Goal: Task Accomplishment & Management: Use online tool/utility

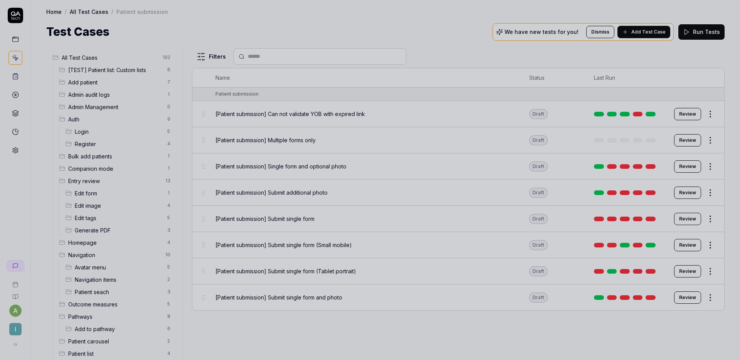
scroll to position [345, 0]
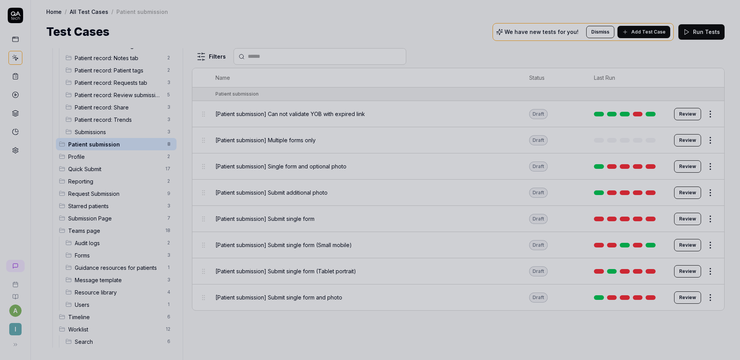
click at [316, 37] on div at bounding box center [370, 180] width 740 height 360
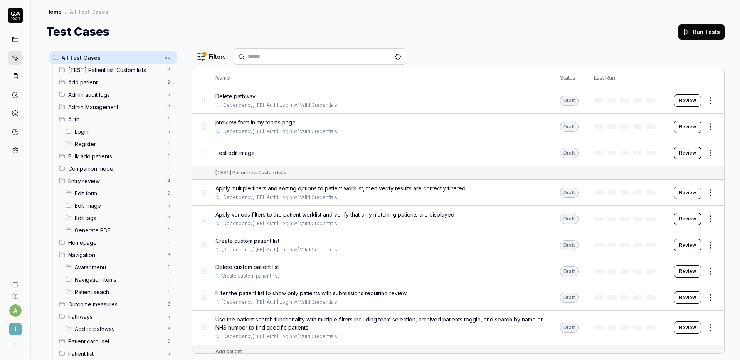
click at [127, 57] on span "All Test Cases" at bounding box center [111, 58] width 98 height 8
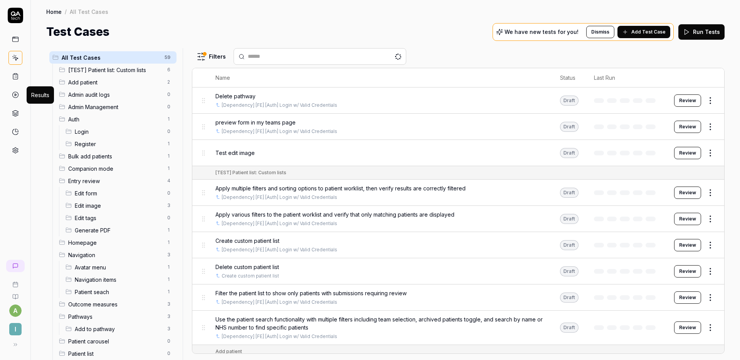
click at [14, 94] on icon at bounding box center [15, 94] width 7 height 7
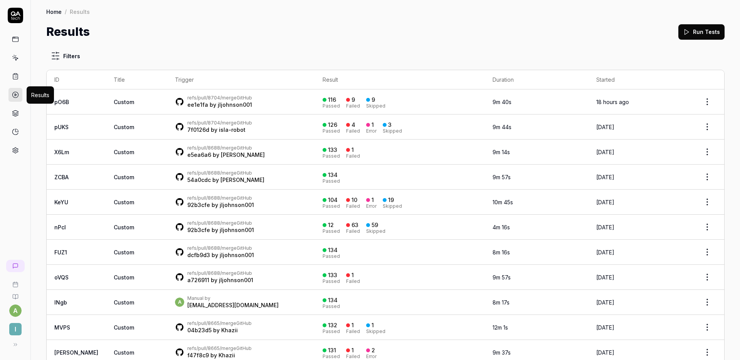
click at [308, 32] on div "Results Run Tests" at bounding box center [385, 31] width 678 height 17
click at [14, 60] on icon at bounding box center [15, 57] width 7 height 7
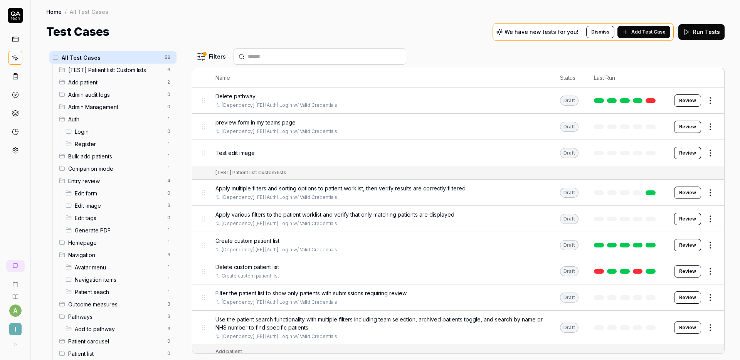
click at [704, 32] on button "Run Tests" at bounding box center [701, 31] width 46 height 15
click at [18, 94] on circle at bounding box center [15, 95] width 6 height 6
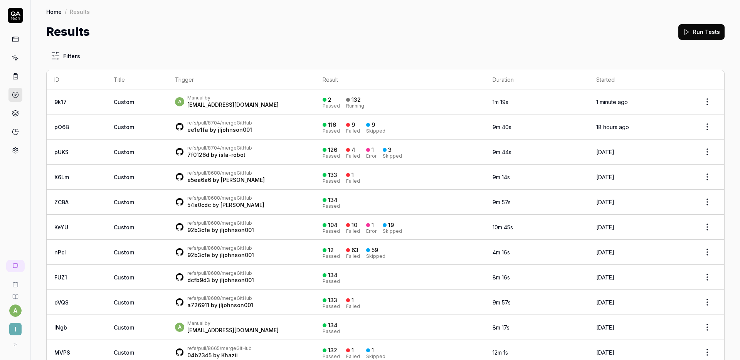
click at [374, 35] on div "Results Run Tests" at bounding box center [385, 31] width 678 height 17
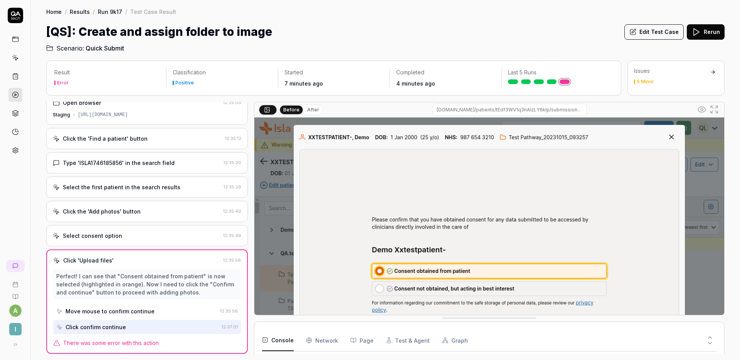
scroll to position [50, 0]
click at [152, 217] on div "Click the 'Add photos' button 12:35:40" at bounding box center [147, 211] width 202 height 21
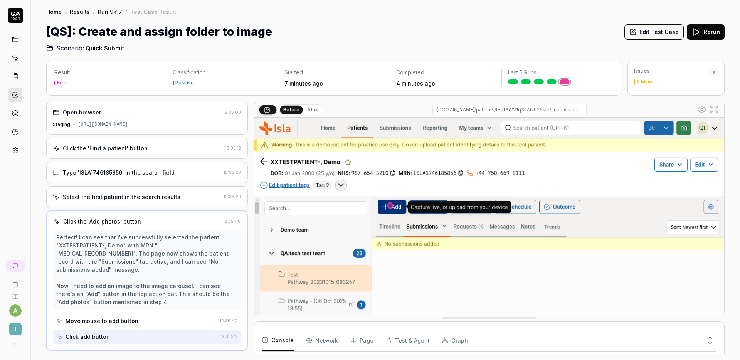
scroll to position [50, 0]
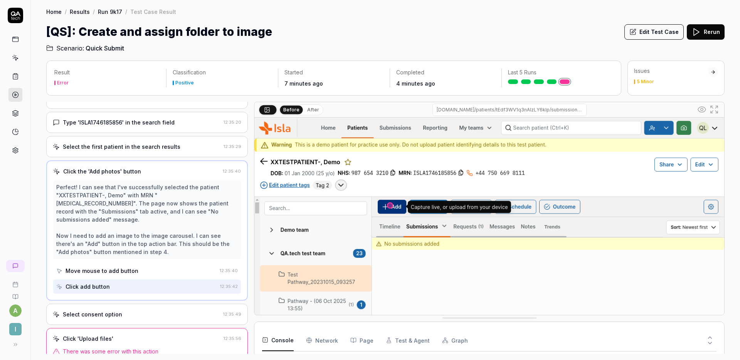
click at [708, 337] on icon at bounding box center [710, 337] width 7 height 7
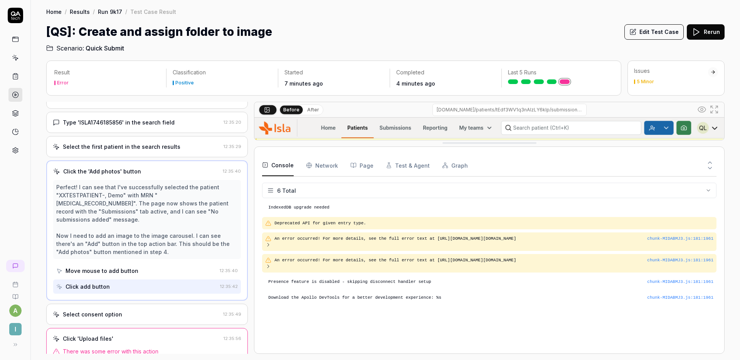
scroll to position [0, 0]
click at [179, 304] on div "Select consent option 12:35:49" at bounding box center [147, 314] width 202 height 21
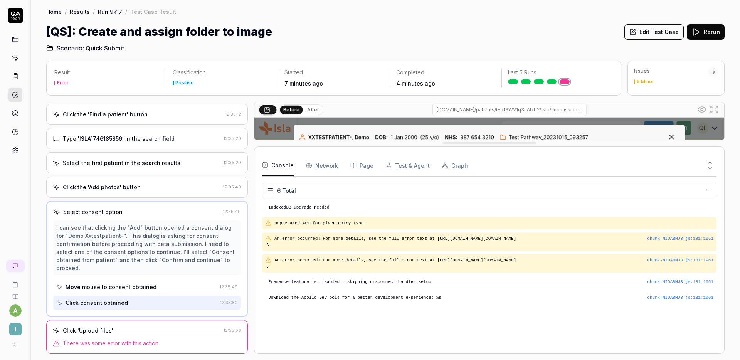
click at [173, 328] on div "Click 'Upload files'" at bounding box center [137, 331] width 168 height 8
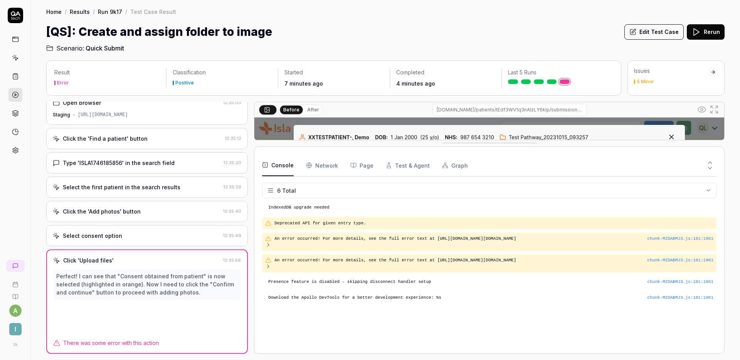
scroll to position [10, 0]
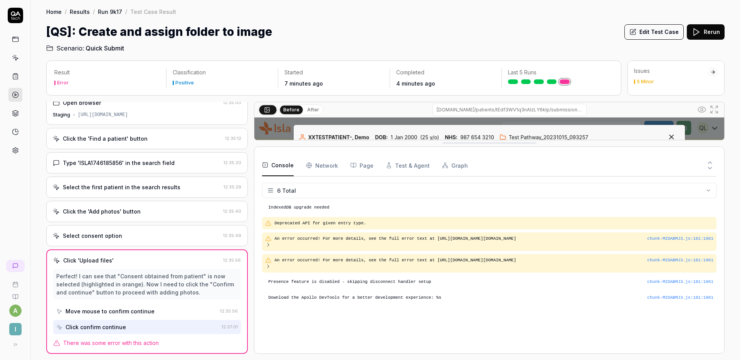
click at [705, 168] on button at bounding box center [710, 170] width 13 height 10
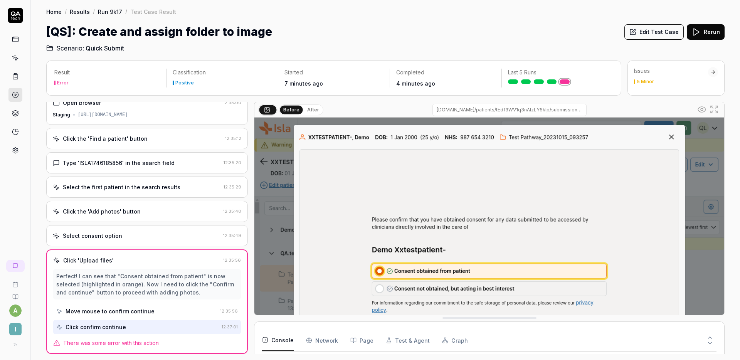
click at [518, 43] on h2 "Scenario: Quick Submit" at bounding box center [385, 46] width 678 height 12
click at [711, 36] on button "Rerun" at bounding box center [706, 31] width 38 height 15
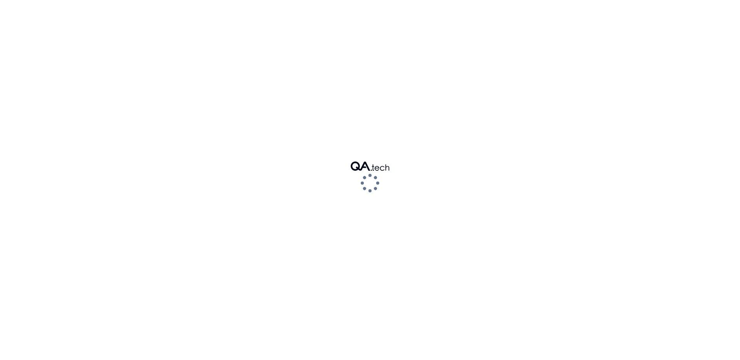
scroll to position [50, 0]
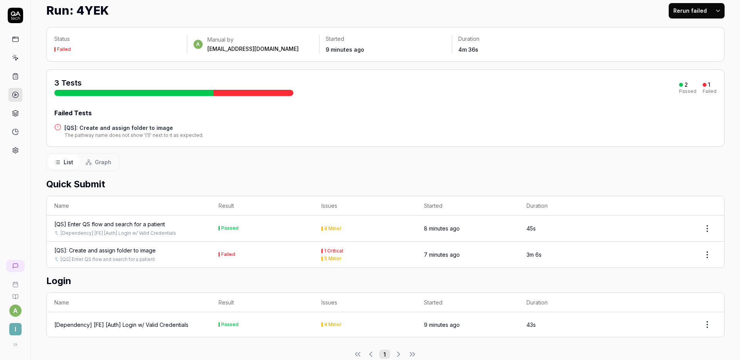
scroll to position [35, 0]
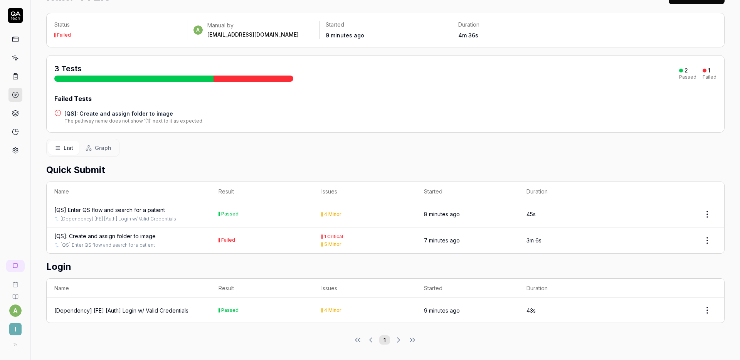
click at [151, 234] on div "[QS]: Create and assign folder to image" at bounding box center [104, 236] width 101 height 8
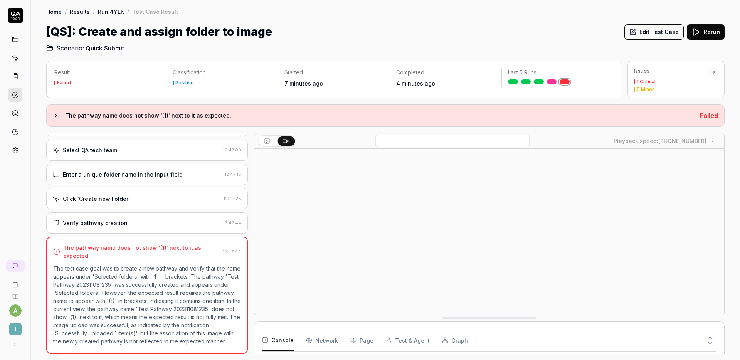
scroll to position [98, 0]
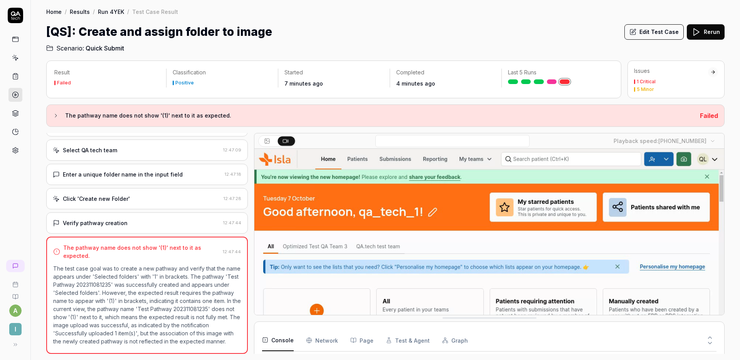
click at [133, 219] on div "Verify pathway creation" at bounding box center [136, 223] width 167 height 8
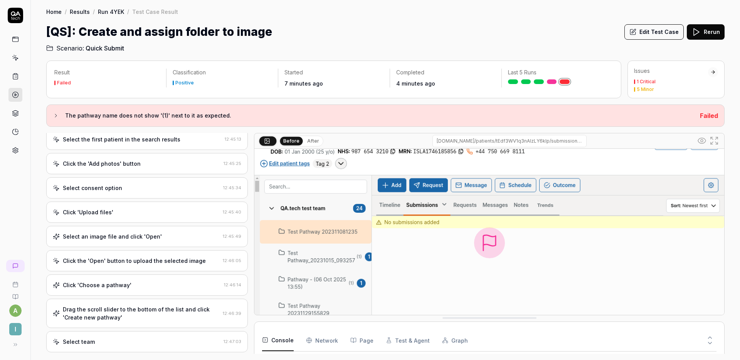
scroll to position [0, 0]
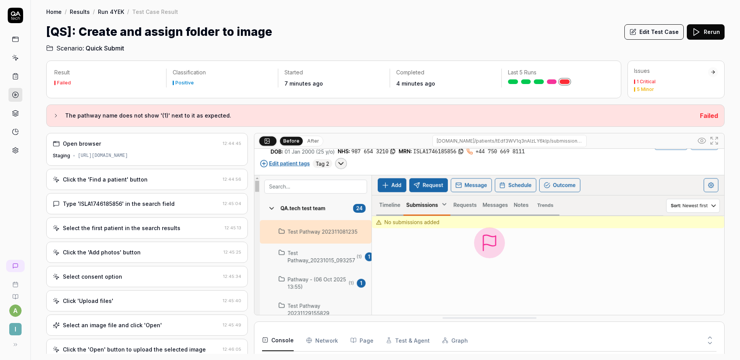
click at [155, 246] on div "Click the 'Add photos' button 12:45:25" at bounding box center [147, 252] width 202 height 21
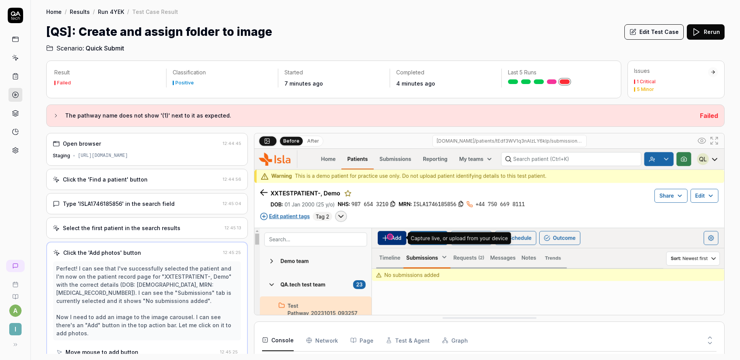
click at [162, 182] on div "Click the 'Find a patient' button" at bounding box center [136, 179] width 167 height 8
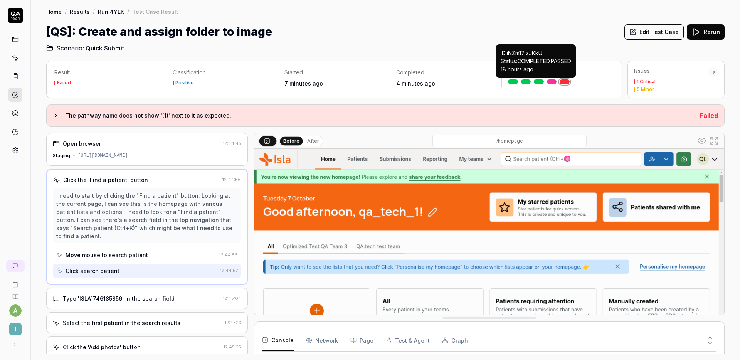
click at [539, 82] on link at bounding box center [539, 81] width 10 height 5
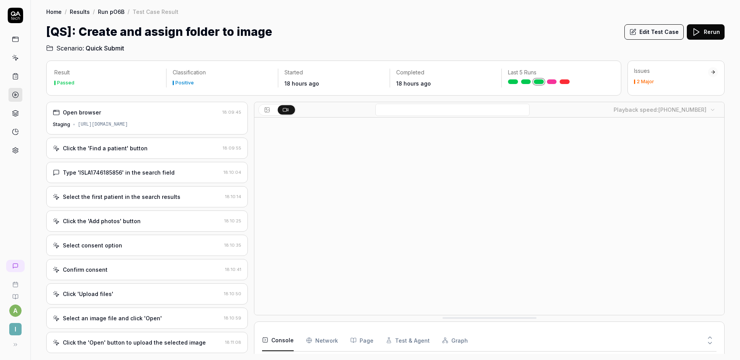
scroll to position [129, 0]
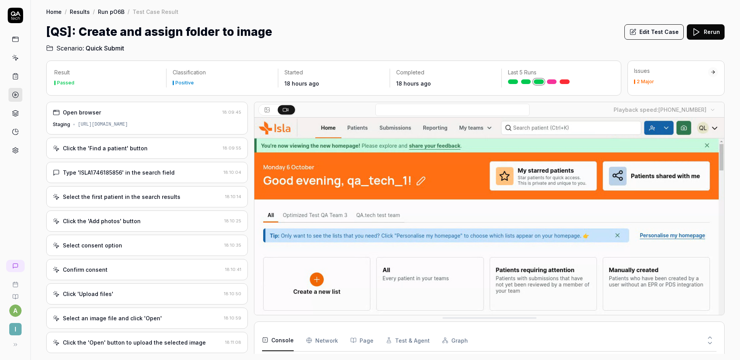
click at [161, 146] on div "Click the 'Find a patient' button" at bounding box center [136, 148] width 167 height 8
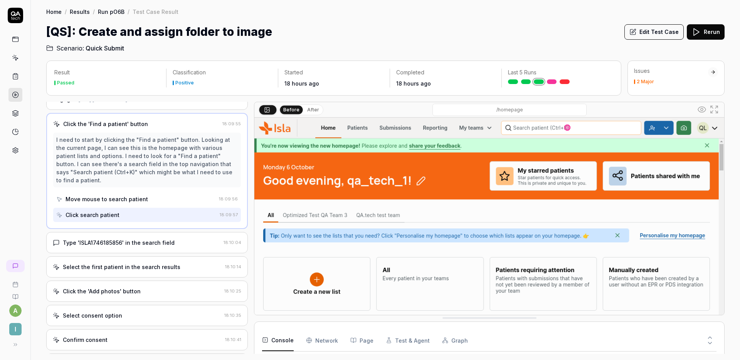
scroll to position [32, 0]
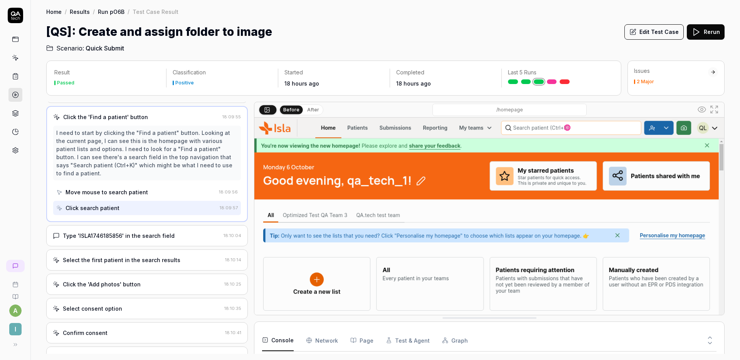
click at [159, 232] on div "Type 'ISLA1746185856' in the search field" at bounding box center [119, 236] width 112 height 8
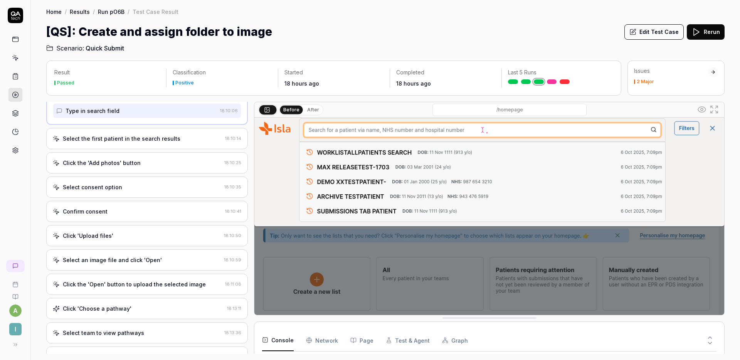
scroll to position [169, 0]
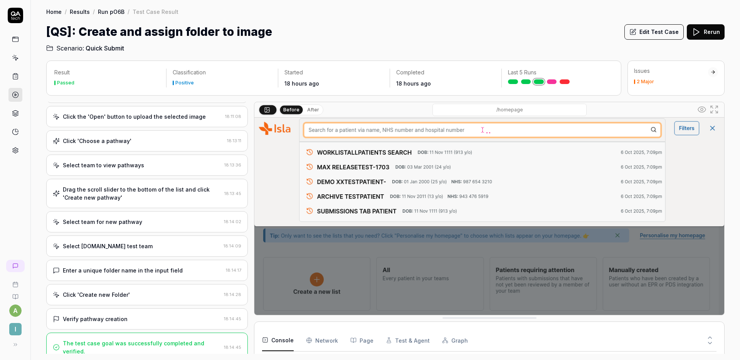
click at [163, 130] on div "Click 'Choose a pathway' 18:13:11" at bounding box center [147, 140] width 202 height 21
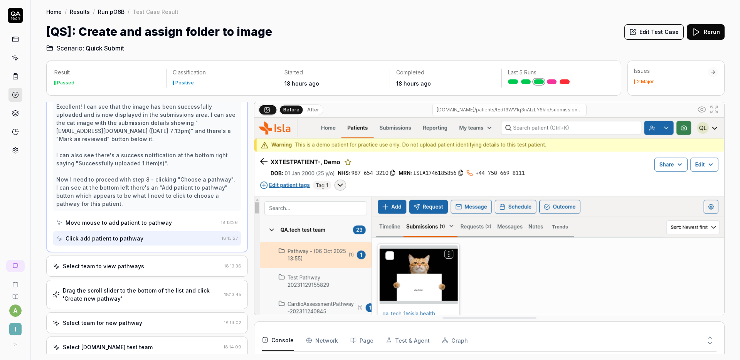
scroll to position [520, 0]
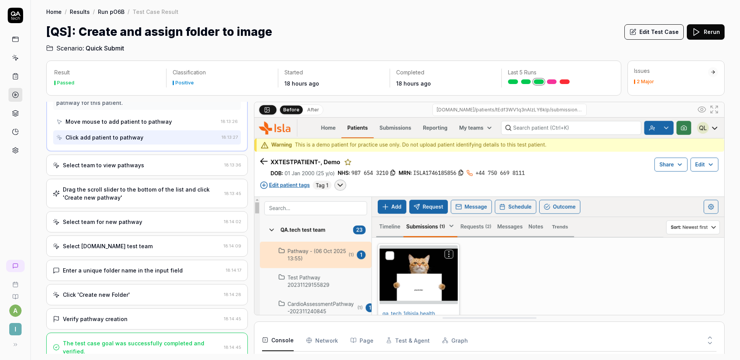
click at [643, 34] on button "Edit Test Case" at bounding box center [653, 31] width 59 height 15
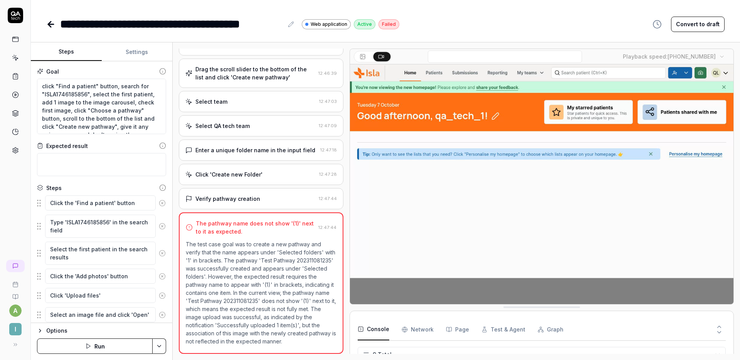
scroll to position [261, 0]
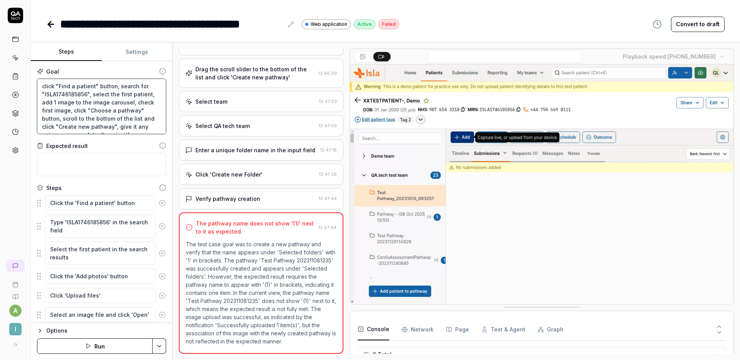
click at [41, 85] on textarea "click "Find a patient" button, search for "ISLA1746185856", select the first pa…" at bounding box center [101, 107] width 129 height 56
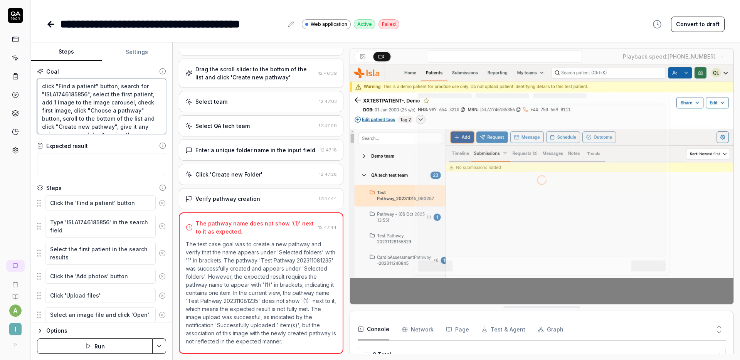
type textarea "*"
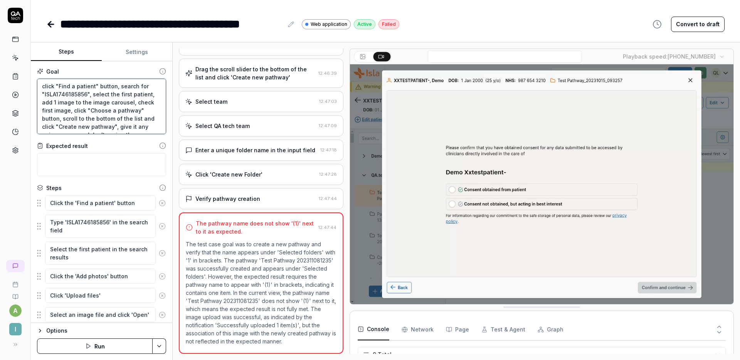
type textarea "click "Find a patient" button, search for "ISLA1746185856", select the first pa…"
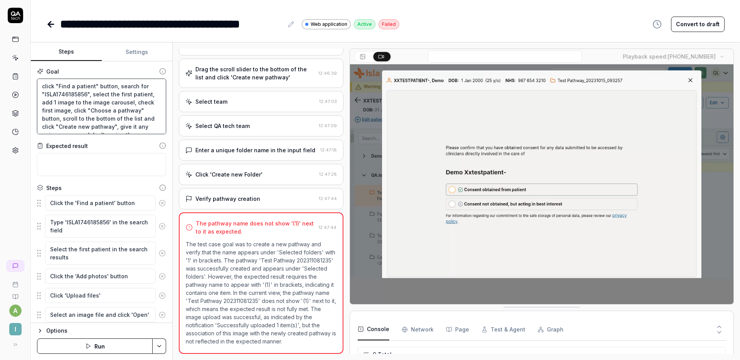
type textarea "*"
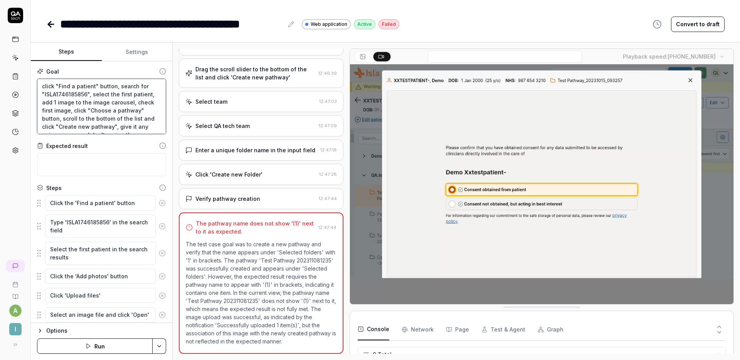
type textarea "click "Find a patient" button, search for "ISLA1746185856", select the first pa…"
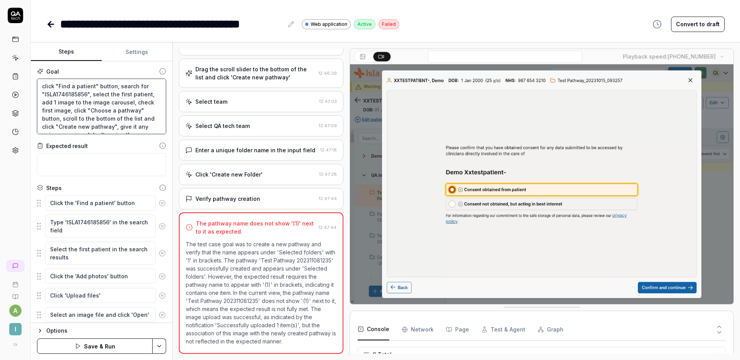
type textarea "*"
type textarea "C click "Find a patient" button, search for "ISLA1746185856", select the first …"
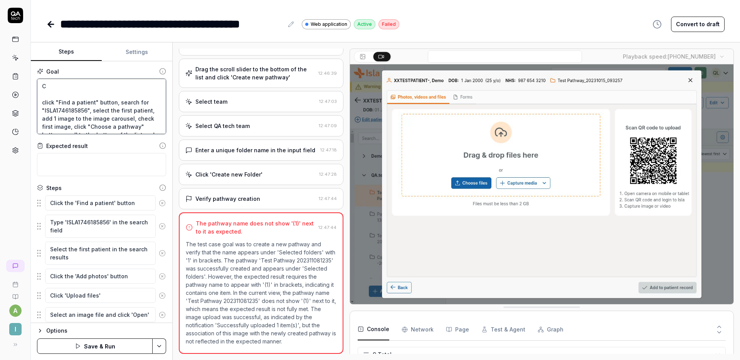
type textarea "*"
type textarea "Ch click "Find a patient" button, search for "ISLA1746185856", select the first…"
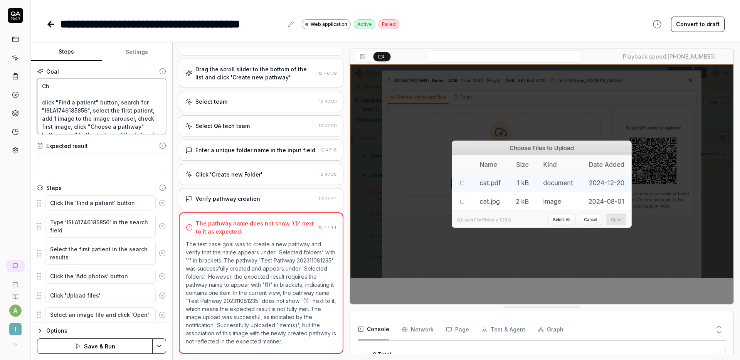
type textarea "*"
type textarea "Che click "Find a patient" button, search for "ISLA1746185856", select the firs…"
type textarea "*"
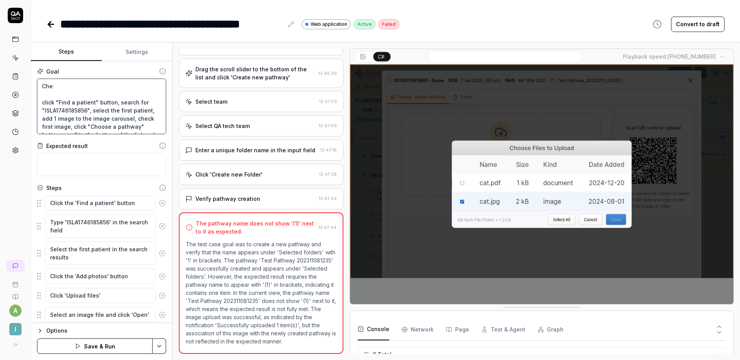
type textarea "Ch click "Find a patient" button, search for "ISLA1746185856", select the first…"
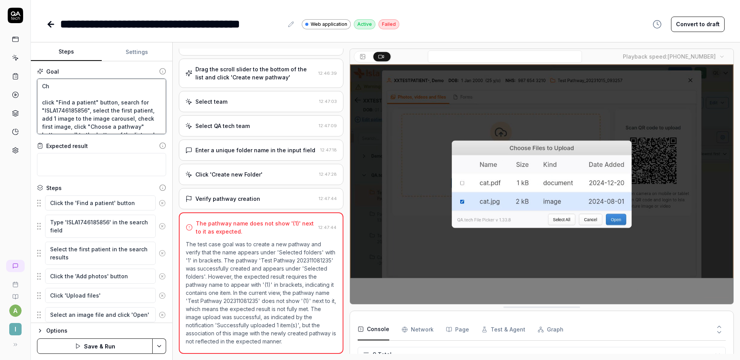
type textarea "*"
type textarea "C click "Find a patient" button, search for "ISLA1746185856", select the first …"
type textarea "*"
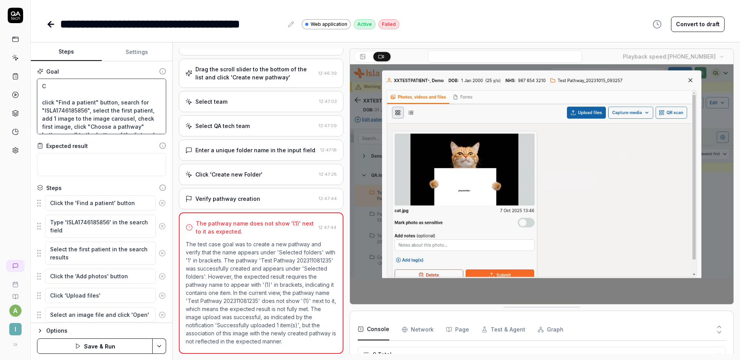
type textarea "Cl click "Find a patient" button, search for "ISLA1746185856", select the first…"
type textarea "*"
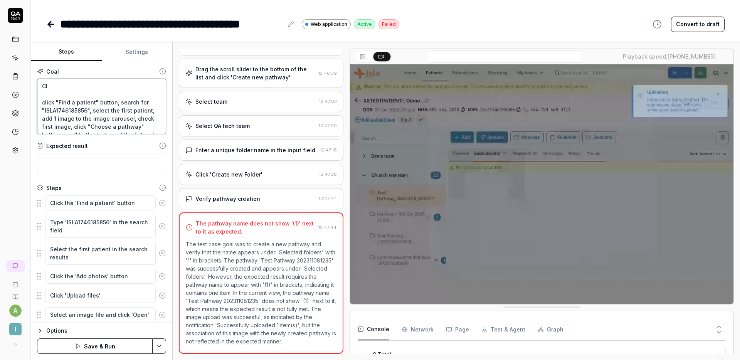
type textarea "Cli click "Find a patient" button, search for "ISLA1746185856", select the firs…"
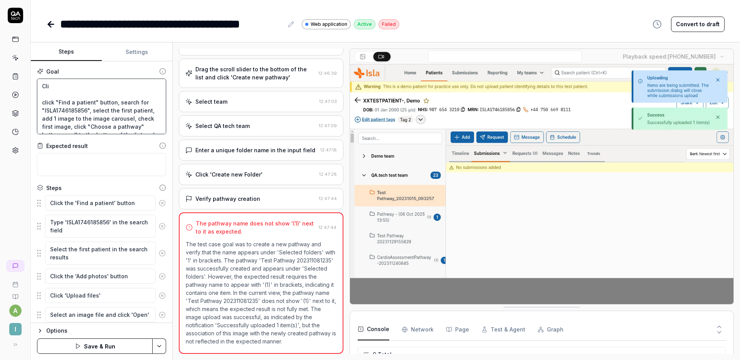
type textarea "*"
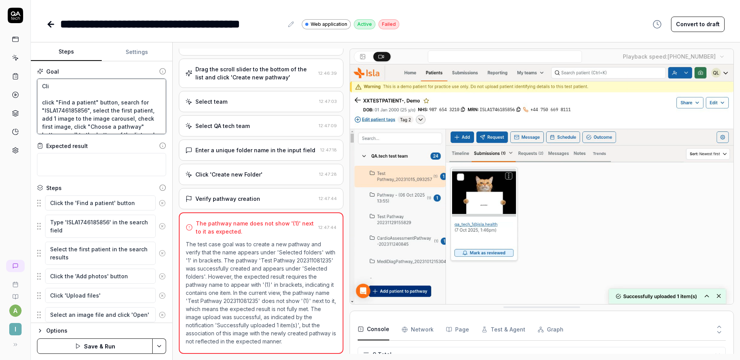
type textarea "Clic click "Find a patient" button, search for "ISLA1746185856", select the fir…"
type textarea "*"
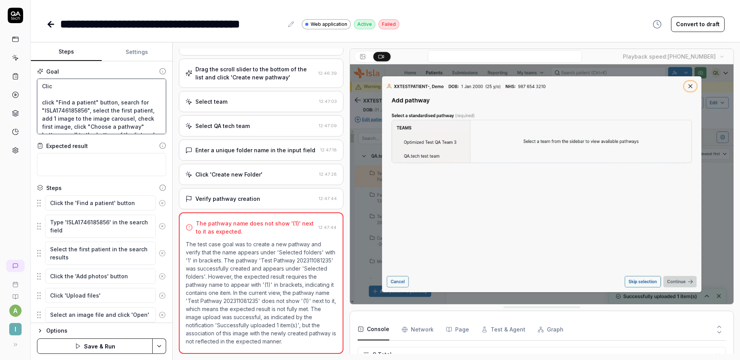
type textarea "Click click "Find a patient" button, search for "ISLA1746185856", select the fi…"
type textarea "*"
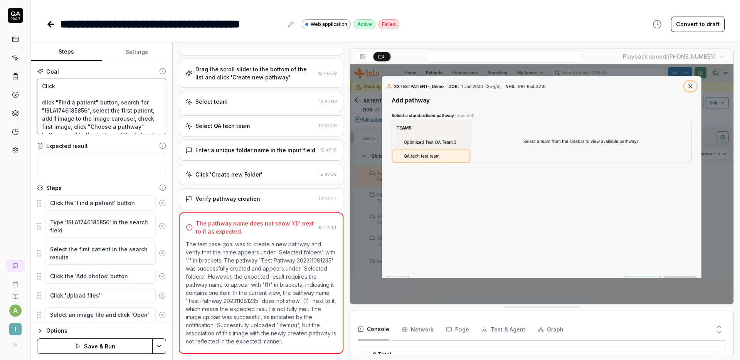
type textarea "Click click "Find a patient" button, search for "ISLA1746185856", select the fi…"
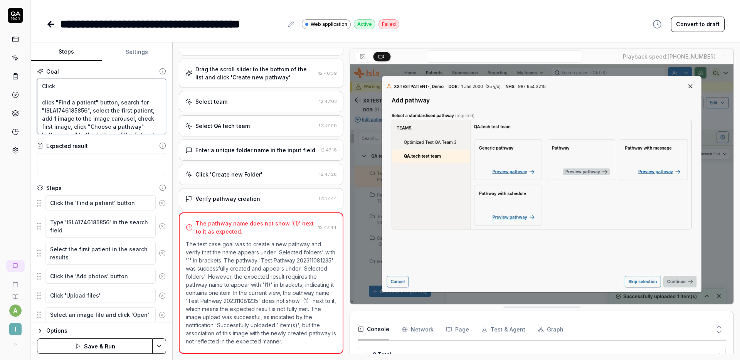
type textarea "*"
type textarea "Click h click "Find a patient" button, search for "ISLA1746185856", select the …"
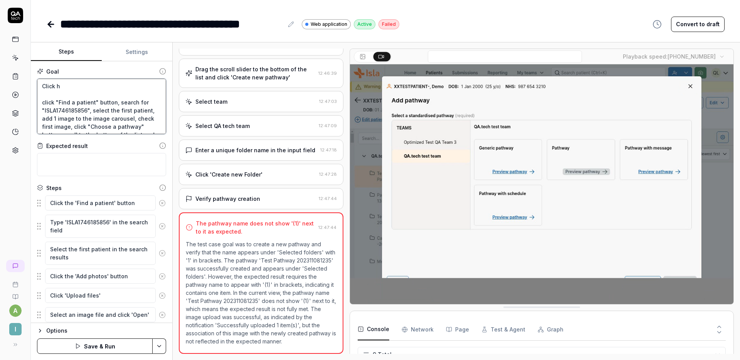
type textarea "*"
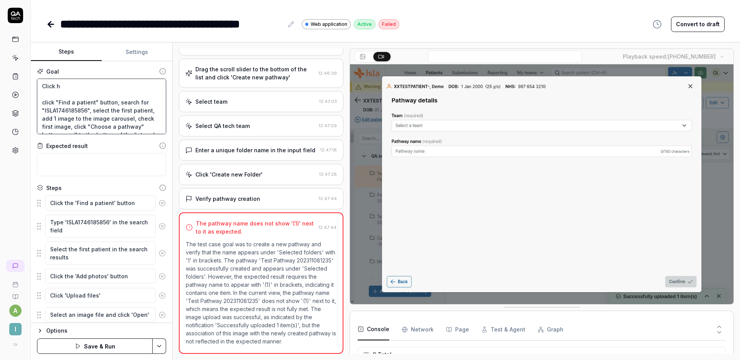
type textarea "Click click "Find a patient" button, search for "ISLA1746185856", select the fi…"
type textarea "*"
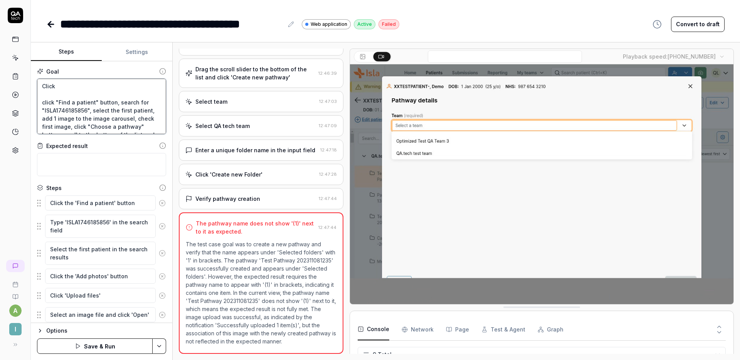
type textarea "Click t click "Find a patient" button, search for "ISLA1746185856", select the …"
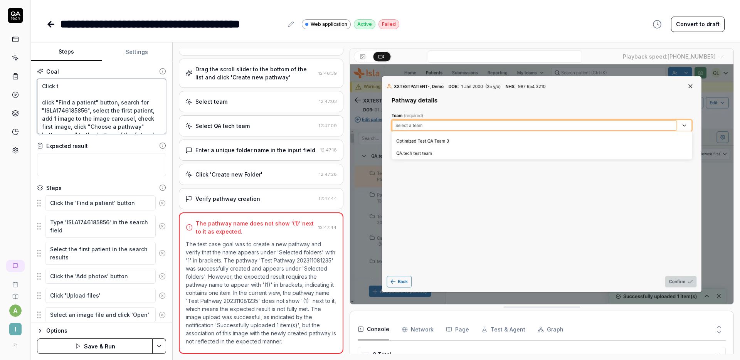
type textarea "*"
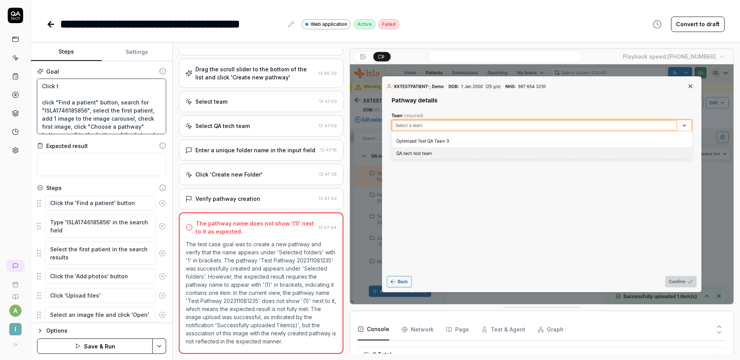
type textarea "Click th click "Find a patient" button, search for "ISLA1746185856", select the…"
type textarea "*"
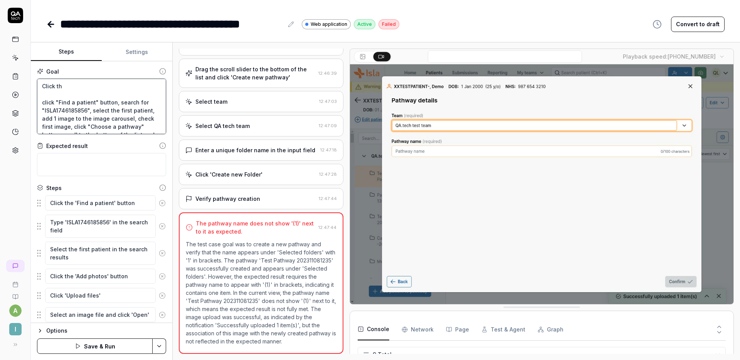
type textarea "Click the click "Find a patient" button, search for "ISLA1746185856", select th…"
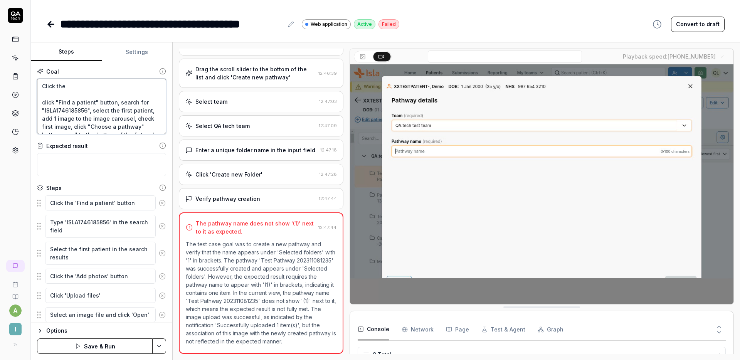
type textarea "*"
type textarea "Click the click "Find a patient" button, search for "ISLA1746185856", select th…"
click at [86, 88] on textarea "Click the click "Find a patient" button, search for "ISLA1746185856", select th…" at bounding box center [101, 107] width 129 height 56
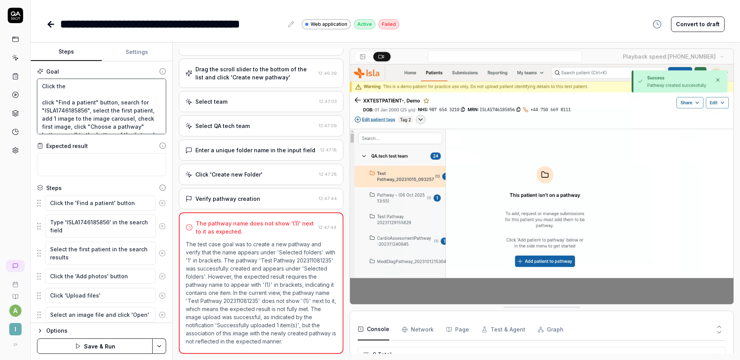
type textarea "*"
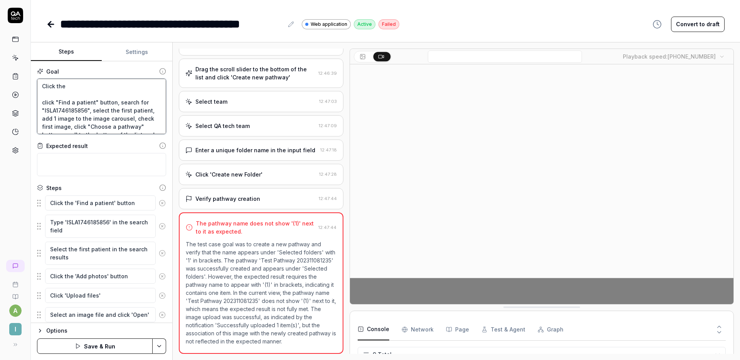
type textarea "Click the g click "Find a patient" button, search for "ISLA1746185856", select …"
type textarea "*"
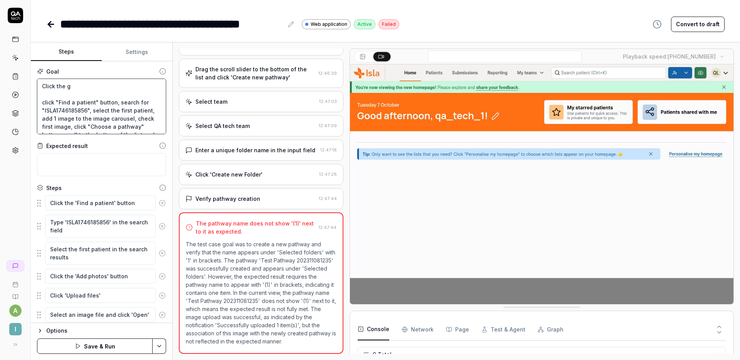
type textarea "Click the gr click "Find a patient" button, search for "ISLA1746185856", select…"
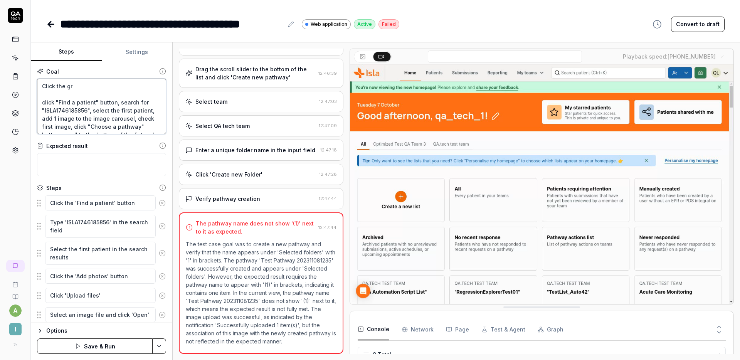
type textarea "*"
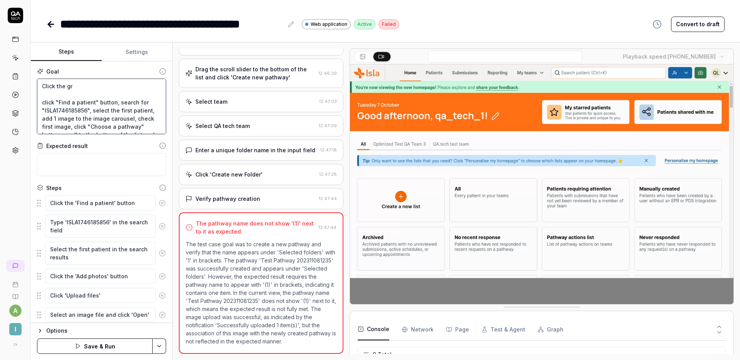
type textarea "Click the gre click "Find a patient" button, search for "ISLA1746185856", selec…"
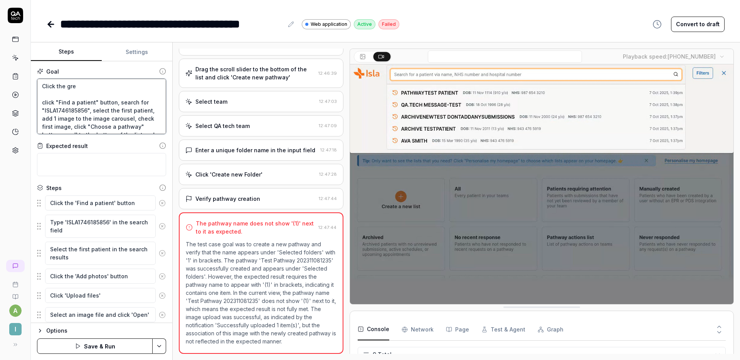
type textarea "*"
type textarea "Click the gree click "Find a patient" button, search for "ISLA1746185856", sele…"
type textarea "*"
type textarea "Click the green click "Find a patient" button, search for "ISLA1746185856", sel…"
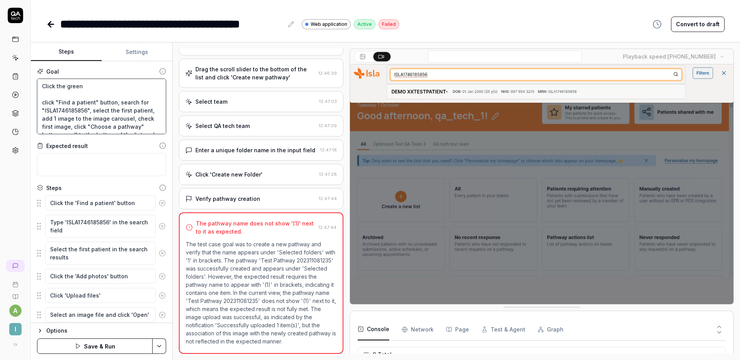
type textarea "*"
type textarea "Click the green click "Find a patient" button, search for "ISLA1746185856", sel…"
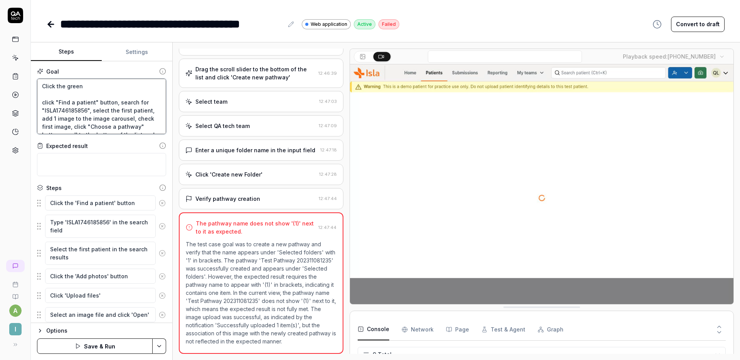
type textarea "*"
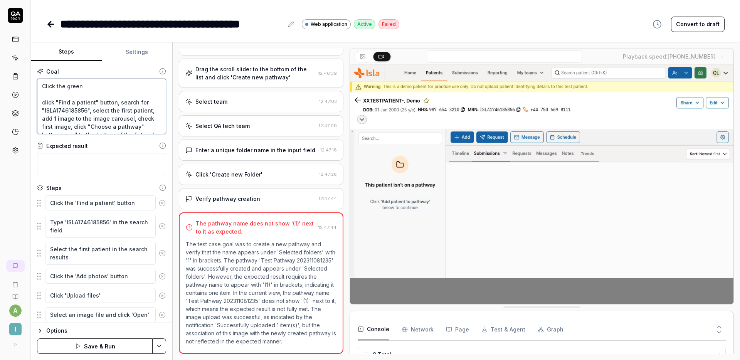
type textarea "Click the green c click "Find a patient" button, search for "ISLA1746185856", s…"
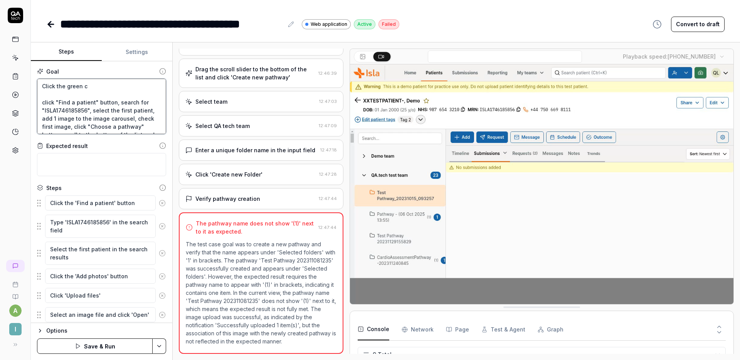
type textarea "*"
type textarea "Click the green ca click "Find a patient" button, search for "ISLA1746185856", …"
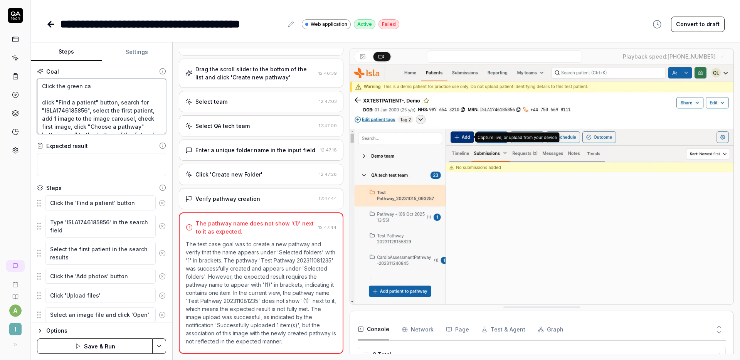
type textarea "*"
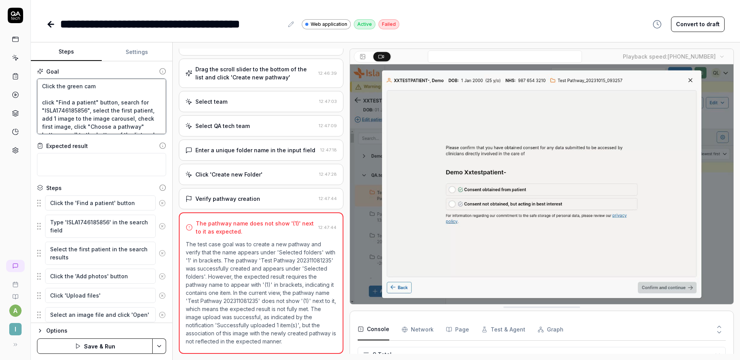
type textarea "Click the green came click "Find a patient" button, search for "ISLA1746185856"…"
type textarea "*"
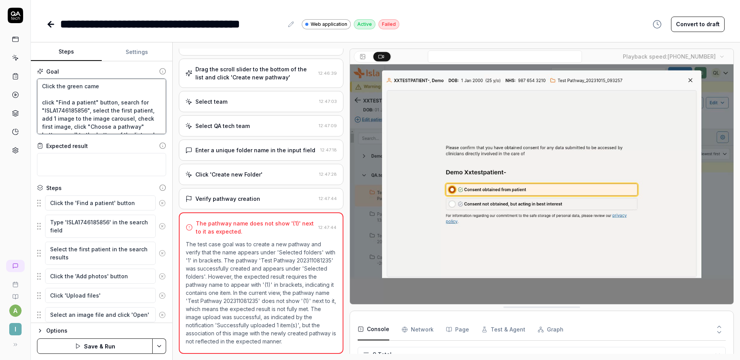
type textarea "Click the green camer click "Find a patient" button, search for "ISLA1746185856…"
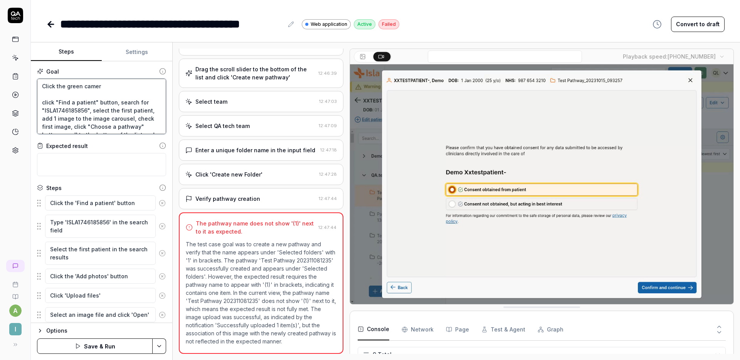
type textarea "*"
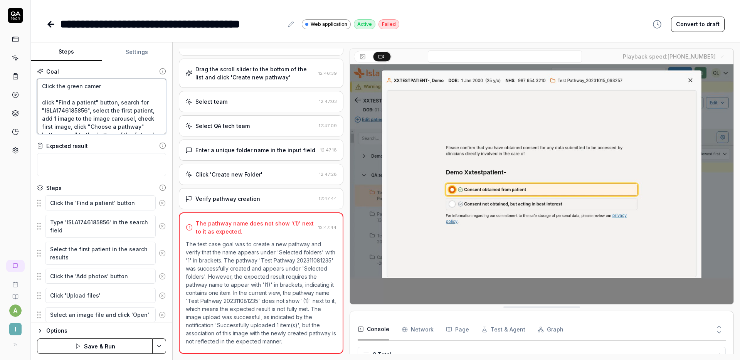
type textarea "Click the green camera click "Find a patient" button, search for "ISLA174618585…"
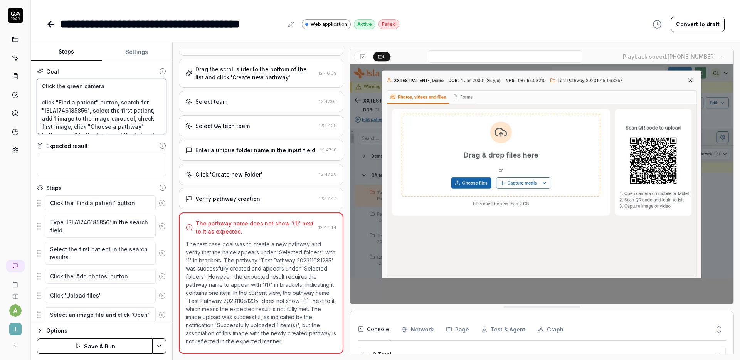
type textarea "*"
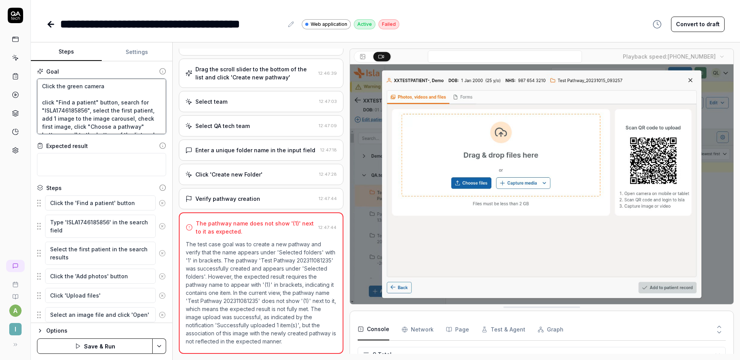
type textarea "Click the green camera click "Find a patient" button, search for "ISLA174618585…"
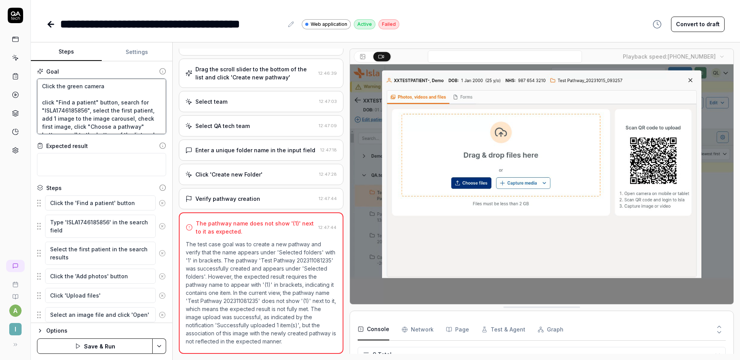
type textarea "*"
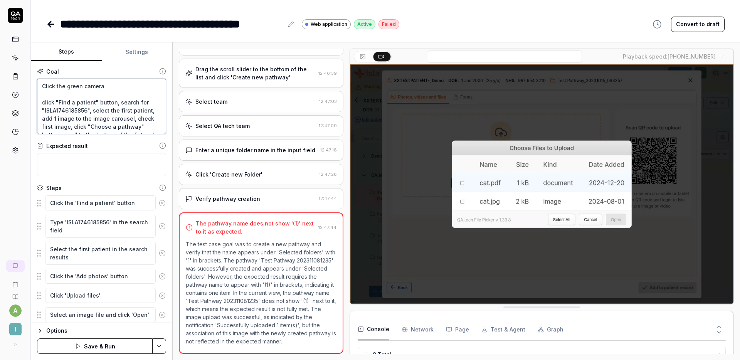
type textarea "Click the green camera b click "Find a patient" button, search for "ISLA1746185…"
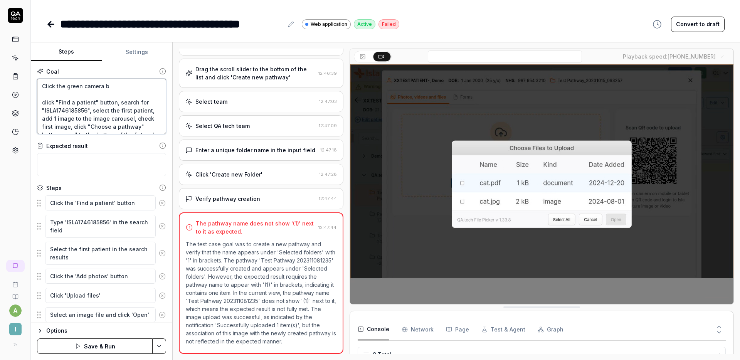
type textarea "*"
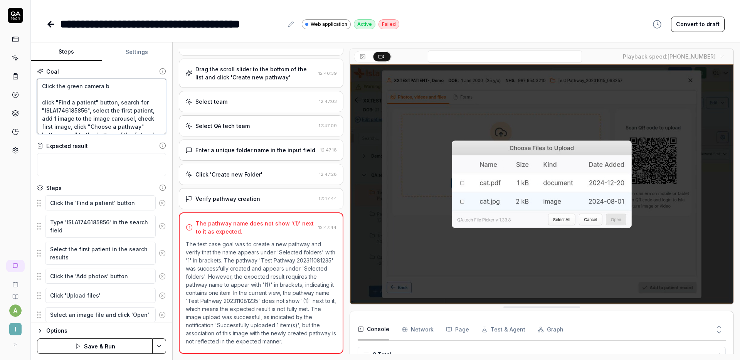
type textarea "Click the green camera bu click "Find a patient" button, search for "ISLA174618…"
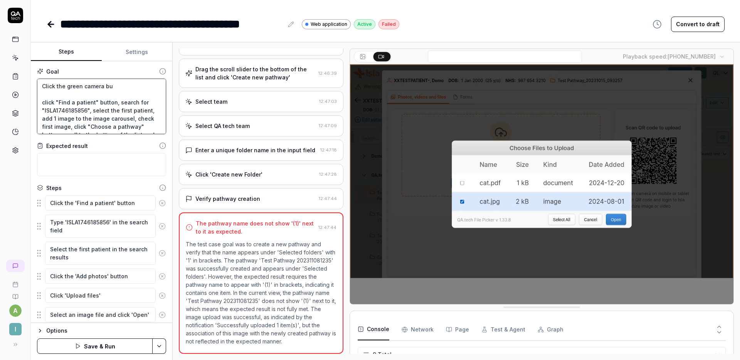
type textarea "*"
type textarea "Click the green camera but click "Find a patient" button, search for "ISLA17461…"
type textarea "*"
type textarea "Click the green camera butto click "Find a patient" button, search for "ISLA174…"
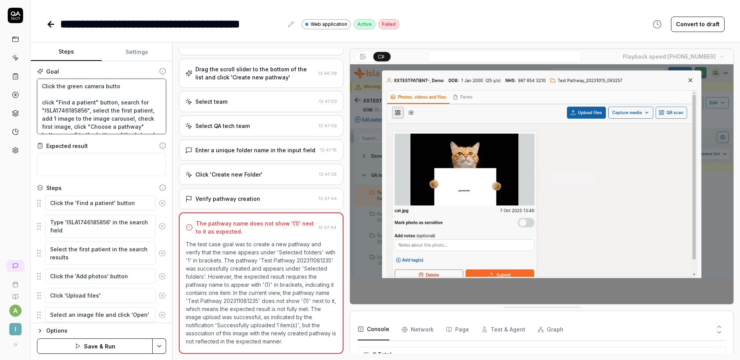
type textarea "*"
type textarea "Click the green camera button click "Find a patient" button, search for "ISLA17…"
type textarea "*"
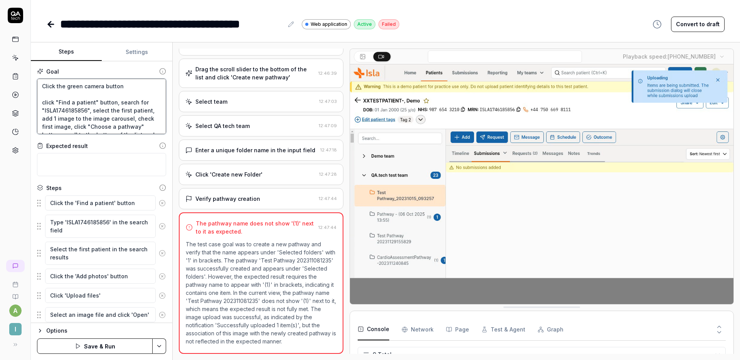
type textarea "Click the green camera button click "Find a patient" button, search for "ISLA17…"
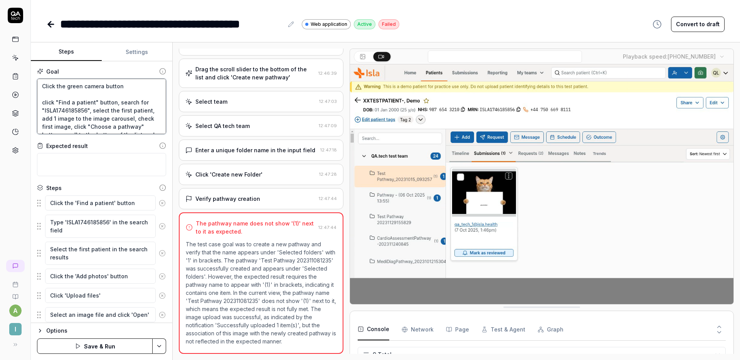
type textarea "*"
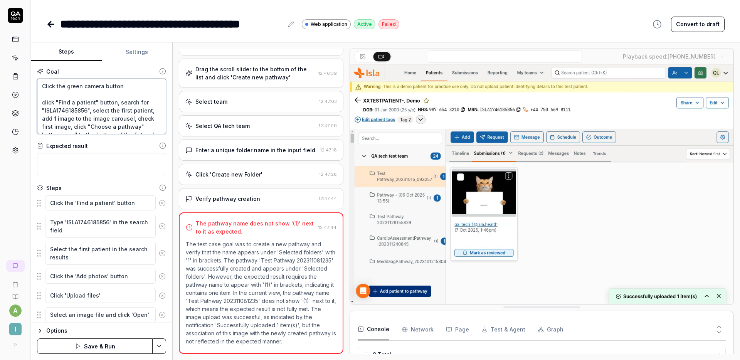
type textarea "Click the green camera button i click "Find a patient" button, search for "ISLA…"
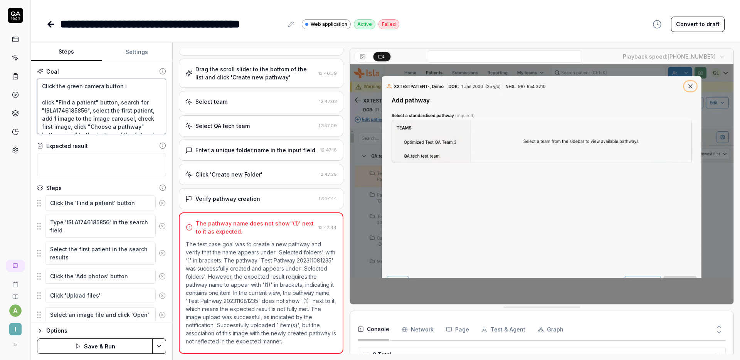
type textarea "*"
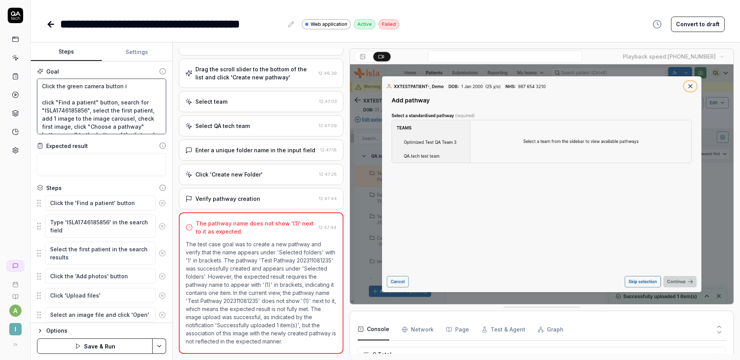
type textarea "Click the green camera button in click "Find a patient" button, search for "ISL…"
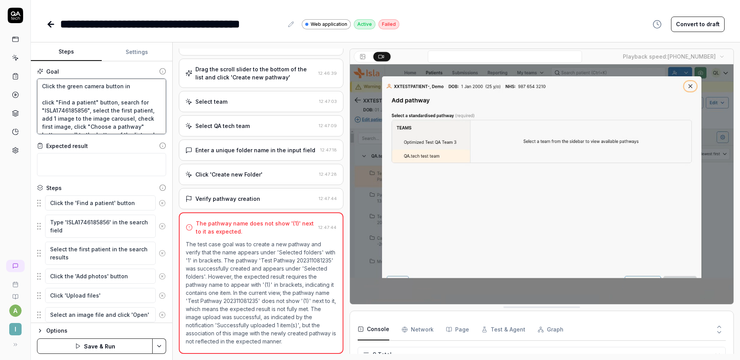
type textarea "*"
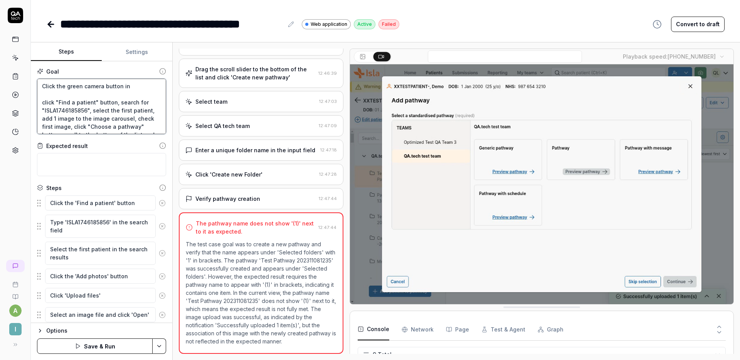
type textarea "Click the green camera button in click "Find a patient" button, search for "ISL…"
type textarea "*"
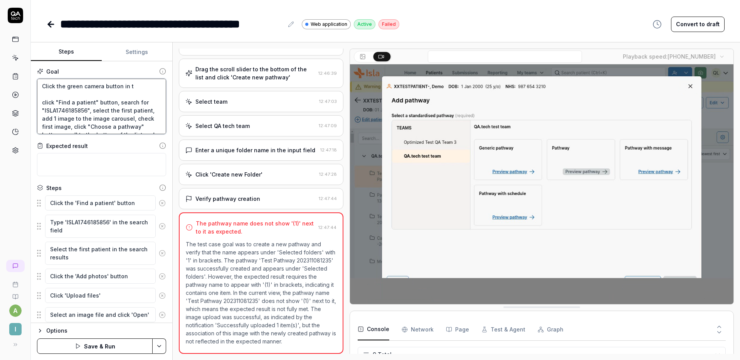
type textarea "Click the green camera button in th click "Find a patient" button, search for "…"
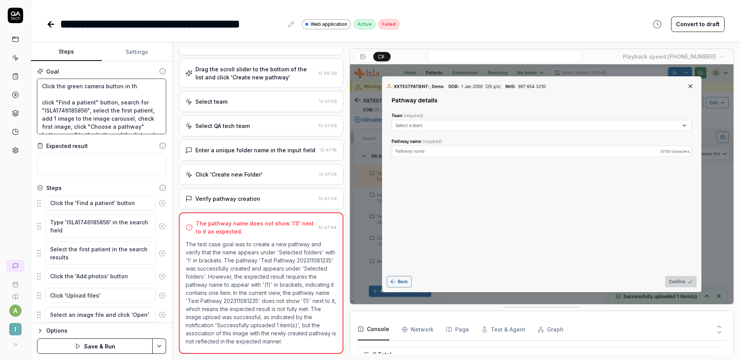
type textarea "*"
type textarea "Click the green camera button in the click "Find a patient" button, search for …"
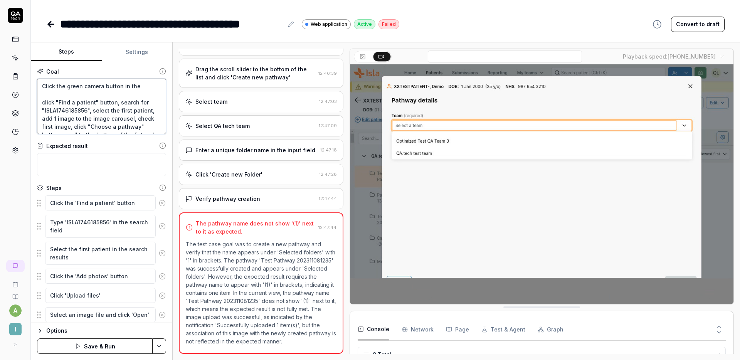
type textarea "*"
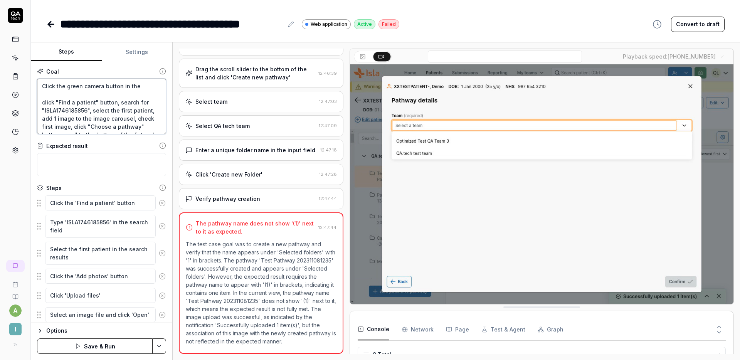
type textarea "Click the green camera button in the click "Find a patient" button, search for …"
type textarea "*"
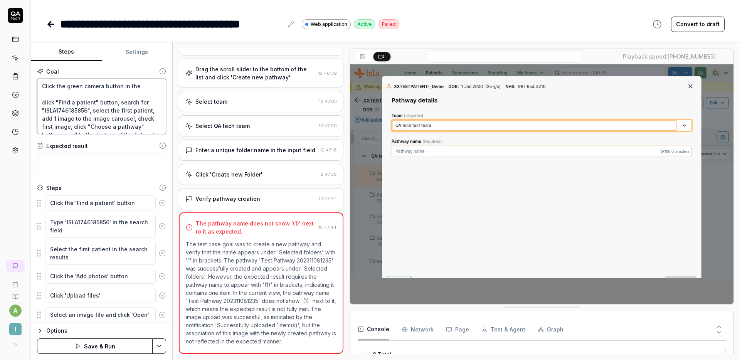
type textarea "Click the green camera button in the h click "Find a patient" button, search fo…"
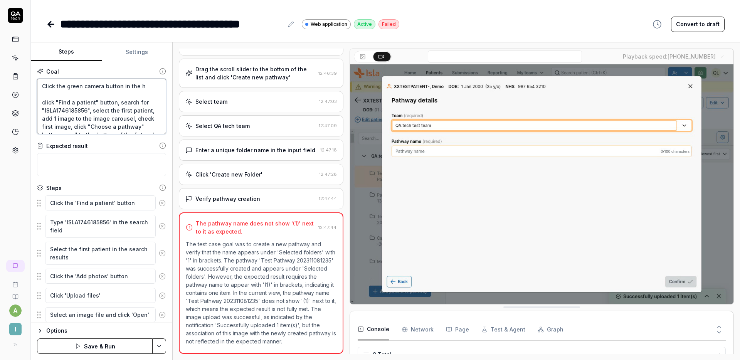
type textarea "*"
type textarea "Click the green camera button in the he click "Find a patient" button, search f…"
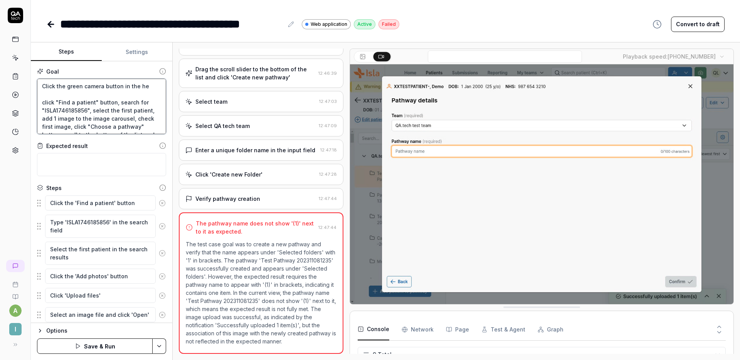
type textarea "*"
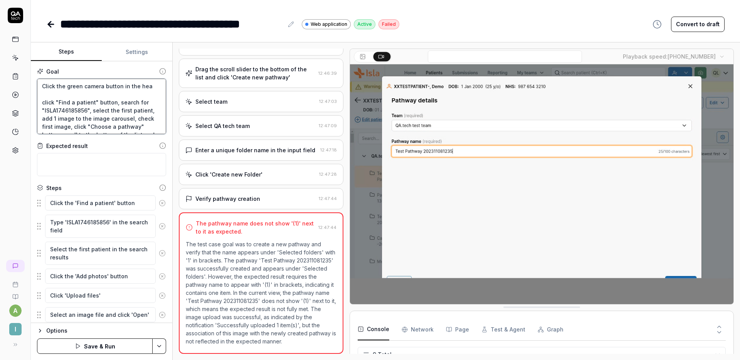
type textarea "Click the green camera button in the head click "Find a patient" button, search…"
type textarea "*"
type textarea "Click the green camera button in the heade click "Find a patient" button, searc…"
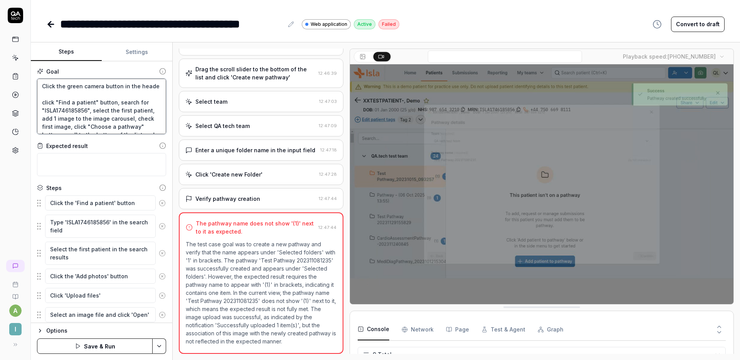
type textarea "*"
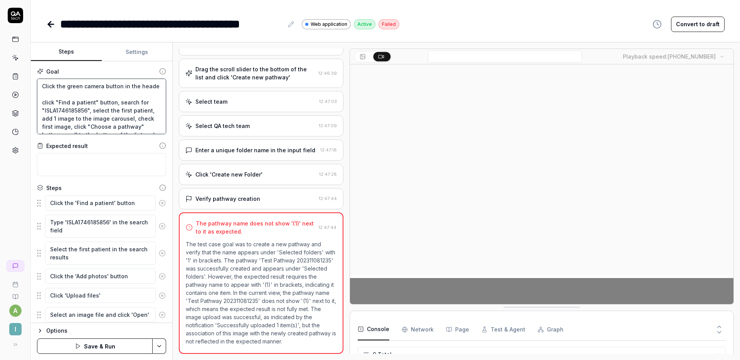
type textarea "Click the green camera button in the header click "Find a patient" button, sear…"
type textarea "*"
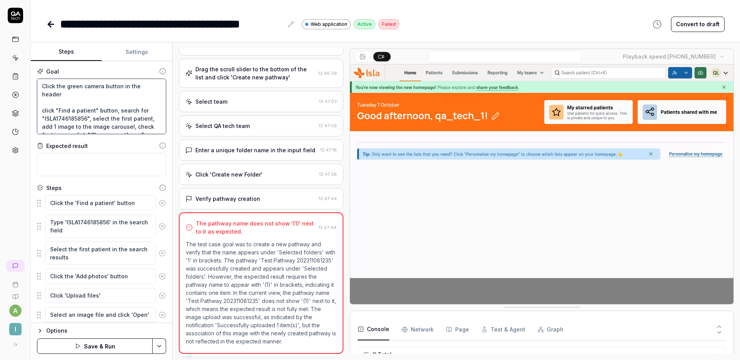
type textarea "Click the green camera button in the header click "Find a patient" button, sear…"
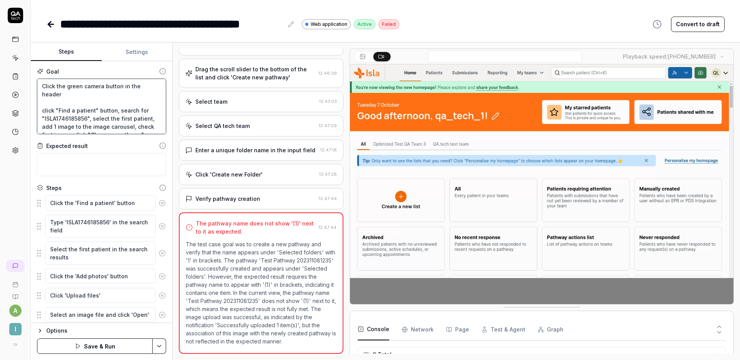
type textarea "*"
type textarea "Click the green camera button in the header b click "Find a patient" button, se…"
type textarea "*"
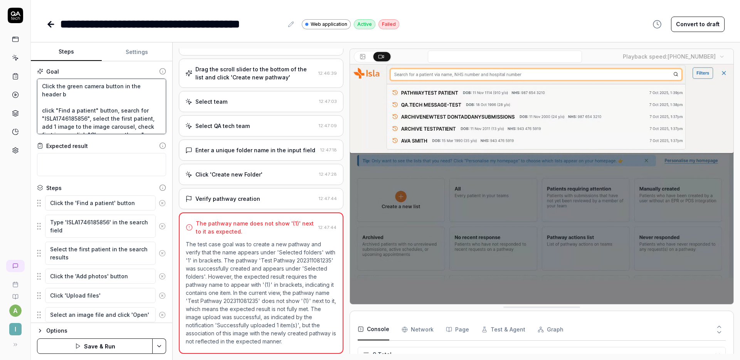
type textarea "Click the green camera button in the header ba click "Find a patient" button, s…"
type textarea "*"
type textarea "Click the green camera button in the header bar click "Find a patient" button, …"
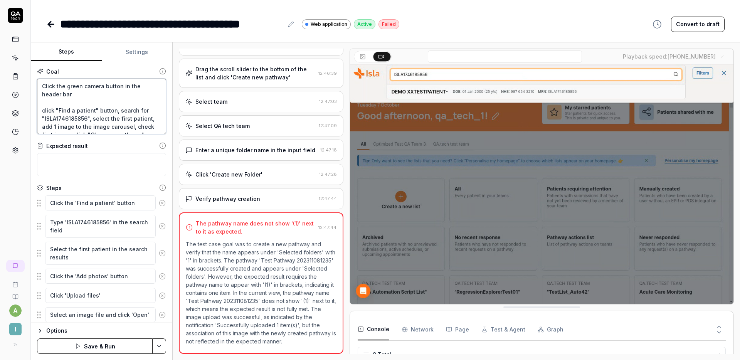
type textarea "*"
type textarea "Click the green camera button in the header bar. click "Find a patient" button,…"
type textarea "*"
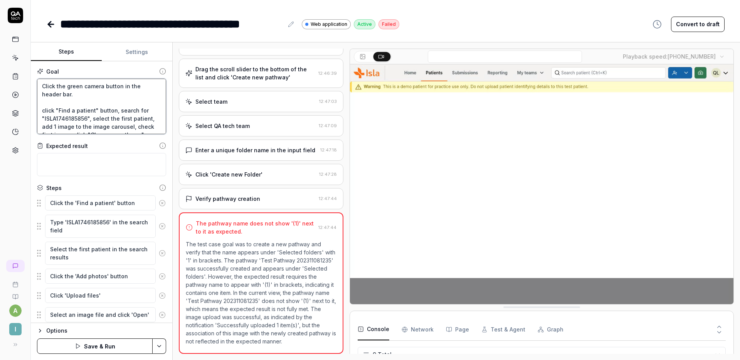
type textarea "Click the green camera button in the header bar. click "Find a patient" button,…"
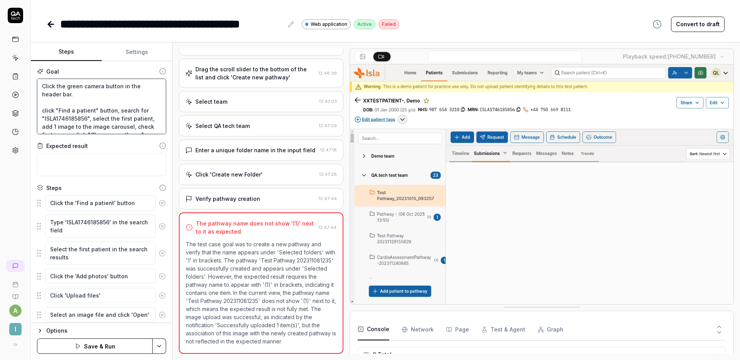
type textarea "*"
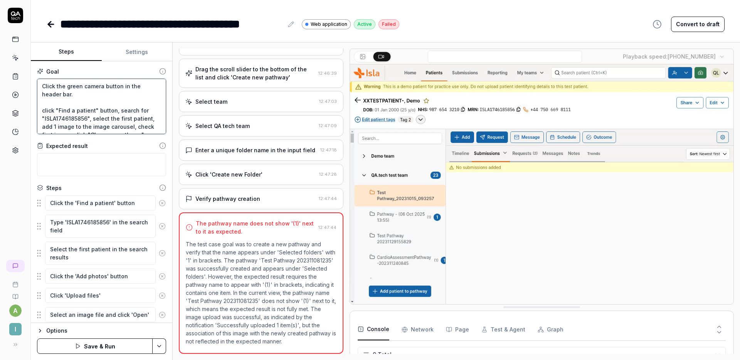
type textarea "Click the green button in the header bar. click "Find a patient" button, search…"
type textarea "*"
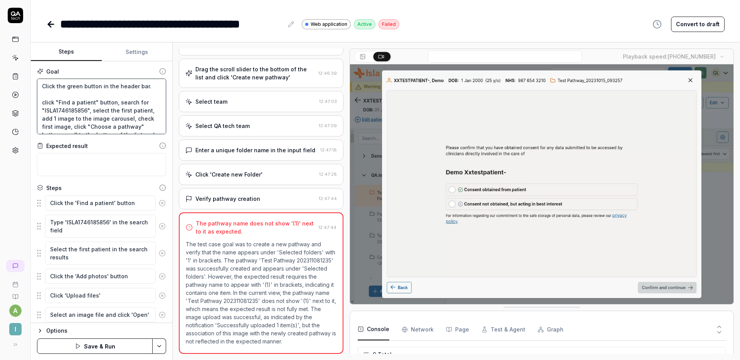
type textarea "Click the green button in the header bar. click "Find a patient" button, search…"
type textarea "*"
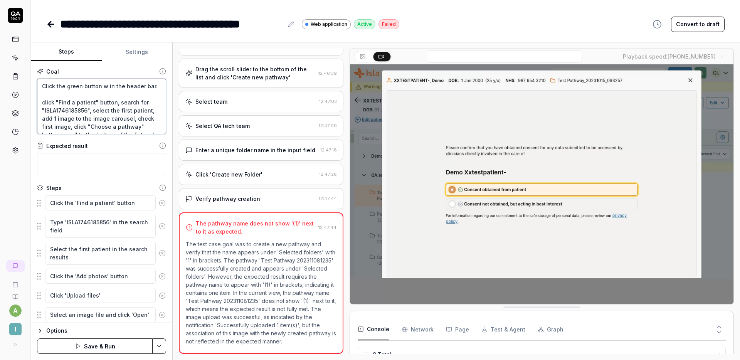
type textarea "Click the green button wi in the header bar. click "Find a patient" button, sea…"
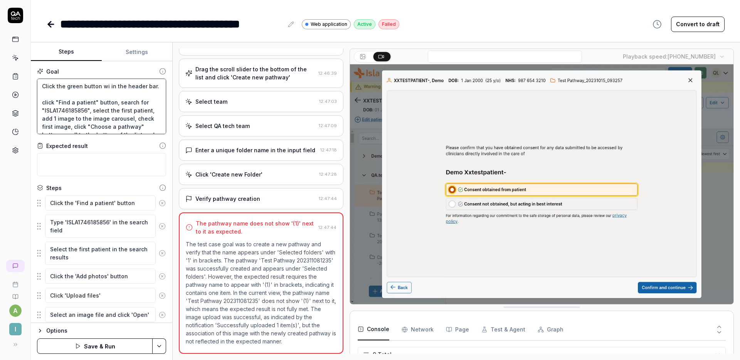
type textarea "*"
type textarea "Click the green button wit in the header bar. click "Find a patient" button, se…"
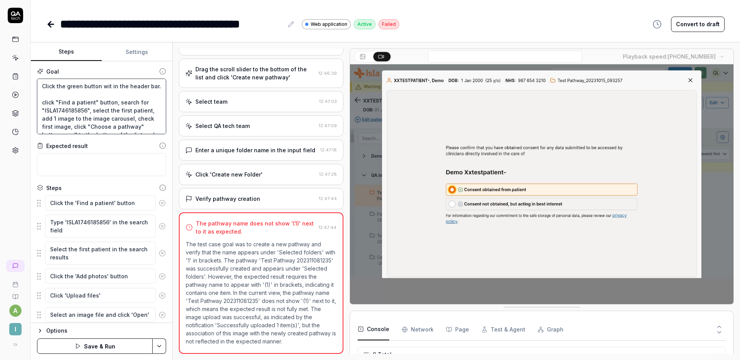
type textarea "*"
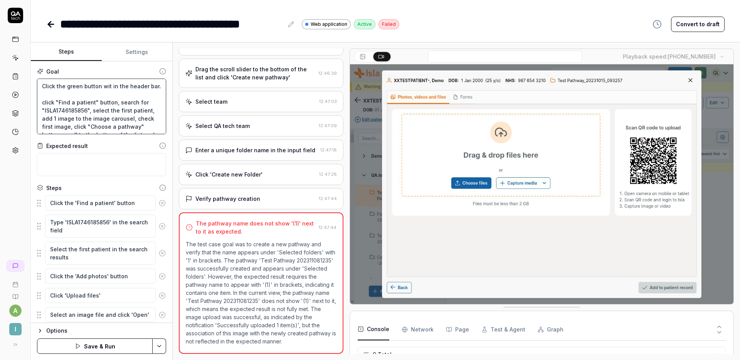
type textarea "Click the green button wit in the header bar. click "Find a patient" button, se…"
type textarea "*"
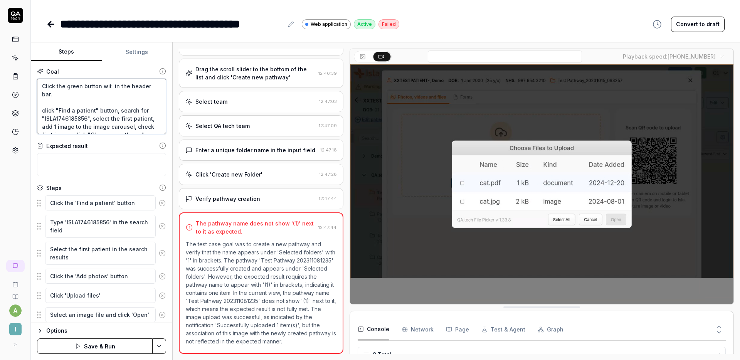
type textarea "Click the green button wit in the header bar. click "Find a patient" button, se…"
type textarea "*"
type textarea "Click the green button with in the header bar. click "Find a patient" button, s…"
type textarea "*"
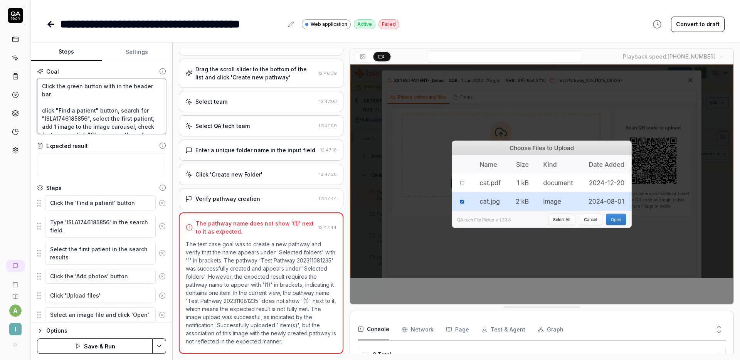
type textarea "Click the green button with in the header bar. click "Find a patient" button, s…"
type textarea "*"
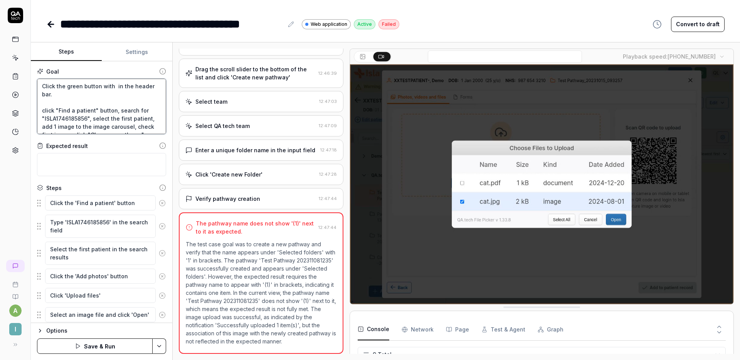
type textarea "Click the green button with t in the header bar. click "Find a patient" button,…"
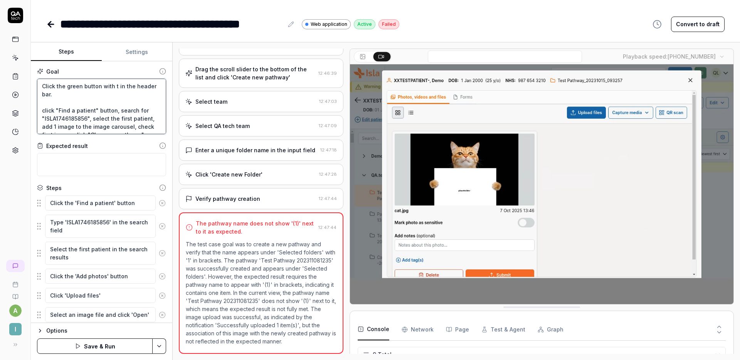
type textarea "*"
type textarea "Click the green button with th in the header bar. click "Find a patient" button…"
type textarea "*"
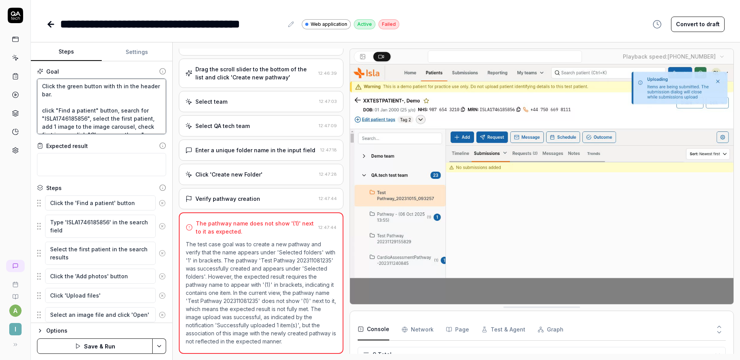
type textarea "Click the green button with the in the header bar. click "Find a patient" butto…"
type textarea "*"
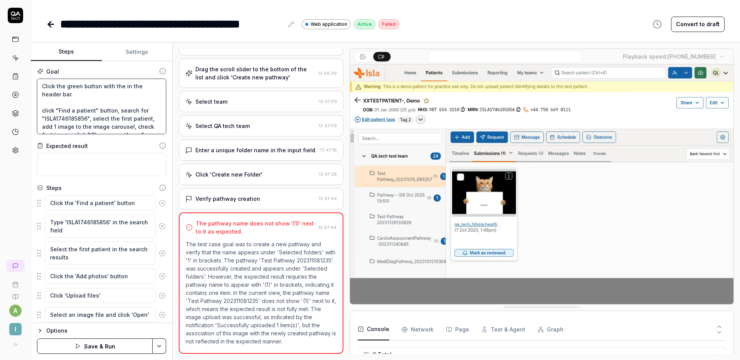
type textarea "Click the green button with the in the header bar. click "Find a patient" butto…"
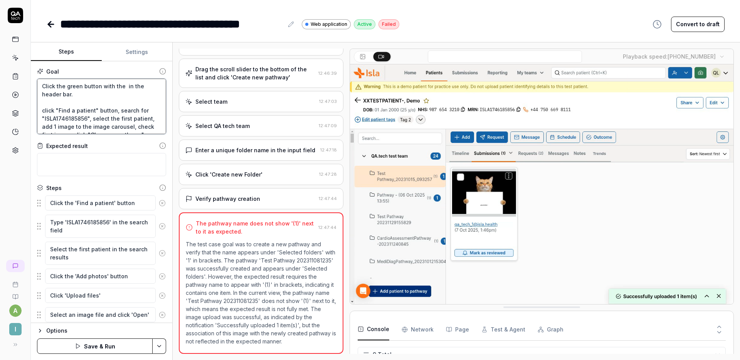
type textarea "*"
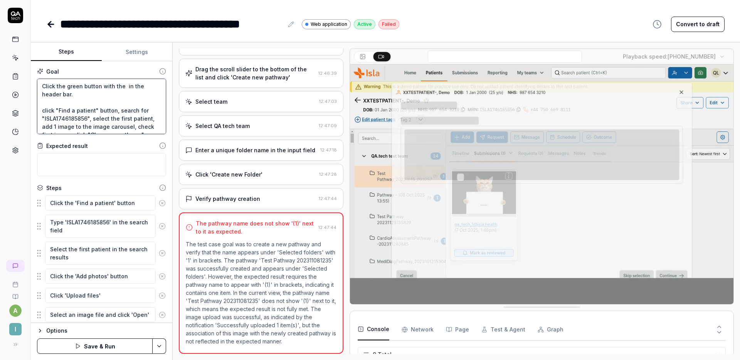
type textarea "Click the green button with the a in the header bar. click "Find a patient" but…"
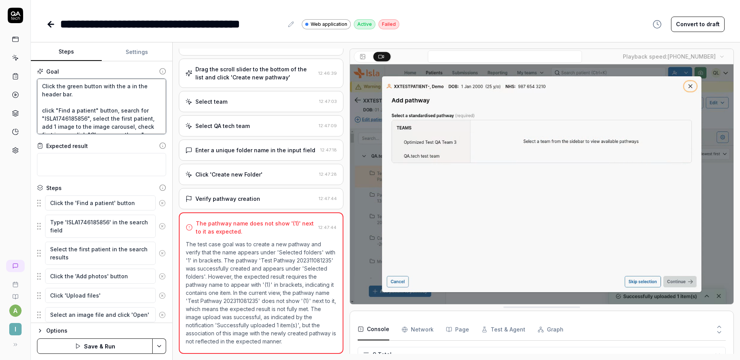
type textarea "*"
type textarea "Click the green button with the ac in the header bar. click "Find a patient" bu…"
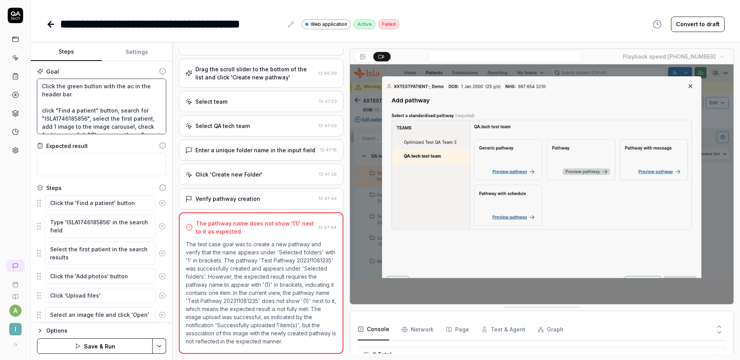
type textarea "*"
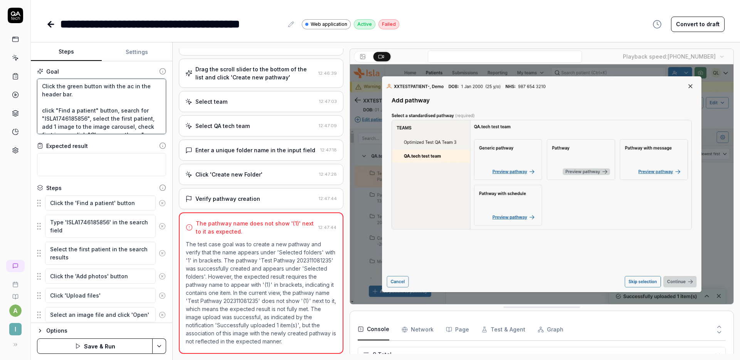
type textarea "Click the green button with the a in the header bar. click "Find a patient" but…"
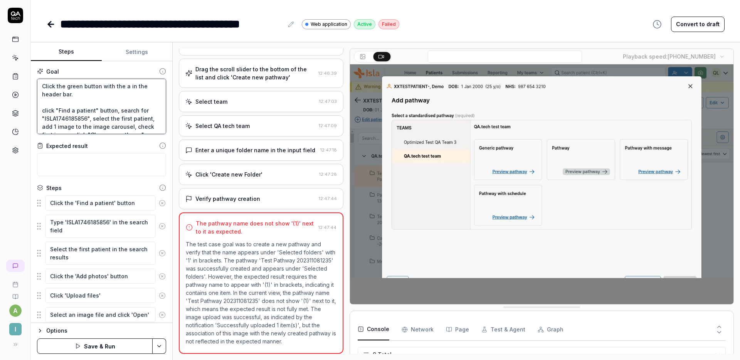
type textarea "*"
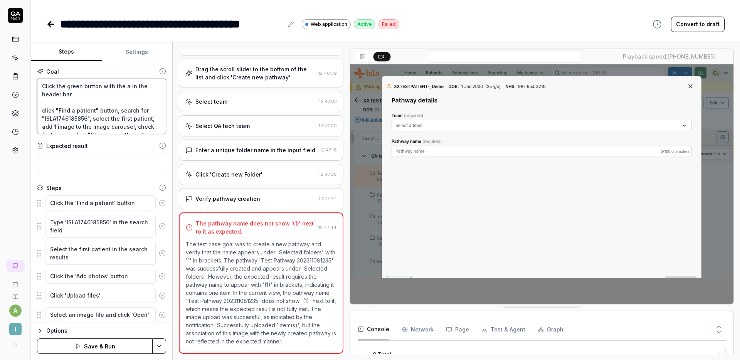
type textarea "Click the green button with the in the header bar. click "Find a patient" butto…"
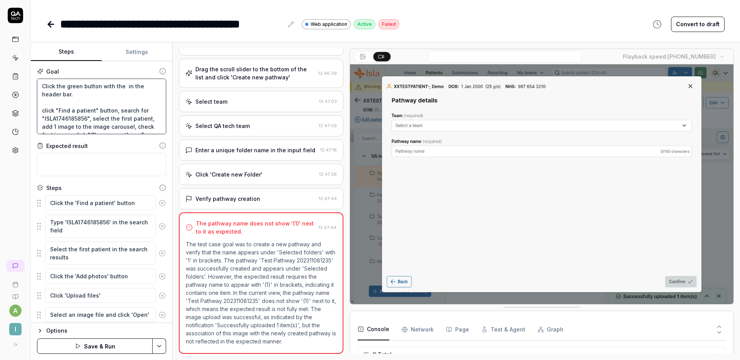
type textarea "*"
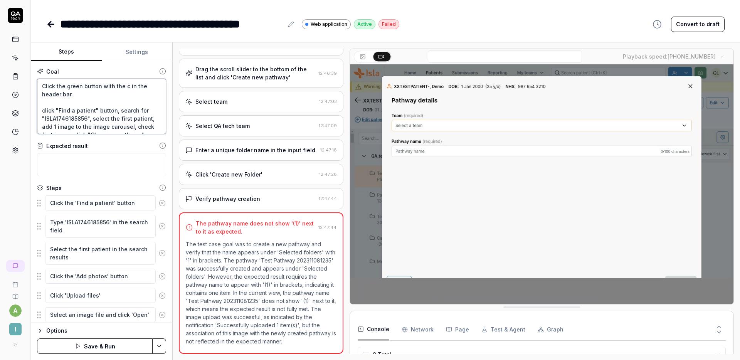
type textarea "Click the green button with the ca in the header bar. click "Find a patient" bu…"
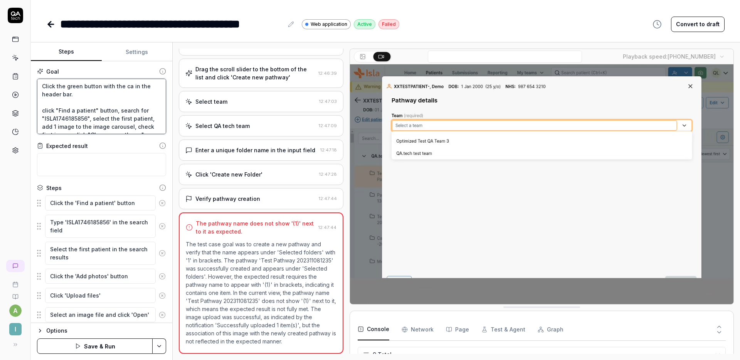
type textarea "*"
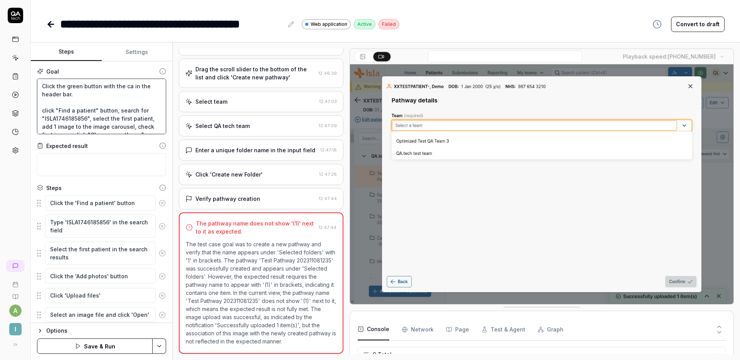
type textarea "Click the green button with the cam in the header bar. click "Find a patient" b…"
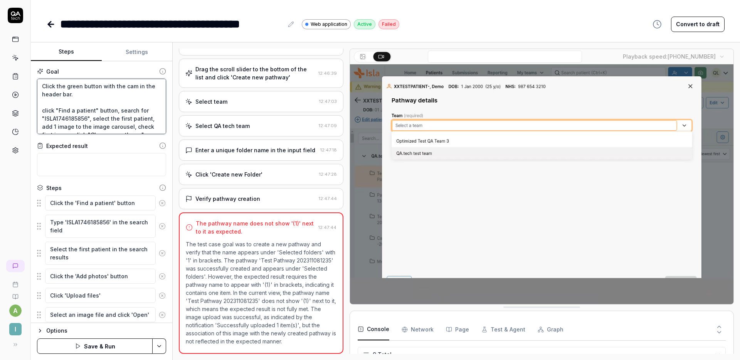
type textarea "*"
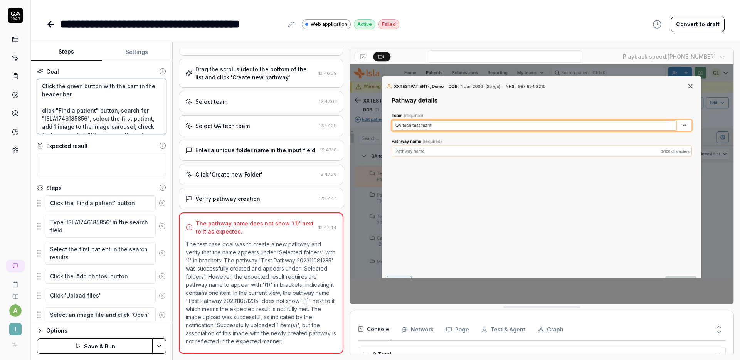
type textarea "Click the green button with the came in the header bar. click "Find a patient" …"
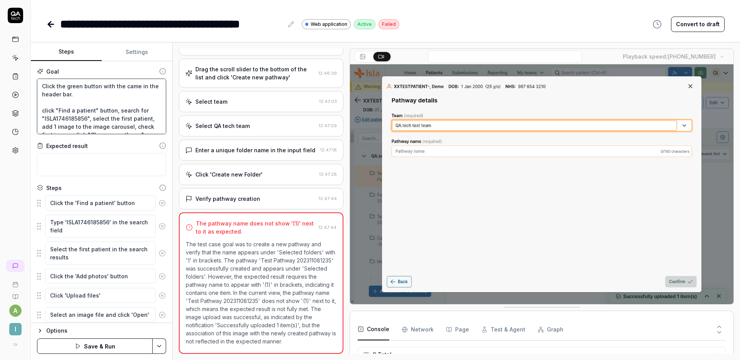
type textarea "*"
type textarea "Click the green button with the camer in the header bar. click "Find a patient"…"
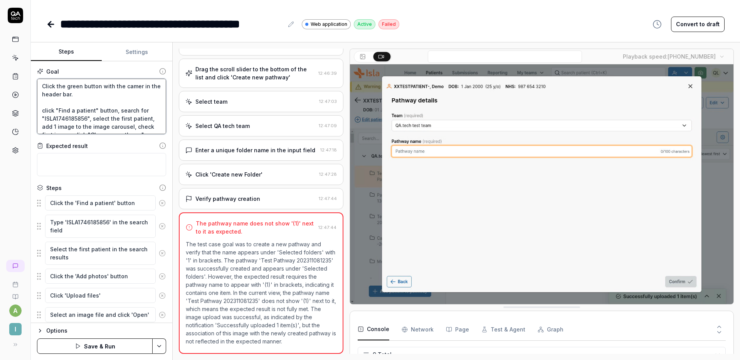
type textarea "*"
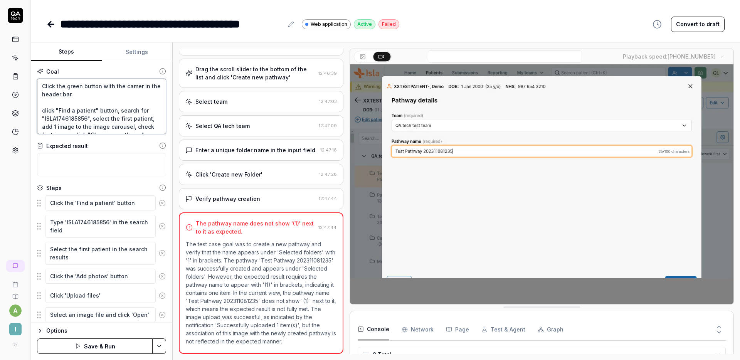
type textarea "Click the green button with the camera in the header bar. click "Find a patient…"
type textarea "*"
type textarea "Click the green button with the camera in the header bar. click "Find a patient…"
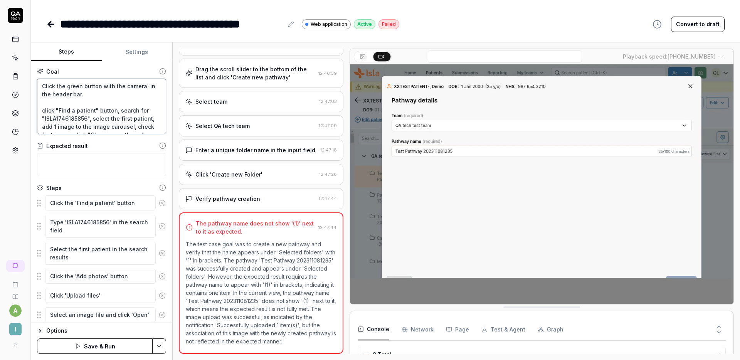
type textarea "*"
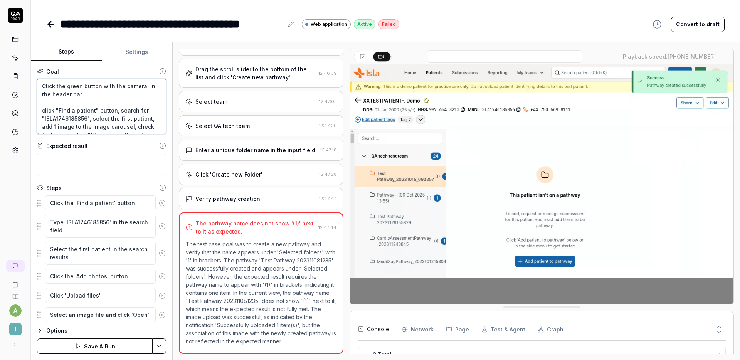
type textarea "Click the green button with the camera i in the header bar. click "Find a patie…"
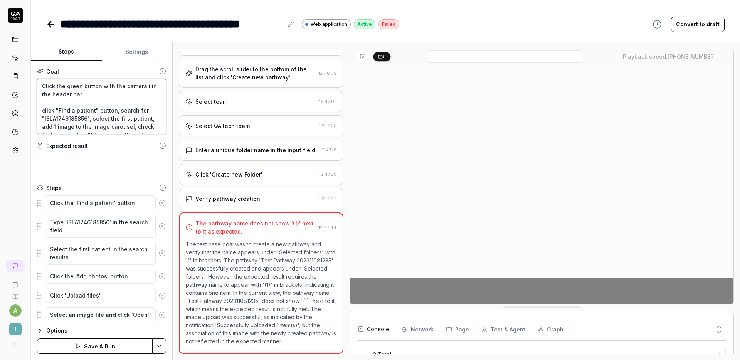
type textarea "*"
type textarea "Click the green button with the camera ic in the header bar. click "Find a pati…"
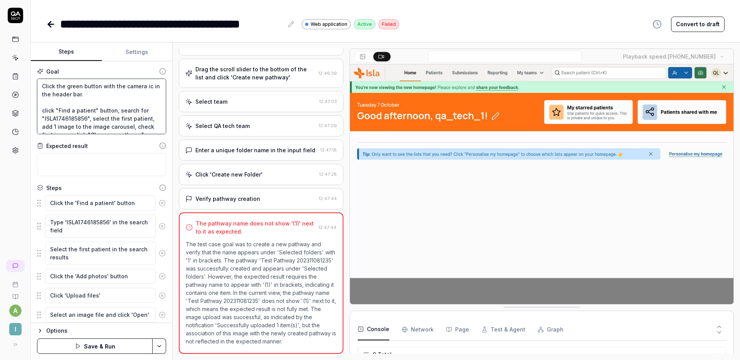
type textarea "*"
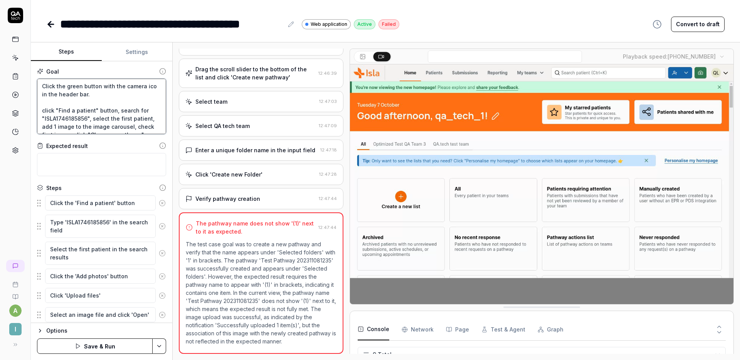
type textarea "Click the green button with the camera icon in the header bar. click "Find a pa…"
type textarea "*"
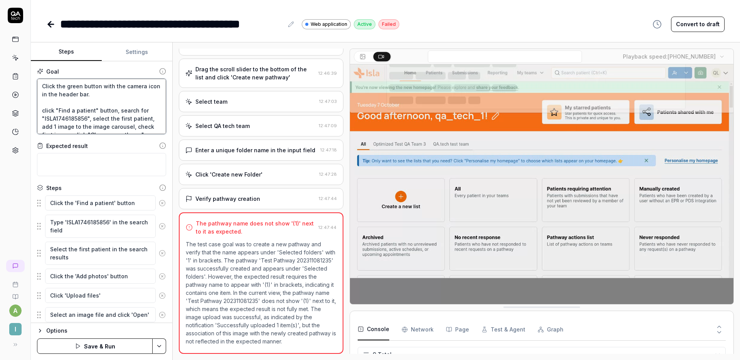
type textarea "Click the green button with the camera icon in the header bar. click "Find a pa…"
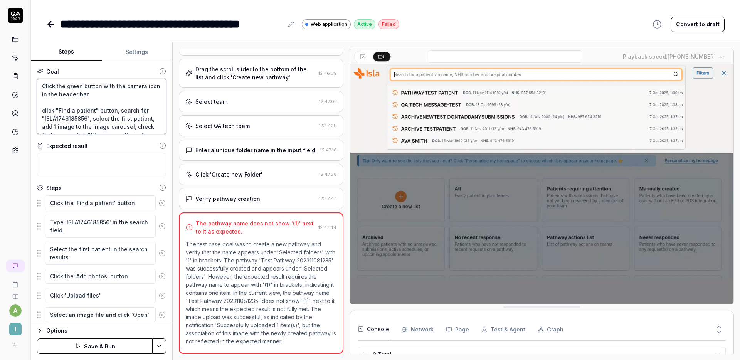
click at [108, 96] on textarea "Click the green button with the camera icon in the header bar. click "Find a pa…" at bounding box center [101, 107] width 129 height 56
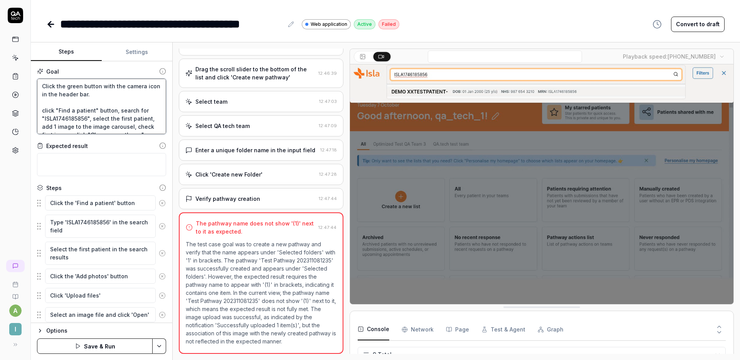
click at [45, 110] on textarea "Click the green button with the camera icon in the header bar. click "Find a pa…" at bounding box center [101, 107] width 129 height 56
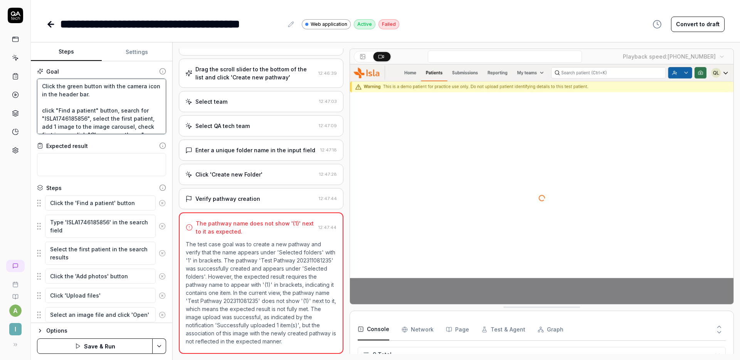
type textarea "*"
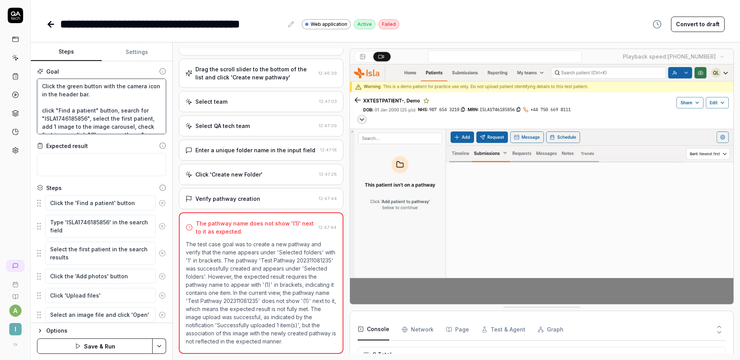
type textarea "Click the green button with the camera icon in the header bar. lick "Find a pat…"
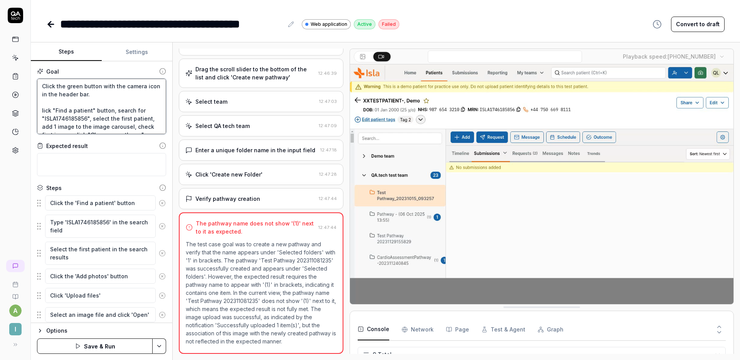
type textarea "*"
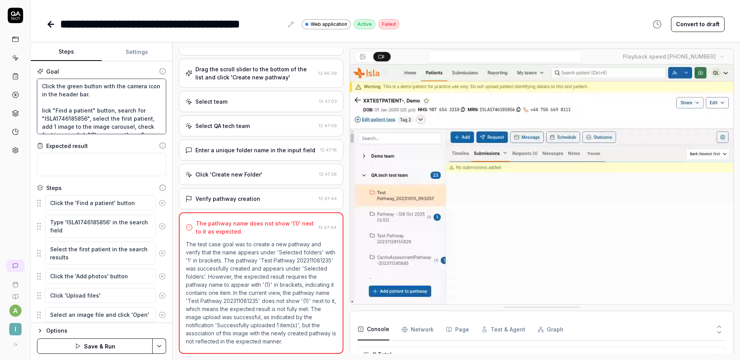
type textarea "Click the green button with the camera icon in the header bar. lick "Find a pat…"
type textarea "*"
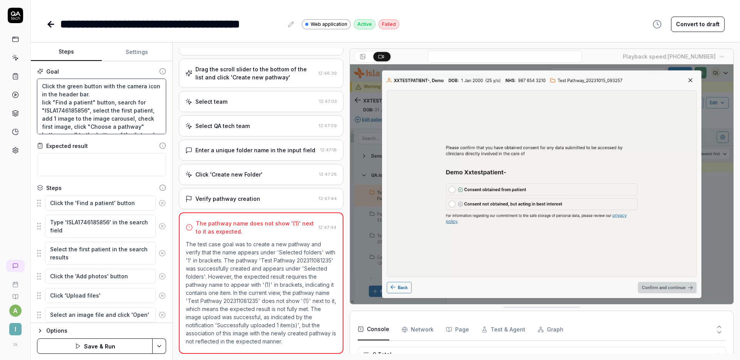
type textarea "Click the green button with the camera icon in the header bar. lick "Find a pat…"
type textarea "*"
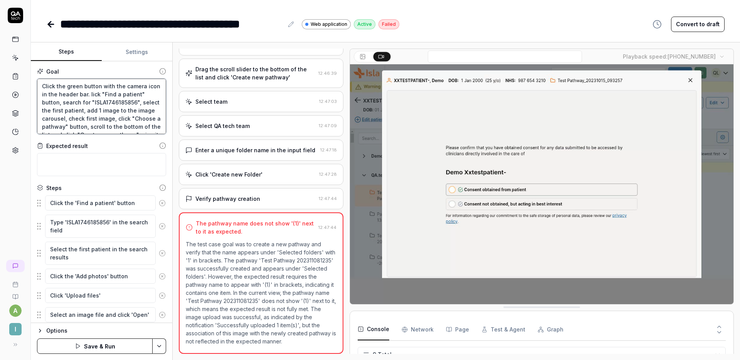
type textarea "Click the green button with the camera icon in the header bar. Click "Find a pa…"
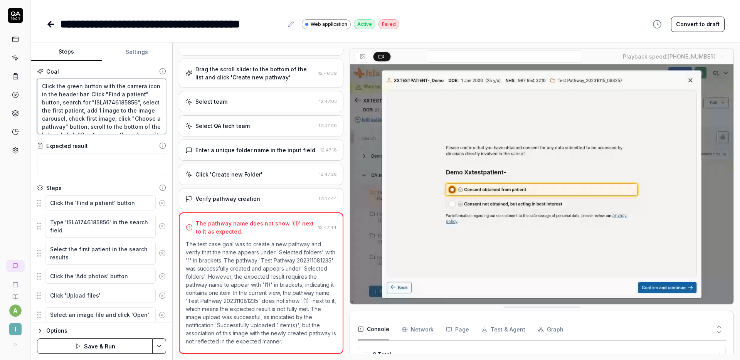
type textarea "*"
type textarea "Click the green button with the camera icon in the header bar. Click "Find a pa…"
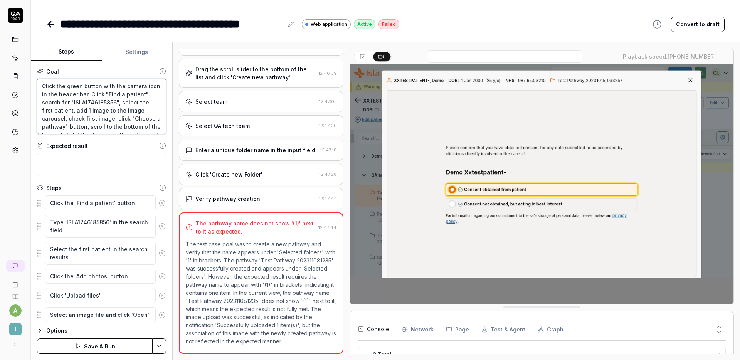
type textarea "*"
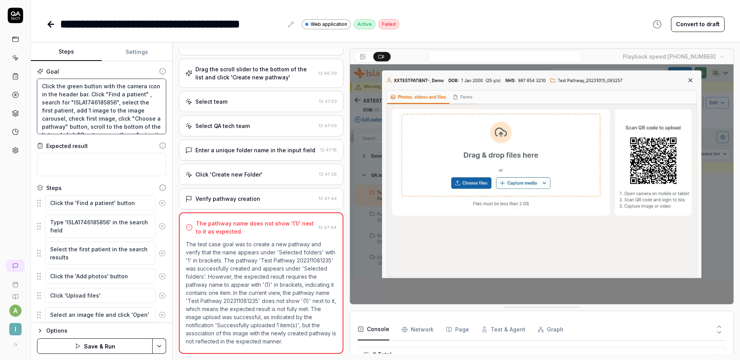
type textarea "Click the green button with the camera icon in the header bar. Click "Find a pa…"
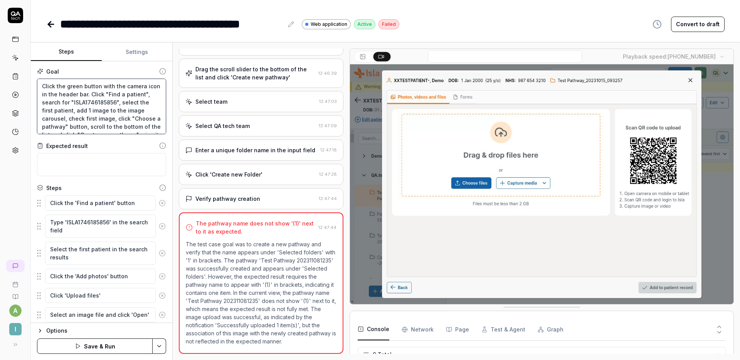
type textarea "*"
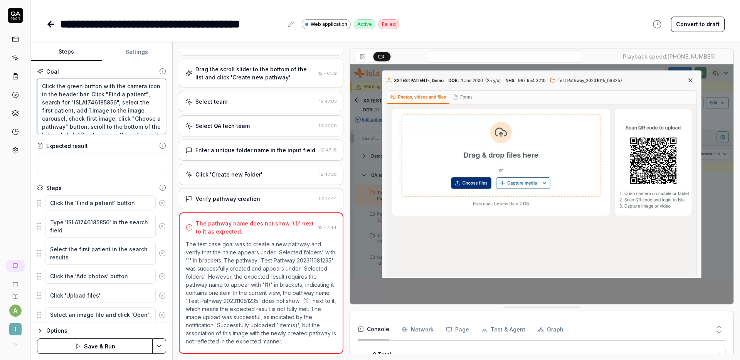
type textarea "Click the green button with the camera icon in the header bar. Click "Find a pa…"
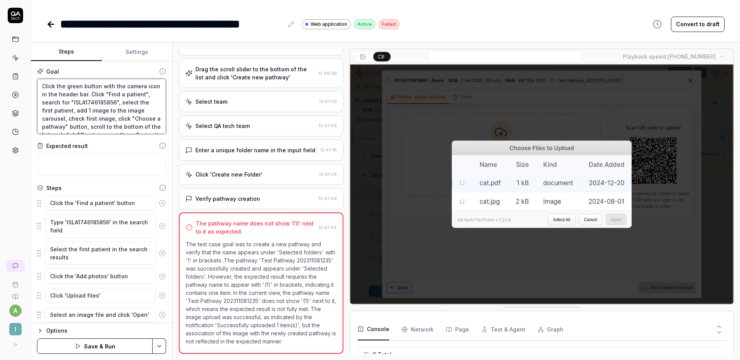
type textarea "*"
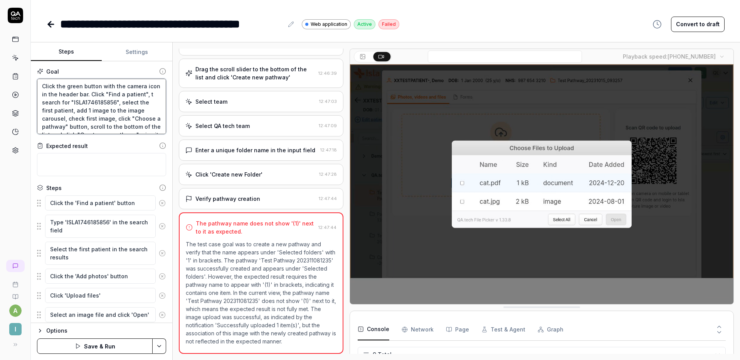
type textarea "Click the green button with the camera icon in the header bar. Click "Find a pa…"
type textarea "*"
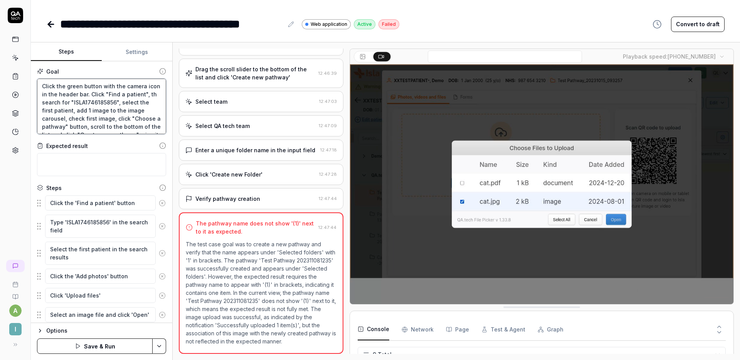
type textarea "Click the green button with the camera icon in the header bar. Click "Find a pa…"
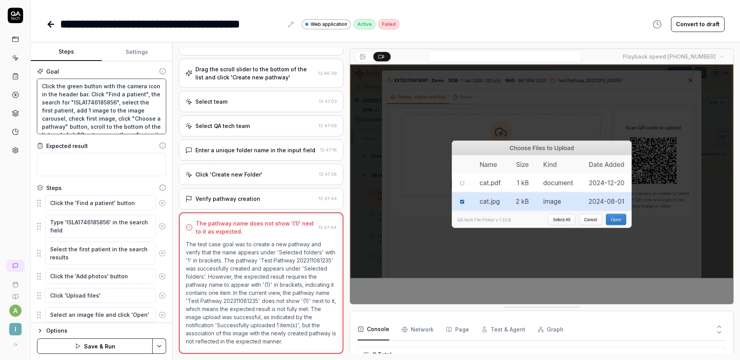
type textarea "*"
type textarea "Click the green button with the camera icon in the header bar. Click "Find a pa…"
type textarea "*"
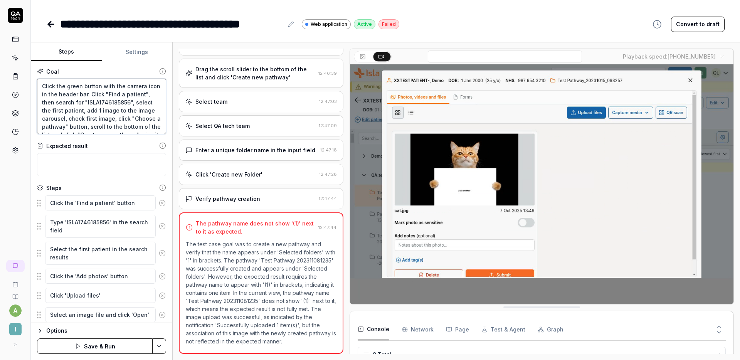
type textarea "Click the green button with the camera icon in the header bar. Click "Find a pa…"
type textarea "*"
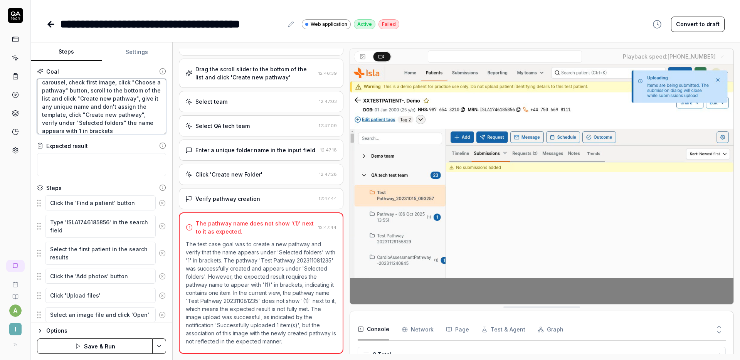
type textarea "Click the green button with the camera icon in the header bar. Click "Find a pa…"
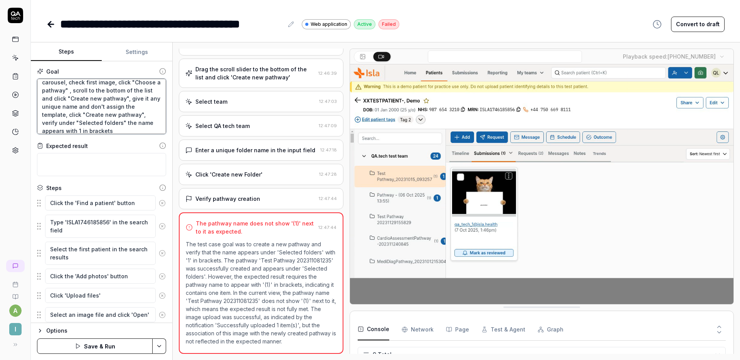
type textarea "*"
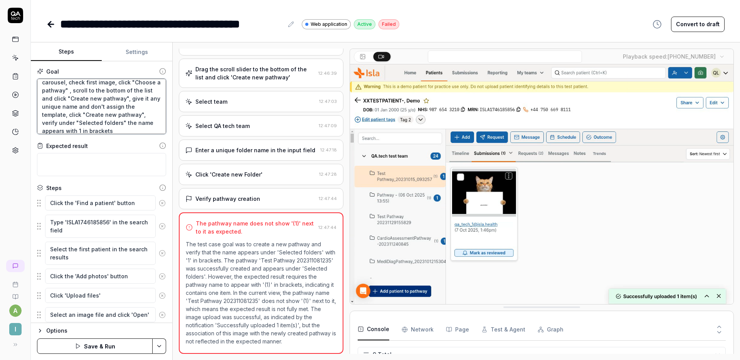
type textarea "Click the green button with the camera icon in the header bar. Click "Find a pa…"
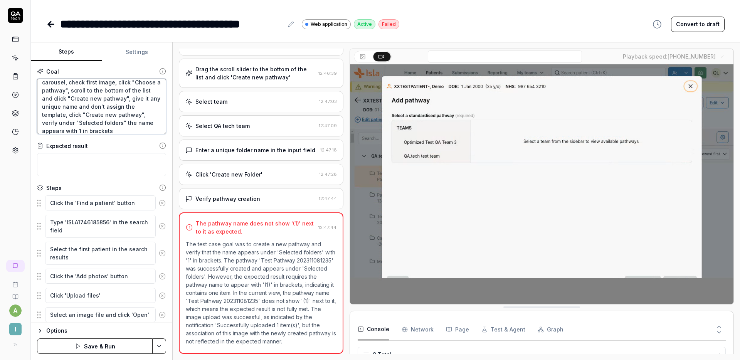
type textarea "*"
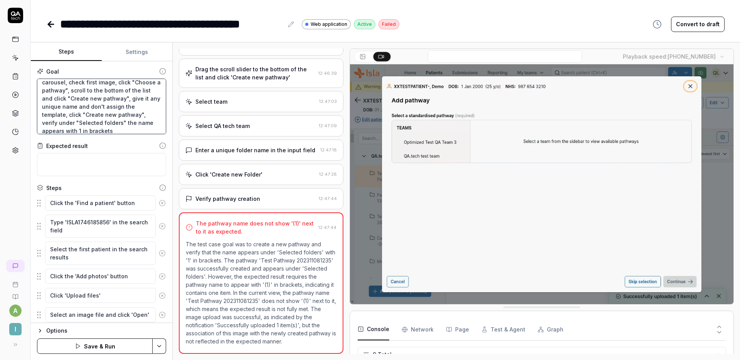
type textarea "Click the green button with the camera icon in the header bar. Click "Find a pa…"
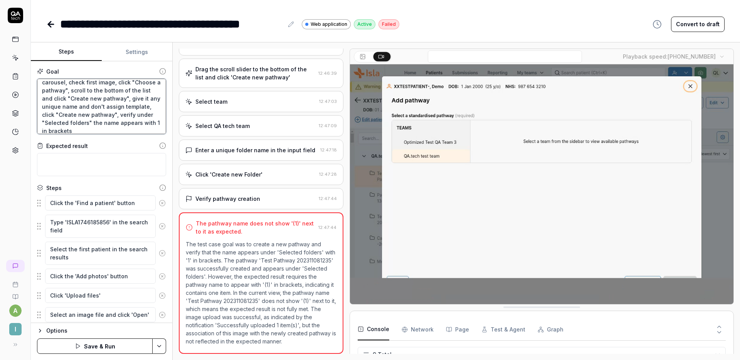
type textarea "*"
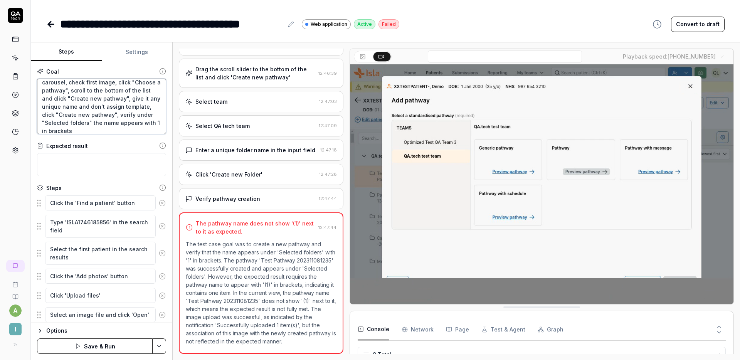
type textarea "Click the green button with the camera icon in the header bar. Click "Find a pa…"
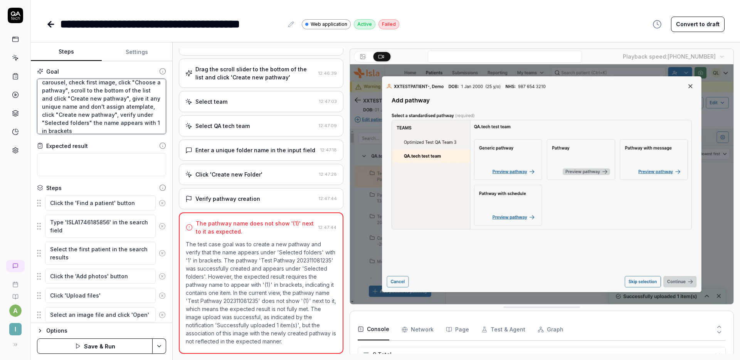
type textarea "*"
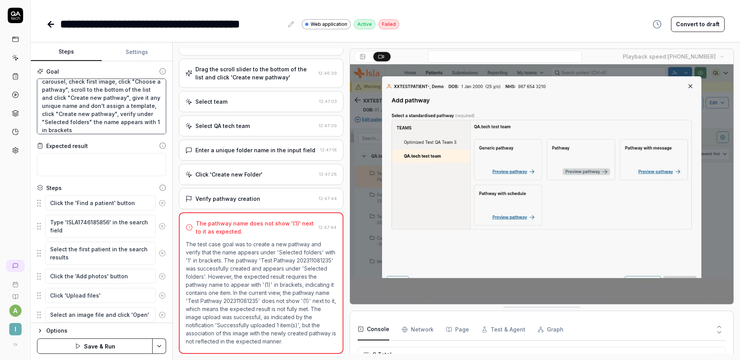
scroll to position [49, 0]
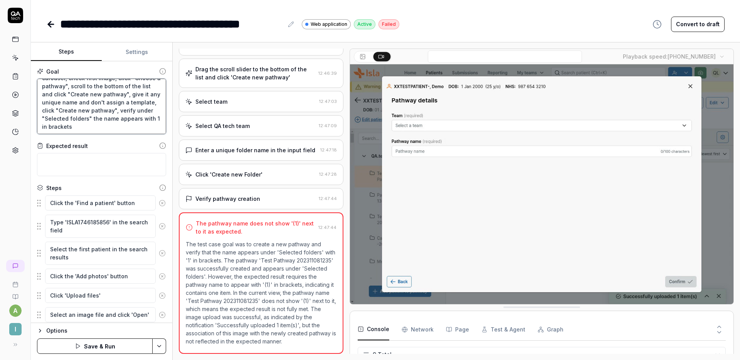
type textarea "Click the green button with the camera icon in the header bar. Click "Find a pa…"
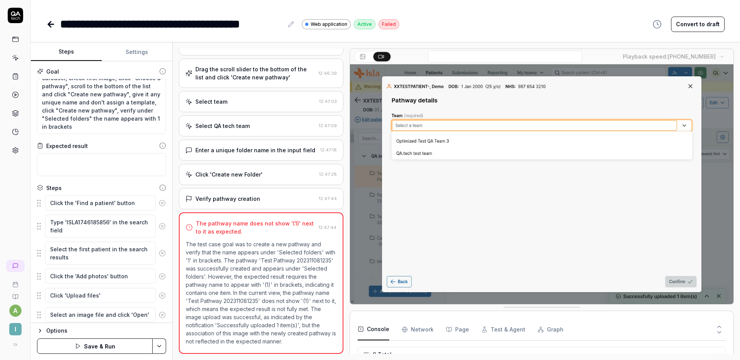
click at [100, 347] on button "Save & Run" at bounding box center [95, 345] width 116 height 15
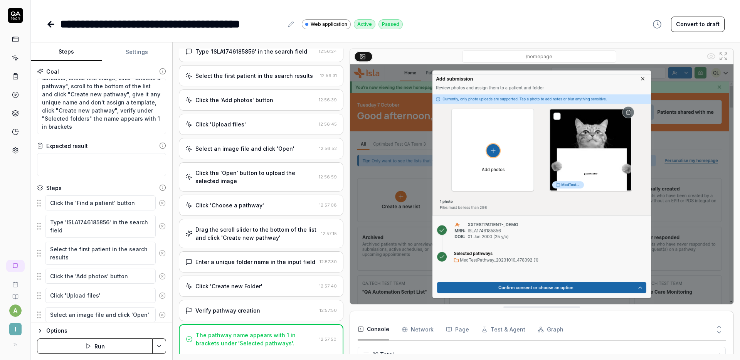
scroll to position [258, 0]
type textarea "*"
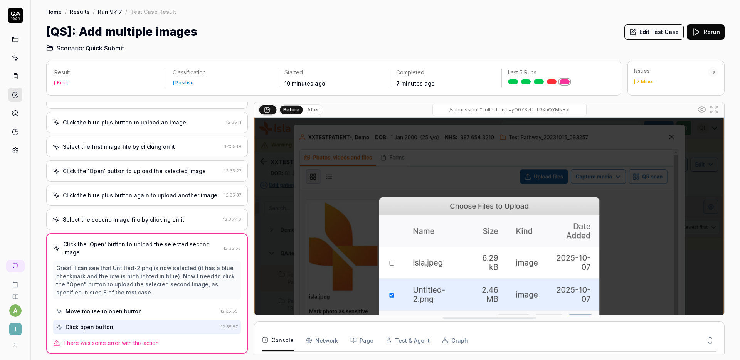
click at [712, 336] on icon at bounding box center [710, 337] width 7 height 7
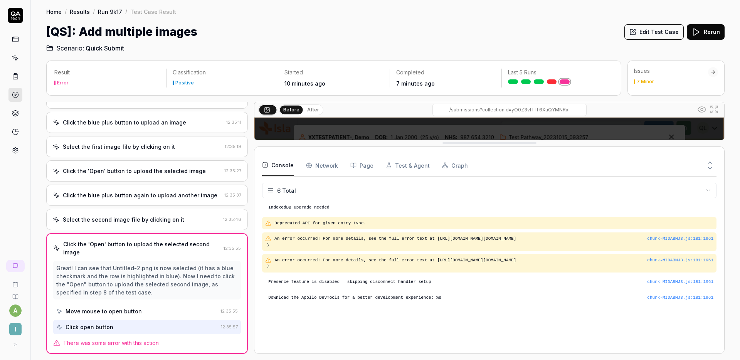
click at [708, 172] on button at bounding box center [710, 170] width 13 height 10
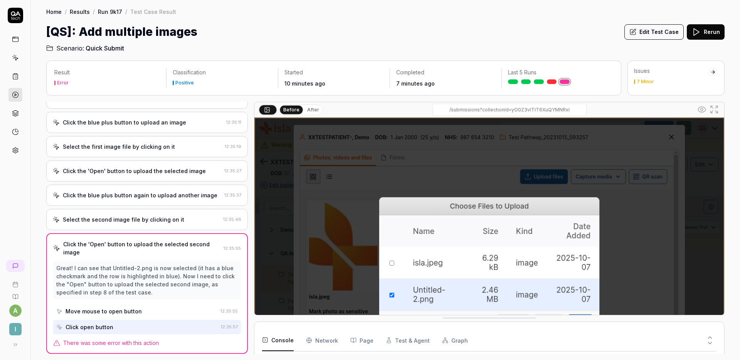
click at [501, 43] on h2 "Scenario: Quick Submit" at bounding box center [385, 46] width 678 height 12
click at [647, 34] on button "Edit Test Case" at bounding box center [653, 31] width 59 height 15
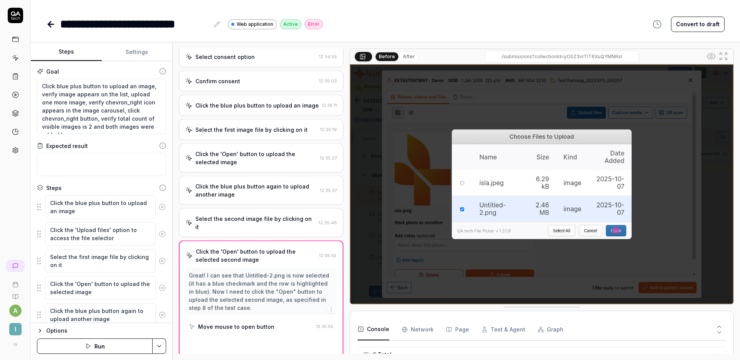
scroll to position [70, 0]
click at [50, 23] on icon at bounding box center [49, 24] width 3 height 5
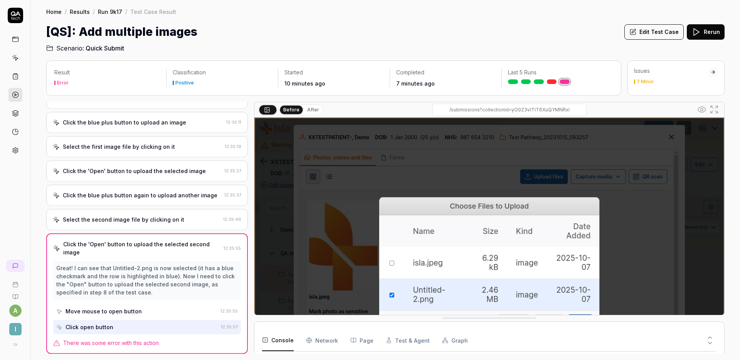
scroll to position [99, 0]
click at [428, 32] on div "[QS]: Add multiple images Edit Test Case Rerun" at bounding box center [385, 31] width 678 height 17
click at [708, 33] on button "Rerun" at bounding box center [706, 31] width 38 height 15
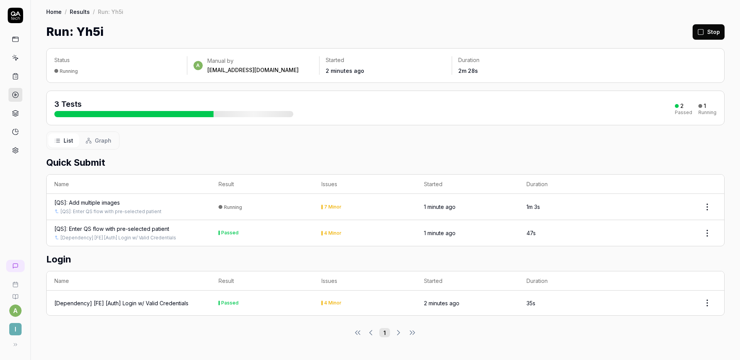
click at [293, 208] on td "Running" at bounding box center [262, 207] width 103 height 26
click at [295, 205] on td "Running" at bounding box center [262, 207] width 103 height 26
click at [106, 204] on div "[QS]: Add multiple images" at bounding box center [87, 203] width 66 height 8
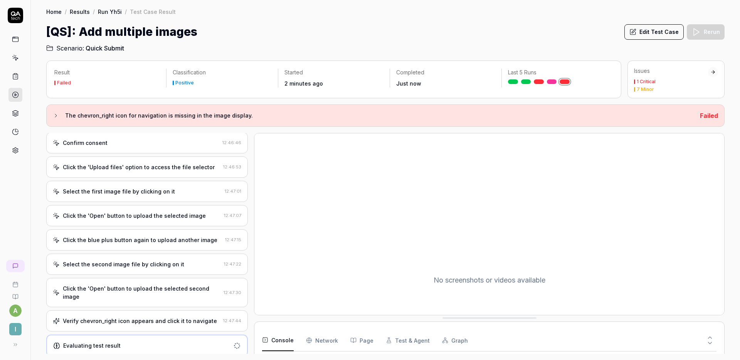
scroll to position [112, 0]
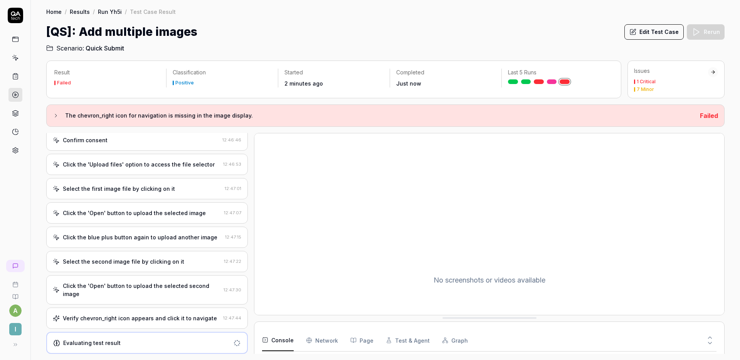
click at [162, 322] on div "Verify chevron_right icon appears and click it to navigate 12:47:44" at bounding box center [147, 318] width 202 height 21
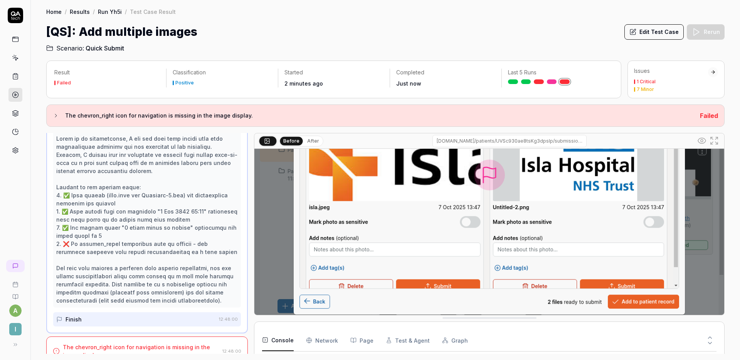
scroll to position [124, 0]
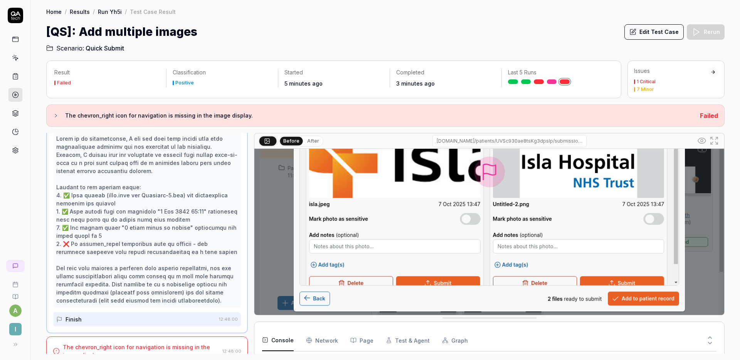
click at [645, 29] on button "Edit Test Case" at bounding box center [653, 31] width 59 height 15
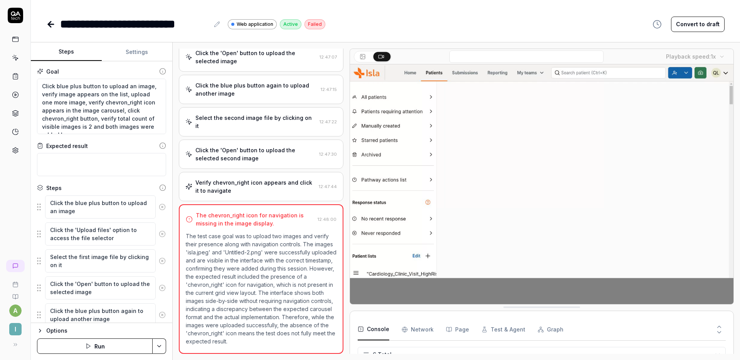
scroll to position [204, 0]
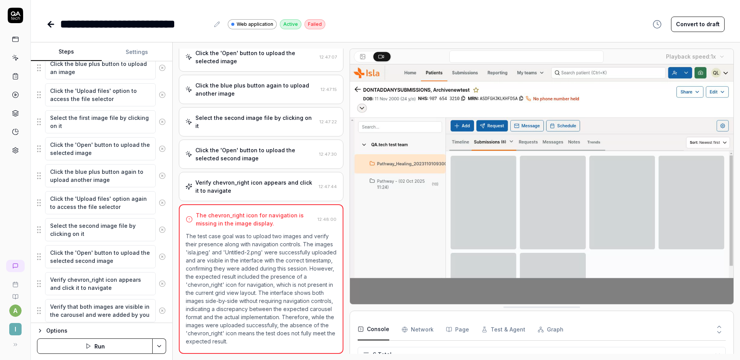
scroll to position [163, 0]
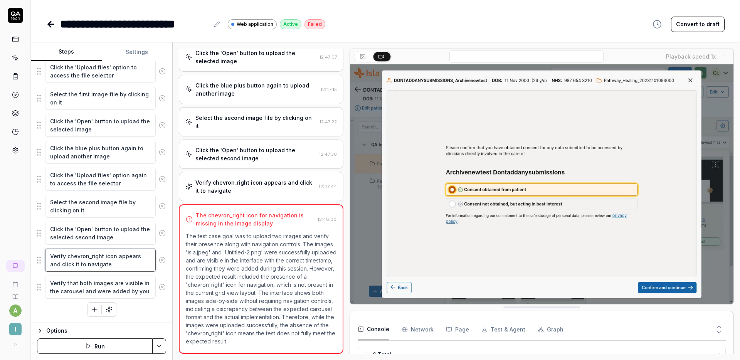
click at [118, 264] on textarea "Verify chevron_right icon appears and click it to navigate" at bounding box center [100, 260] width 111 height 23
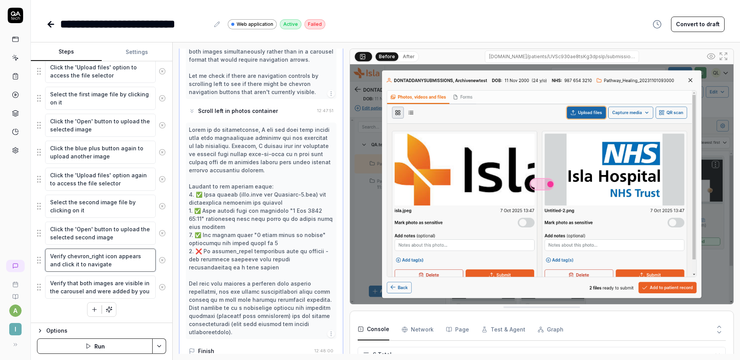
scroll to position [586, 0]
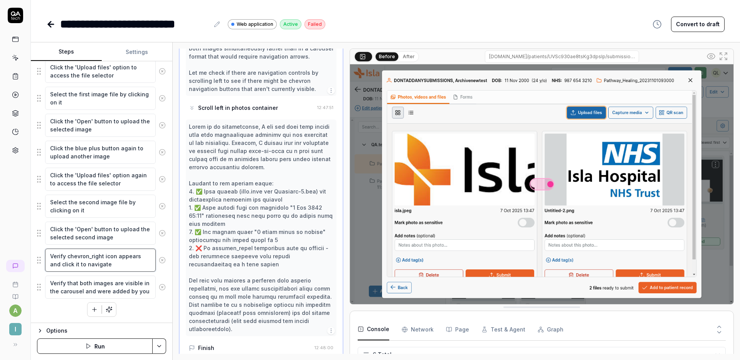
drag, startPoint x: 122, startPoint y: 264, endPoint x: 68, endPoint y: 257, distance: 54.1
click at [68, 257] on textarea "Verify chevron_right icon appears and click it to navigate" at bounding box center [100, 260] width 111 height 23
type textarea "*"
type textarea "Verify b"
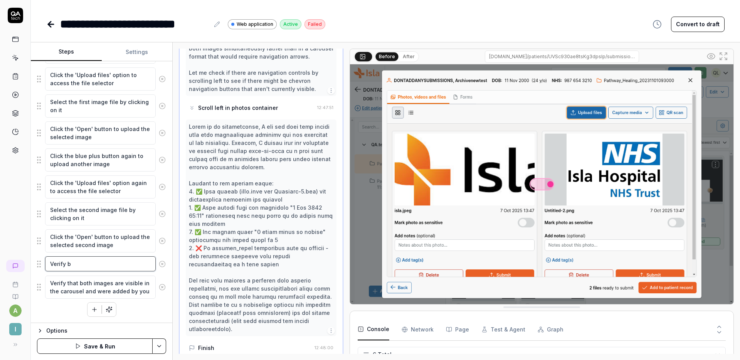
type textarea "*"
type textarea "Verify bo"
type textarea "*"
type textarea "Verify bot"
type textarea "*"
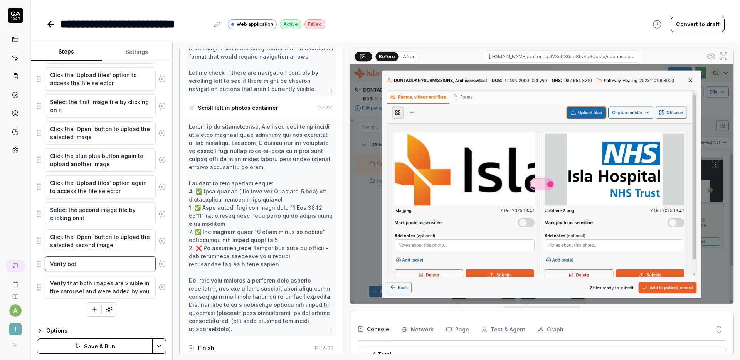
type textarea "Verify both"
type textarea "*"
type textarea "Verify both"
type textarea "*"
type textarea "Verify both i"
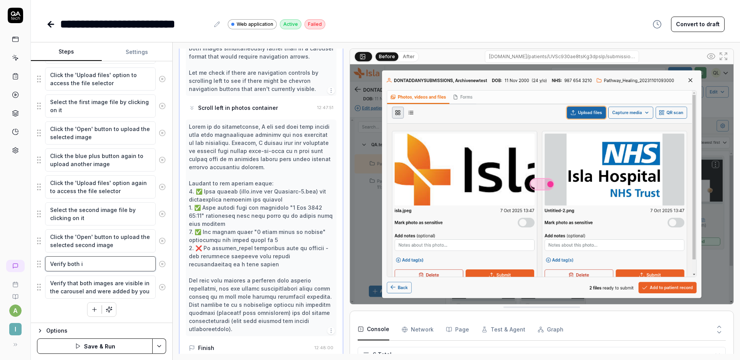
type textarea "*"
type textarea "Verify both im"
type textarea "*"
type textarea "Verify both ima"
type textarea "*"
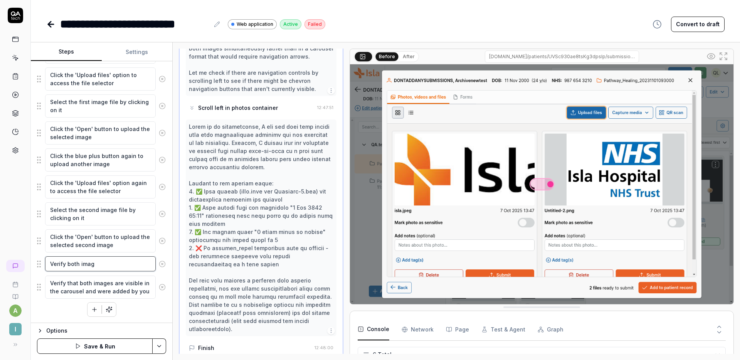
type textarea "Verify both image"
type textarea "*"
type textarea "Verify both images"
click at [159, 264] on icon at bounding box center [162, 264] width 7 height 7
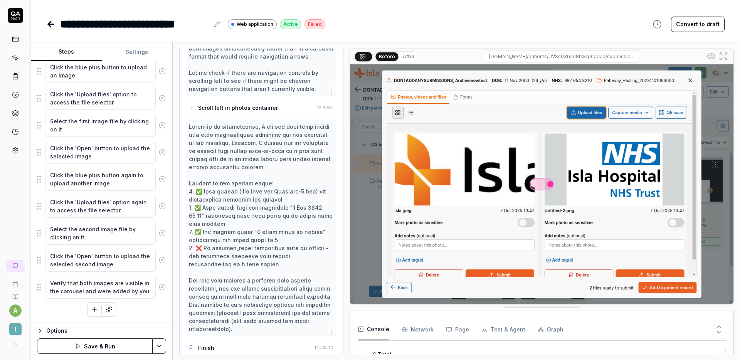
scroll to position [136, 0]
click at [162, 340] on html "**********" at bounding box center [370, 180] width 740 height 360
click at [104, 289] on div "Save" at bounding box center [121, 292] width 98 height 17
type textarea "*"
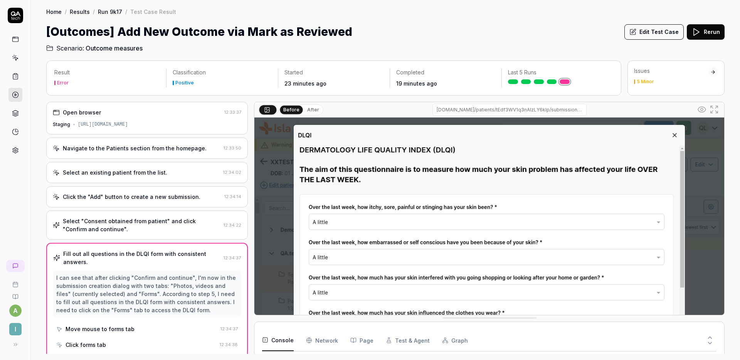
click at [126, 192] on div "Click the "Add" button to create a new submission. 12:34:14" at bounding box center [147, 196] width 202 height 21
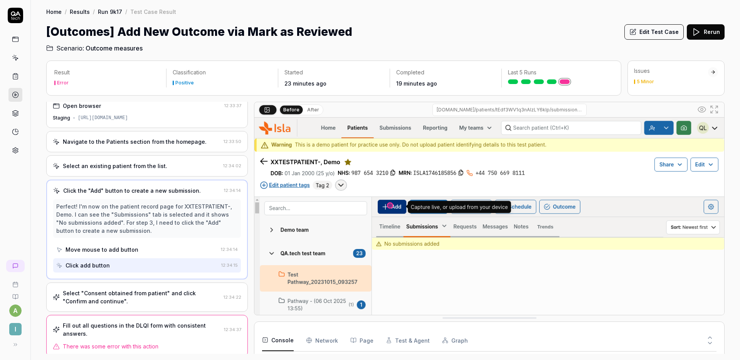
scroll to position [10, 0]
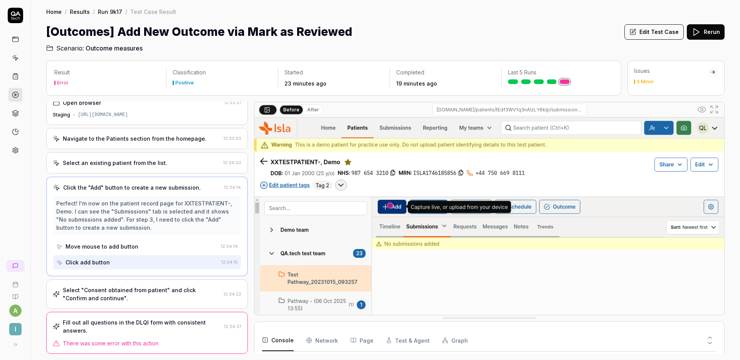
click at [145, 330] on div "Fill out all questions in the DLQI form with consistent answers." at bounding box center [142, 326] width 158 height 16
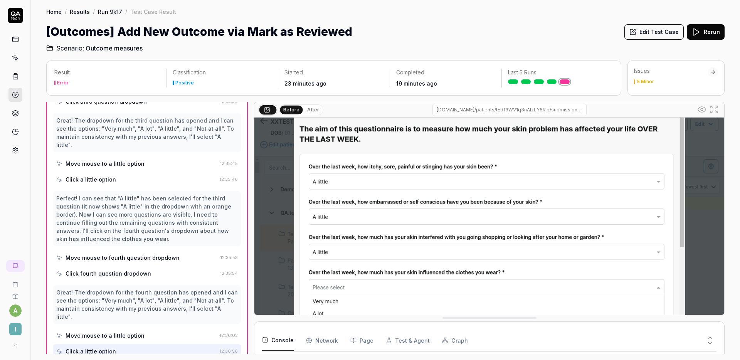
scroll to position [93, 0]
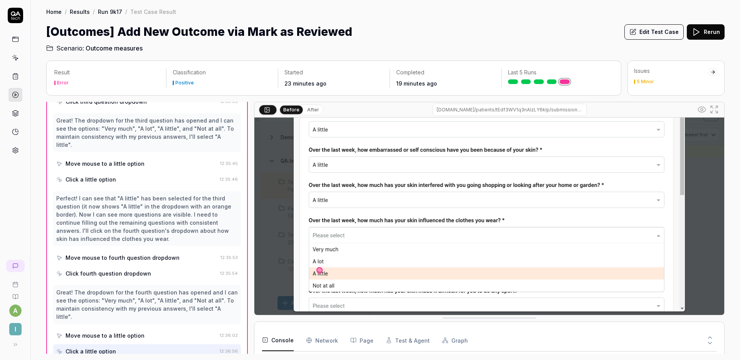
click at [652, 37] on button "Edit Test Case" at bounding box center [653, 31] width 59 height 15
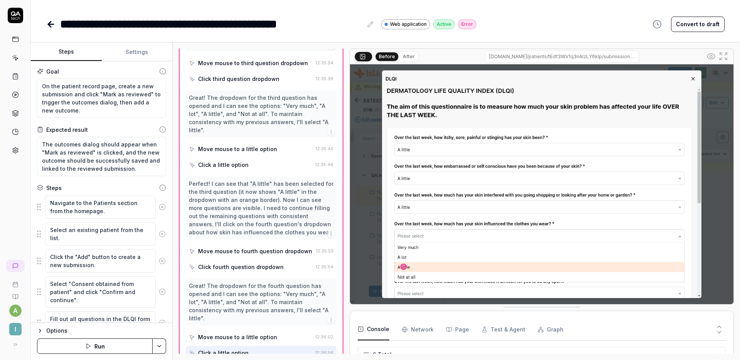
scroll to position [983, 0]
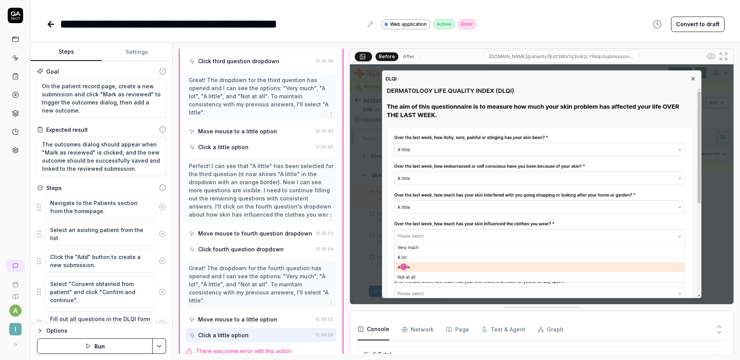
click at [127, 46] on button "Settings" at bounding box center [137, 52] width 71 height 19
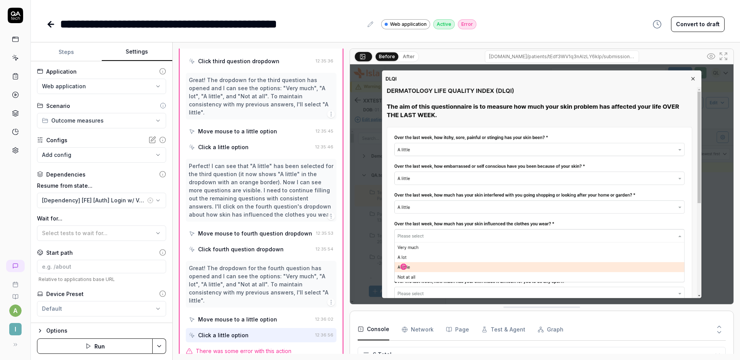
click at [74, 50] on button "Steps" at bounding box center [66, 52] width 71 height 19
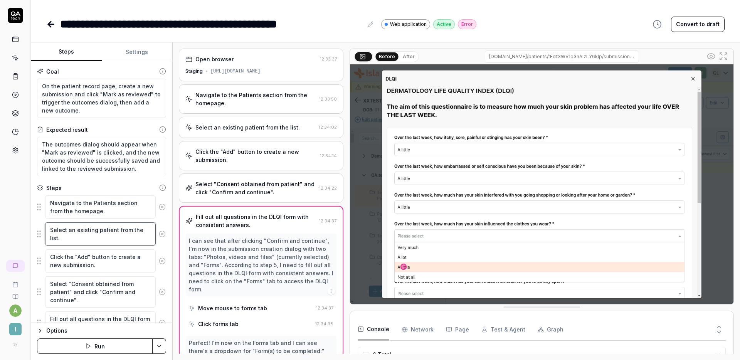
click at [80, 238] on textarea "Select an existing patient from the list." at bounding box center [100, 233] width 111 height 23
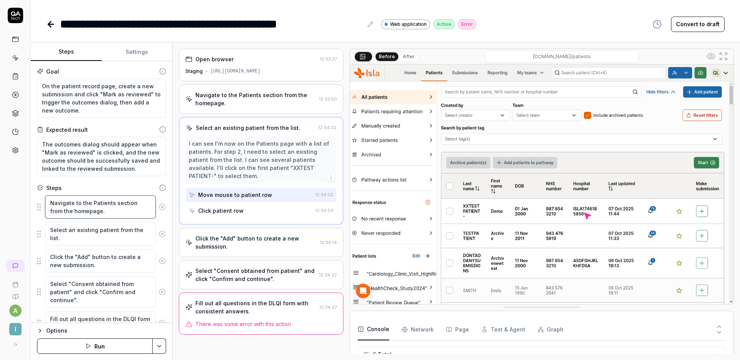
click at [93, 212] on textarea "Navigate to the Patients section from the homepage." at bounding box center [100, 206] width 111 height 23
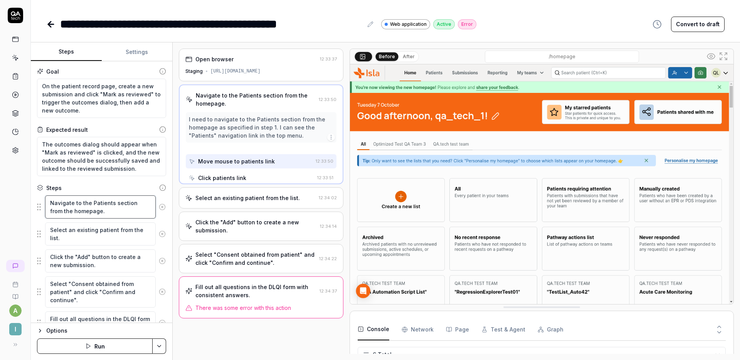
click at [93, 212] on textarea "Navigate to the Patients section from the homepage." at bounding box center [100, 206] width 111 height 23
type textarea "*"
type textarea "C"
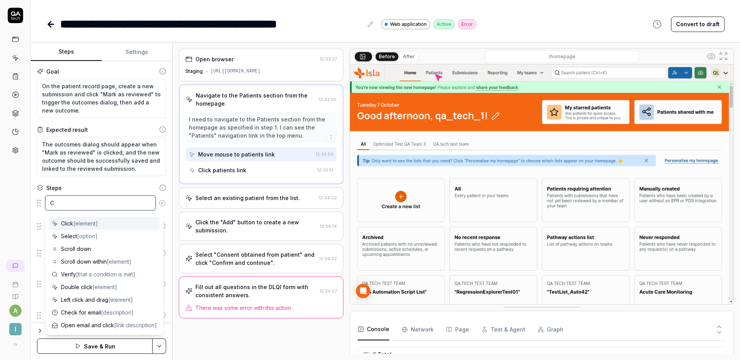
type textarea "*"
type textarea "Cl"
type textarea "*"
type textarea "Cli"
type textarea "*"
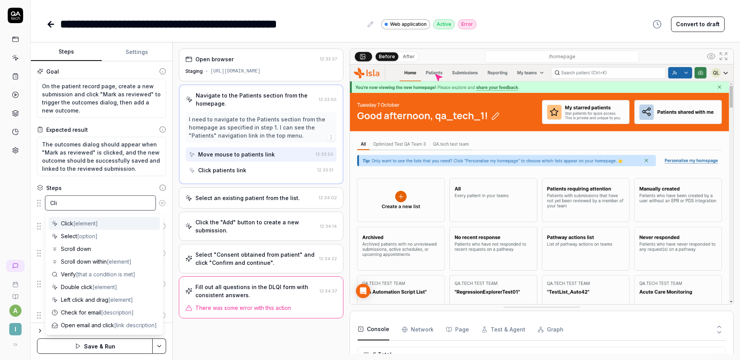
type textarea "Clic"
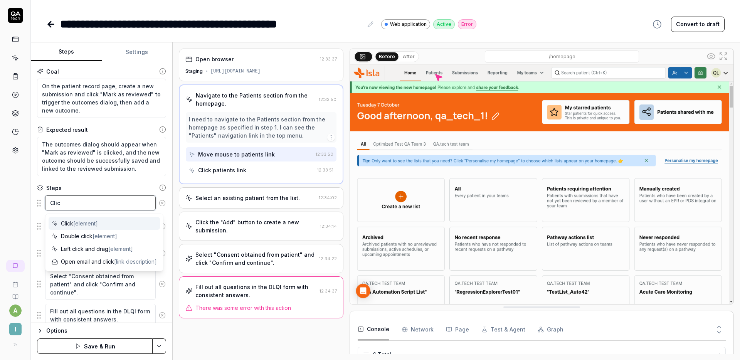
type textarea "*"
type textarea "Click"
type textarea "*"
type textarea "Click th"
type textarea "*"
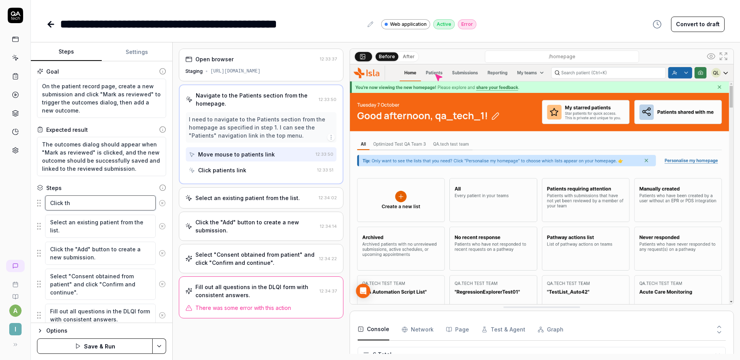
type textarea "Click the"
type textarea "*"
type textarea "Click the"
type textarea "*"
type textarea "Click the '"
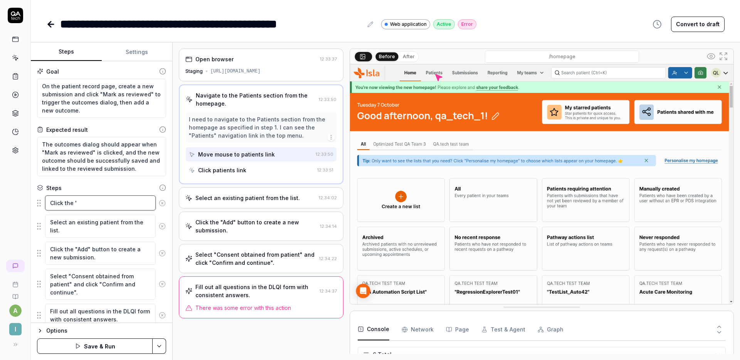
type textarea "*"
type textarea "Click the 'S"
type textarea "*"
type textarea "Click the 'Se"
type textarea "*"
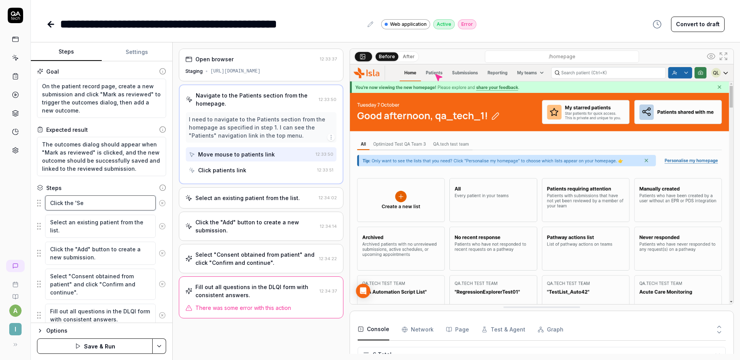
type textarea "Click the 'Sea"
type textarea "*"
type textarea "Click the 'Sear"
type textarea "*"
type textarea "Click the 'Searc"
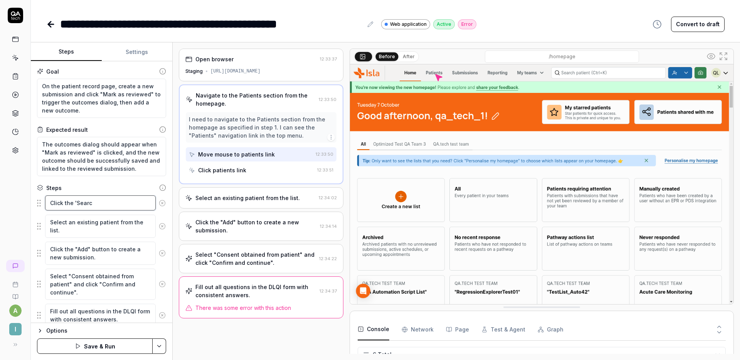
type textarea "*"
type textarea "Click the 'Search"
type textarea "*"
type textarea "Click the 'Search"
type textarea "*"
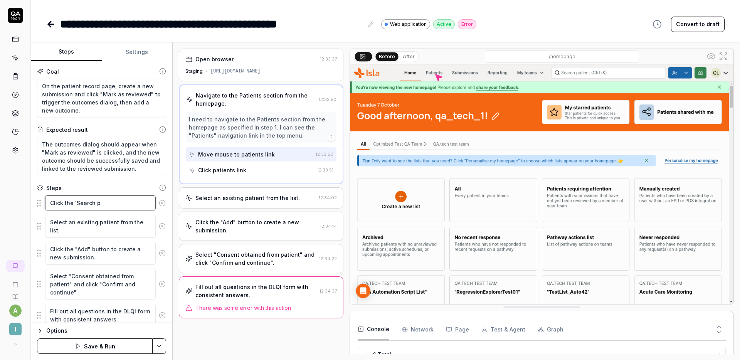
type textarea "Click the 'Search pa"
type textarea "*"
type textarea "Click the 'Search pat"
type textarea "*"
type textarea "Click the 'Search pati"
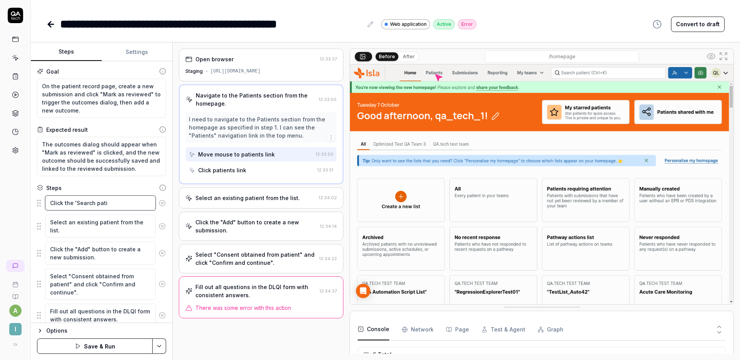
type textarea "*"
type textarea "Click the 'Search patie"
type textarea "*"
type textarea "Click the 'Search patien"
type textarea "*"
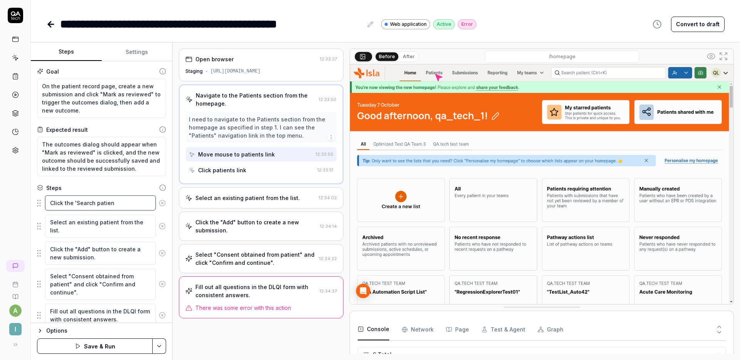
type textarea "Click the 'Search patient"
type textarea "*"
type textarea "Click the 'Search patient'"
type textarea "*"
type textarea "Click the 'Search patient'"
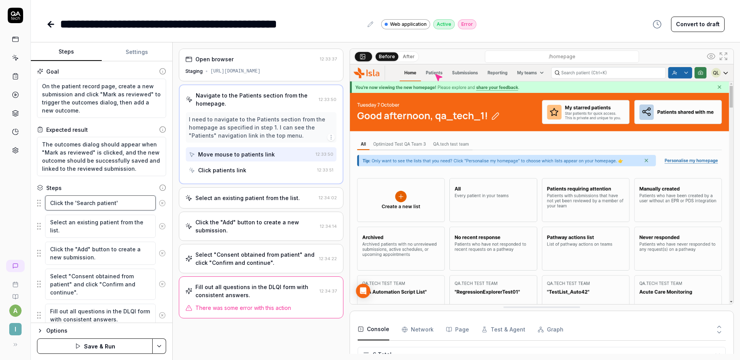
type textarea "*"
type textarea "Click the 'Search patient' b"
type textarea "*"
type textarea "Click the 'Search patient' ba"
type textarea "*"
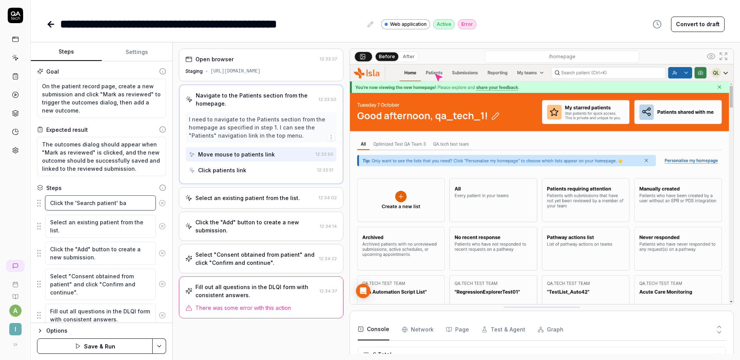
type textarea "Click the 'Search patient' bar"
type textarea "*"
type textarea "Click the 'Search patient' bar"
type textarea "*"
type textarea "Click the 'Search patient' bar a"
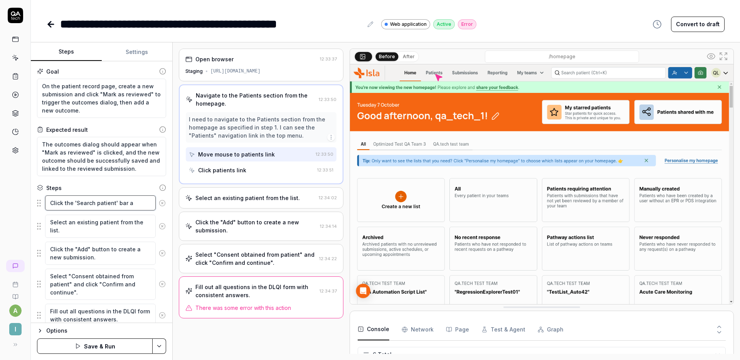
type textarea "*"
type textarea "Click the 'Search patient' bar at"
type textarea "*"
type textarea "Click the 'Search patient' bar at"
type textarea "*"
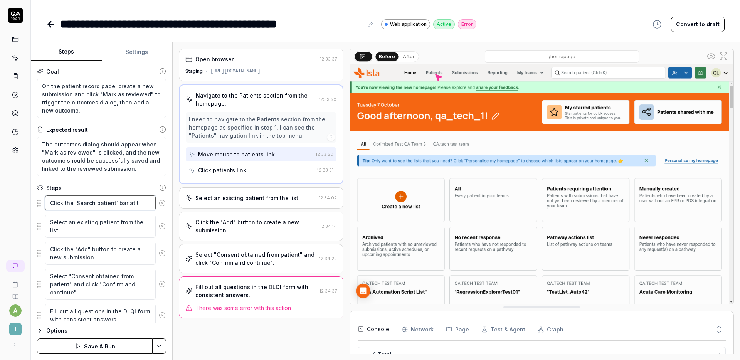
type textarea "Click the 'Search patient' bar at th"
type textarea "*"
type textarea "Click the 'Search patient' bar at the"
type textarea "*"
type textarea "Click the 'Search patient' bar at the"
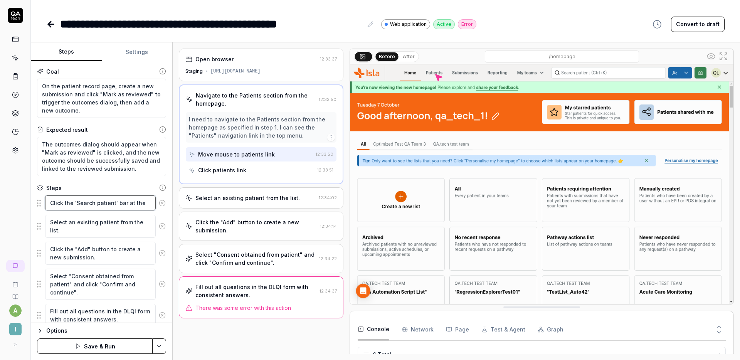
type textarea "*"
type textarea "Click the 'Search patient' bar at the to"
type textarea "*"
type textarea "Click the 'Search patient' bar at the top"
type textarea "*"
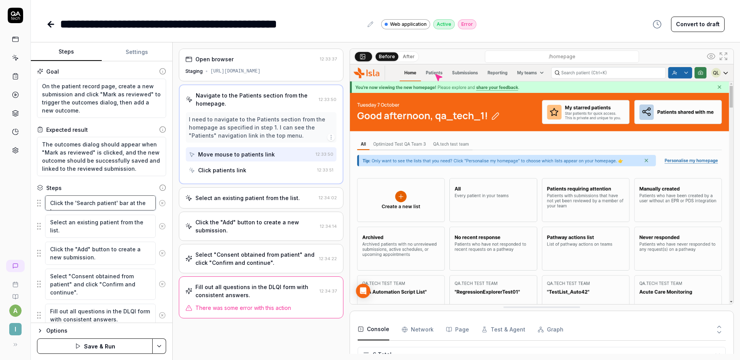
type textarea "Click the 'Search patient' bar at the top"
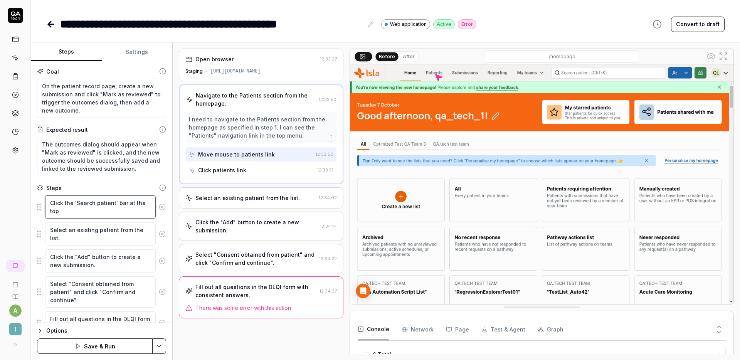
type textarea "*"
type textarea "Click the 'Search patient' bar at the top o"
type textarea "*"
type textarea "Click the 'Search patient' bar at the top of"
type textarea "*"
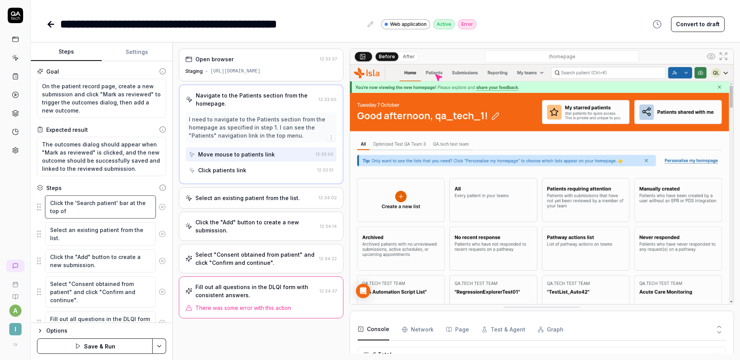
type textarea "Click the 'Search patient' bar at the top of t"
type textarea "*"
type textarea "Click the 'Search patient' bar at the top of the"
type textarea "*"
type textarea "Click the 'Search patient' bar at the top of the"
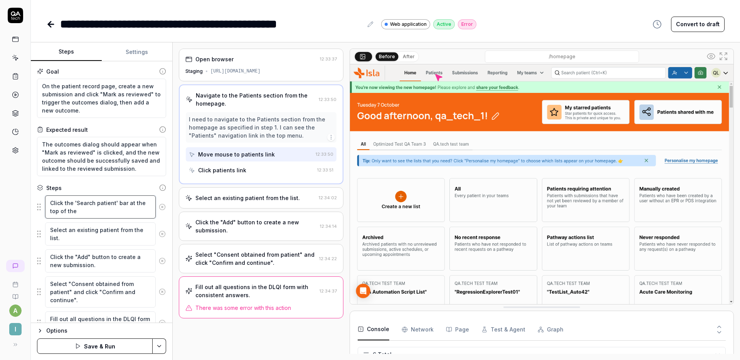
type textarea "*"
type textarea "Click the 'Search patient' bar at the top of the s"
type textarea "*"
type textarea "Click the 'Search patient' bar at the top of the sc"
type textarea "*"
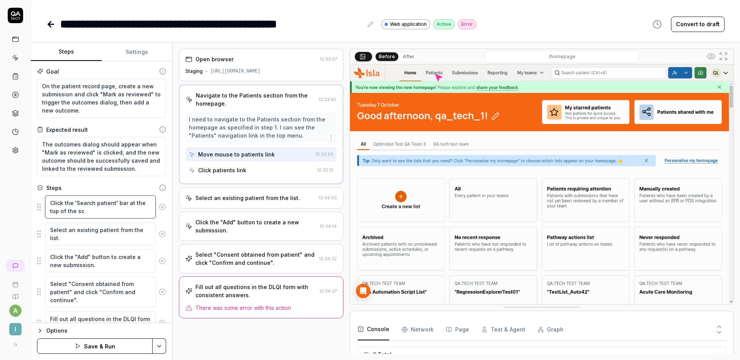
type textarea "Click the 'Search patient' bar at the top of the scr"
type textarea "*"
type textarea "Click the 'Search patient' bar at the top of the scre"
type textarea "*"
type textarea "Click the 'Search patient' bar at the top of the scree"
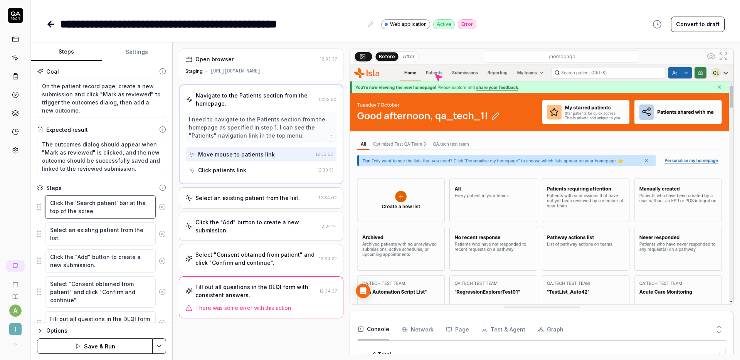
type textarea "*"
type textarea "Click the 'Search patient' bar at the top of the screen"
click at [73, 235] on textarea "Select an existing patient from the list." at bounding box center [100, 233] width 111 height 23
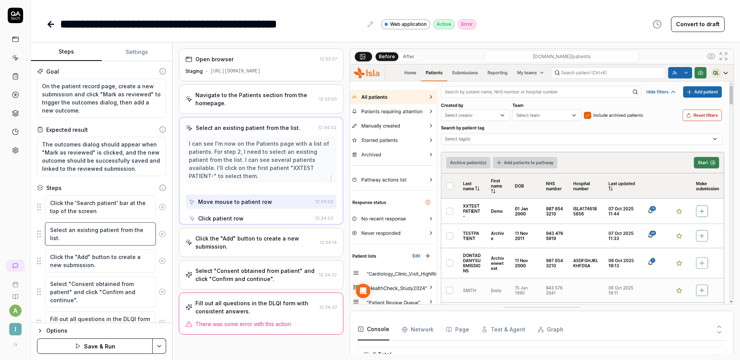
click at [73, 235] on textarea "Select an existing patient from the list." at bounding box center [100, 233] width 111 height 23
type textarea "*"
type textarea "S"
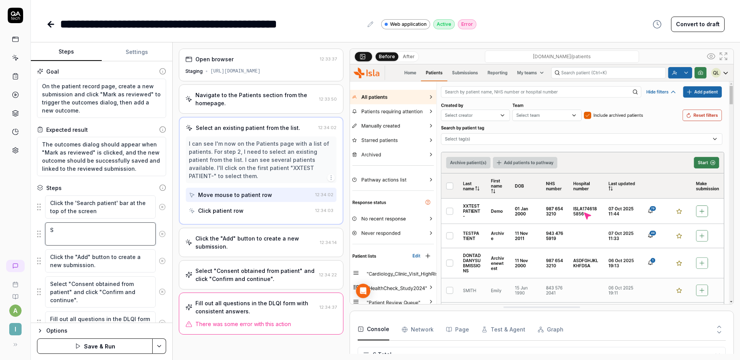
type textarea "*"
type textarea "Se"
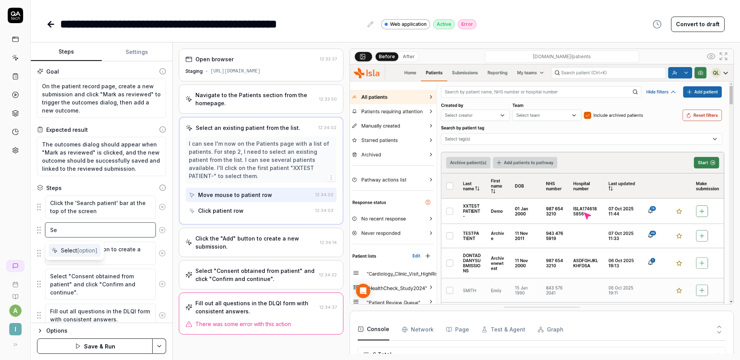
type textarea "*"
type textarea "Sea"
type textarea "*"
type textarea "Sear"
type textarea "*"
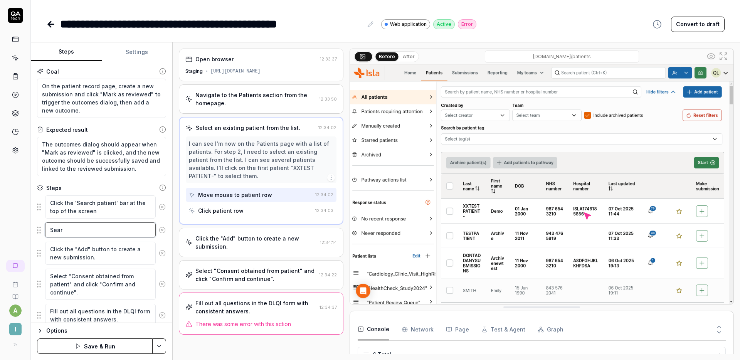
type textarea "Searc"
type textarea "*"
type textarea "Search"
type textarea "*"
type textarea "Search"
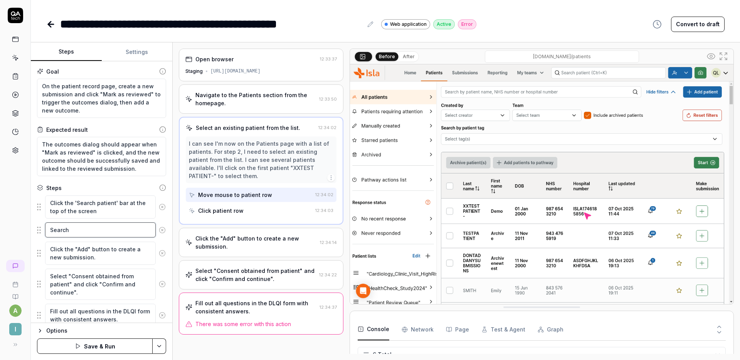
type textarea "*"
type textarea "Search f"
type textarea "*"
type textarea "Search fo"
type textarea "*"
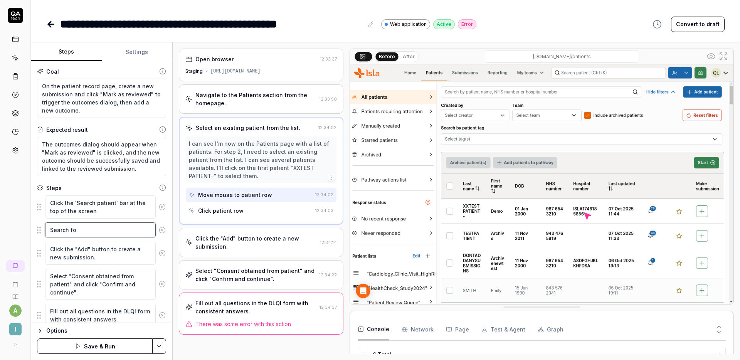
type textarea "Search for"
type textarea "*"
type textarea "Search for"
type textarea "*"
type textarea "Search for '"
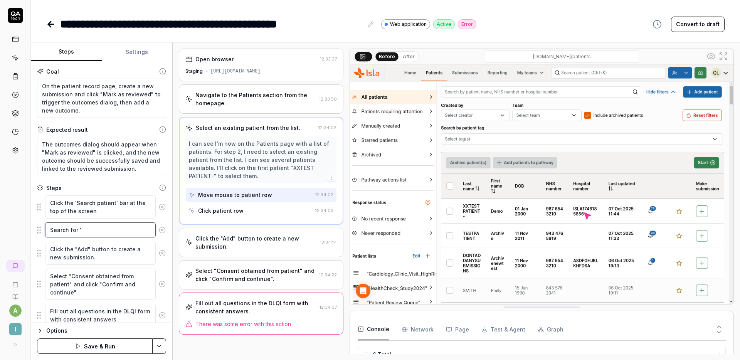
paste textarea "TESTING, Outcome"
type textarea "*"
type textarea "Search for 'TESTING, Outcome"
type textarea "*"
type textarea "Search for 'TESTING, Outcome'"
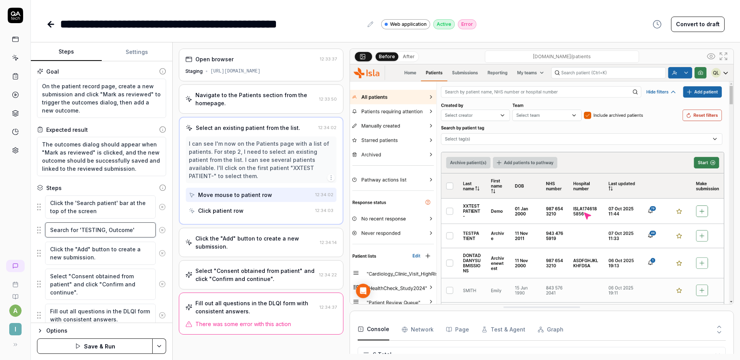
type textarea "*"
type textarea "Search for 'TESTING, Outcome' a"
type textarea "*"
type textarea "Search for 'TESTING, Outcome' an"
type textarea "*"
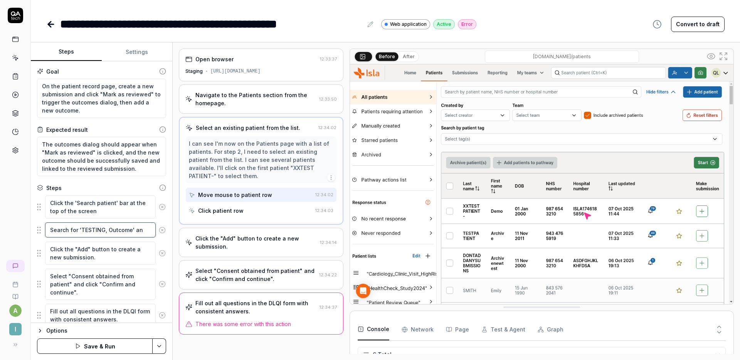
type textarea "Search for 'TESTING, Outcome' and"
type textarea "*"
type textarea "Search for 'TESTING, Outcome' and"
type textarea "*"
type textarea "Search for 'TESTING, Outcome' and s"
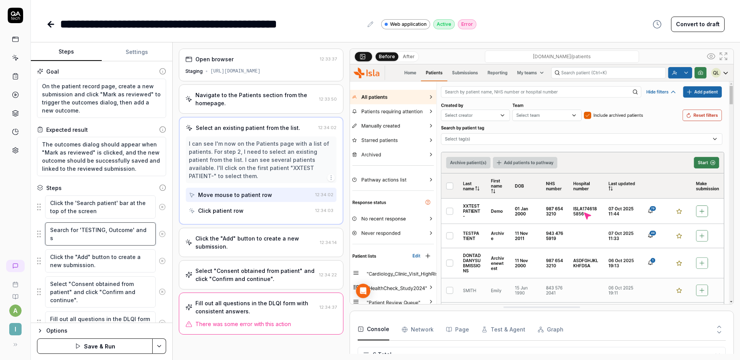
type textarea "*"
type textarea "Search for 'TESTING, Outcome' and se"
type textarea "*"
type textarea "Search for 'TESTING, Outcome' and sel"
type textarea "*"
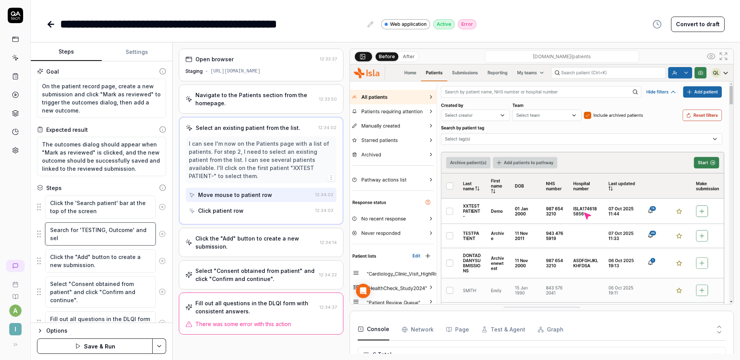
type textarea "Search for 'TESTING, Outcome' and sele"
type textarea "*"
type textarea "Search for 'TESTING, Outcome' and selec"
type textarea "*"
type textarea "Search for 'TESTING, Outcome' and select"
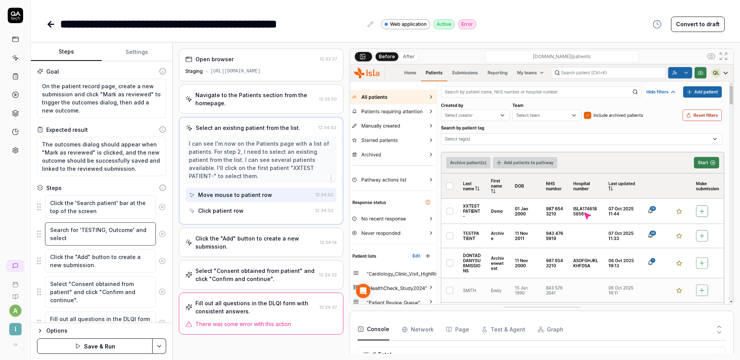
type textarea "*"
type textarea "Search for 'TESTING, Outcome' and select"
type textarea "*"
type textarea "Search for 'TESTING, Outcome' and select t"
type textarea "*"
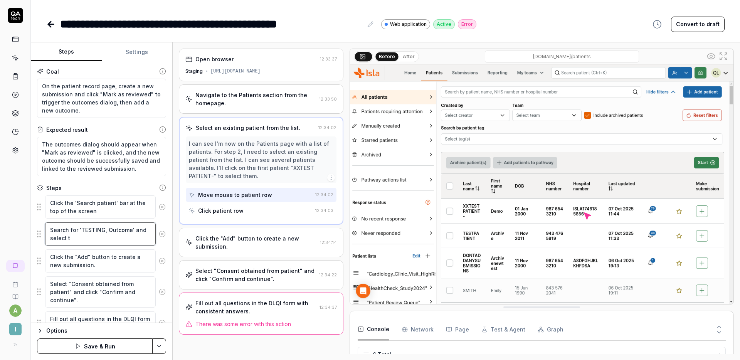
type textarea "Search for 'TESTING, Outcome' and select th"
type textarea "*"
type textarea "Search for 'TESTING, Outcome' and select the"
type textarea "*"
type textarea "Search for 'TESTING, Outcome' and select the"
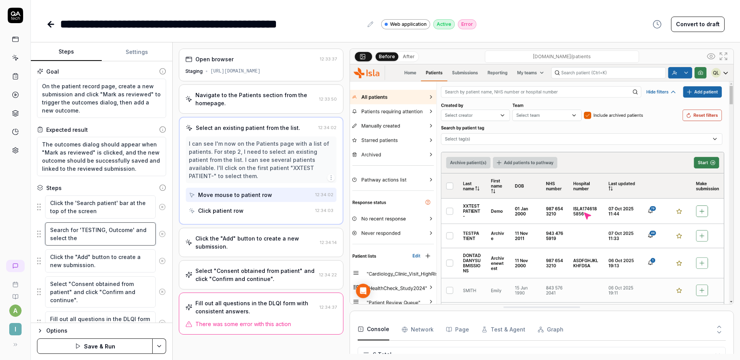
type textarea "*"
type textarea "Search for 'TESTING, Outcome' and select the fi"
type textarea "*"
type textarea "Search for 'TESTING, Outcome' and select the fir"
type textarea "*"
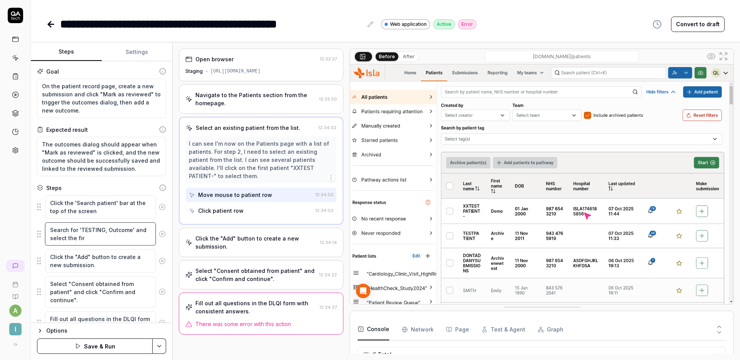
type textarea "Search for 'TESTING, Outcome' and select the firs"
type textarea "*"
type textarea "Search for 'TESTING, Outcome' and select the first"
type textarea "*"
type textarea "Search for 'TESTING, Outcome' and select the first"
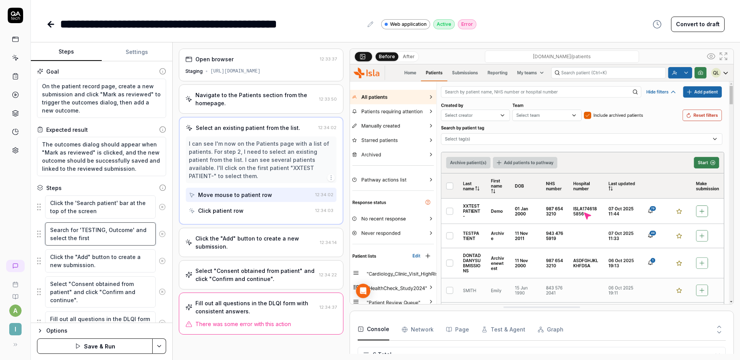
type textarea "*"
type textarea "Search for 'TESTING, Outcome' and select the first p"
type textarea "*"
type textarea "Search for 'TESTING, Outcome' and select the first pa"
type textarea "*"
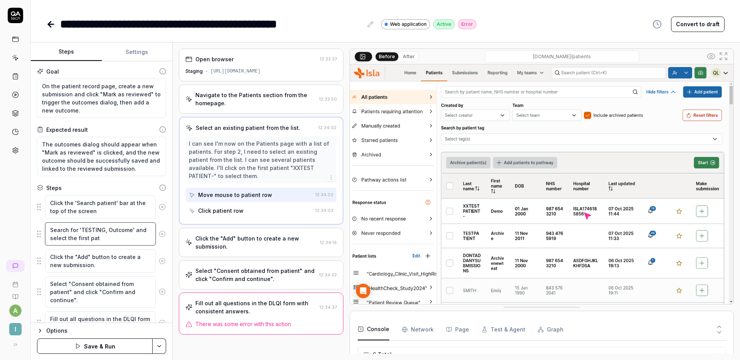
type textarea "Search for 'TESTING, Outcome' and select the first pati"
type textarea "*"
type textarea "Search for 'TESTING, Outcome' and select the first patie"
type textarea "*"
type textarea "Search for 'TESTING, Outcome' and select the first patien"
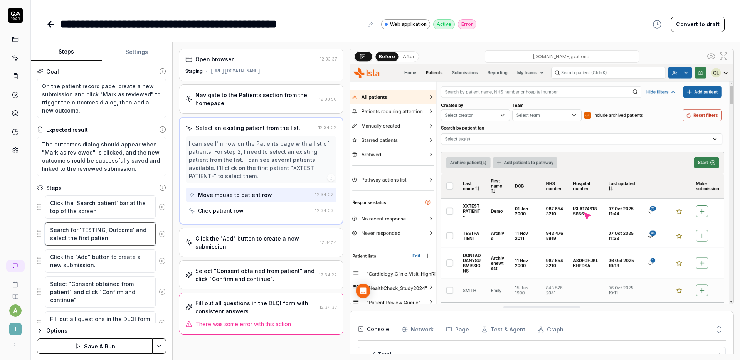
type textarea "*"
type textarea "Search for 'TESTING, Outcome' and select the first patient"
type textarea "*"
type textarea "Search for 'TESTING, Outcome' and select the first patient"
type textarea "*"
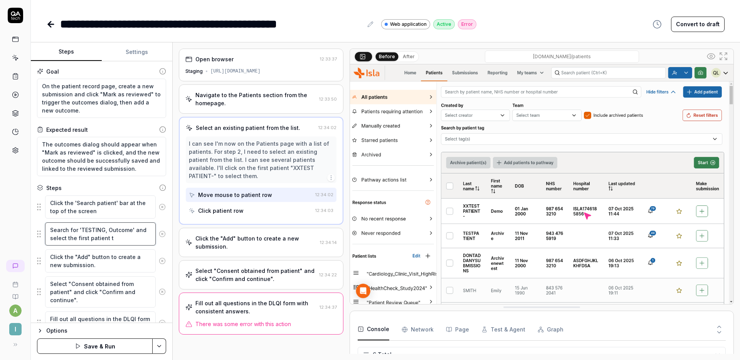
type textarea "Search for 'TESTING, Outcome' and select the first patient th"
type textarea "*"
type textarea "Search for 'TESTING, Outcome' and select the first patient tha"
type textarea "*"
type textarea "Search for 'TESTING, Outcome' and select the first patient that"
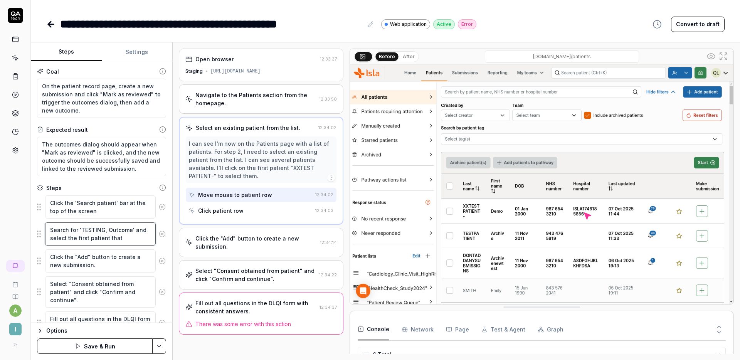
type textarea "*"
type textarea "Search for 'TESTING, Outcome' and select the first patient that"
type textarea "*"
type textarea "Search for 'TESTING, Outcome' and select the first patient that a"
type textarea "*"
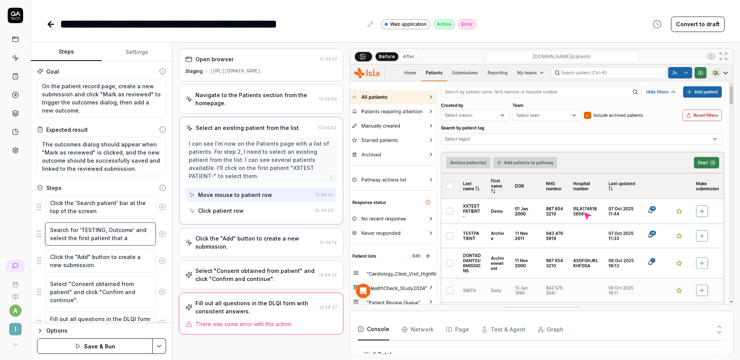
type textarea "Search for 'TESTING, Outcome' and select the first patient that ap"
type textarea "*"
type textarea "Search for 'TESTING, Outcome' and select the first patient that app"
type textarea "*"
type textarea "Search for 'TESTING, Outcome' and select the first patient that appe"
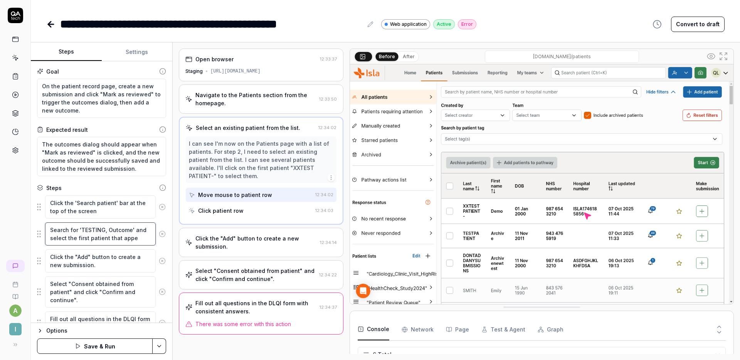
type textarea "*"
type textarea "Search for 'TESTING, Outcome' and select the first patient that appea"
type textarea "*"
type textarea "Search for 'TESTING, Outcome' and select the first patient that appear"
type textarea "*"
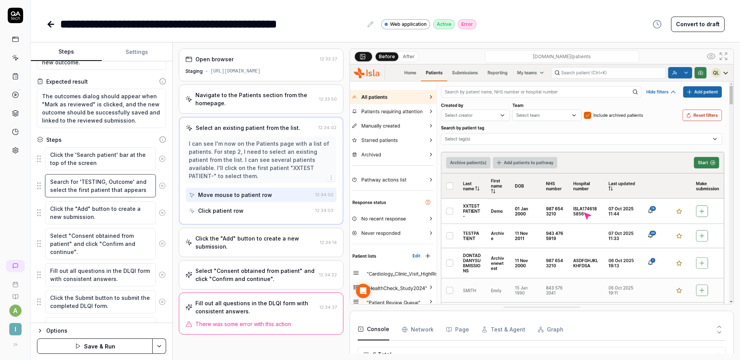
scroll to position [49, 0]
type textarea "Search for 'TESTING, Outcome' and select the first patient that appears"
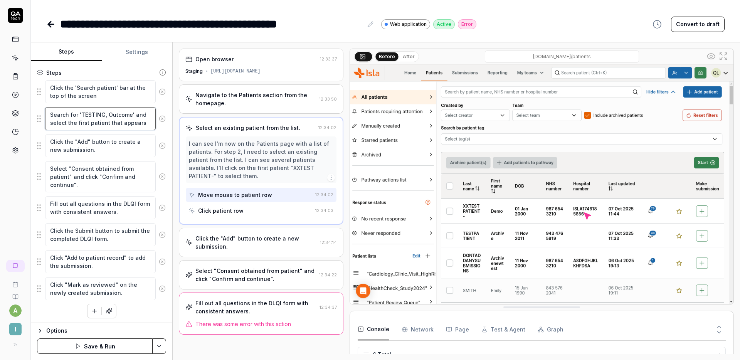
scroll to position [117, 0]
click at [107, 185] on textarea "Select "Consent obtained from patient" and click "Confirm and continue"." at bounding box center [100, 175] width 111 height 31
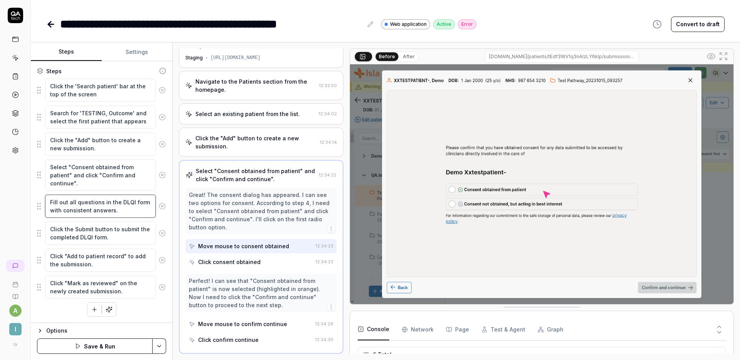
click at [122, 212] on textarea "Fill out all questions in the DLQI form with consistent answers." at bounding box center [100, 206] width 111 height 23
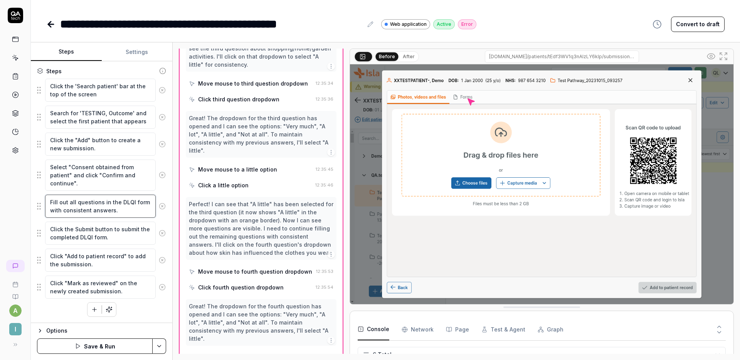
scroll to position [983, 0]
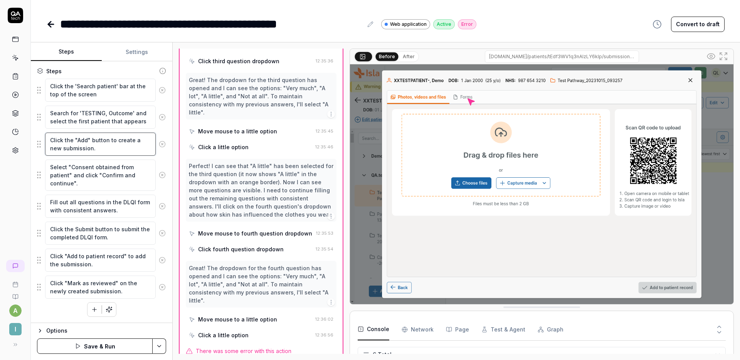
click at [121, 152] on textarea "Click the "Add" button to create a new submission." at bounding box center [100, 144] width 111 height 23
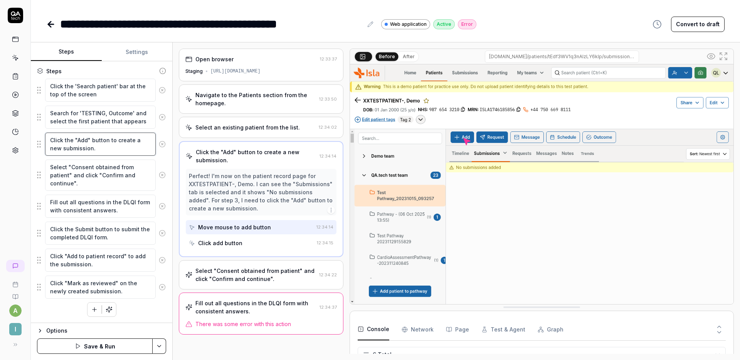
click at [112, 146] on textarea "Click the "Add" button to create a new submission." at bounding box center [100, 144] width 111 height 23
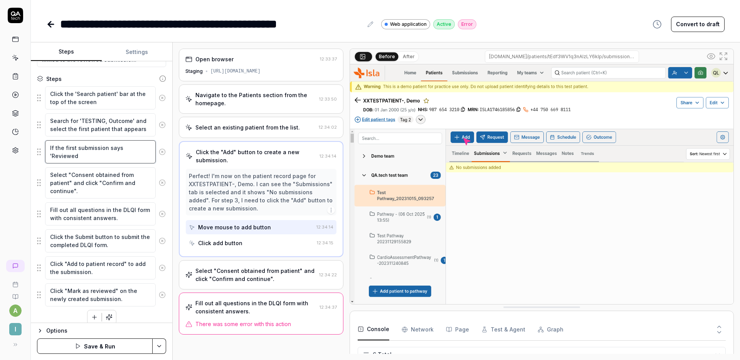
scroll to position [117, 0]
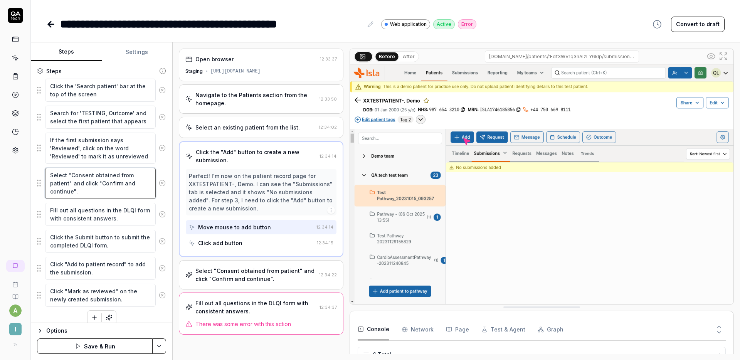
click at [71, 184] on textarea "Select "Consent obtained from patient" and click "Confirm and continue"." at bounding box center [100, 183] width 111 height 31
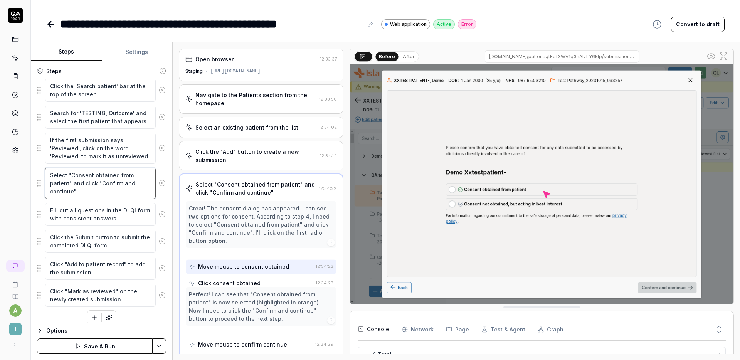
scroll to position [13, 0]
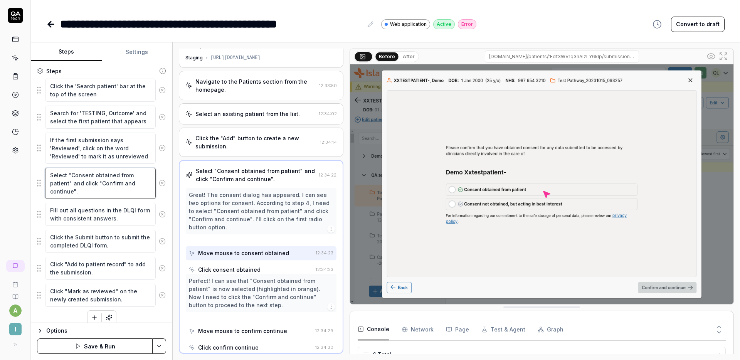
click at [71, 184] on textarea "Select "Consent obtained from patient" and click "Confirm and continue"." at bounding box center [100, 183] width 111 height 31
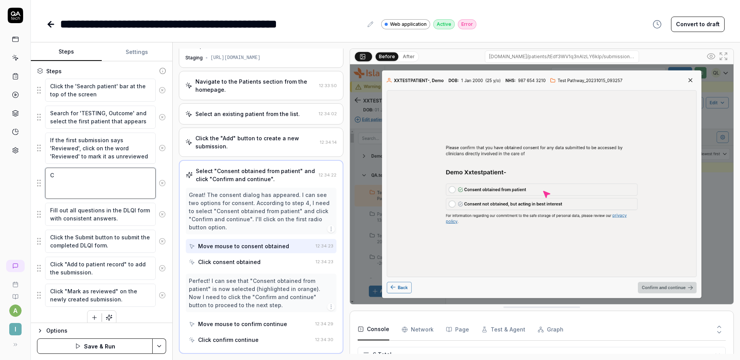
scroll to position [109, 0]
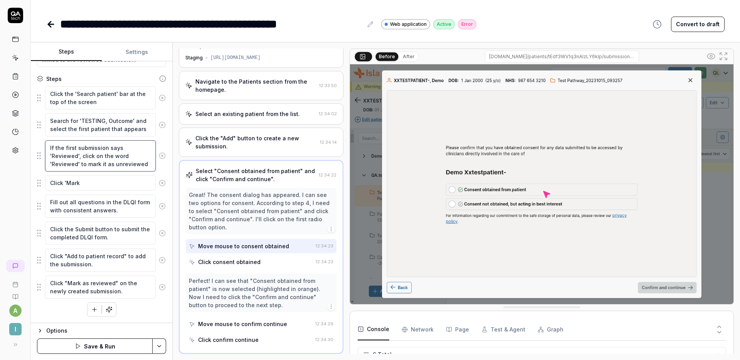
click at [145, 167] on textarea "If the first submission says 'Reviewed', click on the word 'Reviewed' to mark i…" at bounding box center [100, 155] width 111 height 31
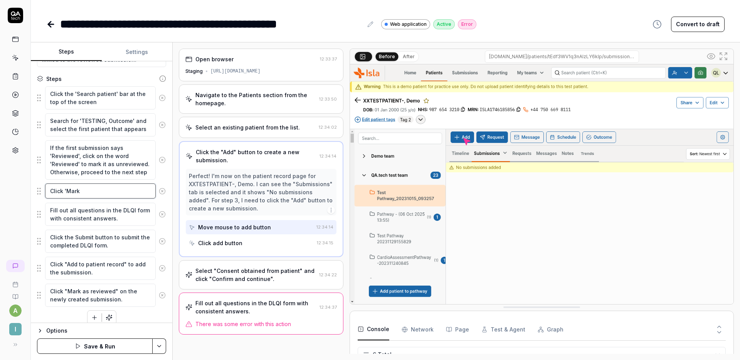
click at [123, 191] on textarea "Click 'Mark" at bounding box center [100, 190] width 111 height 15
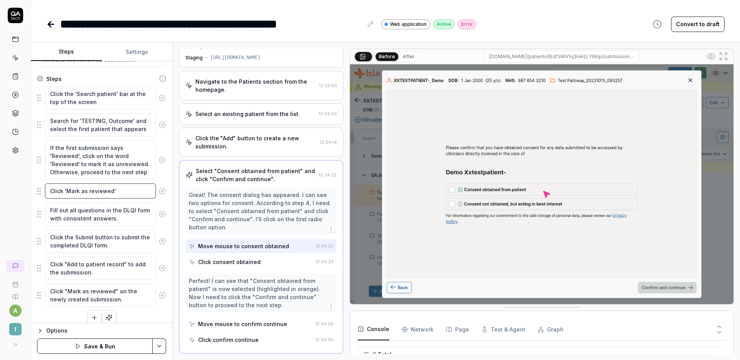
click at [130, 194] on textarea "Click 'Mark as reviewed'" at bounding box center [100, 190] width 111 height 15
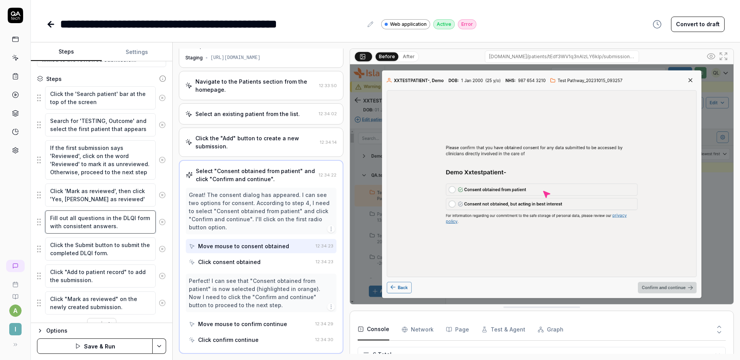
click at [91, 226] on textarea "Fill out all questions in the DLQI form with consistent answers." at bounding box center [100, 221] width 111 height 23
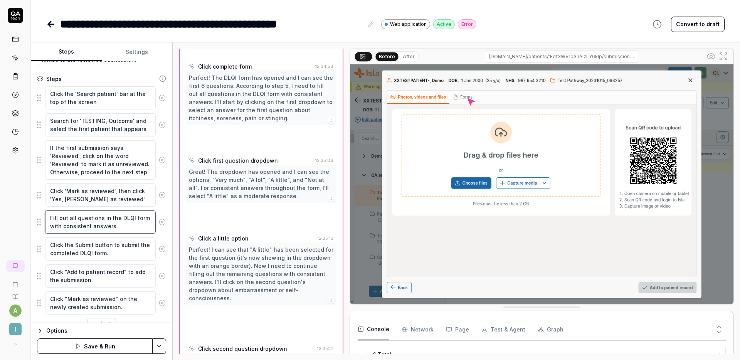
click at [91, 226] on textarea "Fill out all questions in the DLQI form with consistent answers." at bounding box center [100, 221] width 111 height 23
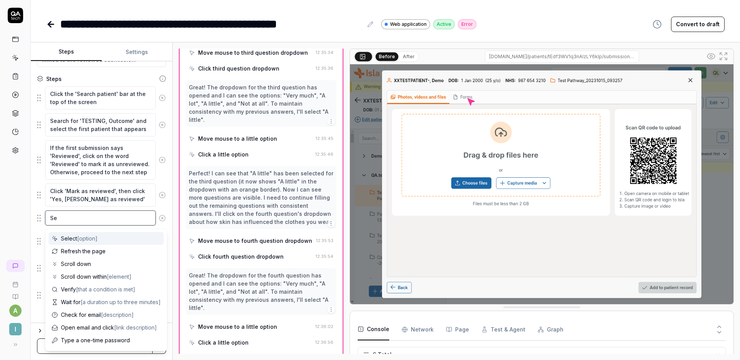
scroll to position [983, 0]
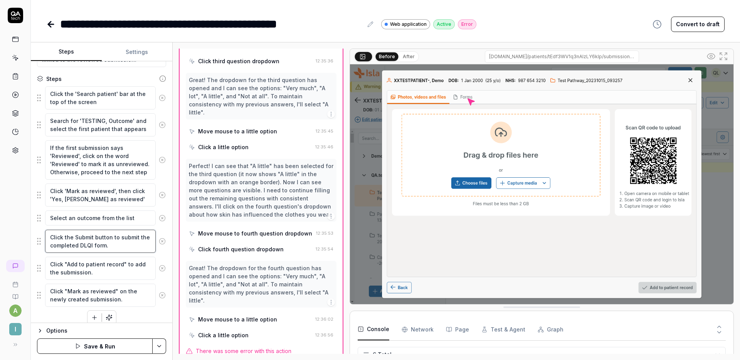
click at [119, 239] on textarea "Click the Submit button to submit the completed DLQI form." at bounding box center [100, 241] width 111 height 23
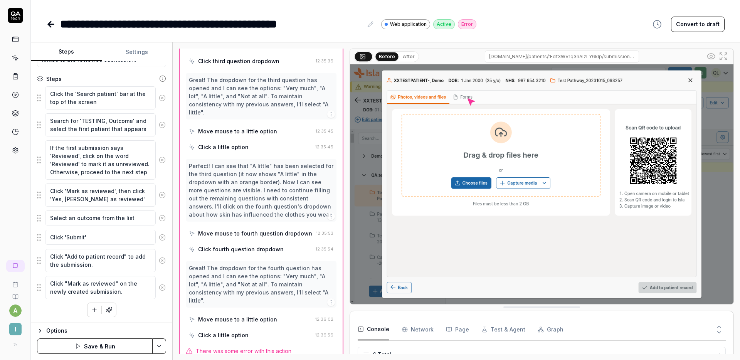
click at [159, 261] on icon at bounding box center [162, 260] width 7 height 7
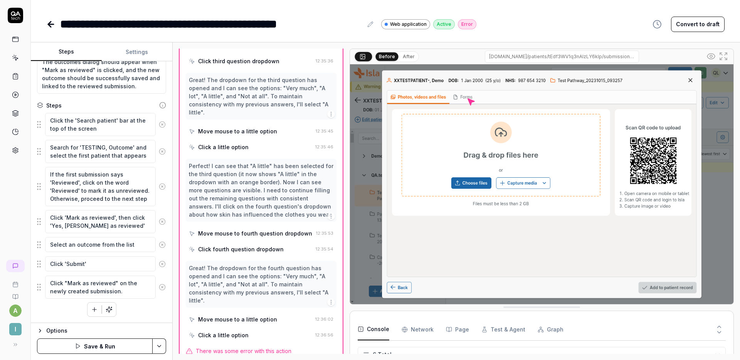
scroll to position [8, 0]
click at [94, 281] on textarea "Click "Mark as reviewed" on the newly created submission." at bounding box center [100, 287] width 111 height 23
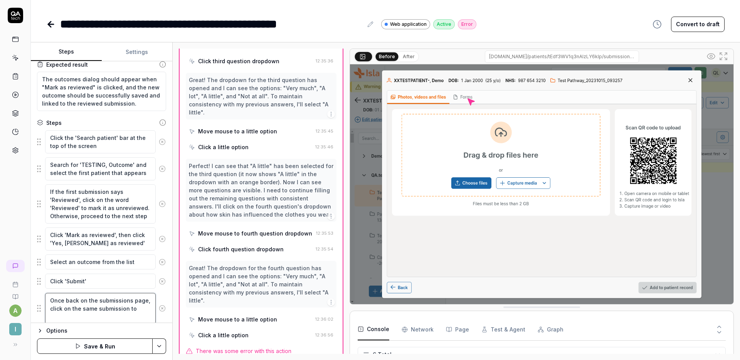
scroll to position [91, 0]
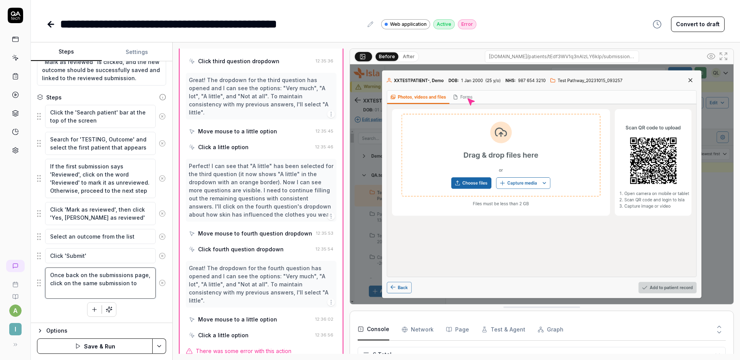
click at [104, 291] on textarea "Once back on the submissions page, click on the same submission to" at bounding box center [100, 283] width 111 height 31
click at [101, 293] on textarea "Once back on the submissions page, click on the 'Outcomes' tab, then" at bounding box center [100, 283] width 111 height 31
click at [121, 345] on button "Save & Run" at bounding box center [95, 345] width 116 height 15
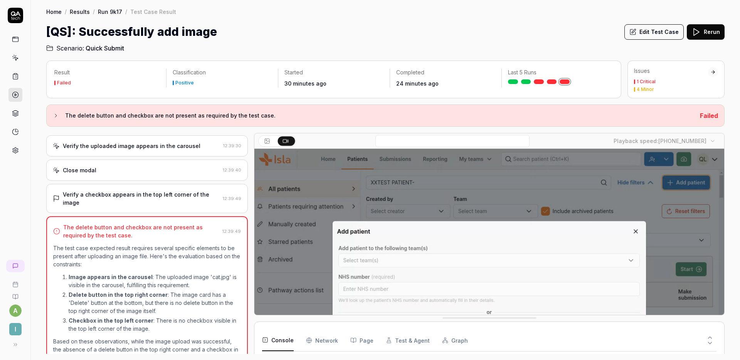
scroll to position [66, 0]
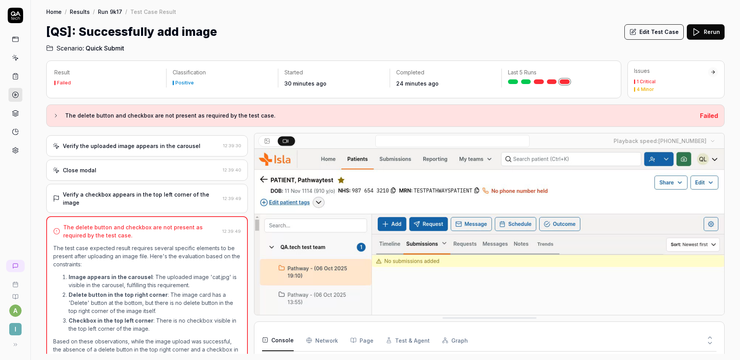
click at [158, 190] on div "Verify a checkbox appears in the top left corner of the image" at bounding box center [141, 198] width 157 height 16
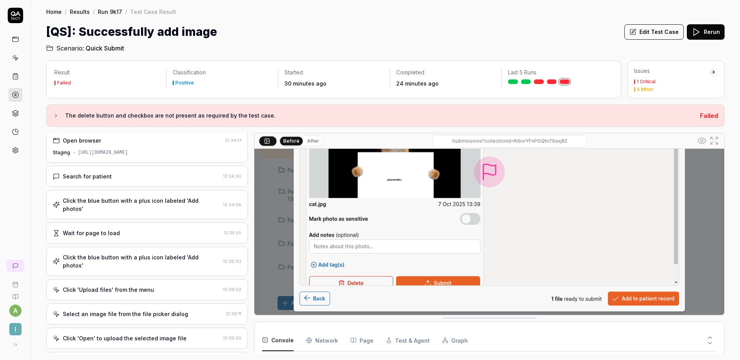
scroll to position [0, 0]
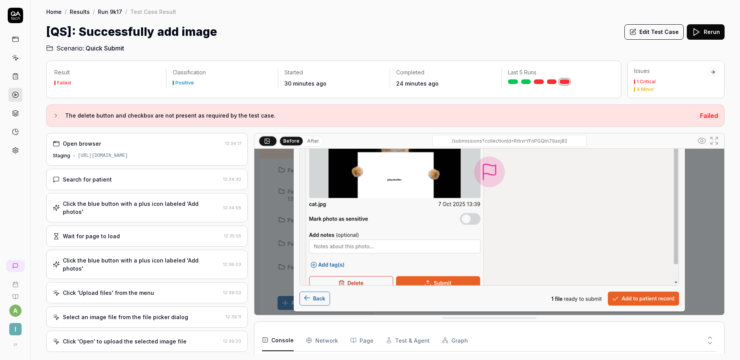
click at [640, 34] on button "Edit Test Case" at bounding box center [653, 31] width 59 height 15
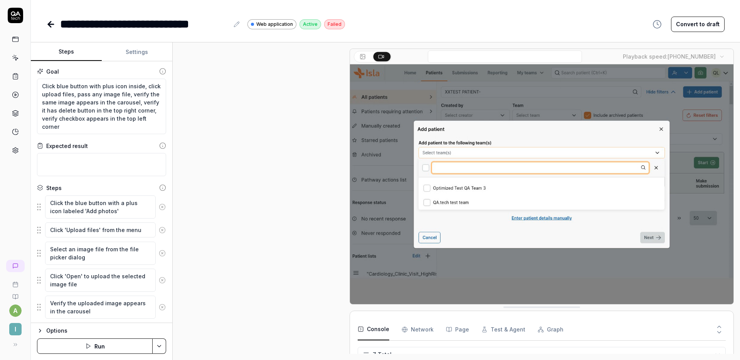
scroll to position [208, 0]
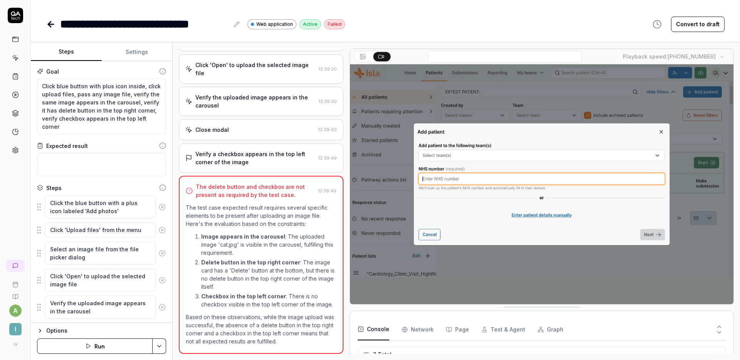
click at [123, 52] on button "Settings" at bounding box center [137, 52] width 71 height 19
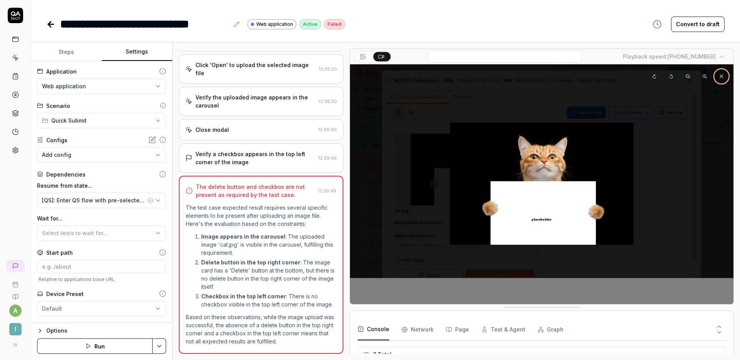
click at [81, 50] on button "Steps" at bounding box center [66, 52] width 71 height 19
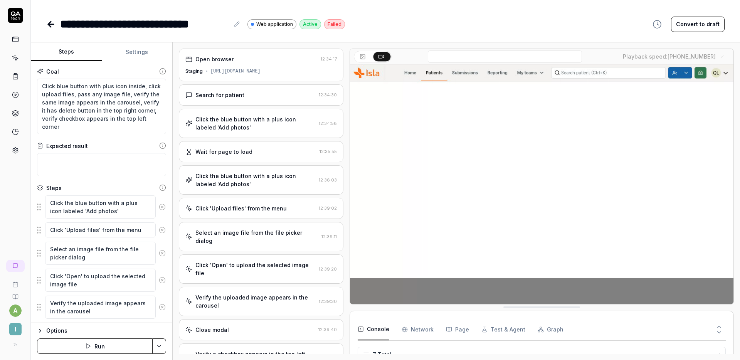
click at [270, 119] on div "Click the blue button with a plus icon labeled 'Add photos'" at bounding box center [255, 123] width 120 height 16
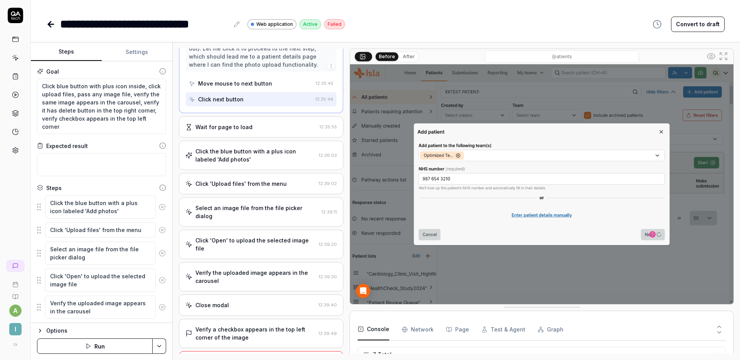
scroll to position [799, 0]
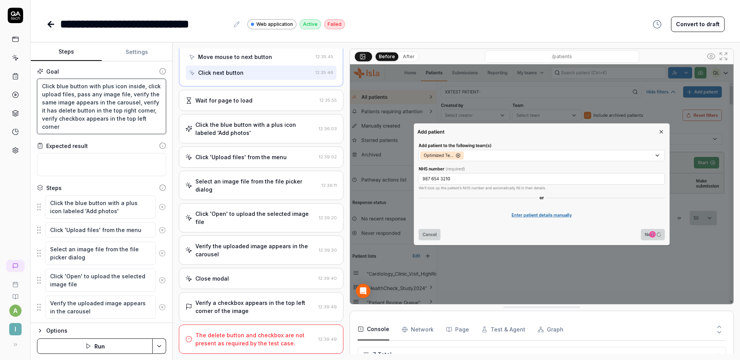
click at [127, 124] on textarea "Click blue button with plus icon inside, click upload files, pass any image fil…" at bounding box center [101, 107] width 129 height 56
click at [41, 85] on textarea "Click blue button with plus icon inside, click upload files, pass any image fil…" at bounding box center [101, 107] width 129 height 56
type textarea "*"
type textarea "Click blue button with plus icon inside, click upload files, pass any image fil…"
type textarea "*"
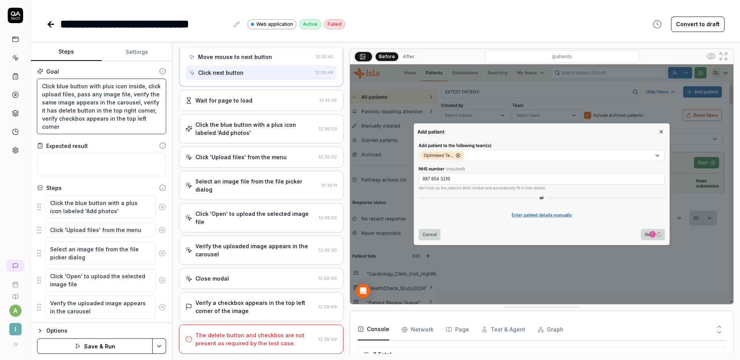
type textarea "Click blue button with plus icon inside, click upload files, pass any image fil…"
type textarea "*"
type textarea "C Click blue button with plus icon inside, click upload files, pass any image f…"
type textarea "*"
type textarea "Cl Click blue button with plus icon inside, click upload files, pass any image …"
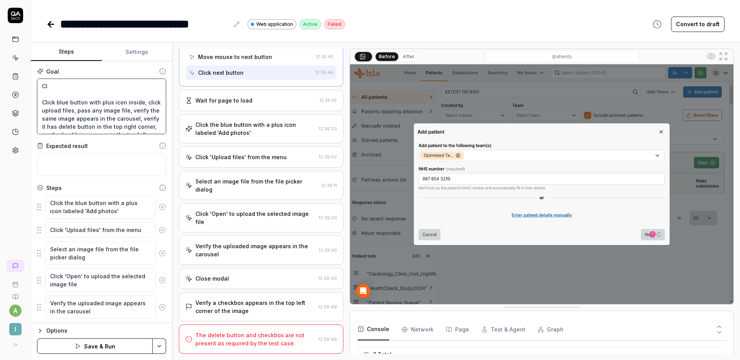
type textarea "*"
type textarea "Cli Click blue button with plus icon inside, click upload files, pass any image…"
type textarea "*"
type textarea "Clic Click blue button with plus icon inside, click upload files, pass any imag…"
type textarea "*"
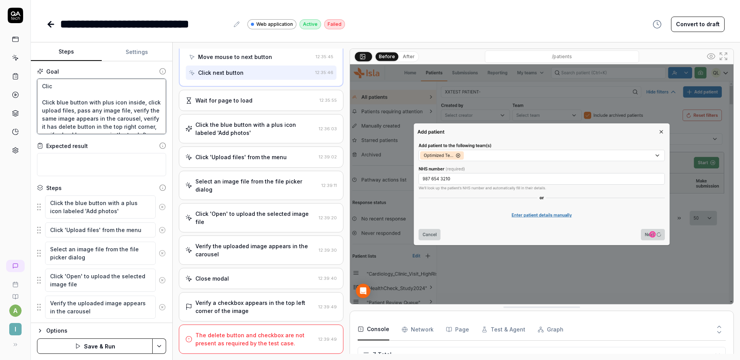
type textarea "Click Click blue button with plus icon inside, click upload files, pass any ima…"
type textarea "*"
type textarea "Click Click blue button with plus icon inside, click upload files, pass any ima…"
type textarea "*"
type textarea "Click th Click blue button with plus icon inside, click upload files, pass any …"
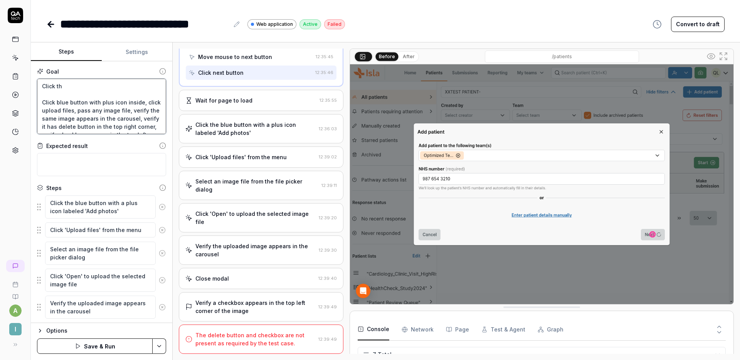
type textarea "*"
type textarea "Click the Click blue button with plus icon inside, click upload files, pass any…"
type textarea "*"
type textarea "Click the Click blue button with plus icon inside, click upload files, pass any…"
type textarea "*"
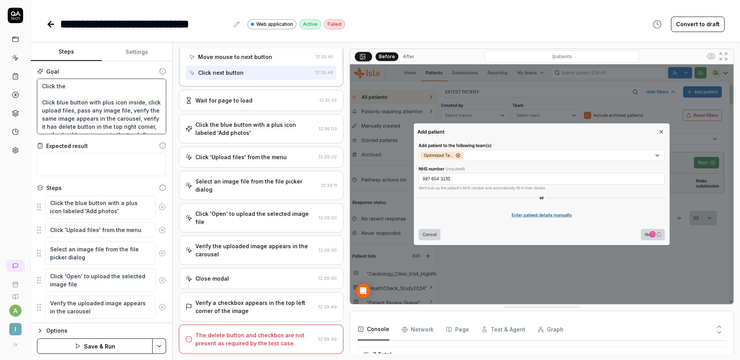
type textarea "Click the g Click blue button with plus icon inside, click upload files, pass a…"
type textarea "*"
type textarea "Click the gr Click blue button with plus icon inside, click upload files, pass …"
type textarea "*"
type textarea "Click the gre Click blue button with plus icon inside, click upload files, pass…"
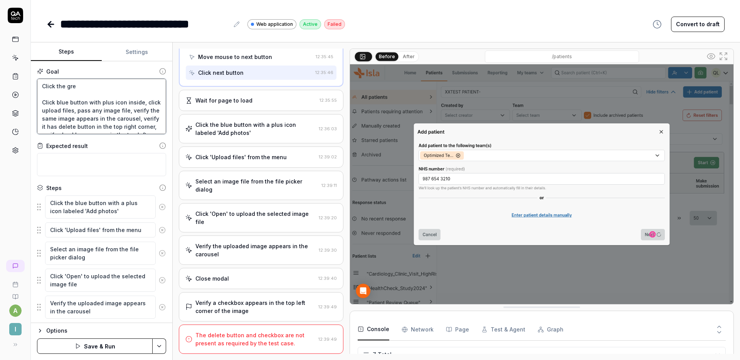
type textarea "*"
type textarea "Click the gree Click blue button with plus icon inside, click upload files, pas…"
type textarea "*"
type textarea "Click the green Click blue button with plus icon inside, click upload files, pa…"
type textarea "*"
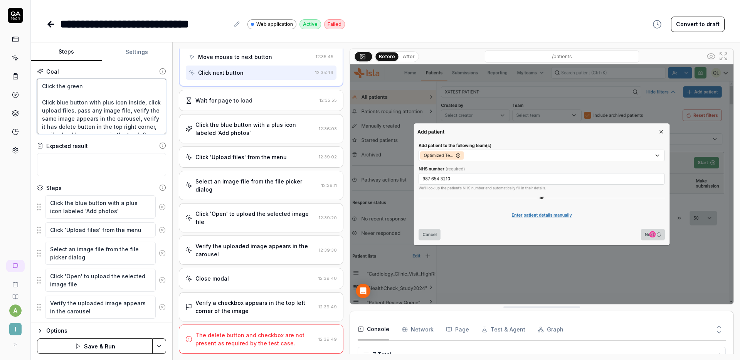
type textarea "Click the green Click blue button with plus icon inside, click upload files, pa…"
click at [96, 85] on textarea "Click the green Click blue button with plus icon inside, click upload files, pa…" at bounding box center [101, 107] width 129 height 56
type textarea "*"
type textarea "Click the green i Click blue button with plus icon inside, click upload files, …"
type textarea "*"
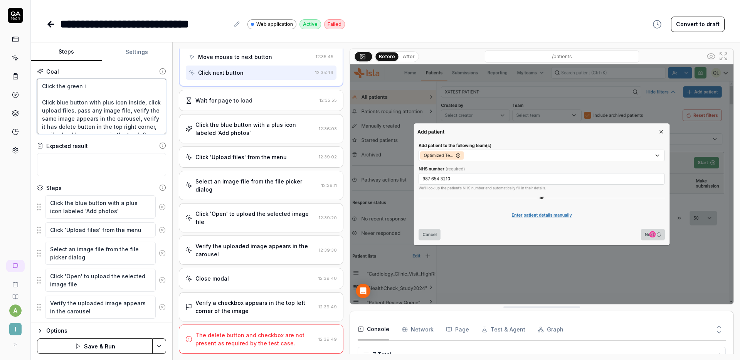
type textarea "Click the green ic Click blue button with plus icon inside, click upload files,…"
type textarea "*"
type textarea "Click the green ico Click blue button with plus icon inside, click upload files…"
type textarea "*"
type textarea "Click the green icon Click blue button with plus icon inside, click upload file…"
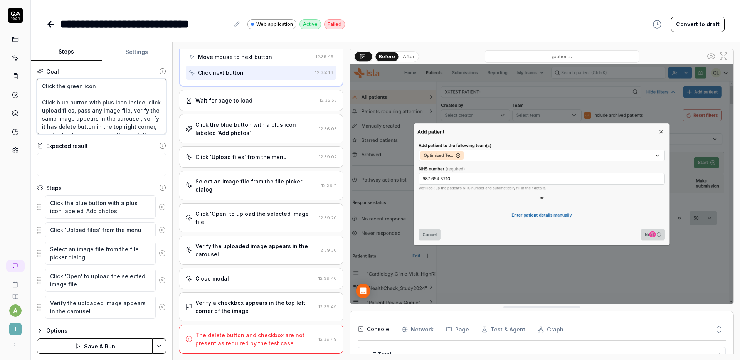
type textarea "*"
type textarea "Click the green icon i Click blue button with plus icon inside, click upload fi…"
type textarea "*"
type textarea "Click the green icon in Click blue button with plus icon inside, click upload f…"
type textarea "*"
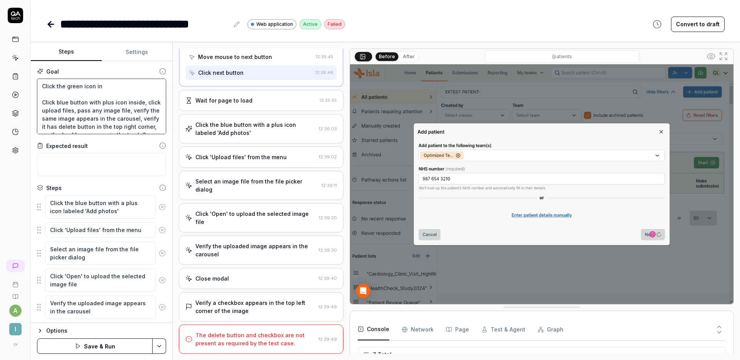
type textarea "Click the green icon in t Click blue button with plus icon inside, click upload…"
type textarea "*"
type textarea "Click the green icon in th Click blue button with plus icon inside, click uploa…"
type textarea "*"
type textarea "Click the green icon in the Click blue button with plus icon inside, click uplo…"
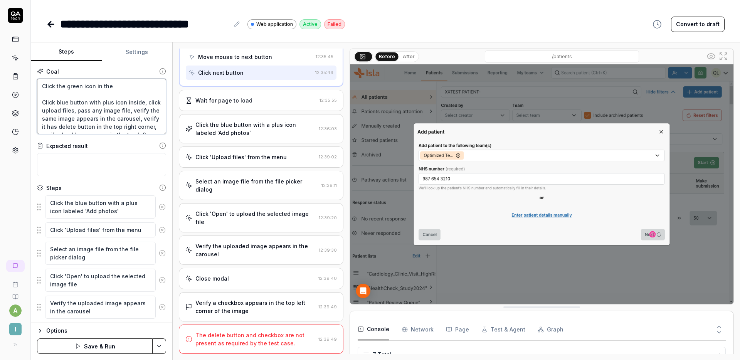
type textarea "*"
type textarea "Click the green icon in the Click blue button with plus icon inside, click uplo…"
type textarea "*"
type textarea "Click the green icon in the h Click blue button with plus icon inside, click up…"
type textarea "*"
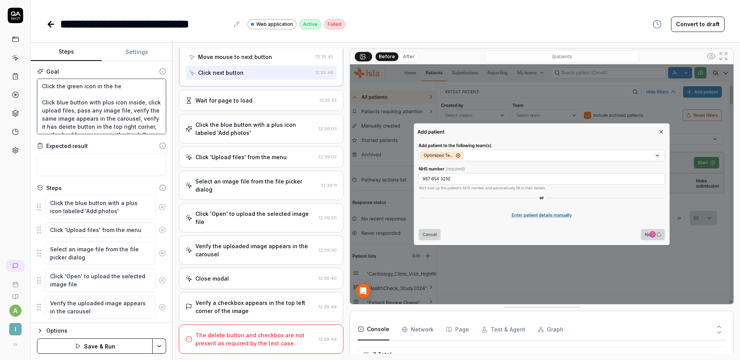
type textarea "Click the green icon in the hea Click blue button with plus icon inside, click …"
type textarea "*"
type textarea "Click the green icon in the head Click blue button with plus icon inside, click…"
type textarea "*"
type textarea "Click the green icon in the heade Click blue button with plus icon inside, clic…"
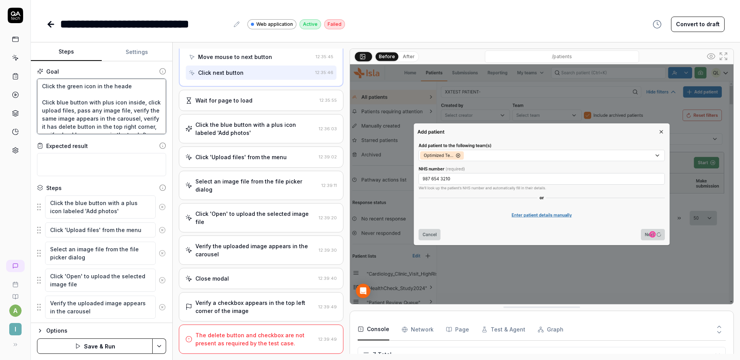
type textarea "*"
type textarea "Click the green icon in the header Click blue button with plus icon inside, cli…"
type textarea "*"
type textarea "Click the green icon in the header Click blue button with plus icon inside, cli…"
type textarea "*"
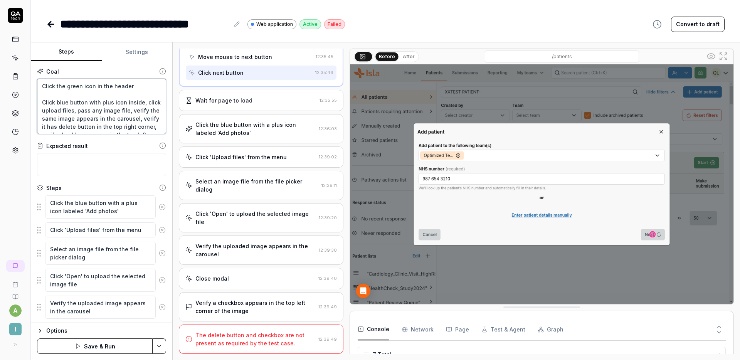
type textarea "Click the green icon in the header b Click blue button with plus icon inside, c…"
type textarea "*"
type textarea "Click the green icon in the header ba Click blue button with plus icon inside, …"
type textarea "*"
type textarea "Click the green icon in the header bar Click blue button with plus icon inside,…"
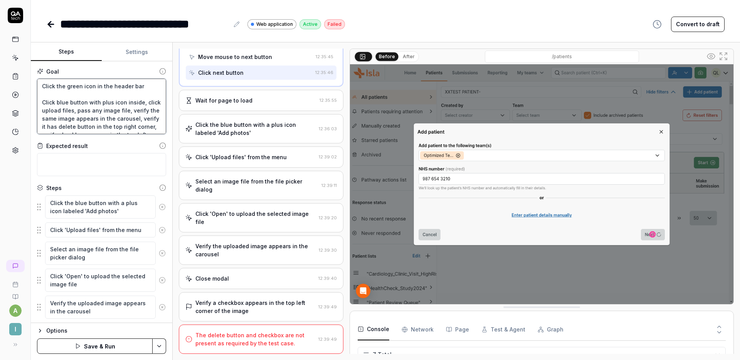
type textarea "*"
type textarea "Click the green icon in the header bar Click blue button with plus icon inside,…"
type textarea "*"
type textarea "Click the green icon in the header bar w Click blue button with plus icon insid…"
type textarea "*"
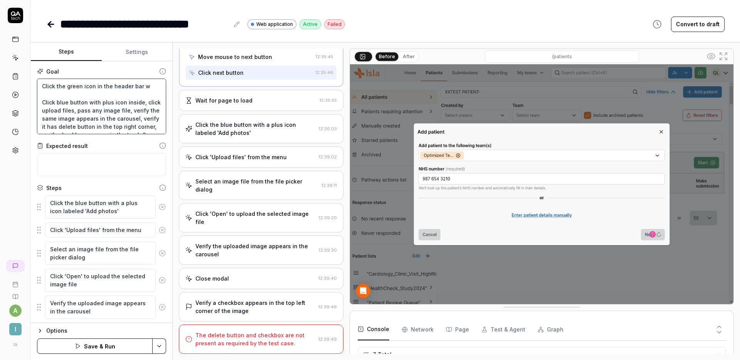
type textarea "Click the green icon in the header bar wi Click blue button with plus icon insi…"
type textarea "*"
type textarea "Click the green icon in the header bar wit Click blue button with plus icon ins…"
type textarea "*"
type textarea "Click the green icon in the header bar with Click blue button with plus icon in…"
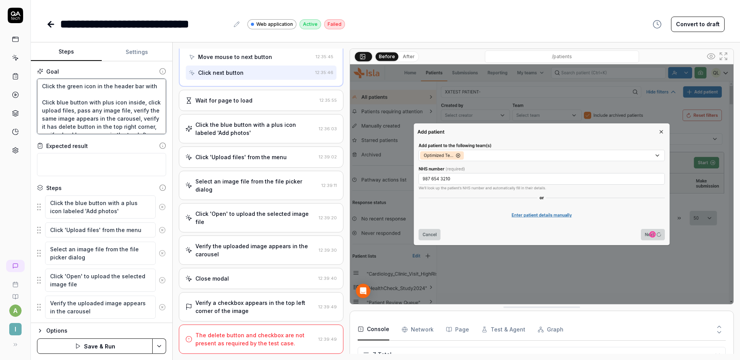
type textarea "*"
type textarea "Click the green in the header bar with Click blue button with plus icon inside,…"
type textarea "*"
type textarea "Click the green u in the header bar with Click blue button with plus icon insid…"
type textarea "*"
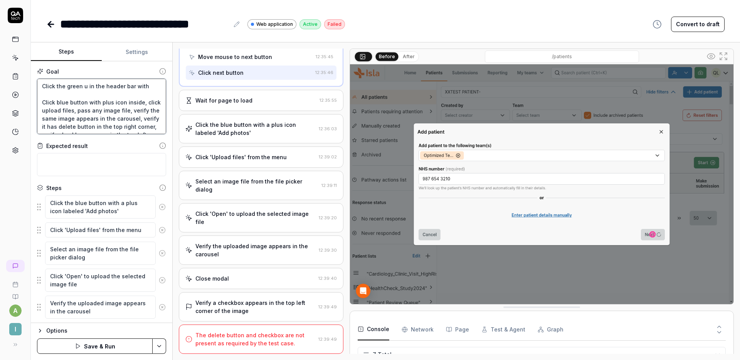
type textarea "Click the green in the header bar with Click blue button with plus icon inside,…"
type textarea "*"
type textarea "Click the green b in the header bar with Click blue button with plus icon insid…"
type textarea "*"
type textarea "Click the green bu in the header bar with Click blue button with plus icon insi…"
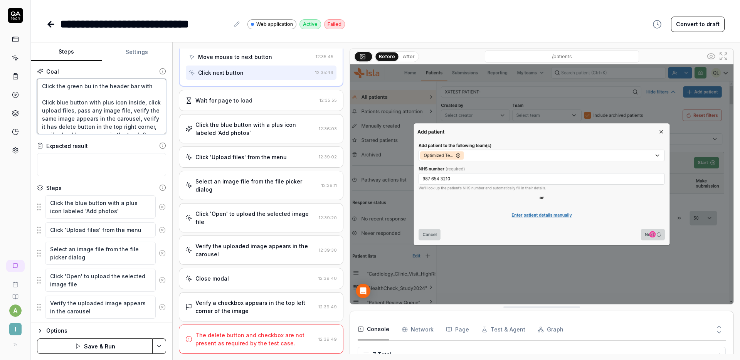
type textarea "*"
type textarea "Click the green but in the header bar with Click blue button with plus icon ins…"
type textarea "*"
type textarea "Click the green butt in the header bar with Click blue button with plus icon in…"
type textarea "*"
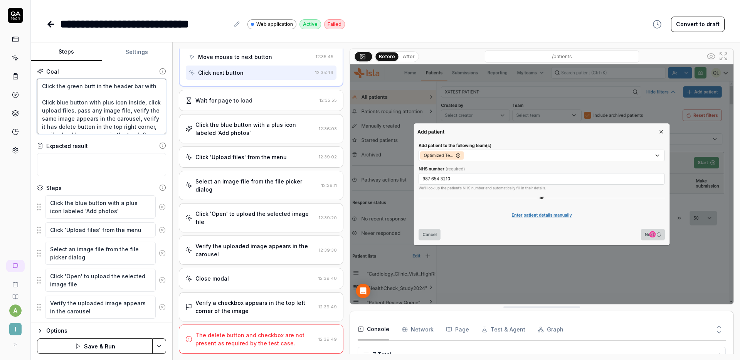
type textarea "Click the green butto in the header bar with Click blue button with plus icon i…"
type textarea "*"
type textarea "Click the green button in the header bar with Click blue button with plus icon …"
type textarea "*"
type textarea "Click the green button in the header bar with a Click blue button with plus ico…"
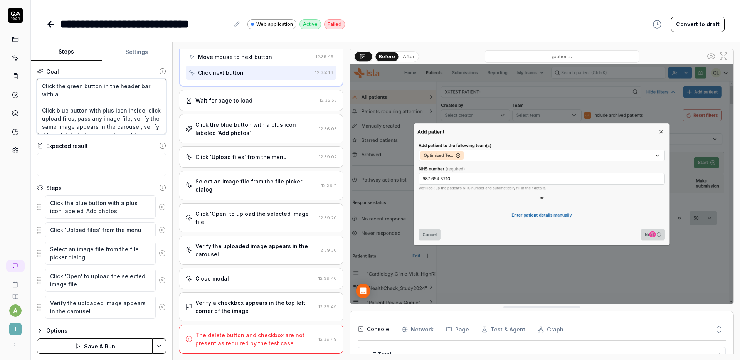
type textarea "*"
type textarea "Click the green button in the header bar with a Click blue button with plus ico…"
type textarea "*"
type textarea "Click the green button in the header bar with a c Click blue button with plus i…"
type textarea "*"
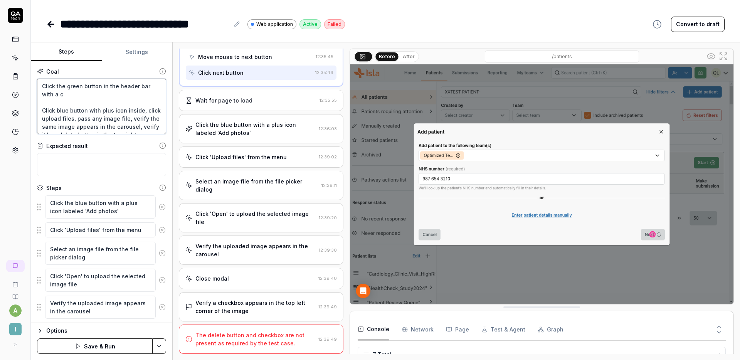
type textarea "Click the green button in the header bar with a ca Click blue button with plus …"
type textarea "*"
type textarea "Click the green button in the header bar with a cam Click blue button with plus…"
type textarea "*"
type textarea "Click the green button in the header bar with a came Click blue button with plu…"
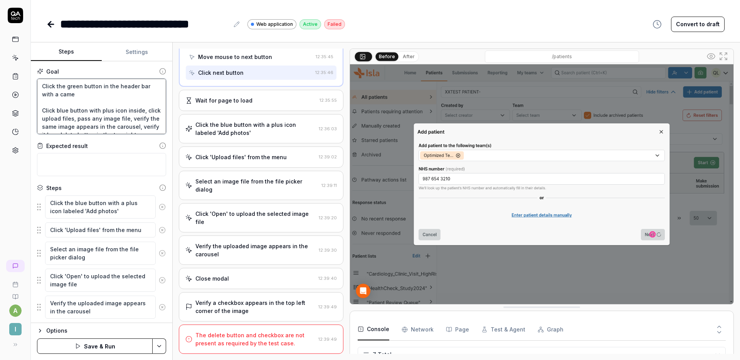
type textarea "*"
type textarea "Click the green button in the header bar with a camer Click blue button with pl…"
type textarea "*"
type textarea "Click the green button in the header bar with a camera Click blue button with p…"
type textarea "*"
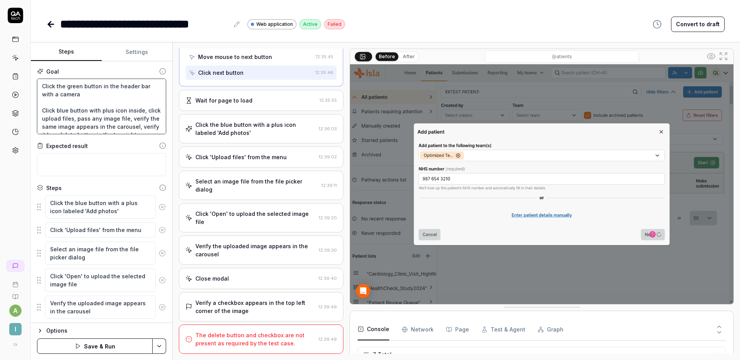
type textarea "Click the green button in the header bar with a camera Click blue button with p…"
type textarea "*"
type textarea "Click the green button in the header bar with a camera i Click blue button with…"
type textarea "*"
type textarea "Click the green button in the header bar with a camera ic Click blue button wit…"
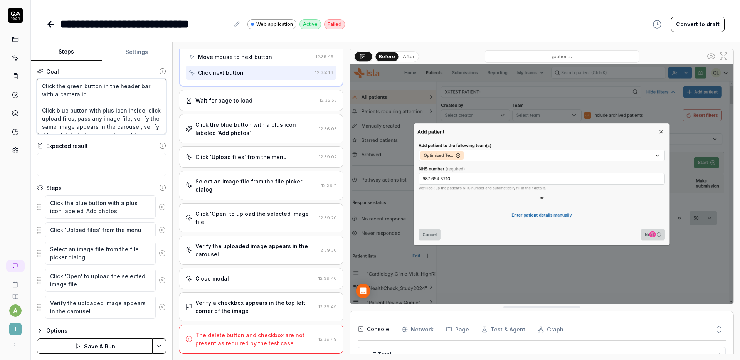
type textarea "*"
type textarea "Click the green button in the header bar with a camera ico Click blue button wi…"
type textarea "*"
type textarea "Click the green button in the header bar with a camera icon Click blue button w…"
type textarea "*"
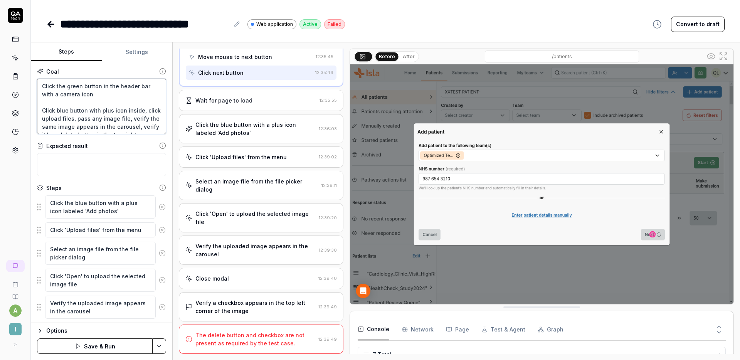
type textarea "Click the green button in the header bar with a camera icon. Click blue button …"
type textarea "*"
type textarea "Click the green button in the header bar with a camera icon. TClick blue button…"
type textarea "*"
type textarea "Click the green button in the header bar with a camera icon. ThClick blue butto…"
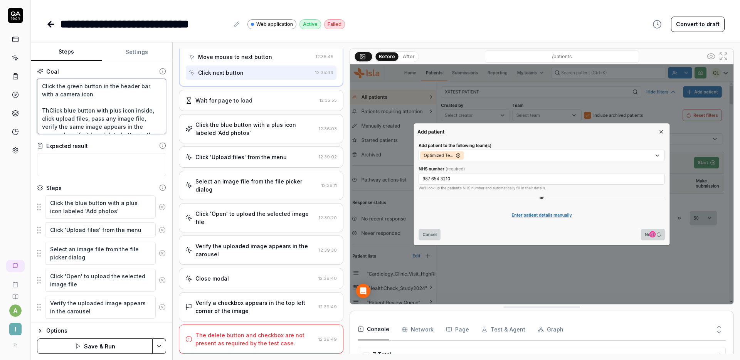
type textarea "*"
type textarea "Click the green button in the header bar with a camera icon. TheClick blue butt…"
type textarea "*"
type textarea "Click the green button in the header bar with a camera icon. ThenClick blue but…"
type textarea "*"
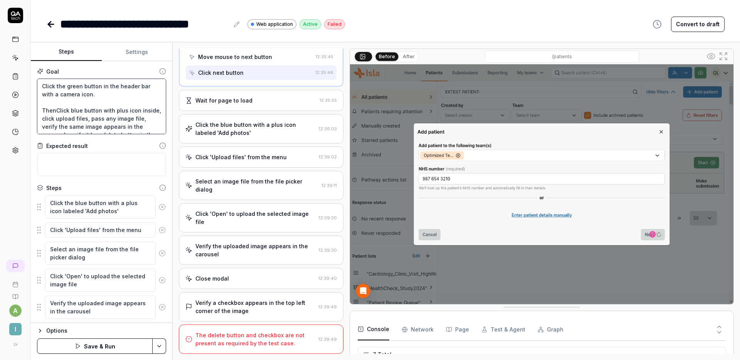
type textarea "Click the green button in the header bar with a camera icon. Then Click blue bu…"
type textarea "*"
type textarea "Click the green button in the header bar with a camera icon. Then click blue bu…"
type textarea "*"
type textarea "Click the green button in the header bar with a camera icon. Then click blue bu…"
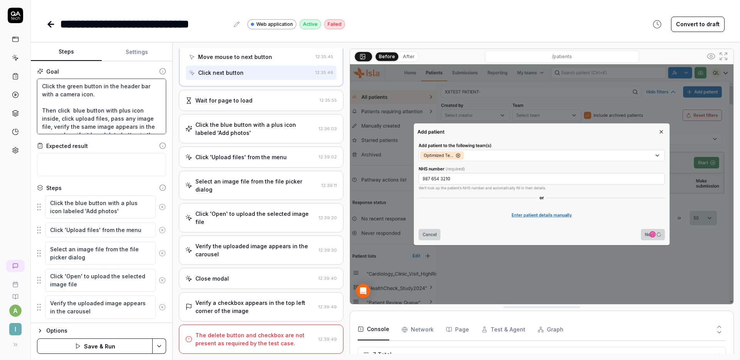
type textarea "*"
type textarea "Click the green button in the header bar with a camera icon. Then click t blue …"
type textarea "*"
type textarea "Click the green button in the header bar with a camera icon. Then click te blue…"
type textarea "*"
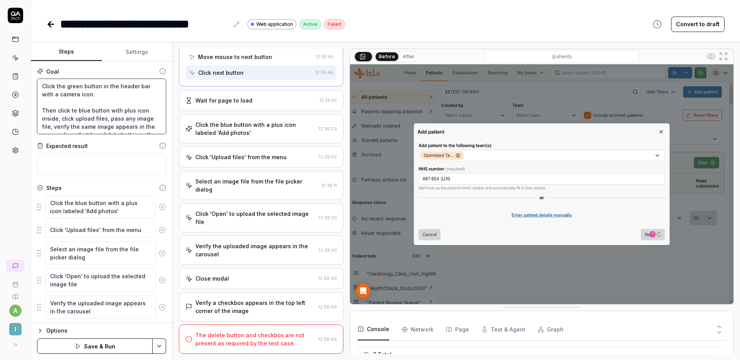
type textarea "Click the green button in the header bar with a camera icon. Then click teh blu…"
type textarea "*"
type textarea "Click the green button in the header bar with a camera icon. Then click te blue…"
type textarea "*"
type textarea "Click the green button in the header bar with a camera icon. Then click t blue …"
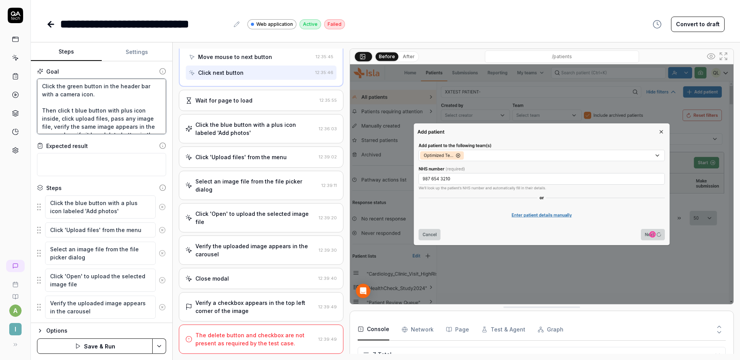
type textarea "*"
type textarea "Click the green button in the header bar with a camera icon. Then click th blue…"
type textarea "*"
type textarea "Click the green button in the header bar with a camera icon. Then click the blu…"
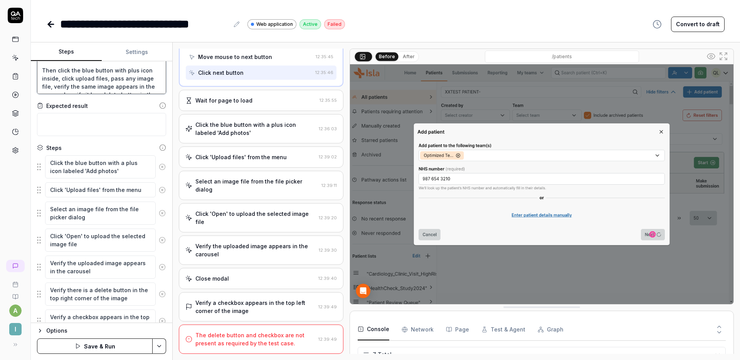
scroll to position [0, 0]
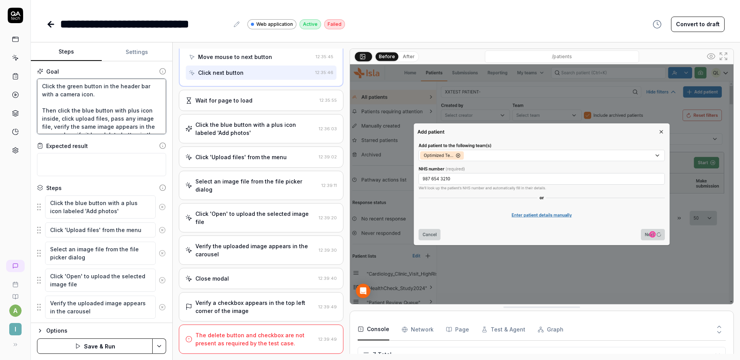
click at [124, 109] on textarea "Click the green button in the header bar with a camera icon. Then click the blu…" at bounding box center [101, 107] width 129 height 56
type textarea "*"
type textarea "Click the green button in the header bar with a camera icon. Then click the blu…"
type textarea "*"
type textarea "Click the green button in the header bar with a camera icon. Then click the blu…"
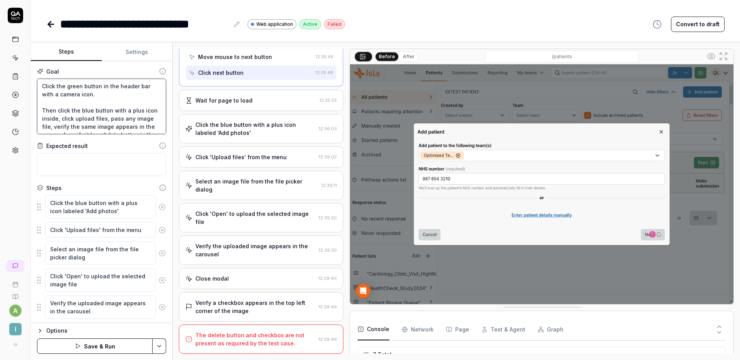
type textarea "*"
type textarea "Click the green button in the header bar with a camera icon. Then click the blu…"
type textarea "*"
type textarea "Click the green button in the header bar with a camera icon. Then click the blu…"
click at [107, 119] on textarea "Click the green button in the header bar with a camera icon. Then click the blu…" at bounding box center [101, 107] width 129 height 56
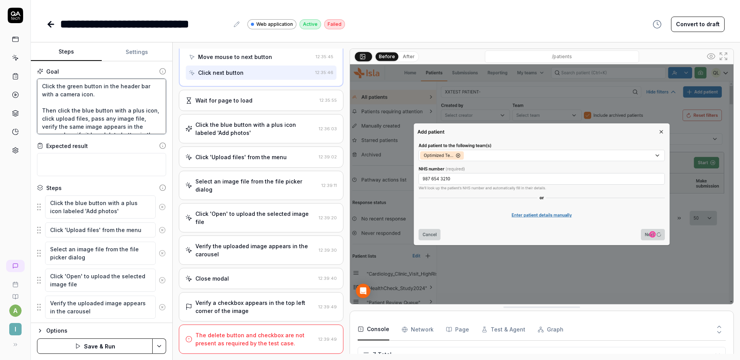
click at [107, 119] on textarea "Click the green button in the header bar with a camera icon. Then click the blu…" at bounding box center [101, 107] width 129 height 56
type textarea "*"
type textarea "Click the green button in the header bar with a camera icon. Then click the blu…"
type textarea "*"
type textarea "Click the green button in the header bar with a camera icon. Then click the blu…"
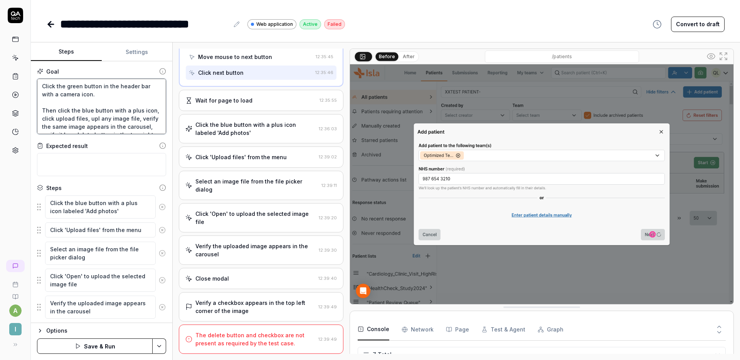
type textarea "*"
type textarea "Click the green button in the header bar with a camera icon. Then click the blu…"
type textarea "*"
type textarea "Click the green button in the header bar with a camera icon. Then click the blu…"
type textarea "*"
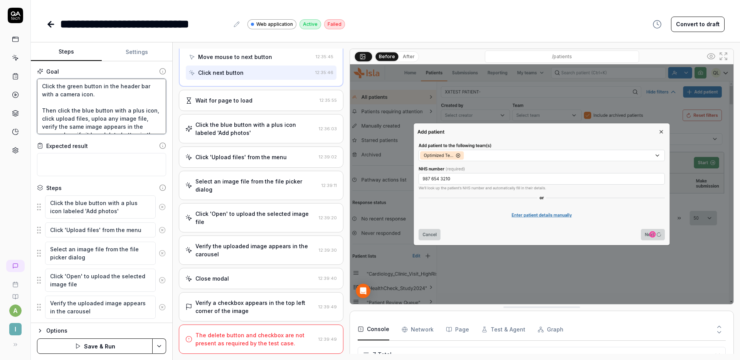
type textarea "Click the green button in the header bar with a camera icon. Then click the blu…"
click at [100, 110] on textarea "Click the green button in the header bar with a camera icon. Then click the blu…" at bounding box center [101, 105] width 129 height 56
type textarea "*"
type textarea "Click the green button in the header bar with a camera icon. Then click the blu…"
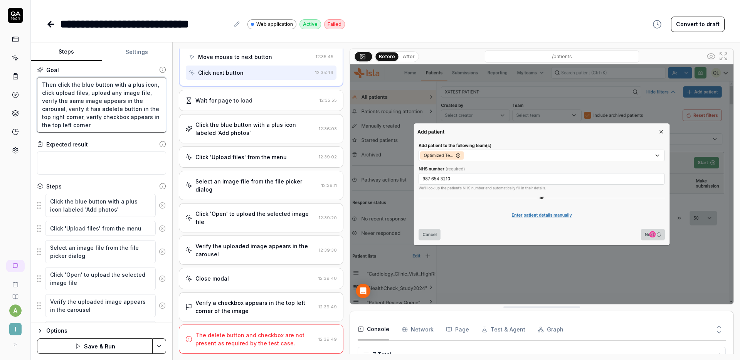
type textarea "*"
type textarea "Click the green button in the header bar with a camera icon. Then click the blu…"
type textarea "*"
type textarea "Click the green button in the header bar with a camera icon. Then click the blu…"
type textarea "*"
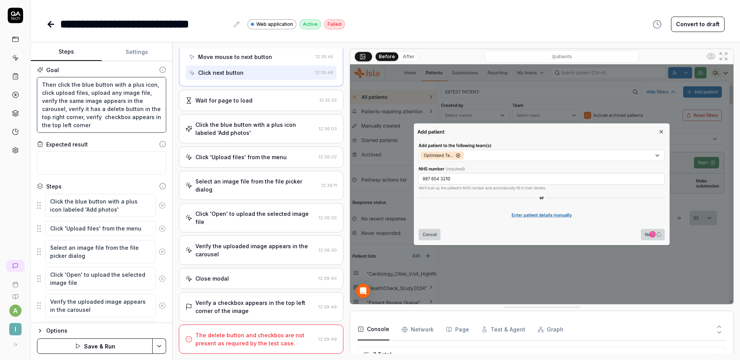
type textarea "Click the green button in the header bar with a camera icon. Then click the blu…"
type textarea "*"
type textarea "Click the green button in the header bar with a camera icon. Then click the blu…"
type textarea "*"
type textarea "Click the green button in the header bar with a camera icon. Then click the blu…"
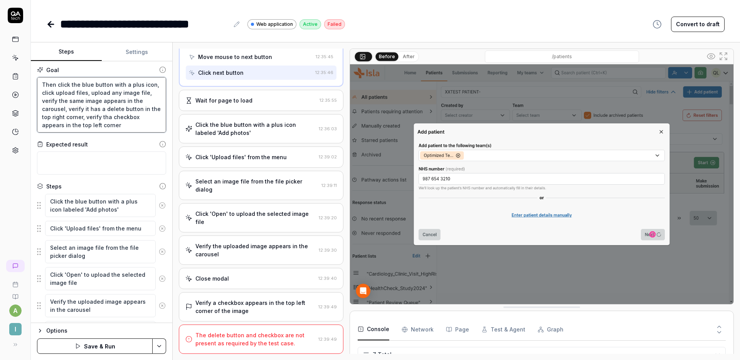
type textarea "*"
type textarea "Click the green button in the header bar with a camera icon. Then click the blu…"
type textarea "*"
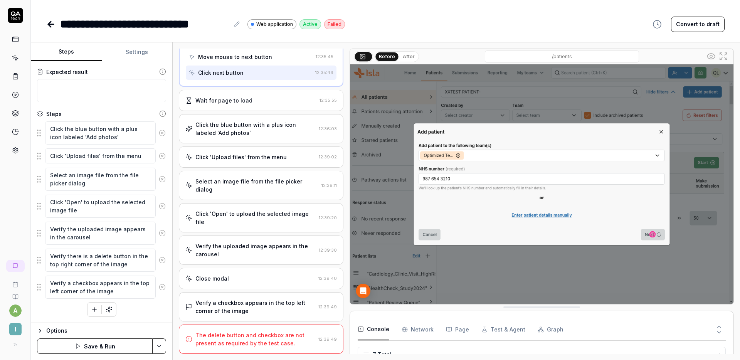
scroll to position [0, 0]
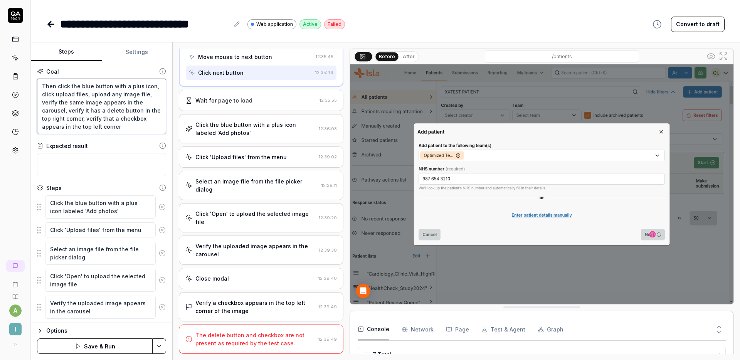
type textarea "Click the green button in the header bar with a camera icon. Then click the blu…"
click at [105, 346] on button "Save & Run" at bounding box center [95, 345] width 116 height 15
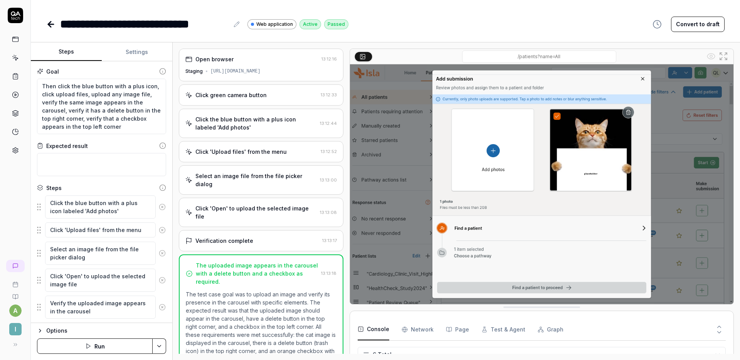
type textarea "*"
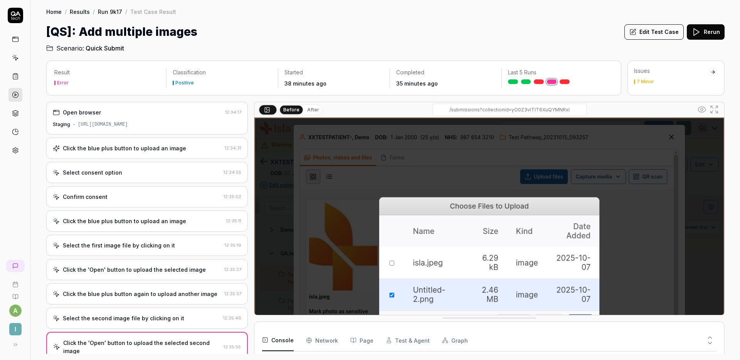
click at [657, 32] on button "Edit Test Case" at bounding box center [653, 31] width 59 height 15
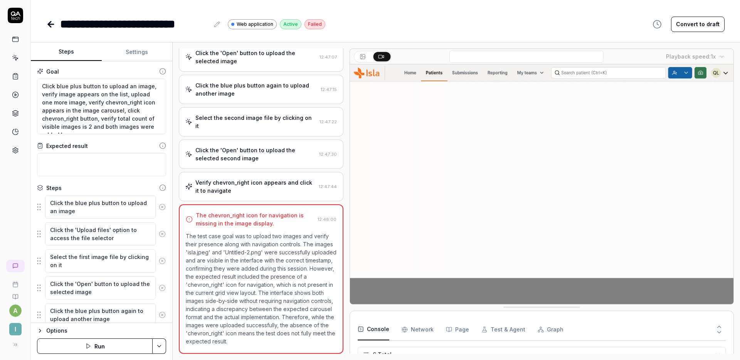
scroll to position [50, 0]
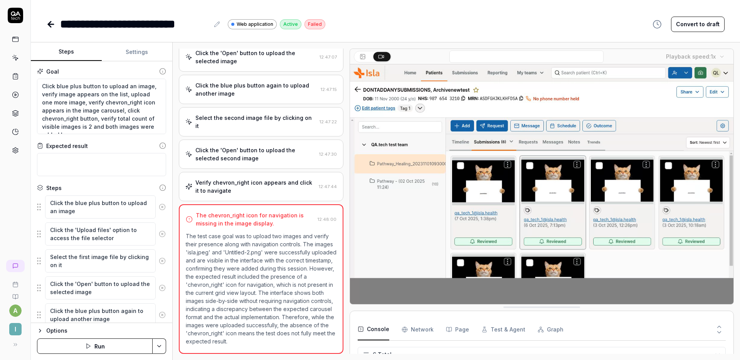
click at [141, 54] on button "Settings" at bounding box center [137, 52] width 71 height 19
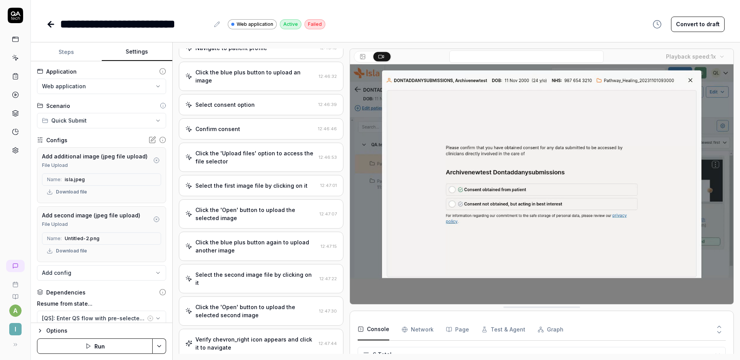
scroll to position [0, 0]
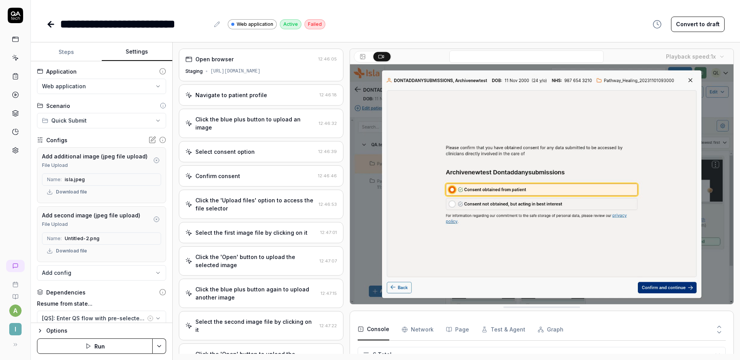
click at [244, 98] on div "Navigate to patient profile" at bounding box center [231, 95] width 72 height 8
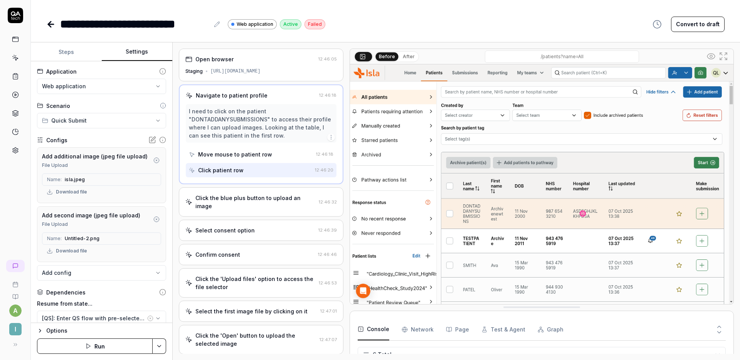
click at [82, 52] on button "Steps" at bounding box center [66, 52] width 71 height 19
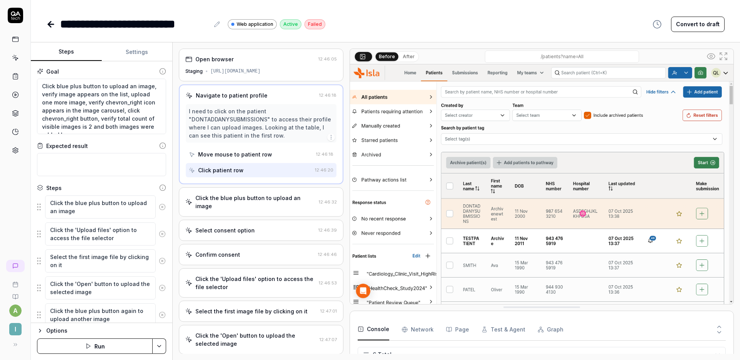
click at [240, 76] on div "Open browser 12:46:05 Staging [URL][DOMAIN_NAME]" at bounding box center [261, 65] width 165 height 33
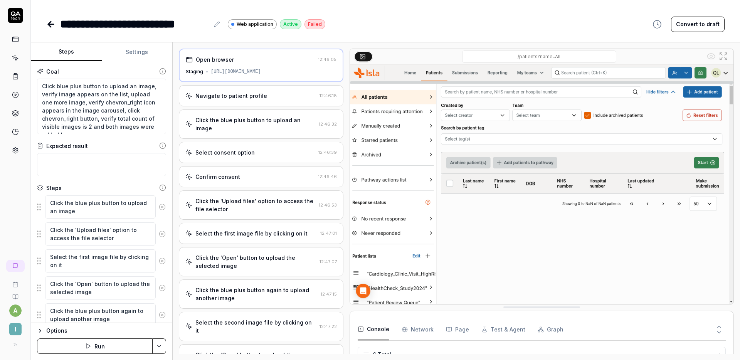
click at [256, 72] on div "[URL][DOMAIN_NAME]" at bounding box center [236, 71] width 50 height 7
copy div "[URL][DOMAIN_NAME]"
click at [504, 26] on div "**********" at bounding box center [385, 23] width 678 height 17
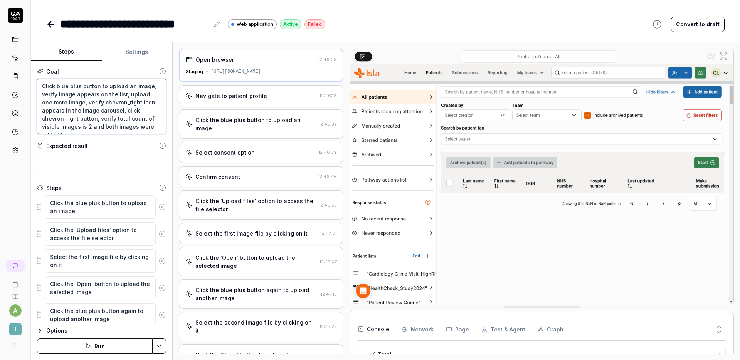
click at [43, 85] on textarea "Click blue plus button to upload an image, verify image appears on the list, up…" at bounding box center [101, 107] width 129 height 56
type textarea "*"
type textarea "CClick blue plus button to upload an image, verify image appears on the list, u…"
type textarea "*"
type textarea "ClClick blue plus button to upload an image, verify image appears on the list, …"
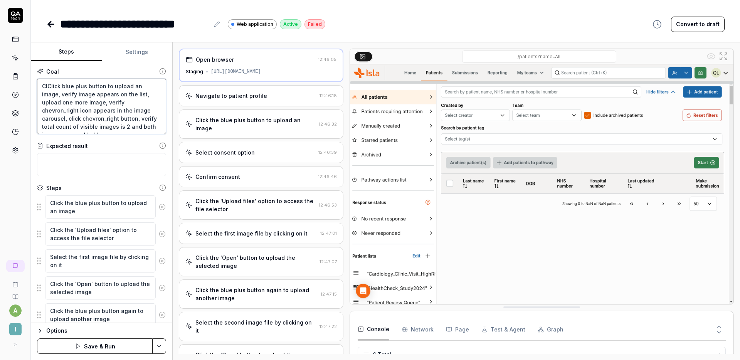
type textarea "*"
type textarea "CliClick blue plus button to upload an image, verify image appears on the list,…"
type textarea "*"
type textarea "ClickClick blue plus button to upload an image, verify image appears on the lis…"
type textarea "*"
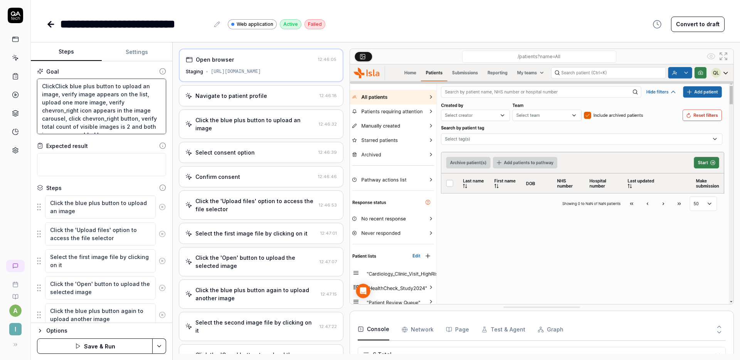
type textarea "Click Click blue plus button to upload an image, verify image appears on the li…"
type textarea "*"
type textarea "Click thClick blue plus button to upload an image, verify image appears on the …"
type textarea "*"
type textarea "Click theClick blue plus button to upload an image, verify image appears on the…"
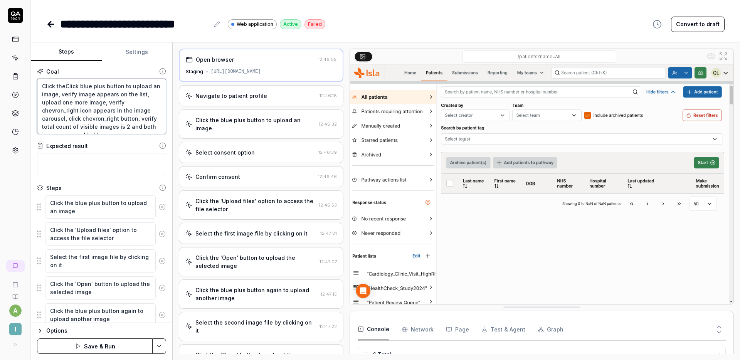
type textarea "*"
type textarea "Click the Click blue plus button to upload an image, verify image appears on th…"
type textarea "*"
type textarea "Click the gClick blue plus button to upload an image, verify image appears on t…"
type textarea "*"
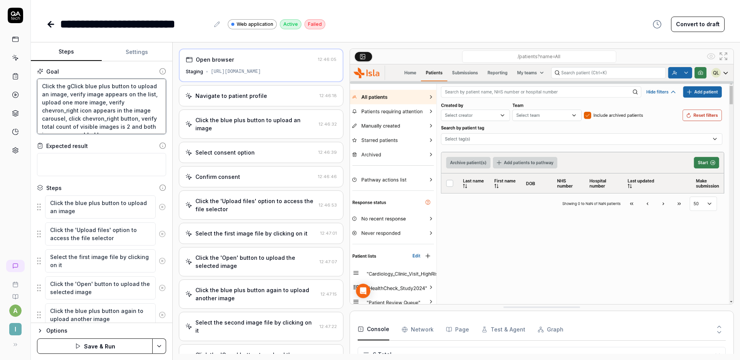
type textarea "Click the grClick blue plus button to upload an image, verify image appears on …"
type textarea "*"
type textarea "Click the greClick blue plus button to upload an image, verify image appears on…"
type textarea "*"
type textarea "Click the greeClick blue plus button to upload an image, verify image appears o…"
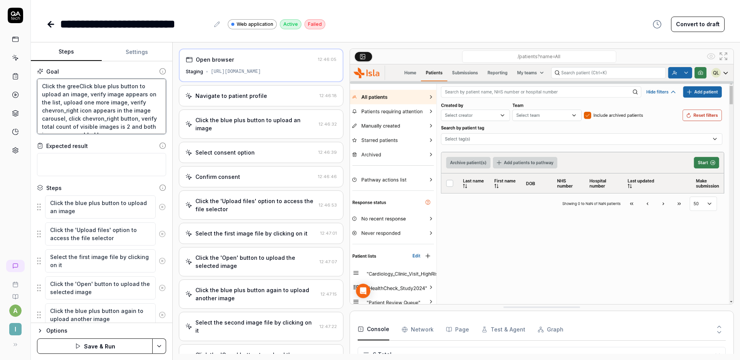
type textarea "*"
type textarea "Click the greenClick blue plus button to upload an image, verify image appears …"
type textarea "*"
type textarea "Click the green Click blue plus button to upload an image, verify image appears…"
type textarea "*"
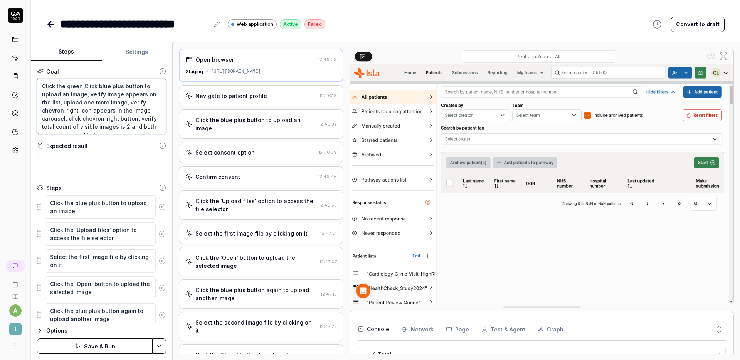
type textarea "Click the green bClick blue plus button to upload an image, verify image appear…"
type textarea "*"
type textarea "Click the green butClick blue plus button to upload an image, verify image appe…"
type textarea "*"
type textarea "Click the green buttoClick blue plus button to upload an image, verify image ap…"
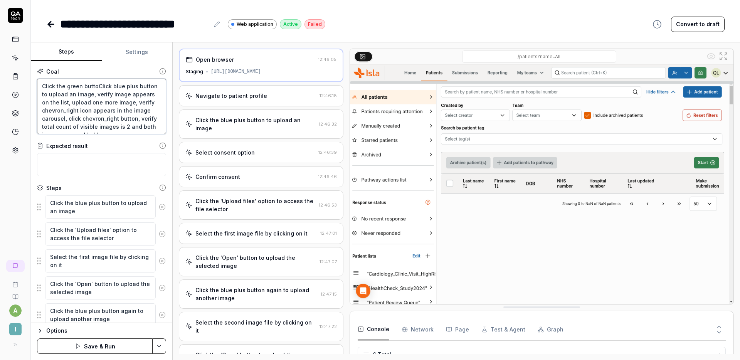
type textarea "*"
type textarea "Click the green buttonClick blue plus button to upload an image, verify image a…"
type textarea "*"
type textarea "Click the green button Click blue plus button to upload an image, verify image …"
type textarea "*"
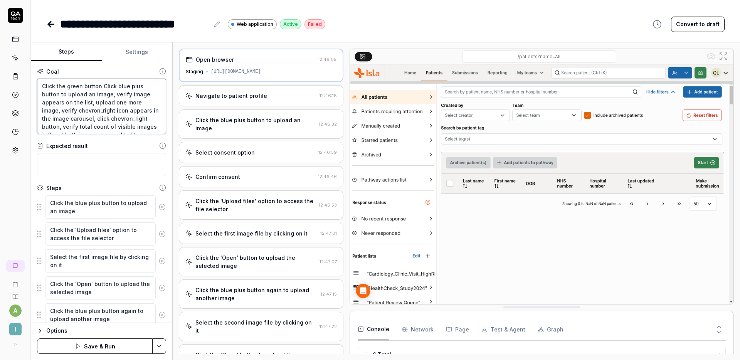
type textarea "Click the green button iClick blue plus button to upload an image, verify image…"
type textarea "*"
type textarea "Click the green button inClick blue plus button to upload an image, verify imag…"
type textarea "*"
type textarea "Click the green button in tClick blue plus button to upload an image, verify im…"
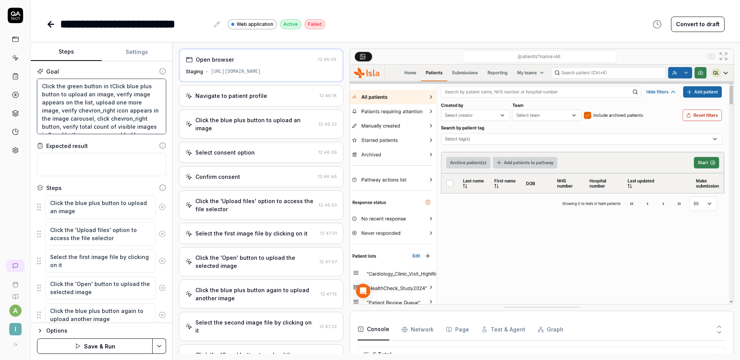
type textarea "*"
type textarea "Click the green button in thClick blue plus button to upload an image, verify i…"
type textarea "*"
type textarea "Click the green button in theClick blue plus button to upload an image, verify …"
type textarea "*"
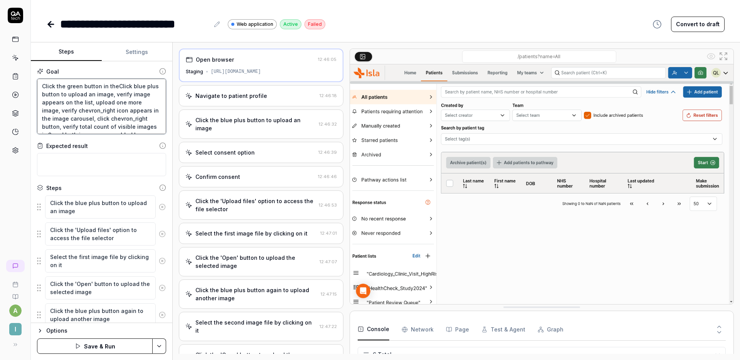
type textarea "Click the green button in the Click blue plus button to upload an image, verify…"
type textarea "*"
type textarea "Click the green button in the hClick blue plus button to upload an image, verif…"
type textarea "*"
type textarea "Click the green button in the heClick blue plus button to upload an image, veri…"
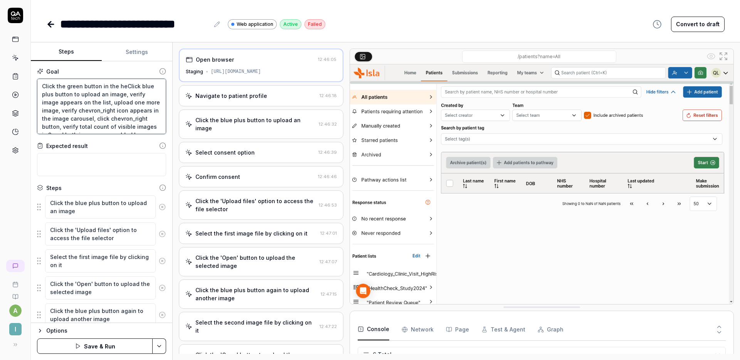
type textarea "*"
type textarea "Click the green button in the heaClick blue plus button to upload an image, ver…"
type textarea "*"
type textarea "Click the green button in the headClick blue plus button to upload an image, ve…"
type textarea "*"
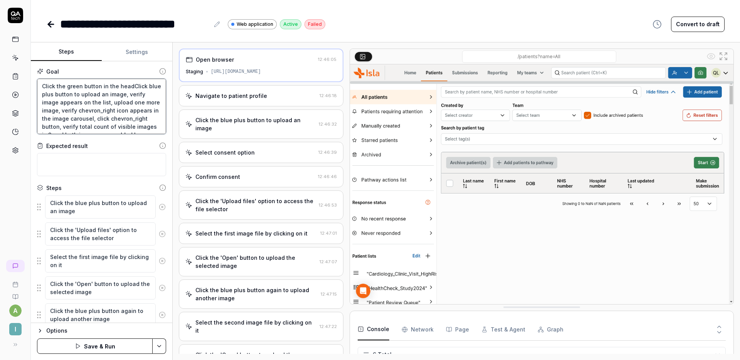
type textarea "Click the green button in the headeClick blue plus button to upload an image, v…"
type textarea "*"
type textarea "Click the green button in the header Click blue plus button to upload an image,…"
type textarea "*"
type textarea "Click the green button in the header bClick blue plus button to upload an image…"
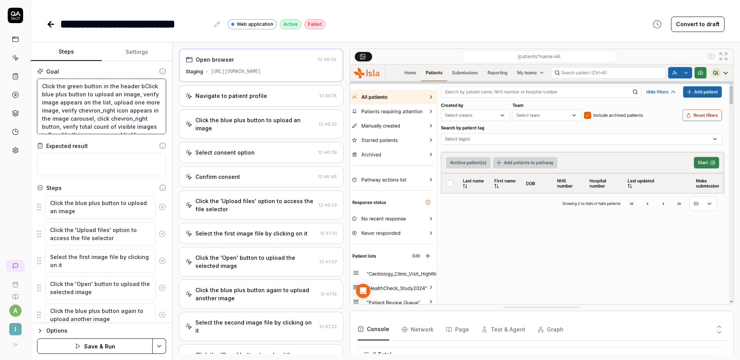
type textarea "*"
type textarea "Click the green button in the header baClick blue plus button to upload an imag…"
type textarea "*"
type textarea "Click the green button in the header barClick blue plus button to upload an ima…"
type textarea "*"
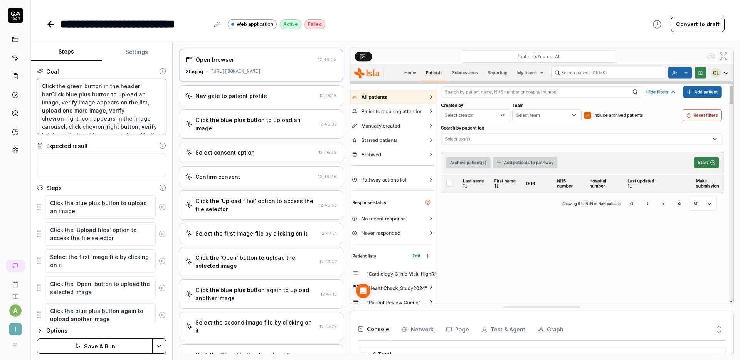
type textarea "Click the green button in the header bar Click blue plus button to upload an im…"
type textarea "*"
type textarea "Click the green button win the header bar Click blue plus button to upload an i…"
type textarea "*"
type textarea "Click the green button wiin the header bar Click blue plus button to upload an …"
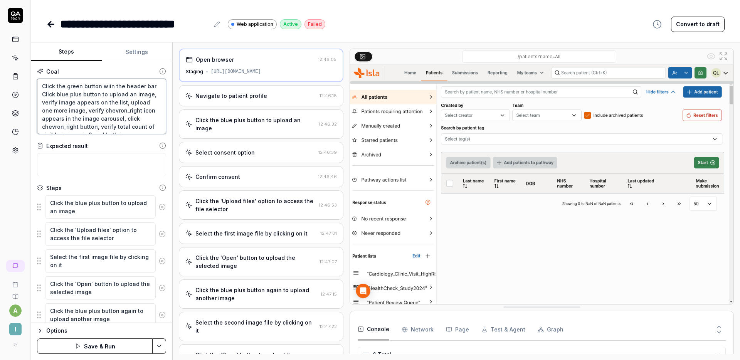
type textarea "*"
type textarea "Click the green button witin the header bar Click blue plus button to upload an…"
type textarea "*"
type textarea "Click the green button within the header bar Click blue plus button to upload a…"
type textarea "*"
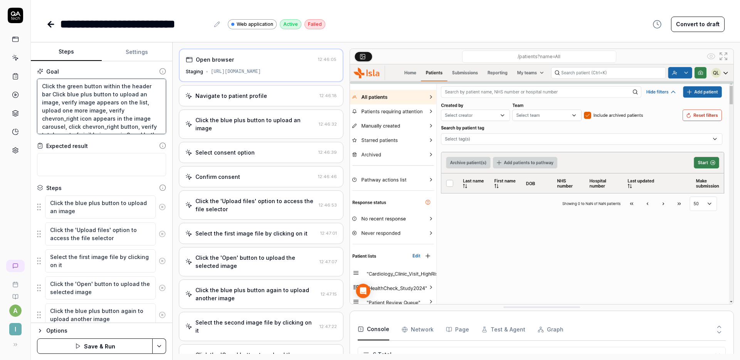
type textarea "Click the green button with in the header bar Click blue plus button to upload …"
type textarea "*"
type textarea "Click the green button with ain the header bar Click blue plus button to upload…"
type textarea "*"
type textarea "Click the green button with a in the header bar Click blue plus button to uploa…"
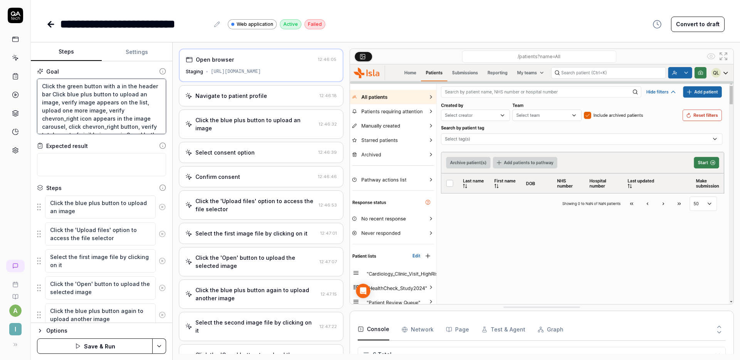
type textarea "*"
type textarea "Click the green button with a cin the header bar Click blue plus button to uplo…"
type textarea "*"
type textarea "Click the green button with a cain the header bar Click blue plus button to upl…"
type textarea "*"
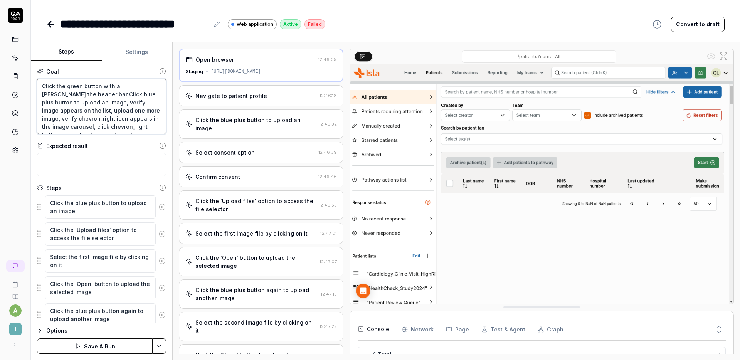
type textarea "Click the green button with a cin the header bar Click blue plus button to uplo…"
type textarea "*"
type textarea "Click the green button with a cain the header bar Click blue plus button to upl…"
type textarea "*"
type textarea "Click the green button with a camein the header bar Click blue plus button to u…"
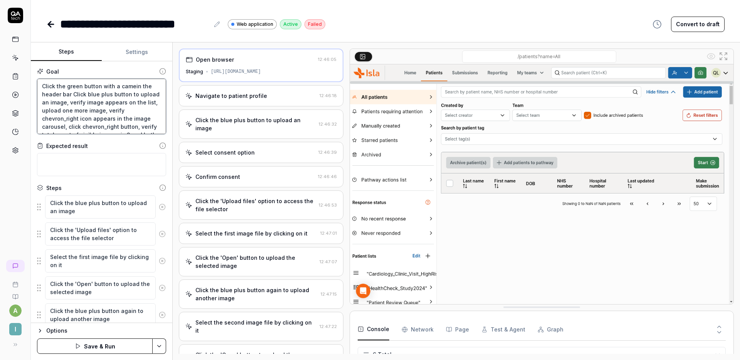
type textarea "*"
type textarea "Click the green button with a camerin the header bar Click blue plus button to …"
type textarea "*"
type textarea "Click the green button with a camerain the header bar Click blue plus button to…"
type textarea "*"
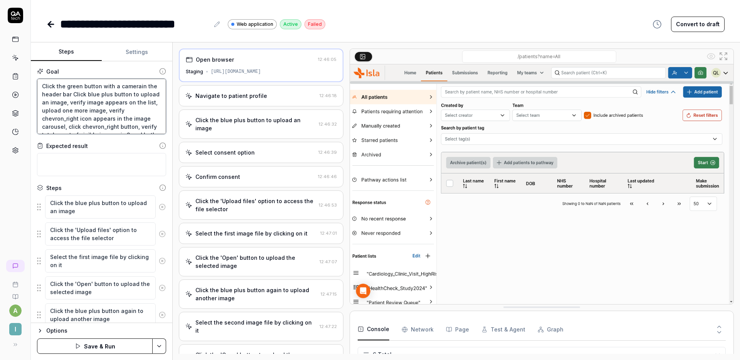
type textarea "Click the green button with a camera in the header bar Click blue plus button t…"
type textarea "*"
type textarea "Click the green button with a camera iin the header bar Click blue plus button …"
type textarea "*"
type textarea "Click the green button with a camera icin the header bar Click blue plus button…"
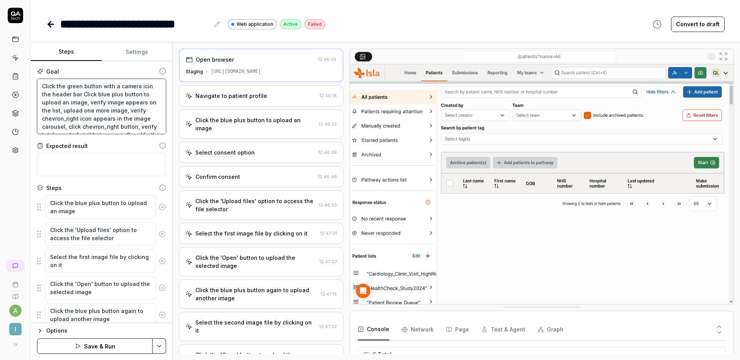
type textarea "*"
type textarea "Click the green button with a camera icoin the header bar Click blue plus butto…"
type textarea "*"
type textarea "Click the green button with a camera iconin the header bar Click blue plus butt…"
type textarea "*"
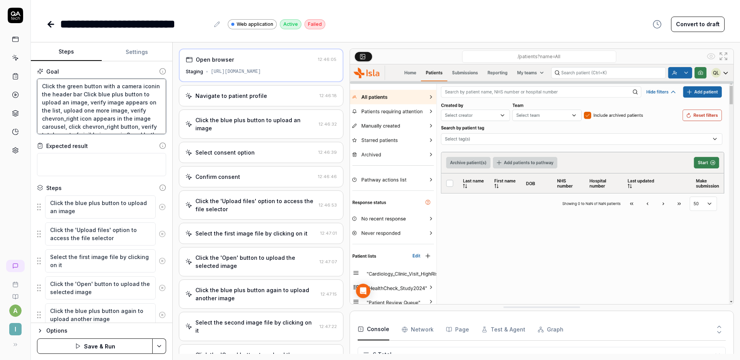
type textarea "Click the green button with a camera icon in the header bar Click blue plus but…"
type textarea "*"
type textarea "Click the green button with a camera icon in the header barClick blue plus butt…"
type textarea "*"
type textarea "Click the green button with a camera icon in the header bar.Click blue plus but…"
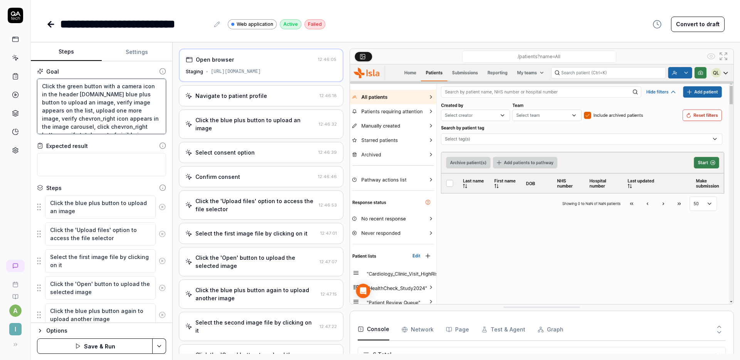
type textarea "*"
type textarea "Click the green button with a camera icon in the header bar. Click blue plus bu…"
type textarea "*"
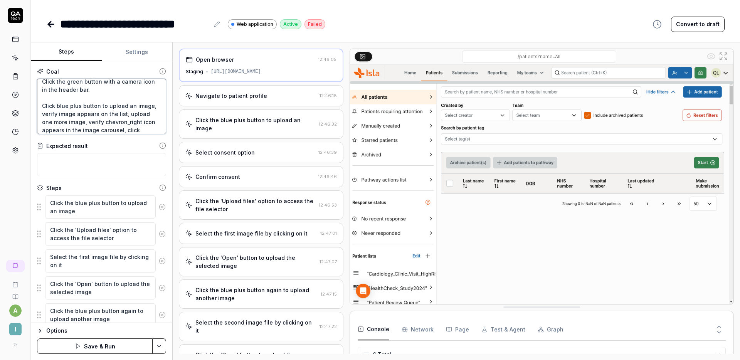
scroll to position [32, 0]
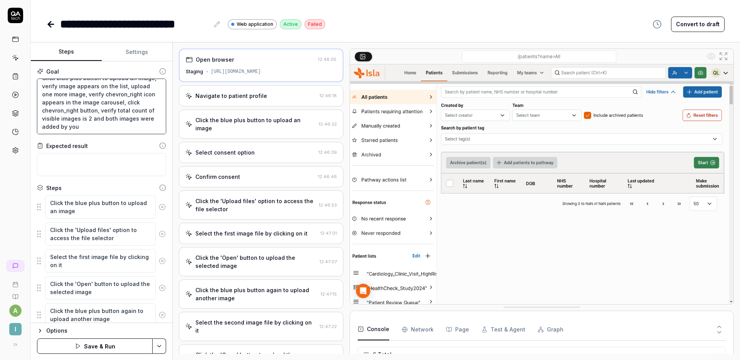
type textarea "Click the green button with a camera icon in the header bar. Click blue plus bu…"
click at [107, 343] on button "Save & Run" at bounding box center [95, 345] width 116 height 15
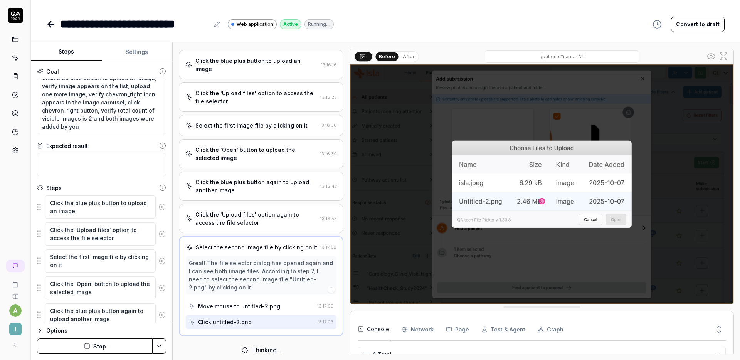
scroll to position [57, 0]
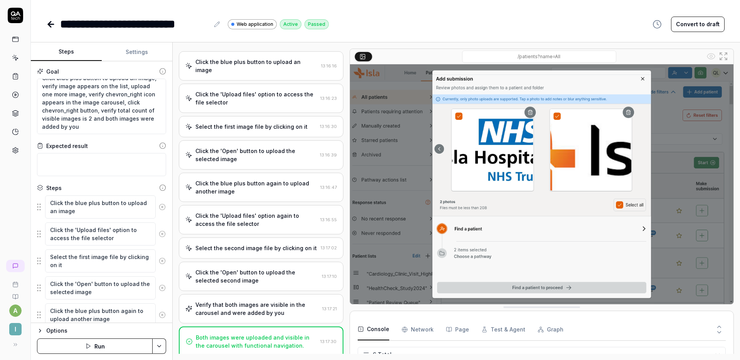
type textarea "*"
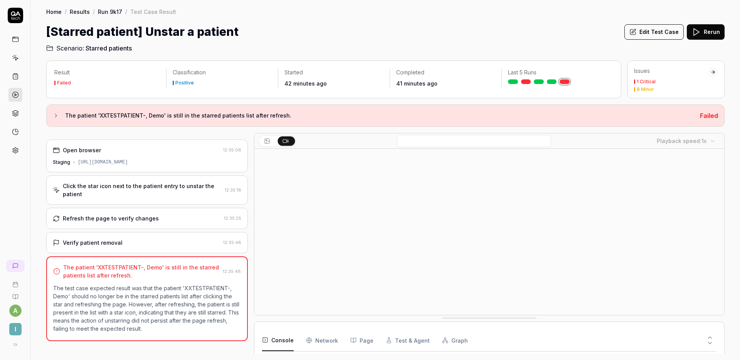
scroll to position [116, 0]
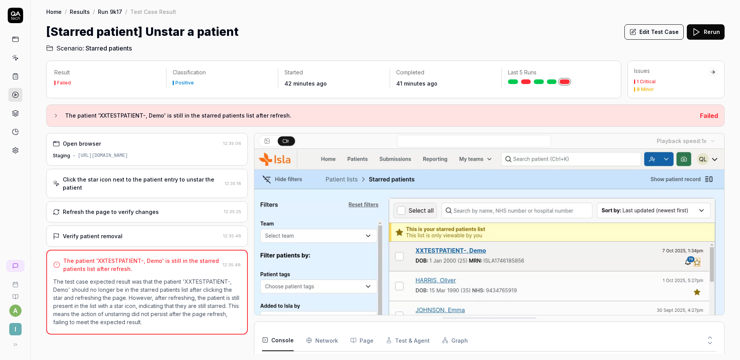
click at [118, 187] on div "Click the star icon next to the patient entry to unstar the patient" at bounding box center [142, 183] width 159 height 16
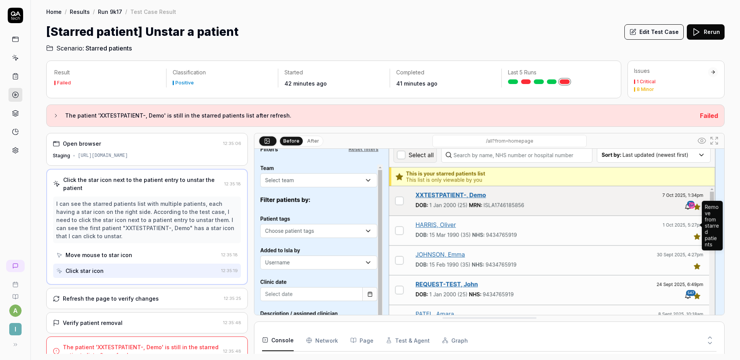
scroll to position [54, 0]
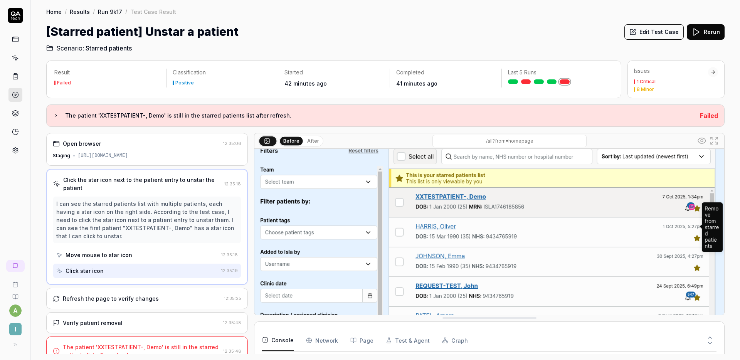
click at [134, 296] on div "Refresh the page to verify changes" at bounding box center [111, 299] width 96 height 8
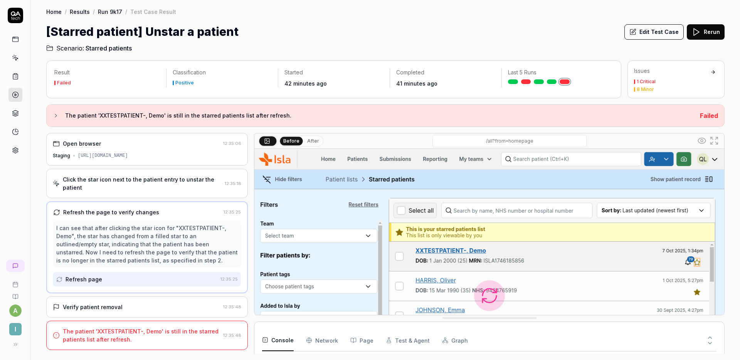
click at [155, 309] on div "Verify patient removal" at bounding box center [136, 307] width 167 height 8
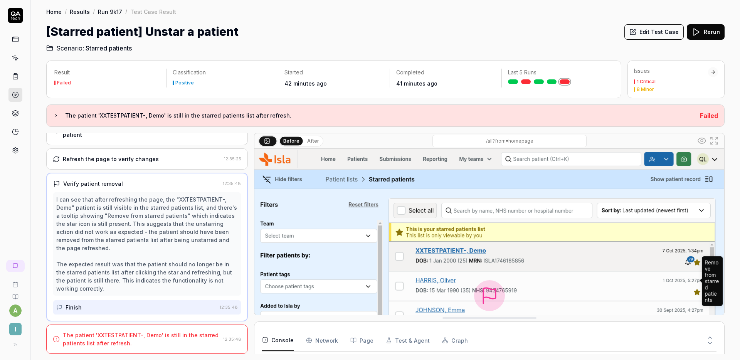
scroll to position [0, 0]
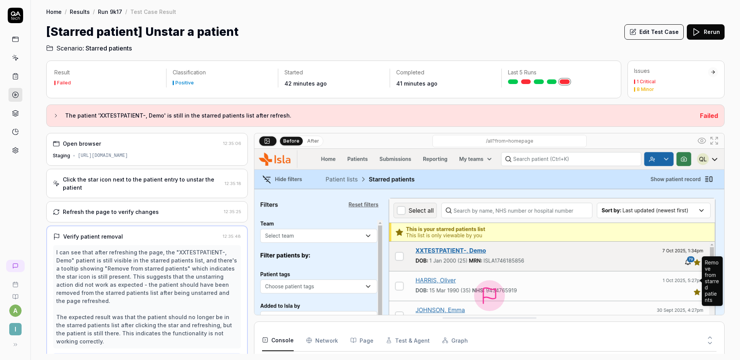
click at [149, 209] on div "Refresh the page to verify changes" at bounding box center [111, 212] width 96 height 8
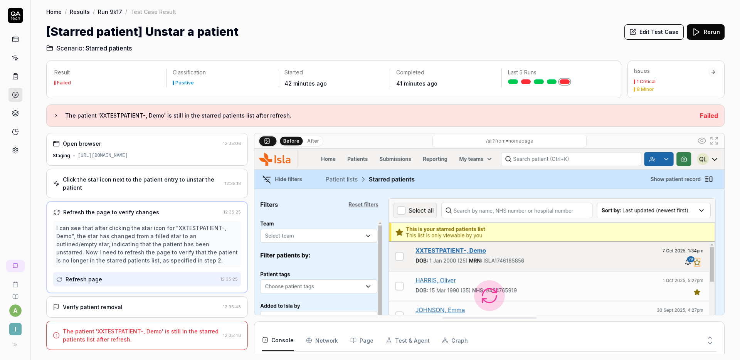
click at [650, 33] on button "Edit Test Case" at bounding box center [653, 31] width 59 height 15
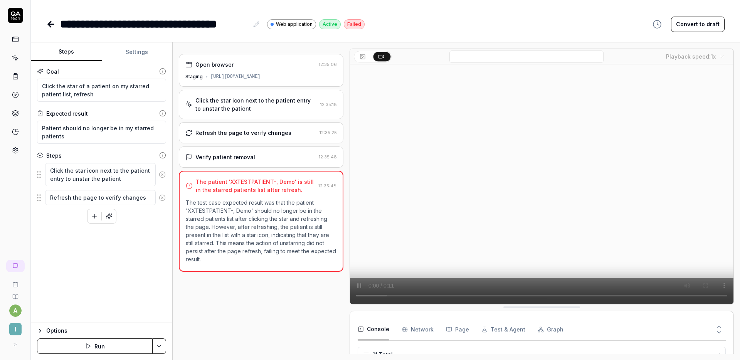
scroll to position [141, 0]
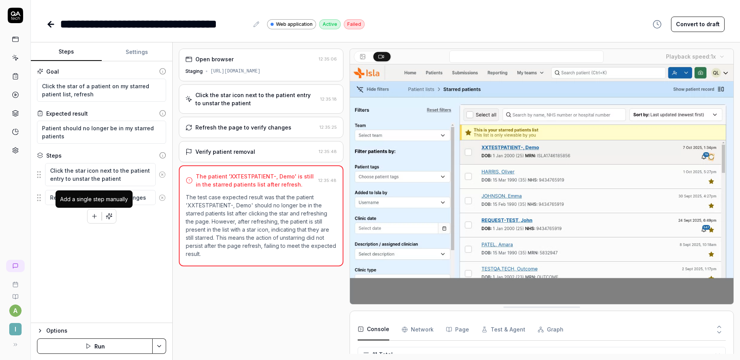
click at [93, 214] on icon "button" at bounding box center [94, 216] width 7 height 7
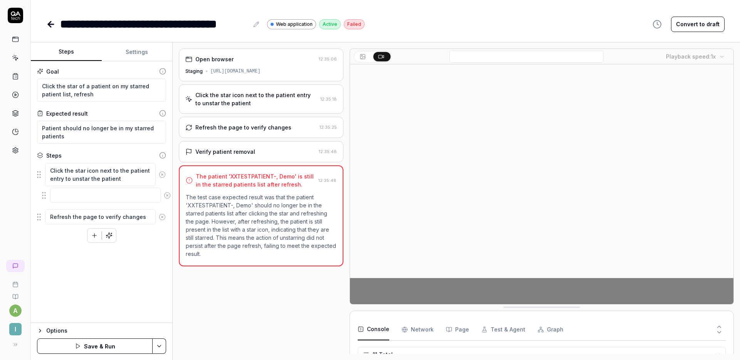
drag, startPoint x: 39, startPoint y: 216, endPoint x: 44, endPoint y: 193, distance: 23.3
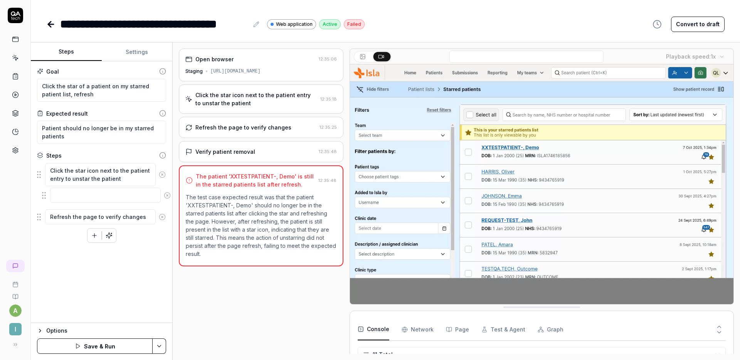
click at [44, 193] on fieldset "Click the star icon next to the patient entry to unstar the patient Refresh the…" at bounding box center [101, 194] width 129 height 62
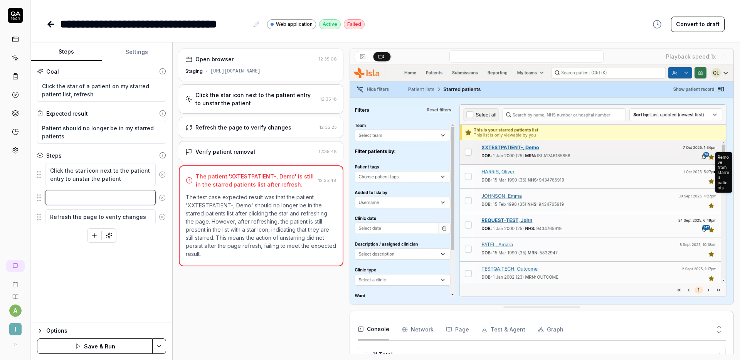
click at [72, 196] on textarea at bounding box center [100, 197] width 111 height 15
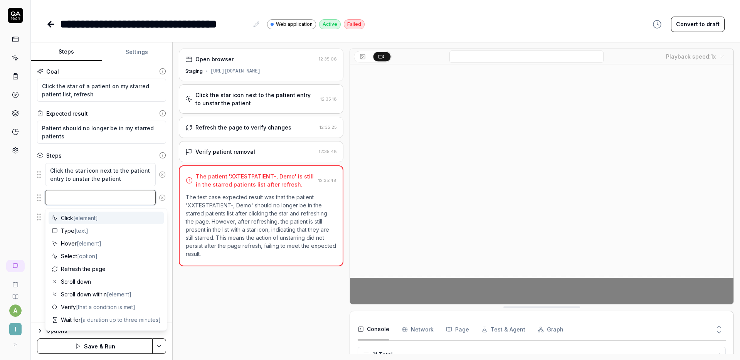
type textarea "*"
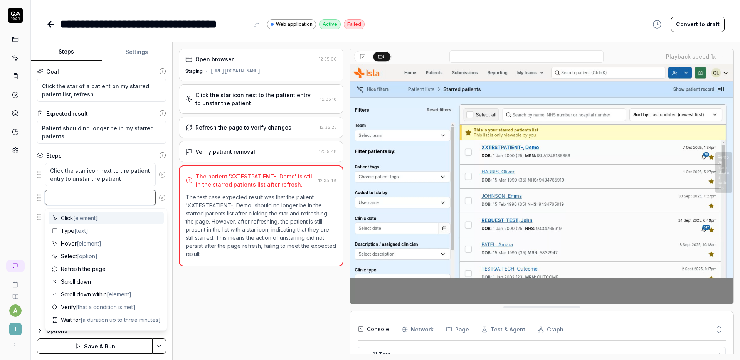
type textarea "W"
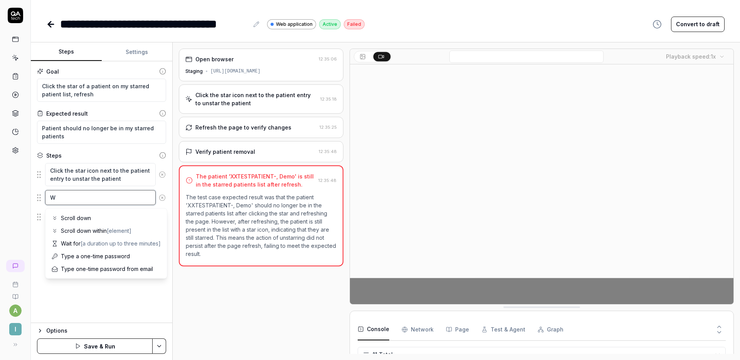
type textarea "*"
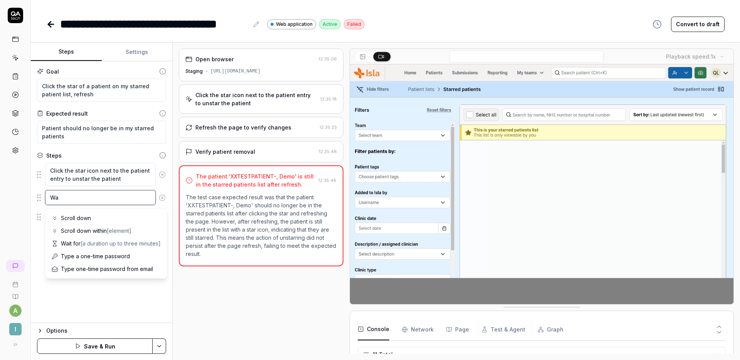
type textarea "Wai"
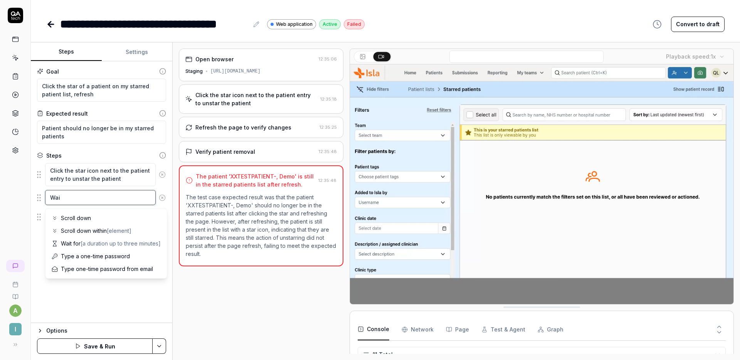
type textarea "*"
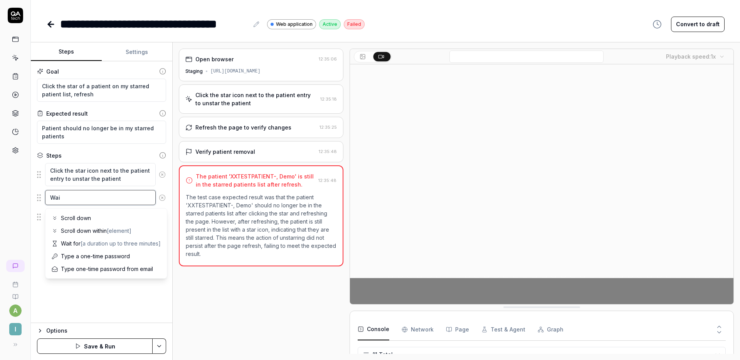
type textarea "Wait"
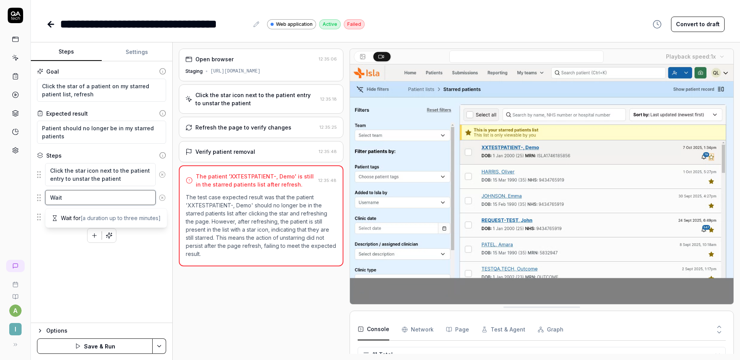
type textarea "*"
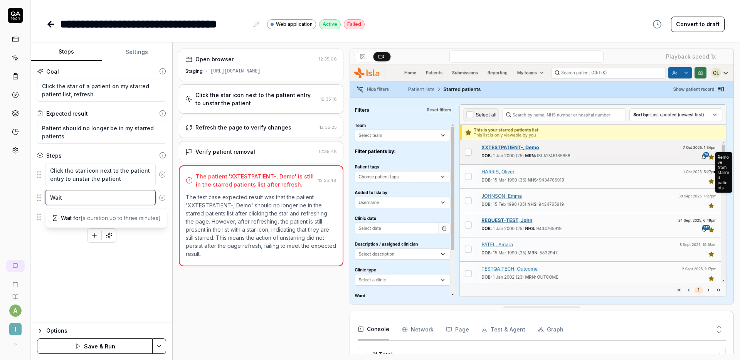
type textarea "Wait"
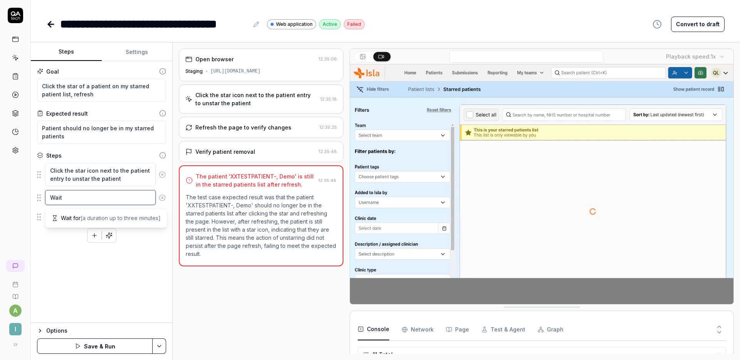
type textarea "*"
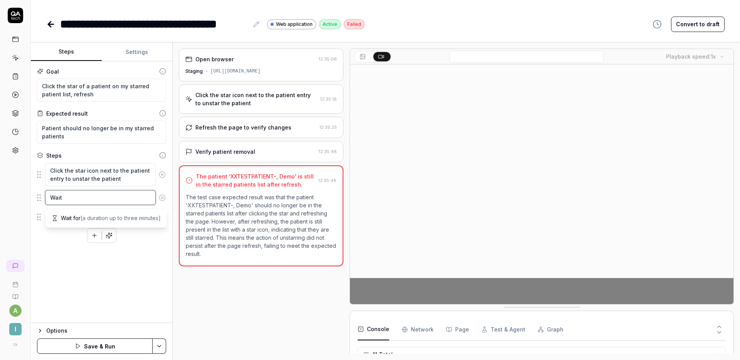
type textarea "Wait 1"
type textarea "*"
type textarea "Wait 10"
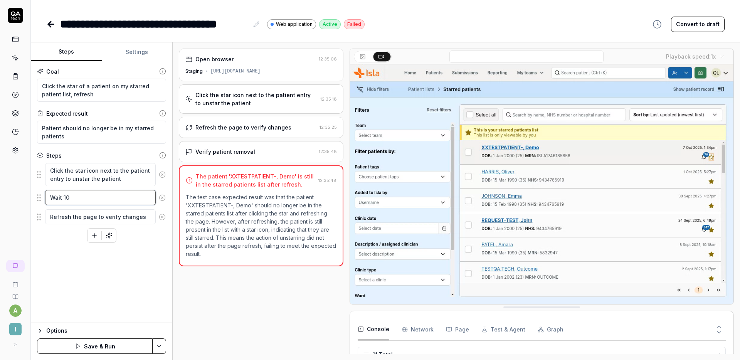
type textarea "*"
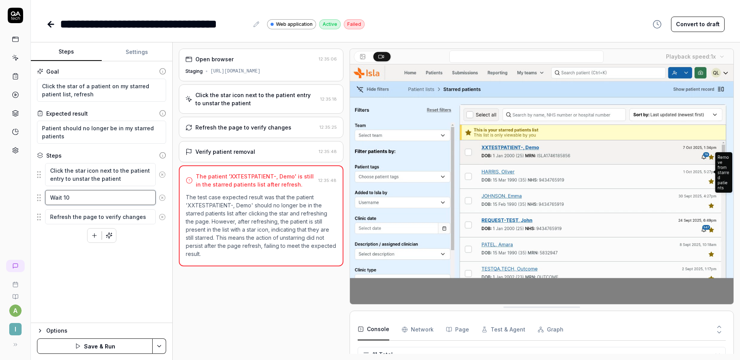
type textarea "Wait 10"
type textarea "*"
type textarea "Wait 10 s"
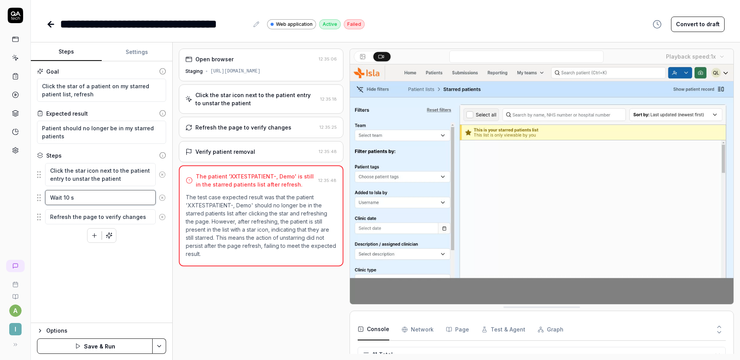
type textarea "*"
type textarea "Wait 10 se"
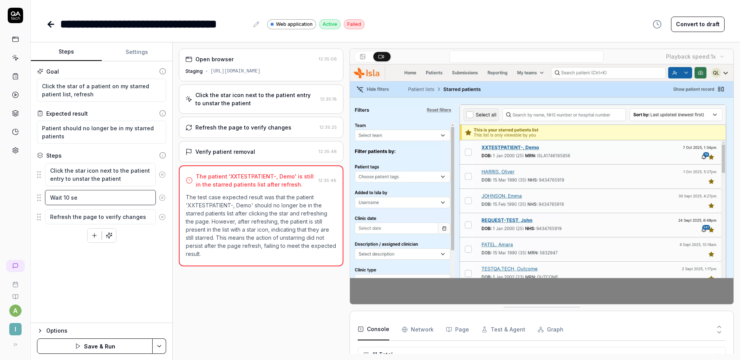
type textarea "*"
type textarea "Wait 10 sec"
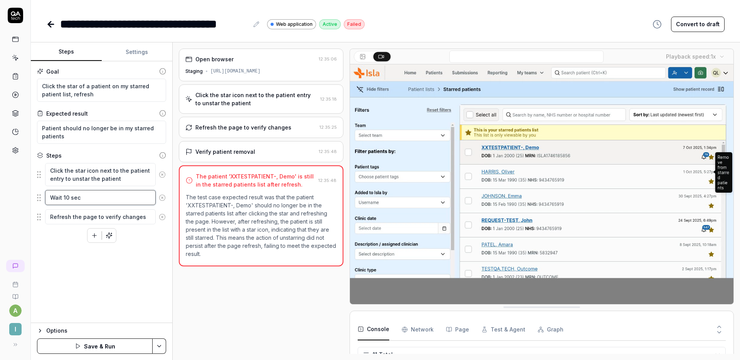
type textarea "*"
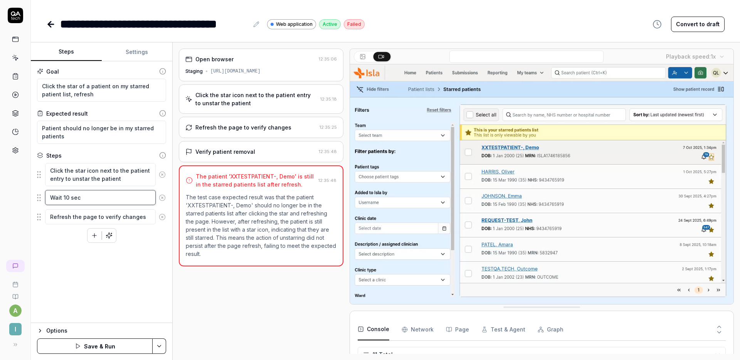
type textarea "Wait 10 seco"
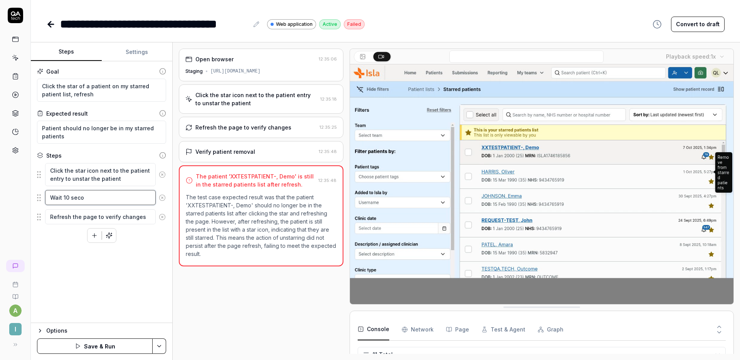
type textarea "*"
type textarea "Wait 10 second"
type textarea "*"
type textarea "Wait 10 seconds"
type textarea "*"
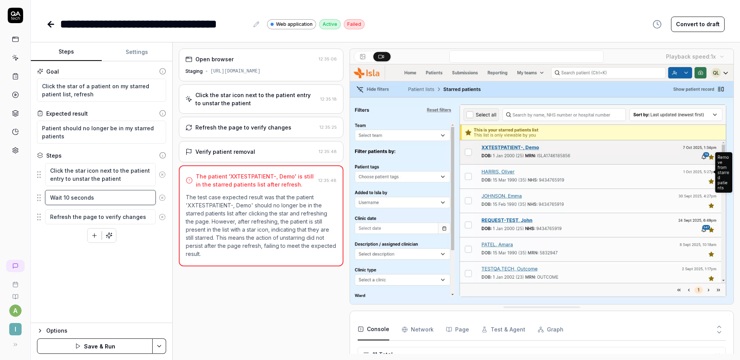
type textarea "Wait 10 seconds"
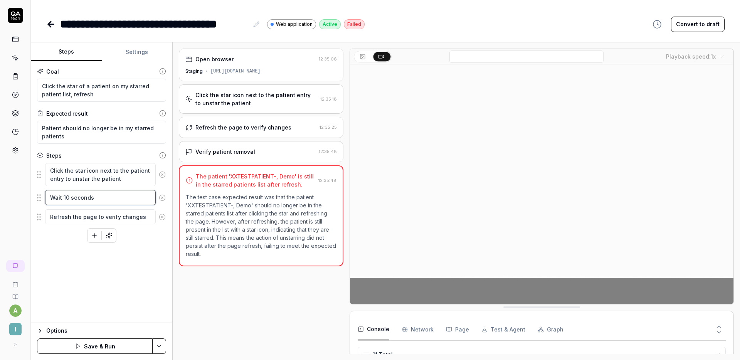
type textarea "*"
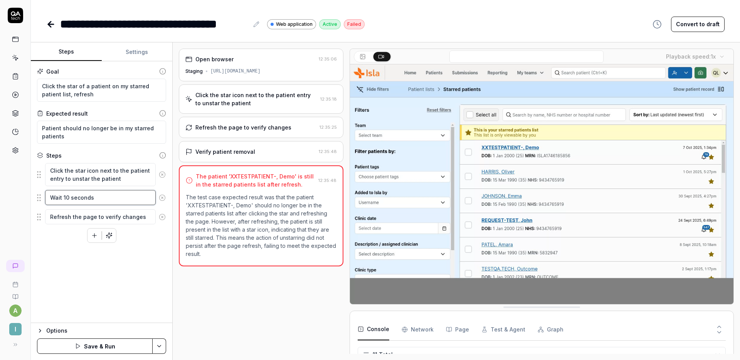
type textarea "Wait 10 seconds f"
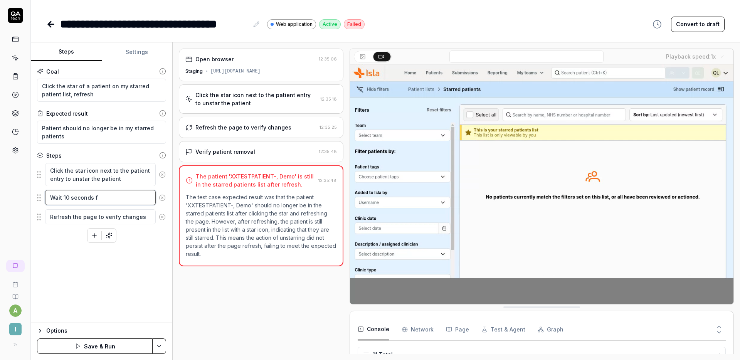
type textarea "*"
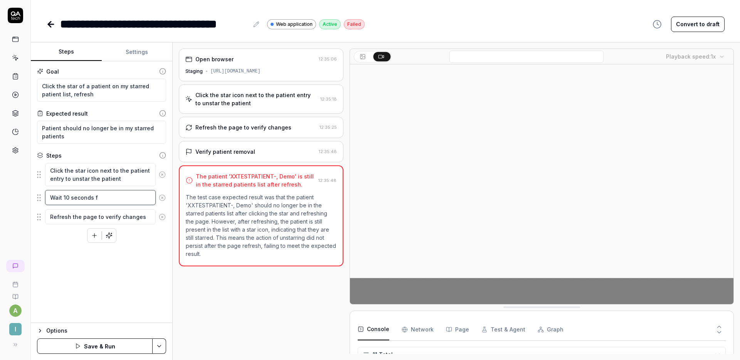
type textarea "Wait 10 seconds fr"
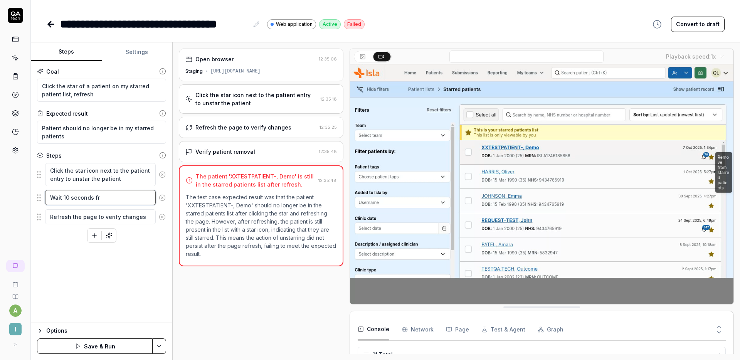
type textarea "*"
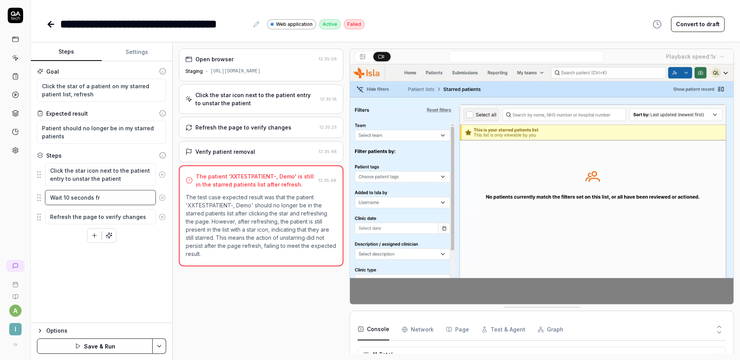
type textarea "Wait 10 seconds fr"
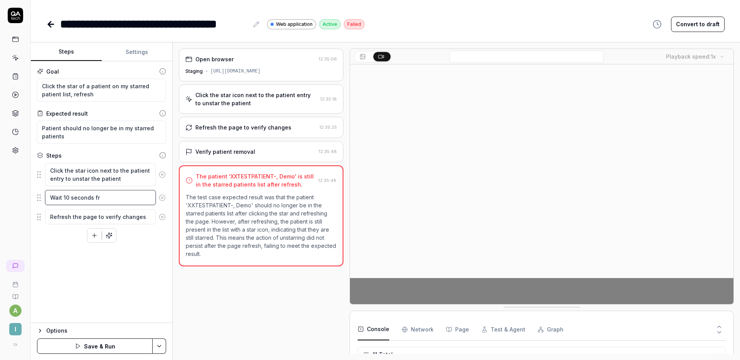
type textarea "*"
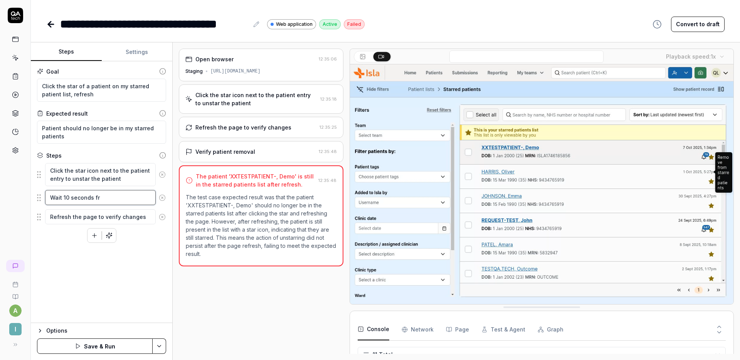
type textarea "Wait 10 seconds fr"
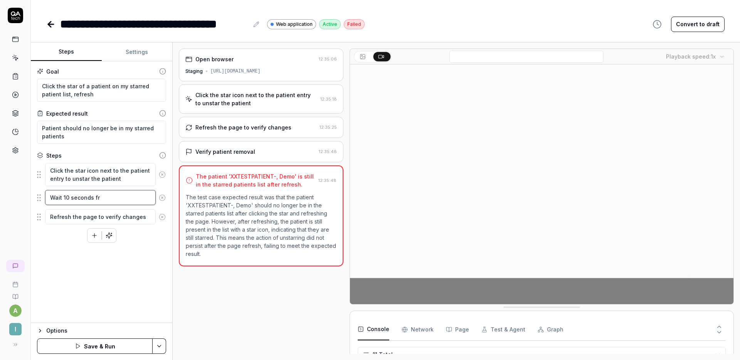
type textarea "*"
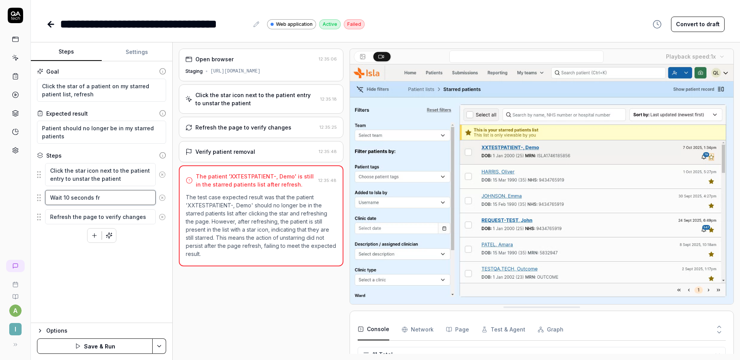
type textarea "Wait 10 seconds f"
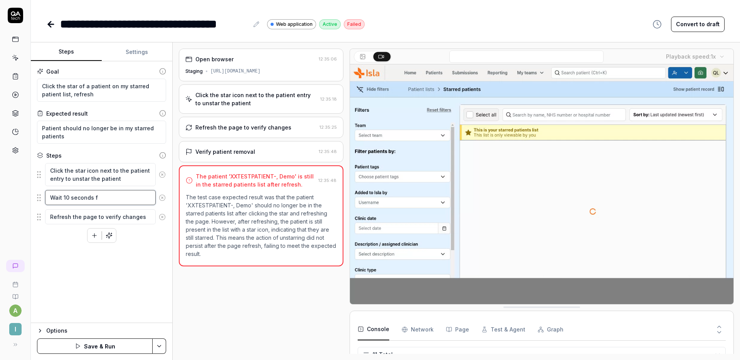
type textarea "*"
type textarea "Wait 10 seconds fo"
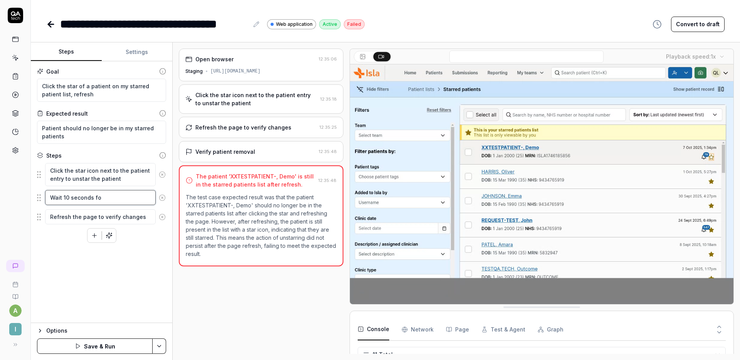
type textarea "*"
type textarea "Wait 10 seconds for"
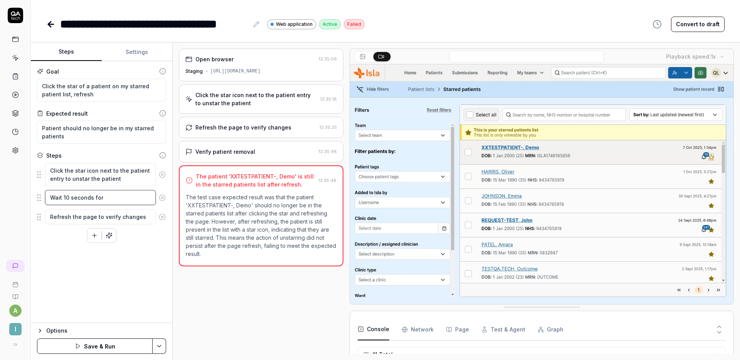
type textarea "*"
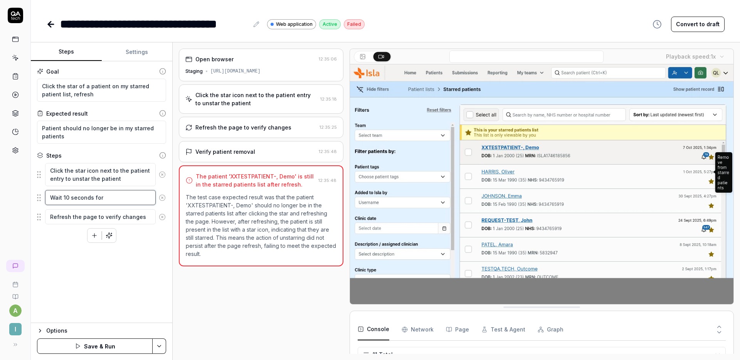
type textarea "Wait 10 seconds for"
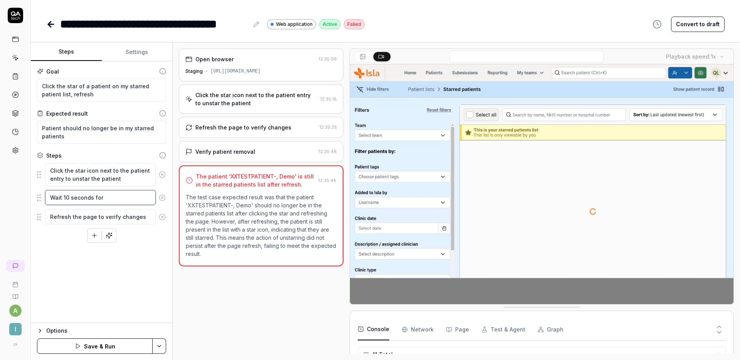
type textarea "*"
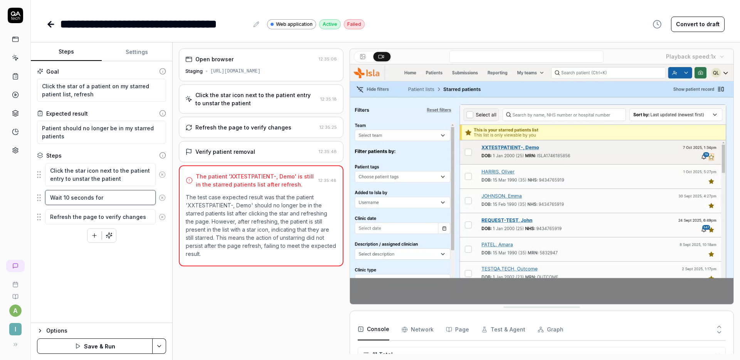
type textarea "Wait 10 seconds for c"
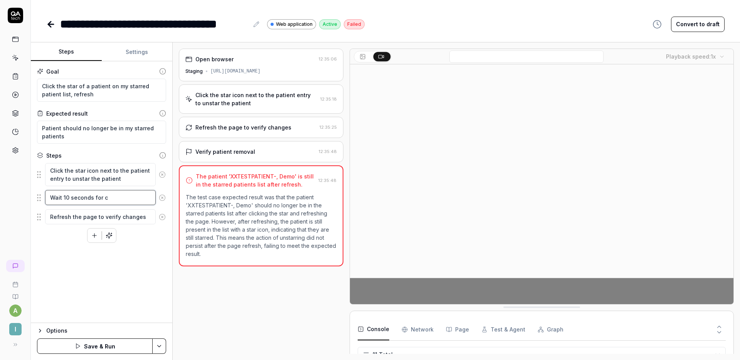
type textarea "*"
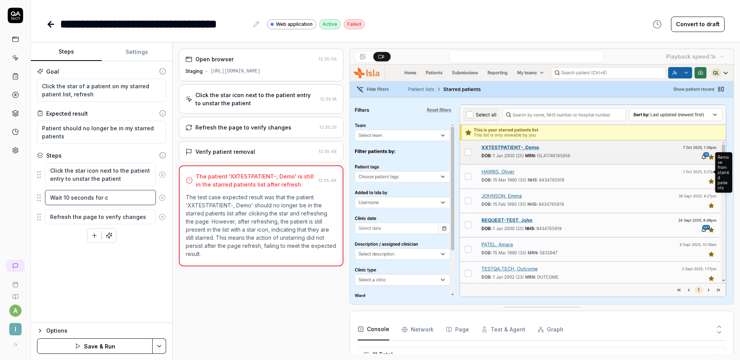
type textarea "Wait 10 seconds for ch"
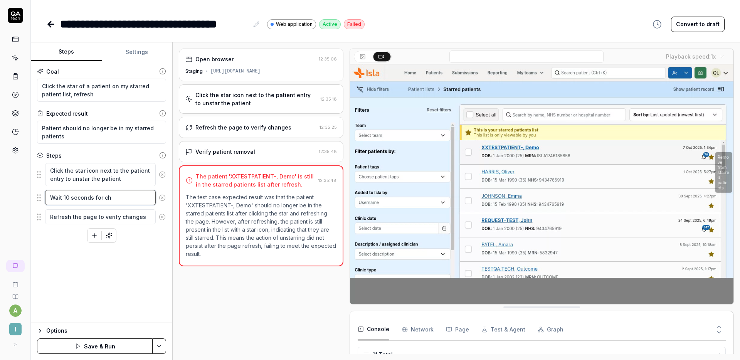
type textarea "*"
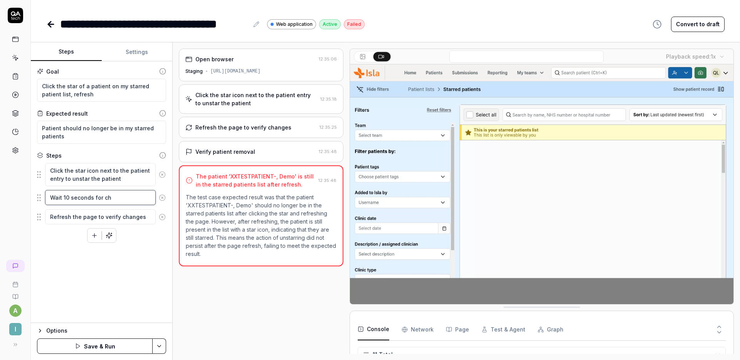
type textarea "Wait 10 seconds for cha"
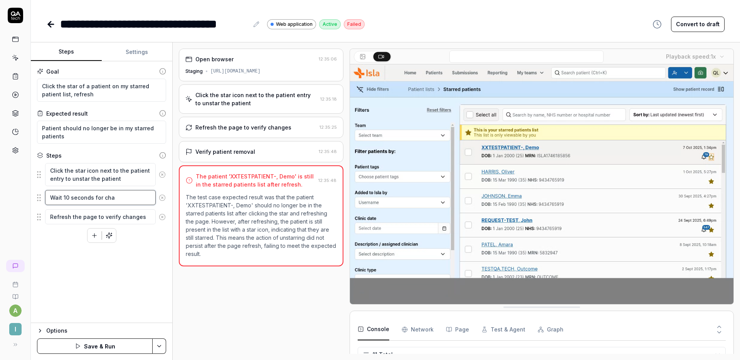
type textarea "*"
type textarea "Wait 10 seconds for chan"
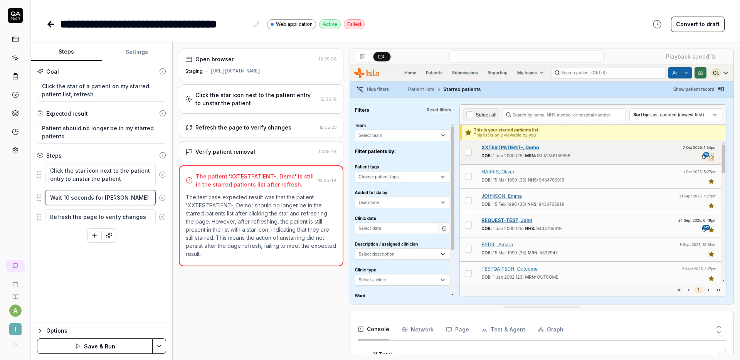
type textarea "*"
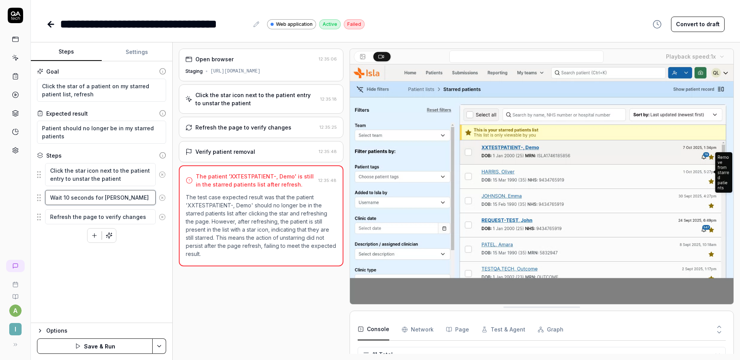
type textarea "Wait 10 seconds for chang"
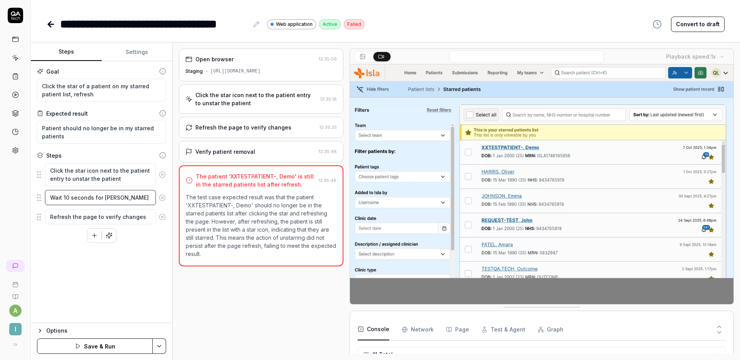
type textarea "*"
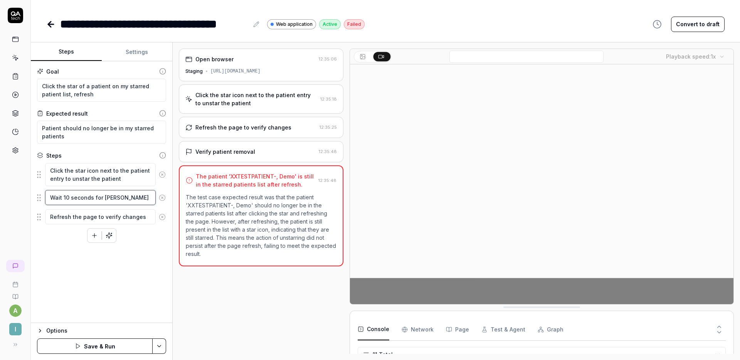
type textarea "Wait 10 seconds for change"
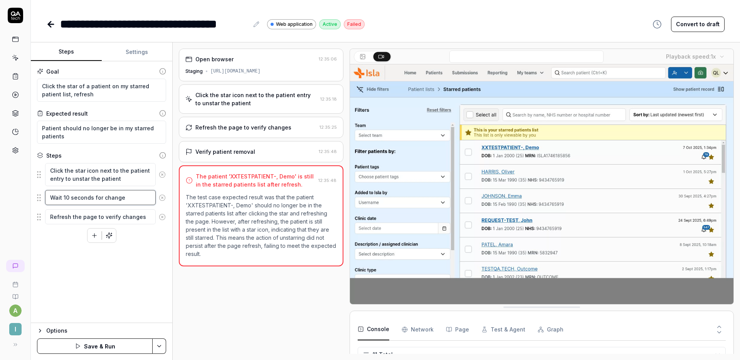
type textarea "*"
type textarea "Wait 10 seconds for changes"
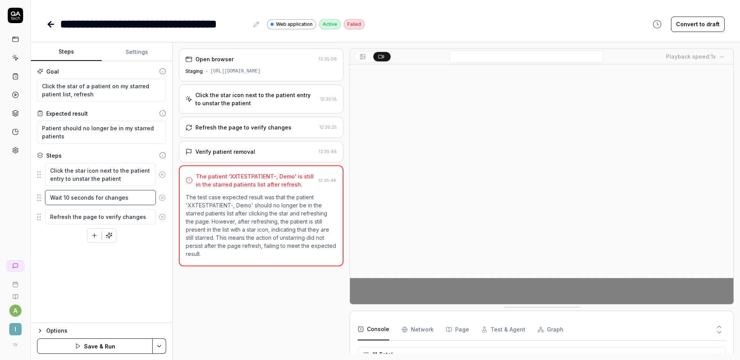
type textarea "*"
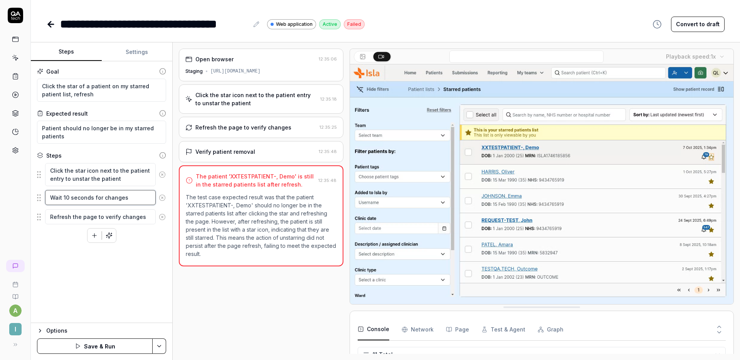
type textarea "Wait 10 seconds for changes"
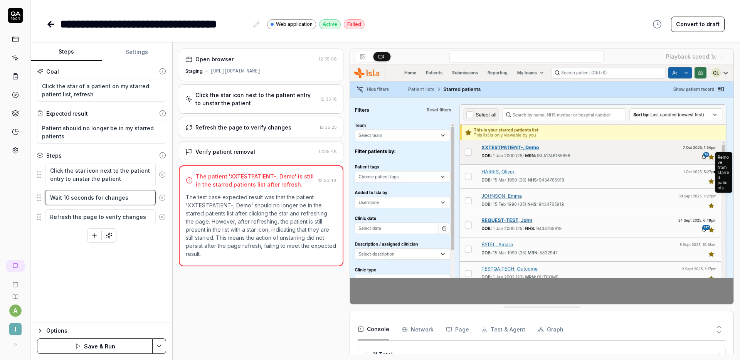
type textarea "*"
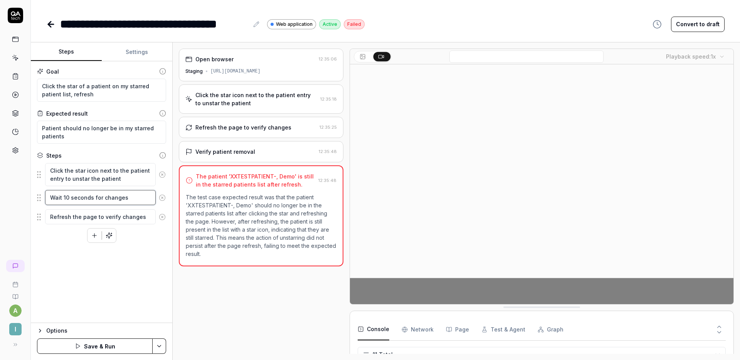
type textarea "Wait 10 seconds for changes o"
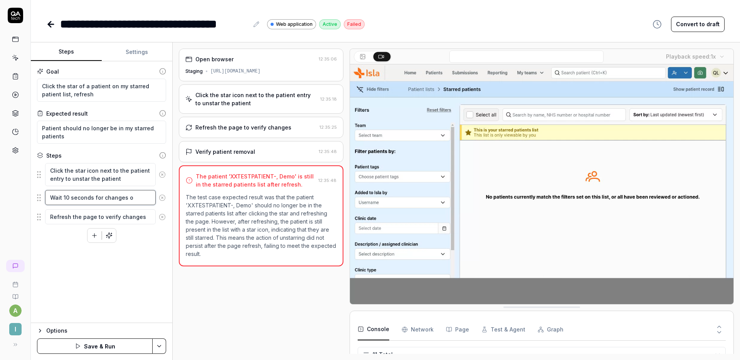
type textarea "*"
type textarea "Wait 10 seconds for changes o"
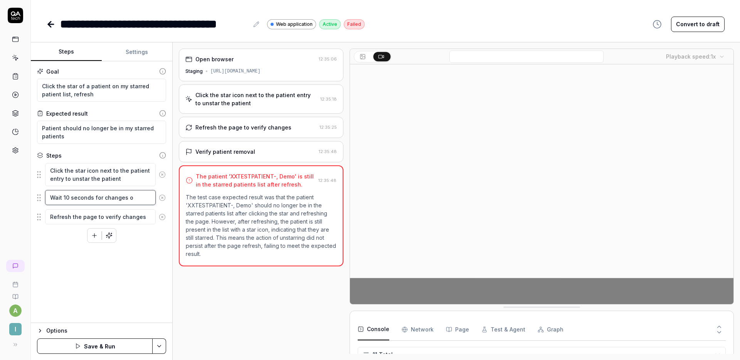
type textarea "*"
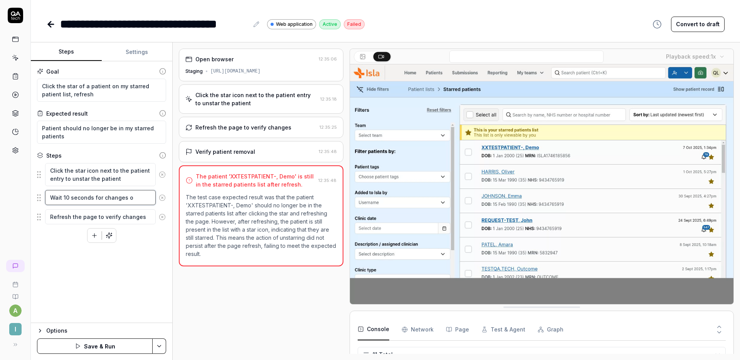
type textarea "Wait 10 seconds for changes o"
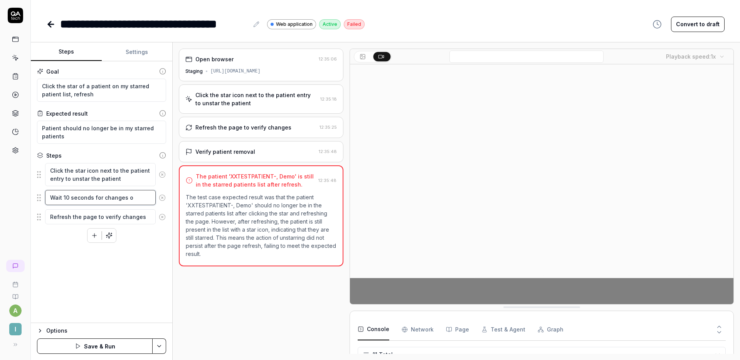
type textarea "*"
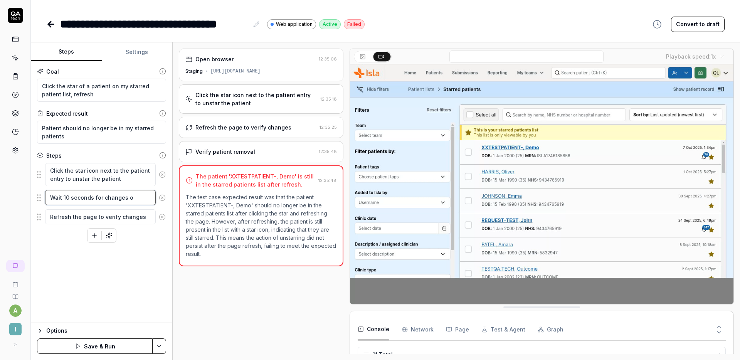
type textarea "Wait 10 seconds for changes"
type textarea "*"
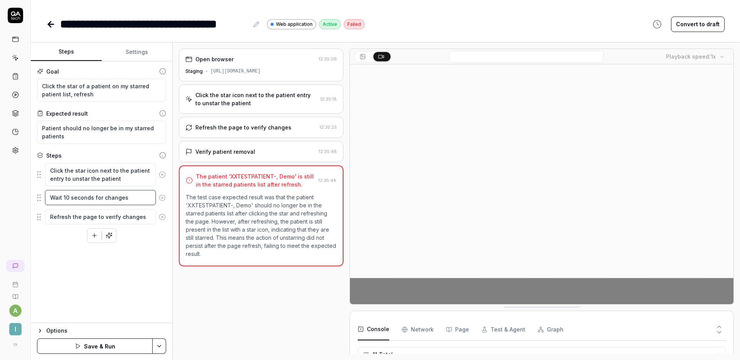
type textarea "Wait 10 seconds for changes t"
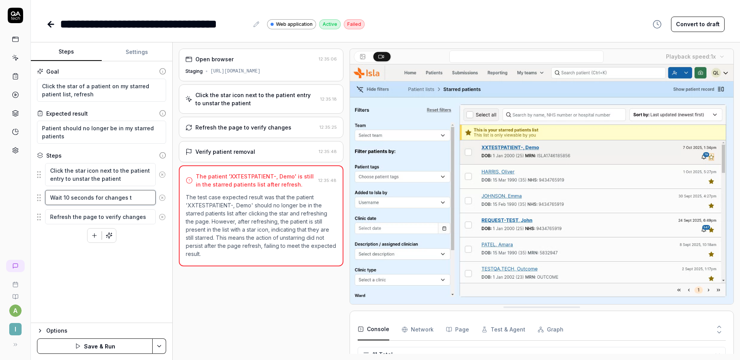
type textarea "*"
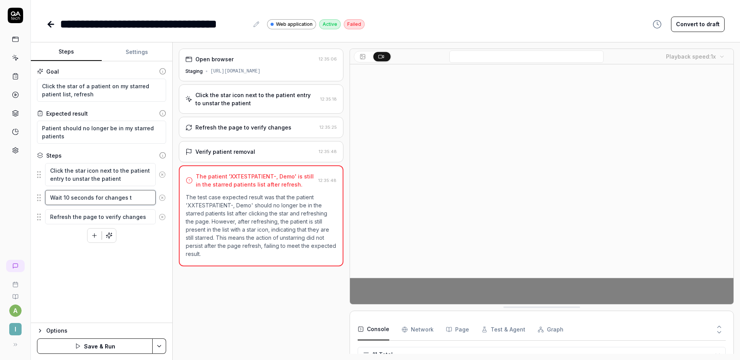
type textarea "Wait 10 seconds for changes to"
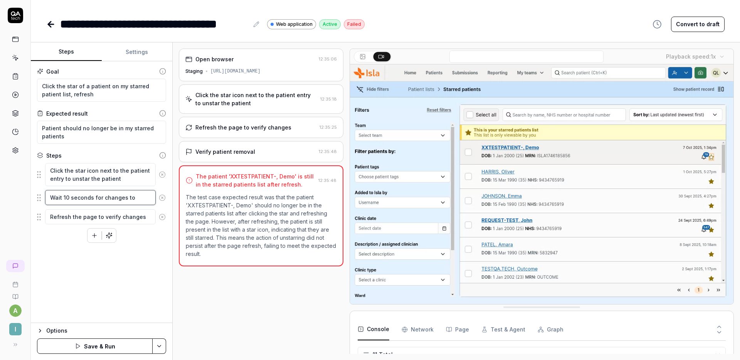
type textarea "*"
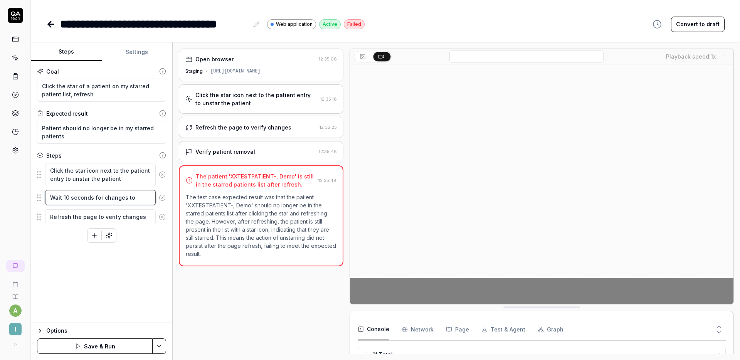
type textarea "Wait 10 seconds for changes to"
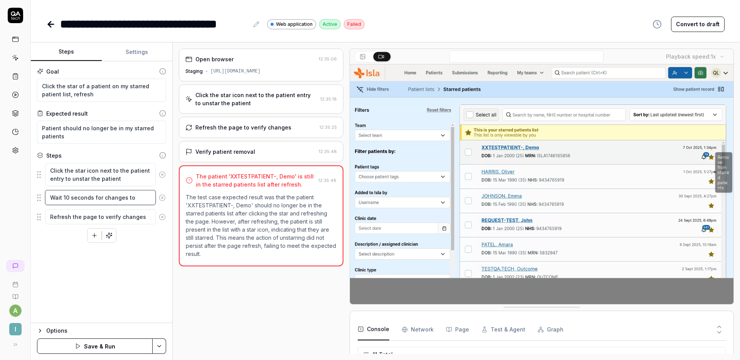
type textarea "*"
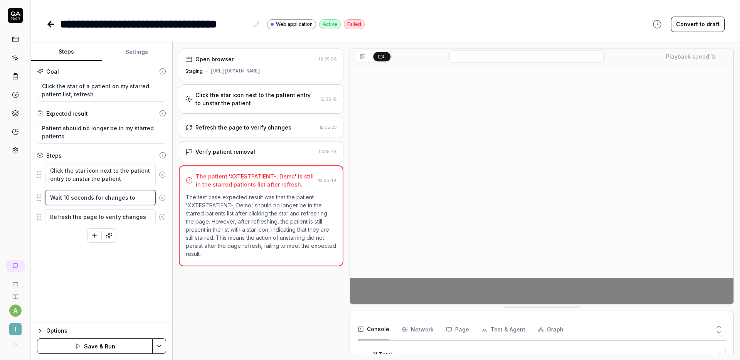
type textarea "Wait 10 seconds for changes to t"
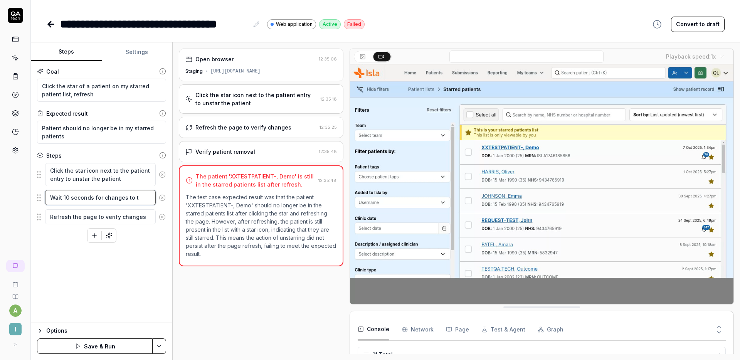
type textarea "*"
type textarea "Wait 10 seconds for changes to tak"
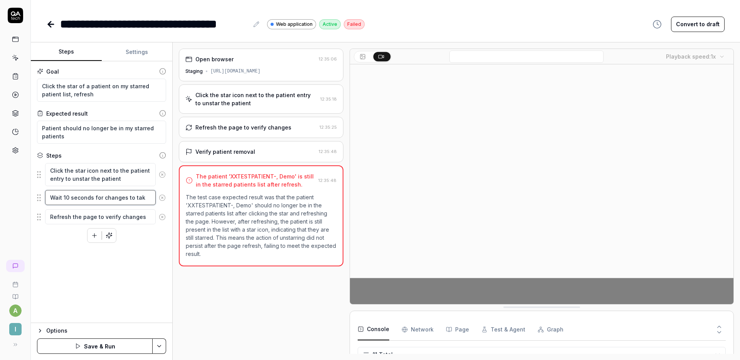
type textarea "*"
type textarea "Wait 10 seconds for changes to take"
type textarea "*"
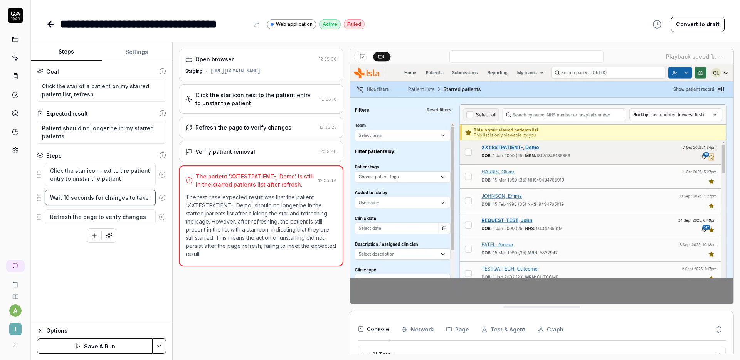
type textarea "Wait 10 seconds for changes to take"
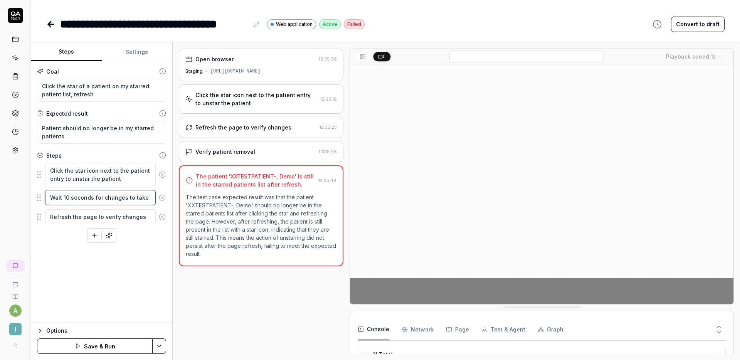
type textarea "*"
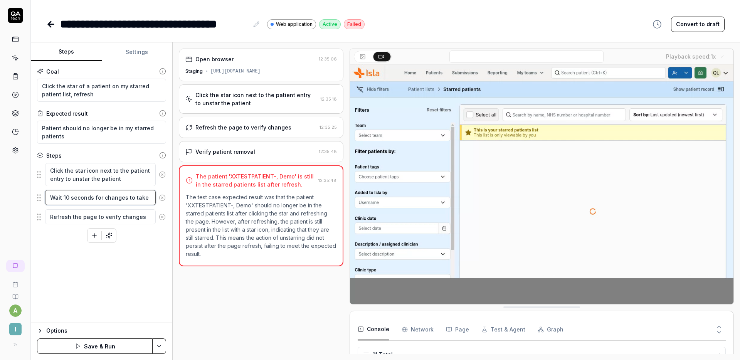
type textarea "Wait 10 seconds for changes to take e"
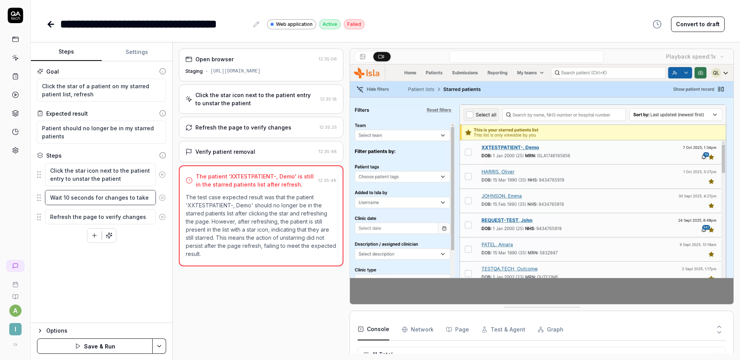
type textarea "*"
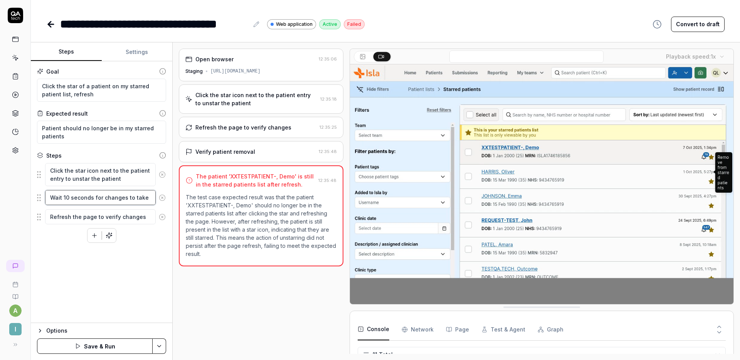
type textarea "Wait 10 seconds for changes to take ef"
type textarea "*"
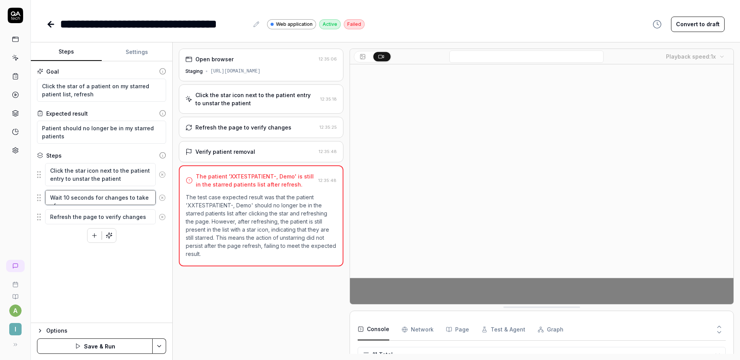
type textarea "Wait 10 seconds for changes to take eff"
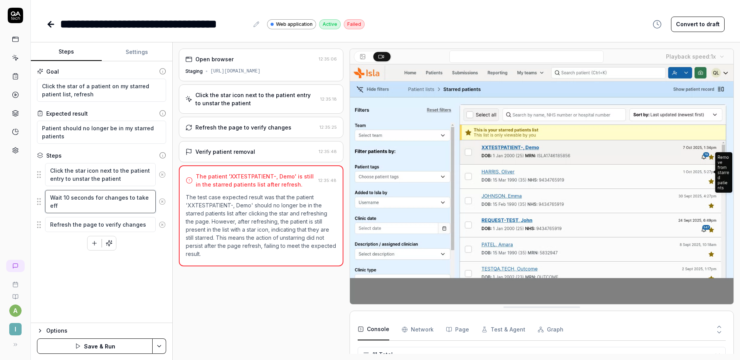
type textarea "*"
type textarea "Wait 10 seconds for changes to take effe"
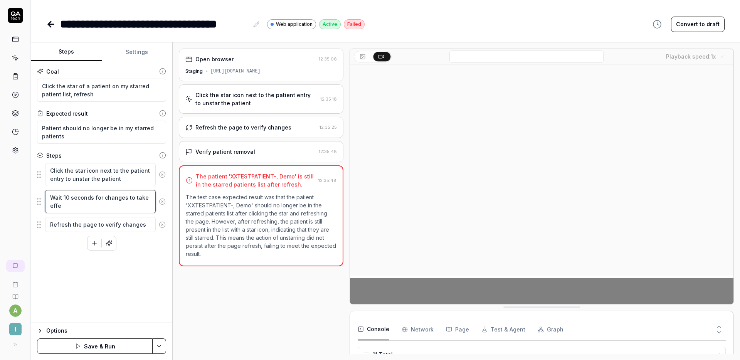
type textarea "*"
type textarea "Wait 10 seconds for changes to take effec"
type textarea "*"
type textarea "Wait 10 seconds for changes to take effect"
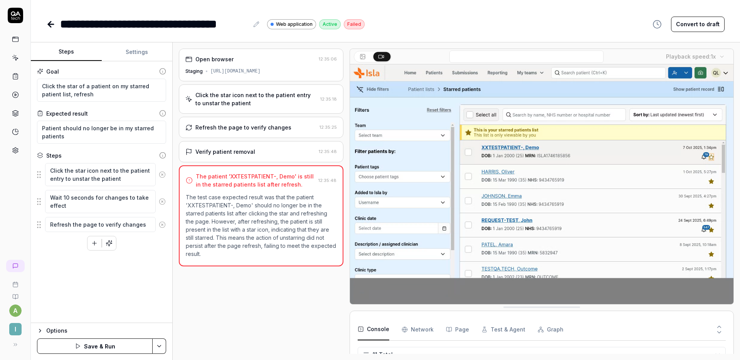
click at [162, 278] on div "Goal Click the star of a patient on my starred patient list, refresh Expected r…" at bounding box center [101, 192] width 141 height 262
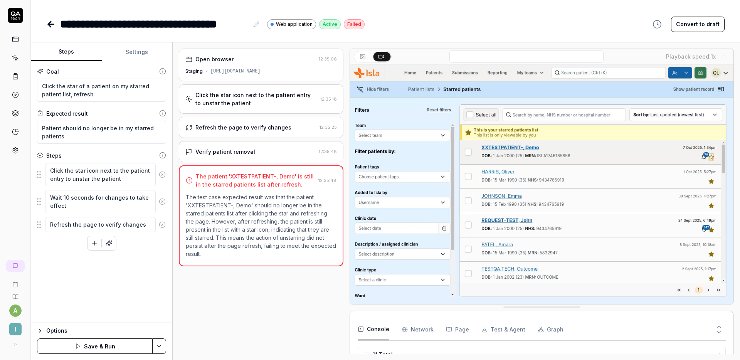
click at [102, 346] on button "Save & Run" at bounding box center [95, 345] width 116 height 15
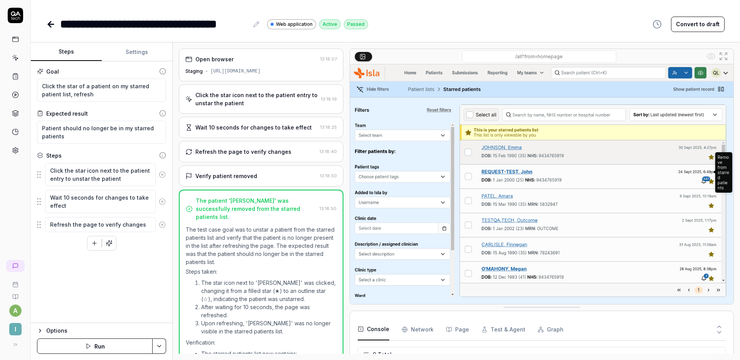
scroll to position [141, 0]
click at [94, 247] on button "button" at bounding box center [95, 243] width 14 height 14
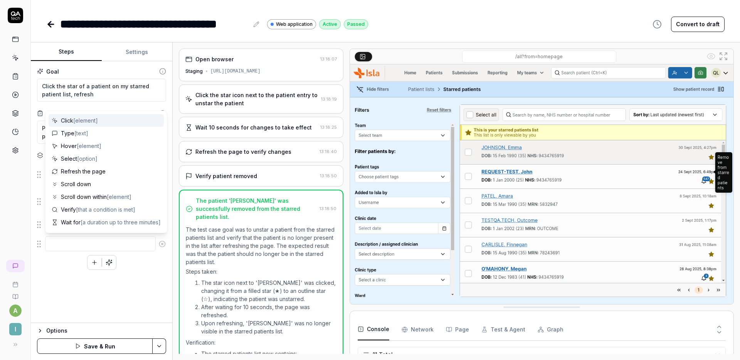
click at [92, 245] on textarea at bounding box center [100, 243] width 111 height 15
click at [94, 240] on textarea at bounding box center [100, 243] width 111 height 15
type textarea "*"
type textarea "S"
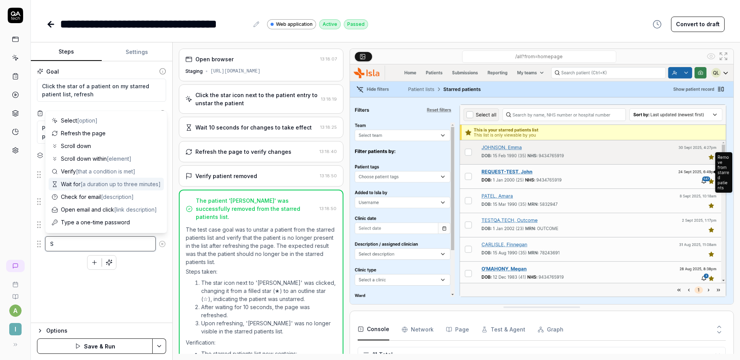
type textarea "*"
type textarea "Sa"
type textarea "*"
type textarea "Sae"
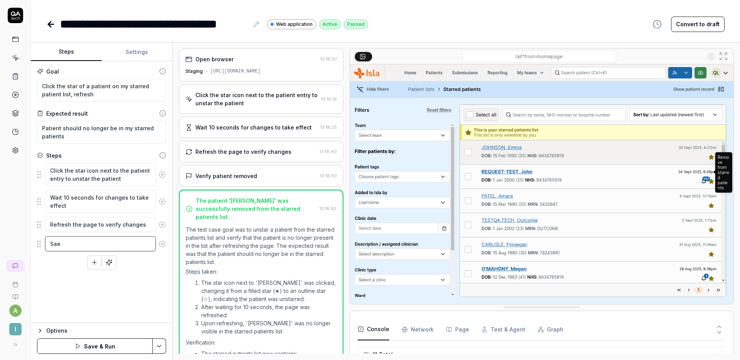
type textarea "*"
type textarea "Sae"
type textarea "*"
type textarea "Saea"
type textarea "*"
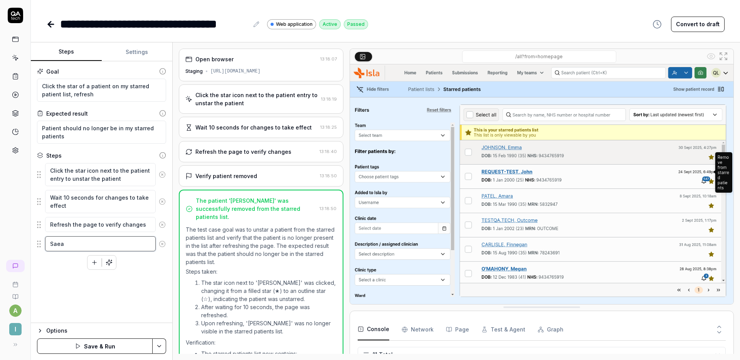
type textarea "Sae"
type textarea "*"
type textarea "Sa"
type textarea "*"
type textarea "S"
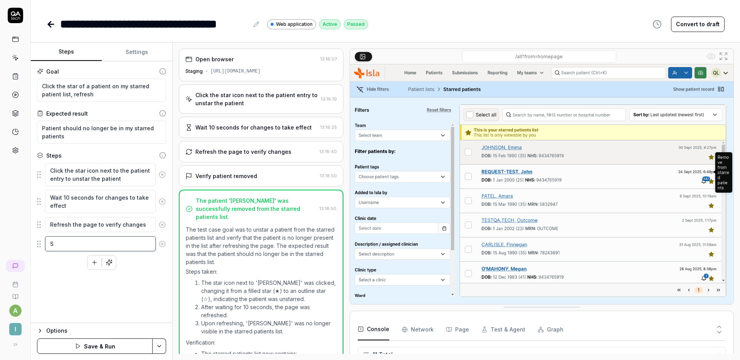
type textarea "*"
type textarea "Se"
type textarea "*"
type textarea "Sea"
type textarea "*"
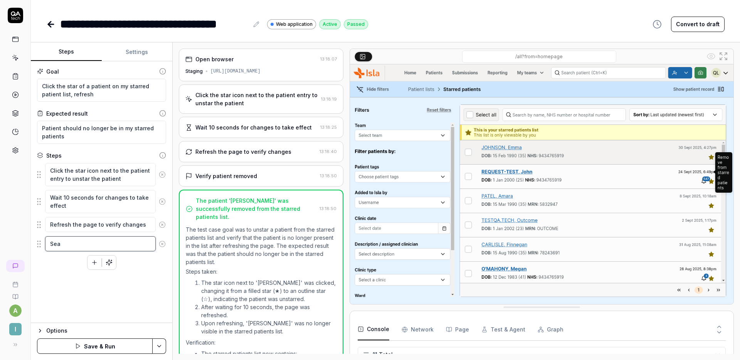
type textarea "Sear"
type textarea "*"
type textarea "Searc"
type textarea "*"
type textarea "Search"
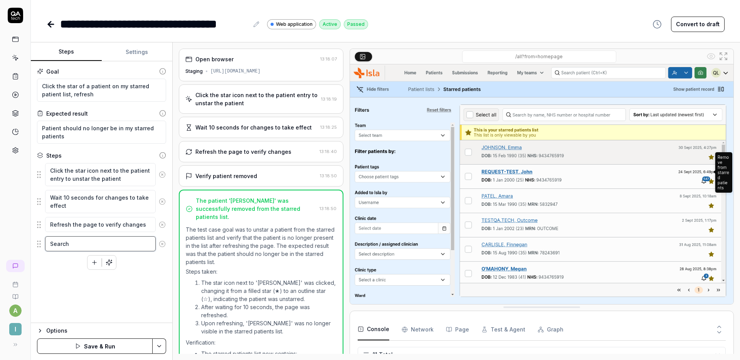
type textarea "*"
type textarea "Search"
type textarea "*"
type textarea "Search t"
type textarea "*"
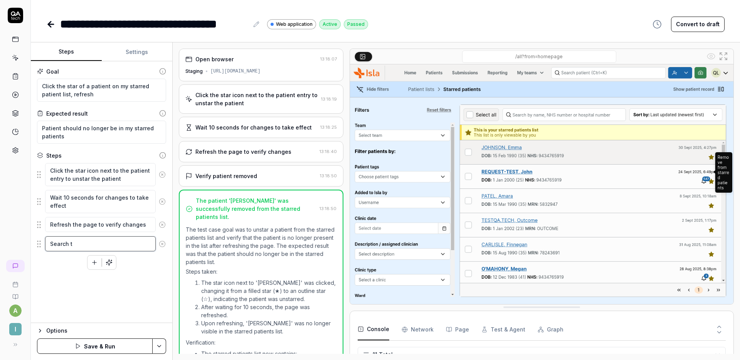
type textarea "Search th"
type textarea "*"
type textarea "Search the"
type textarea "*"
type textarea "Search the"
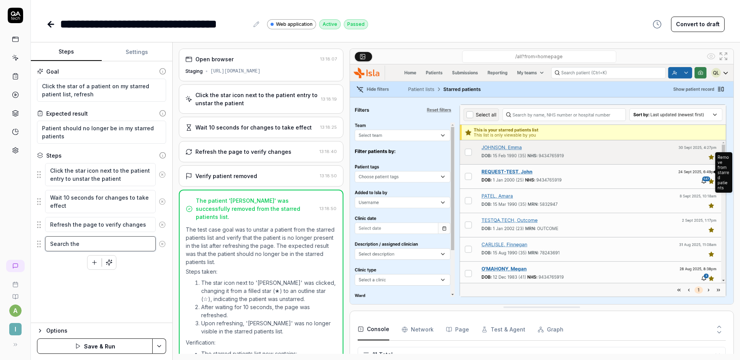
type textarea "*"
type textarea "Search the pa"
type textarea "*"
type textarea "Search the pat"
type textarea "*"
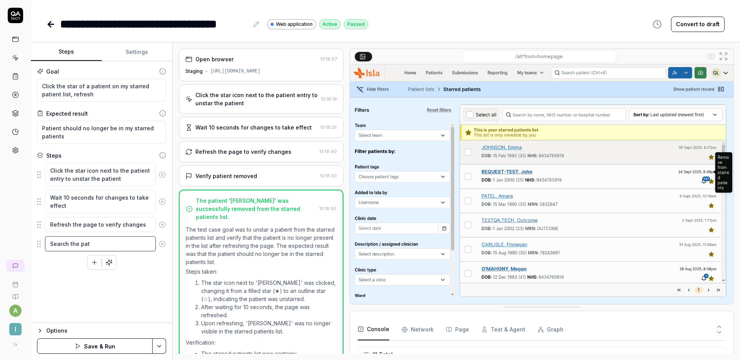
type textarea "Search the pati"
type textarea "*"
type textarea "Search the patie"
type textarea "*"
type textarea "Search the patien"
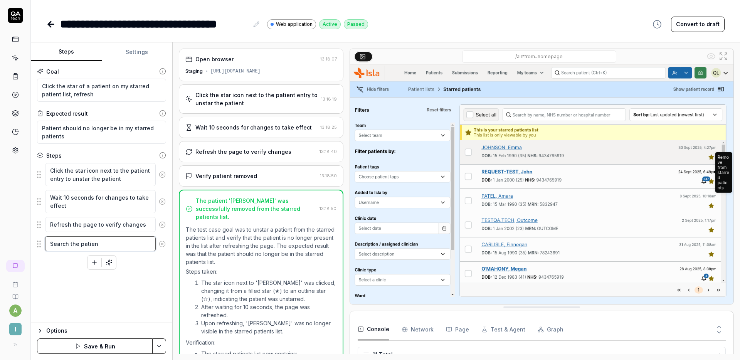
type textarea "*"
type textarea "Search the patient"
type textarea "*"
type textarea "Search the patient'"
type textarea "*"
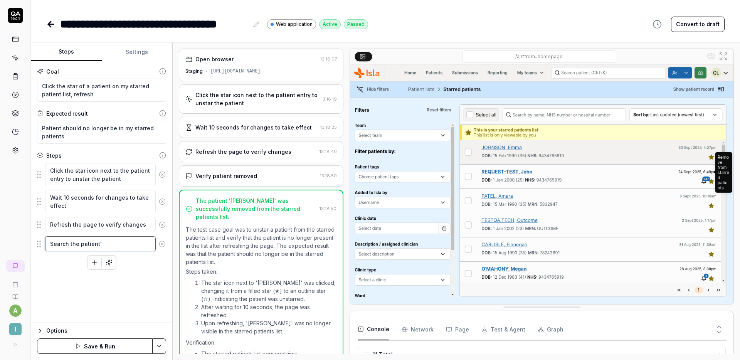
type textarea "Search the patient's"
type textarea "*"
type textarea "Search the patient's"
type textarea "*"
type textarea "Search the patient's n"
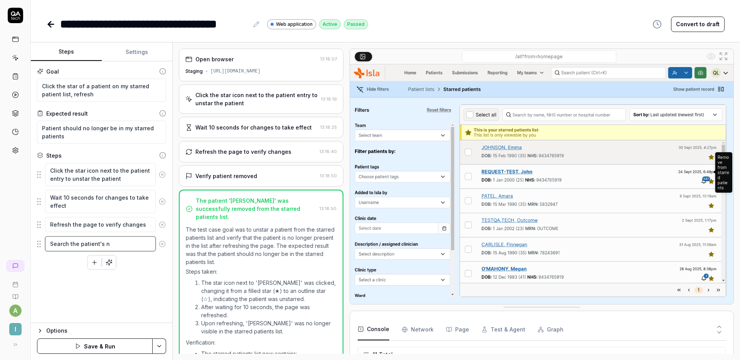
type textarea "*"
type textarea "Search the patient's na"
type textarea "*"
type textarea "Search the patient's nam"
type textarea "*"
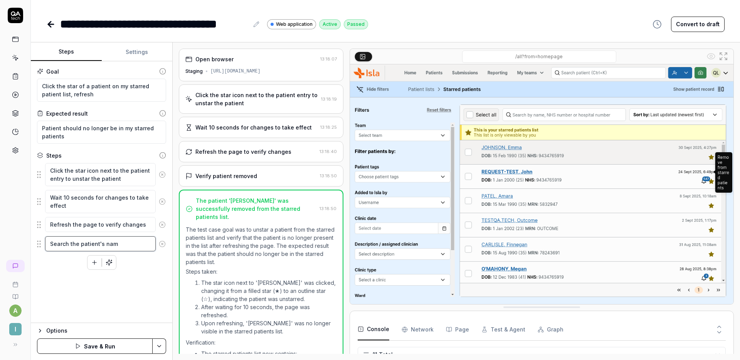
type textarea "Search the patient's name"
type textarea "*"
type textarea "Search the patient's name"
type textarea "*"
type textarea "Search the patient's name in"
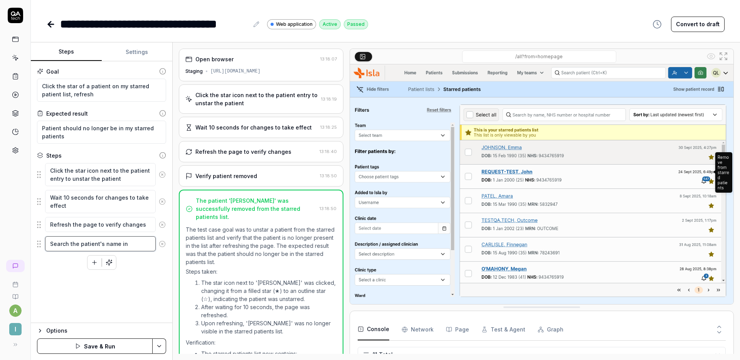
type textarea "*"
type textarea "Search the patient's name in"
type textarea "*"
type textarea "Search the patient's name in t"
type textarea "*"
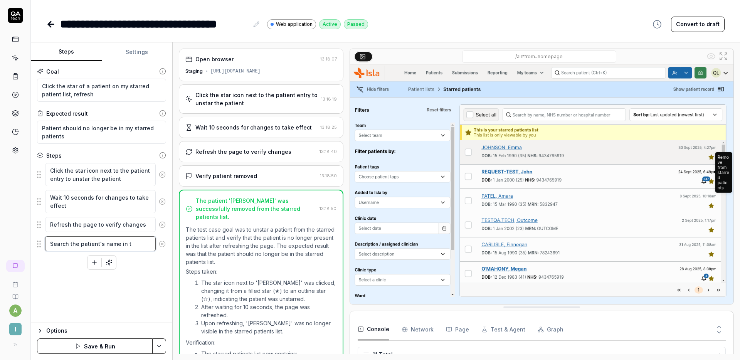
type textarea "Search the patient's name in th"
type textarea "*"
type textarea "Search the patient's name in the"
type textarea "*"
type textarea "Search the patient's name in the"
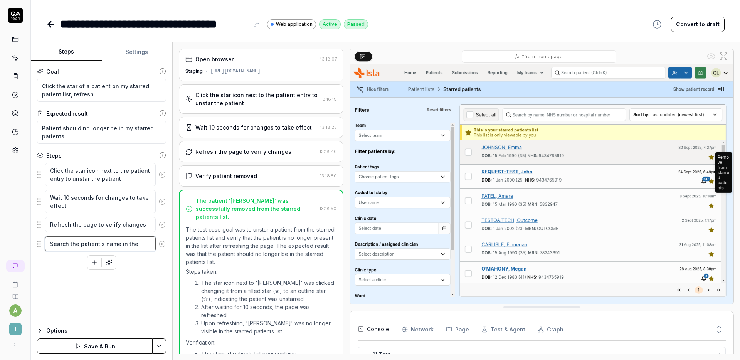
type textarea "*"
type textarea "Search the patient's name in the se"
type textarea "*"
type textarea "Search the patient's name in the sea"
type textarea "*"
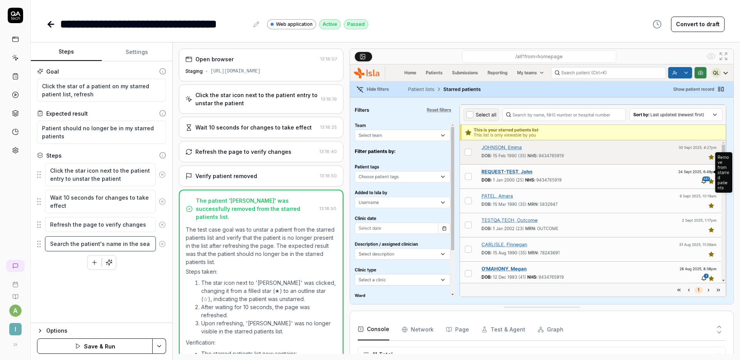
type textarea "Search the patient's name in the sear"
type textarea "*"
type textarea "Search the patient's name in the searc"
type textarea "*"
type textarea "Search the patient's name in the search"
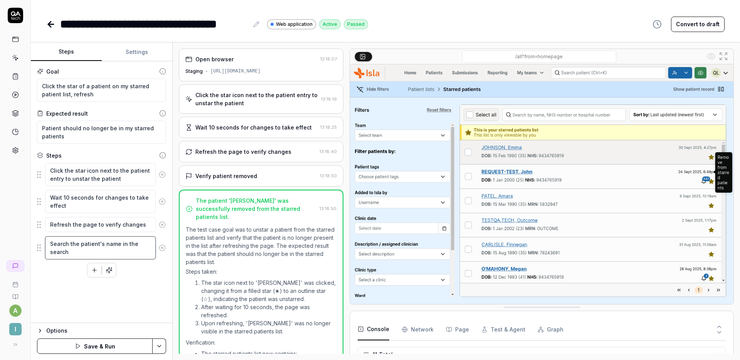
type textarea "*"
type textarea "Search the patient's name in the search"
type textarea "*"
type textarea "Search the patient's name in the search b"
type textarea "*"
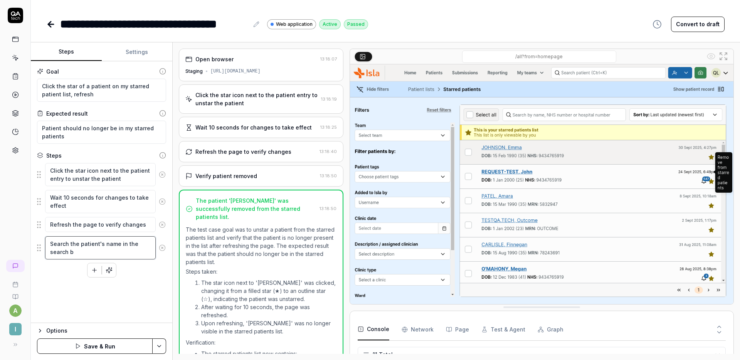
type textarea "Search the patient's name in the search ba"
type textarea "*"
type textarea "Search the patient's name in the search bar"
type textarea "*"
type textarea "Search the patient's name in the search bar"
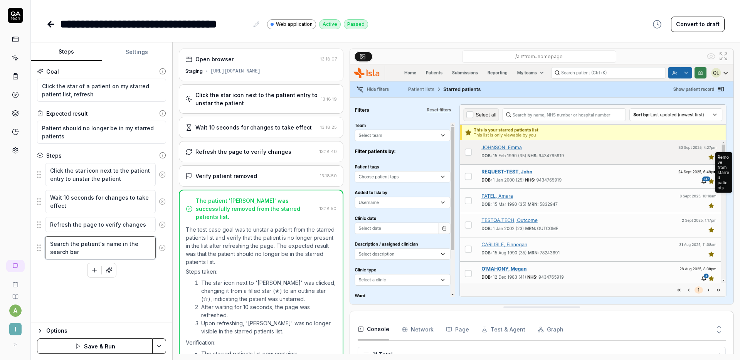
click at [83, 246] on textarea "Search the patient's name in the search bar" at bounding box center [100, 247] width 111 height 23
click at [82, 246] on textarea "Search the patient's name in the search bar" at bounding box center [100, 247] width 111 height 23
click at [81, 246] on textarea "Search the patient's name in the search bar" at bounding box center [100, 247] width 111 height 23
type textarea "*"
type textarea "Search the spatient's name in the search bar"
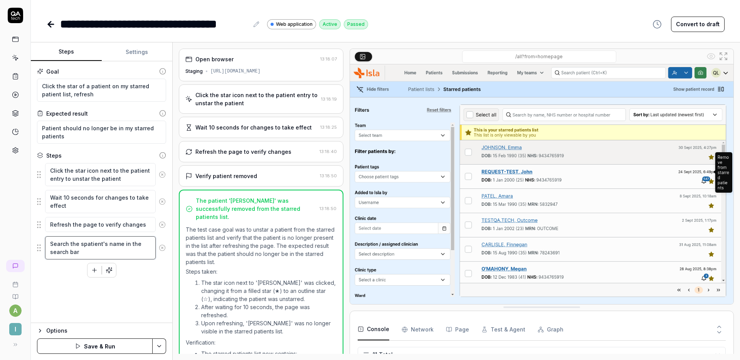
type textarea "*"
type textarea "Search the sapatient's name in the search bar"
type textarea "*"
type textarea "Search the sampatient's name in the search bar"
type textarea "*"
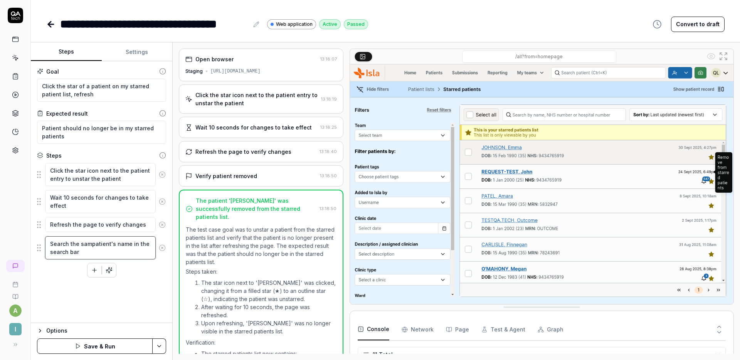
type textarea "Search the samepatient's name in the search bar"
type textarea "*"
type textarea "Search the same patient's name in the search bar"
click at [92, 252] on textarea "Search the same patient's name in the search bar" at bounding box center [100, 247] width 111 height 23
click at [142, 308] on div "Goal Click the star of a patient on my starred patient list, refresh Expected r…" at bounding box center [101, 192] width 141 height 262
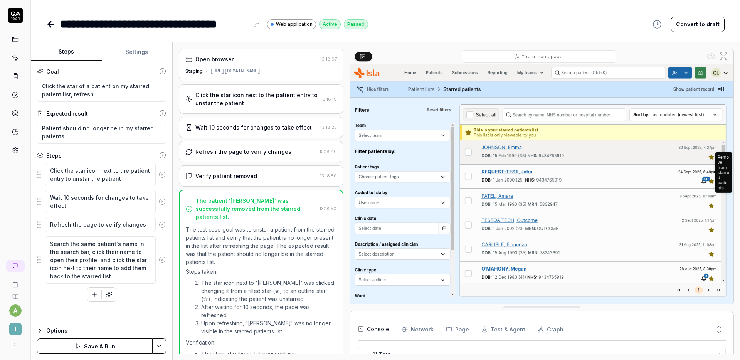
click at [94, 340] on button "Save & Run" at bounding box center [95, 345] width 116 height 15
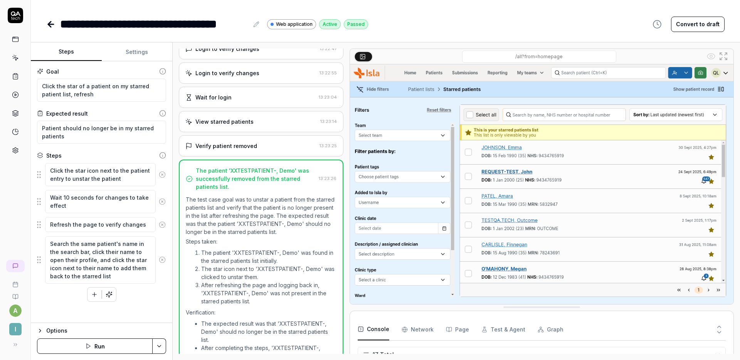
scroll to position [146, 0]
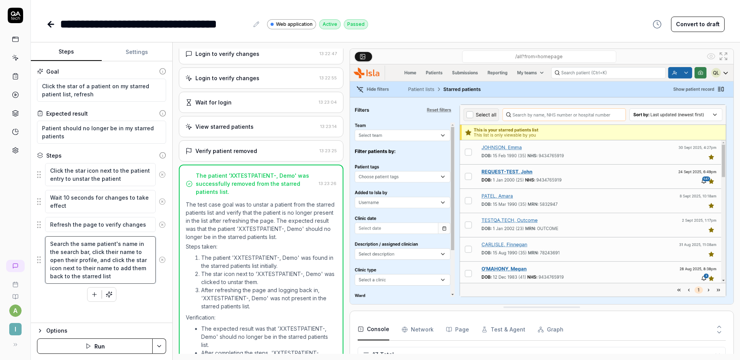
drag, startPoint x: 97, startPoint y: 276, endPoint x: 38, endPoint y: 242, distance: 68.0
click at [38, 242] on div "Search the same patient's name in the search bar, click their name to open thei…" at bounding box center [101, 260] width 129 height 48
click at [109, 94] on textarea "Click the star of a patient on my starred patient list, refresh" at bounding box center [101, 90] width 129 height 23
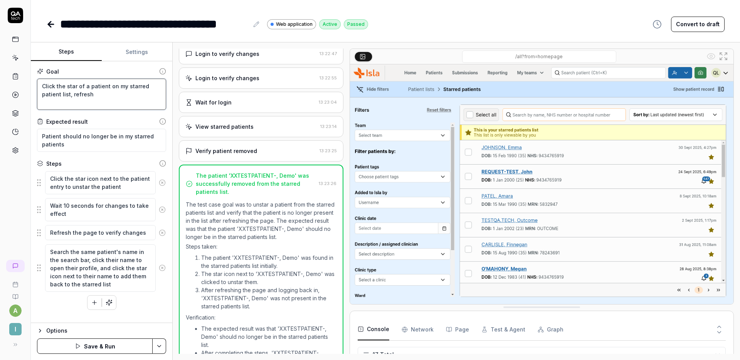
paste textarea "Search the same patient's name in the search bar, click their name to open thei…"
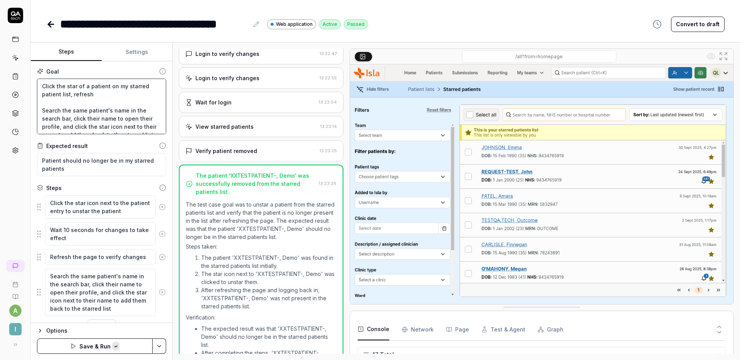
scroll to position [13, 0]
click at [158, 343] on html "**********" at bounding box center [370, 180] width 740 height 360
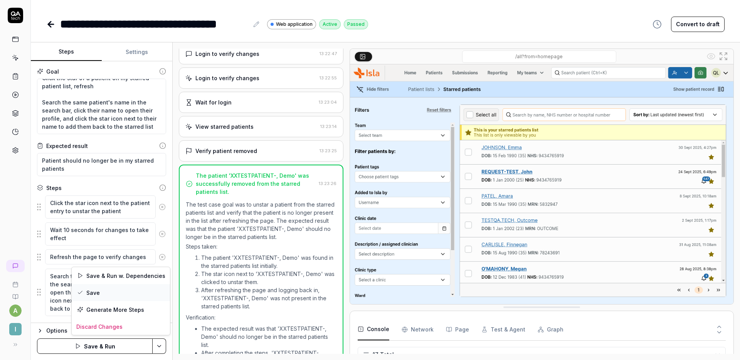
click at [113, 296] on div "Save" at bounding box center [121, 292] width 98 height 17
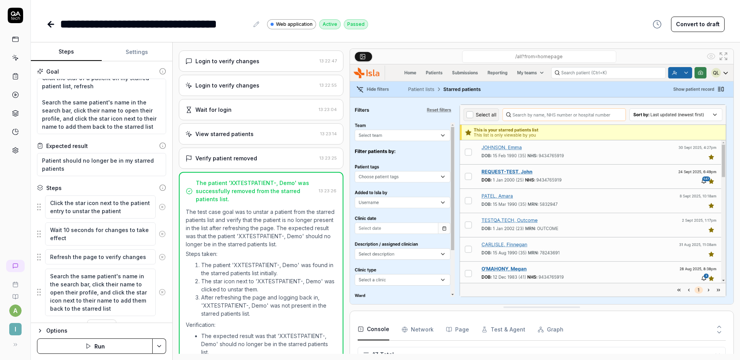
scroll to position [135, 0]
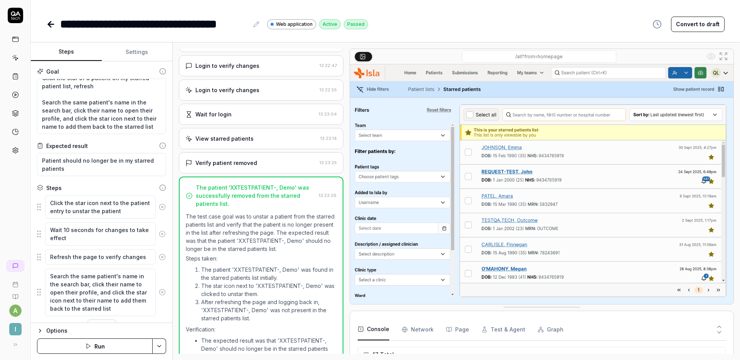
click at [526, 20] on div "**********" at bounding box center [385, 23] width 678 height 17
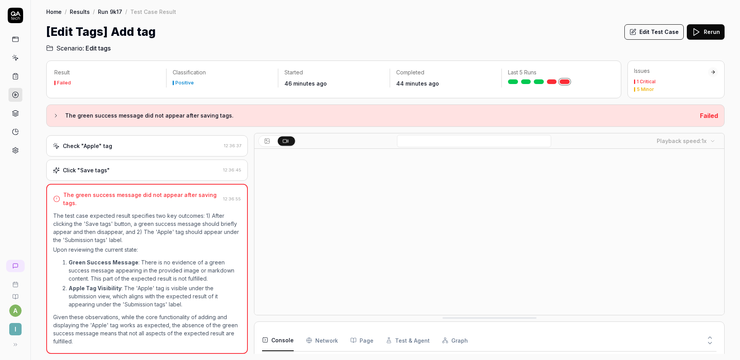
scroll to position [50, 0]
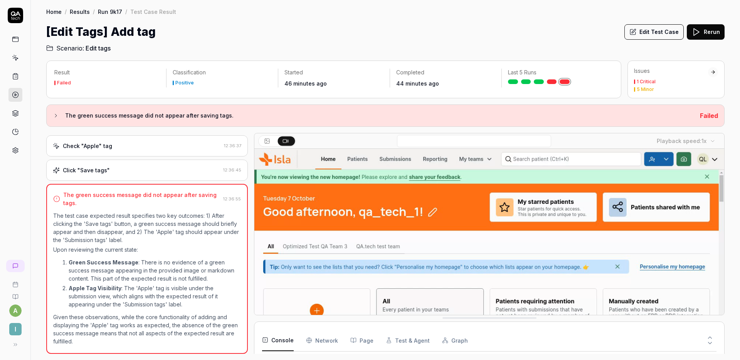
click at [153, 185] on div "The green success message did not appear after saving tags. 12:36:55 The test c…" at bounding box center [147, 269] width 202 height 170
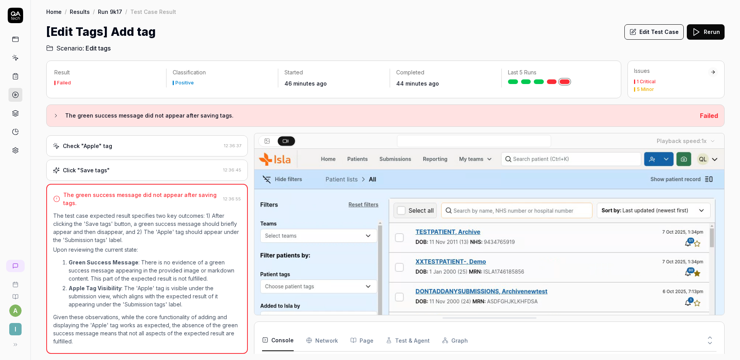
click at [148, 170] on div "Click "Save tags"" at bounding box center [136, 170] width 167 height 8
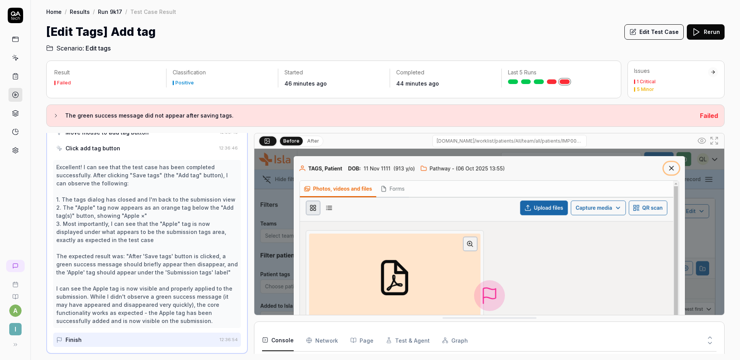
scroll to position [0, 0]
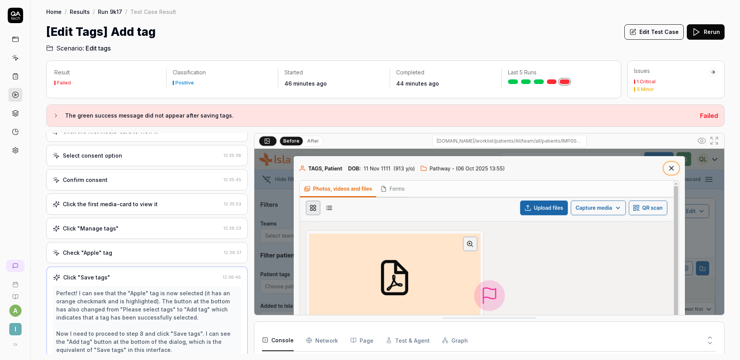
click at [144, 223] on div "Click "Manage tags" 12:36:23" at bounding box center [147, 228] width 202 height 21
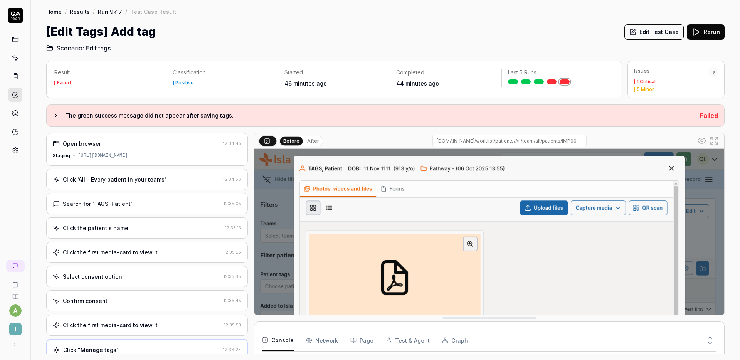
click at [155, 183] on div "Click 'All - Every patient in your teams' 12:34:56" at bounding box center [147, 179] width 202 height 21
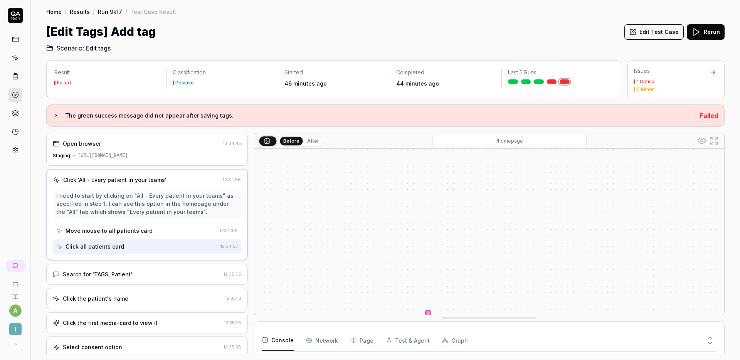
scroll to position [2, 0]
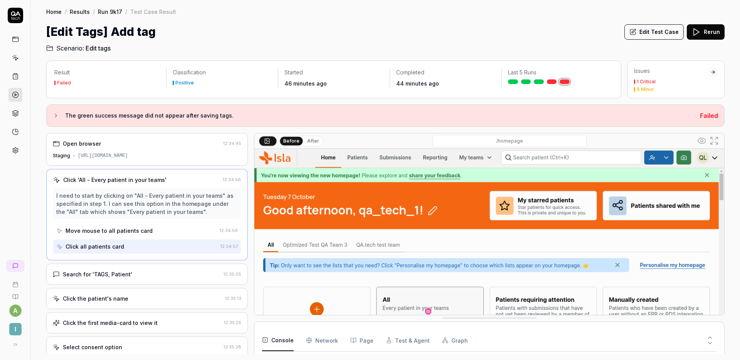
click at [171, 278] on div "Search for 'TAGS, Patient'" at bounding box center [137, 274] width 168 height 8
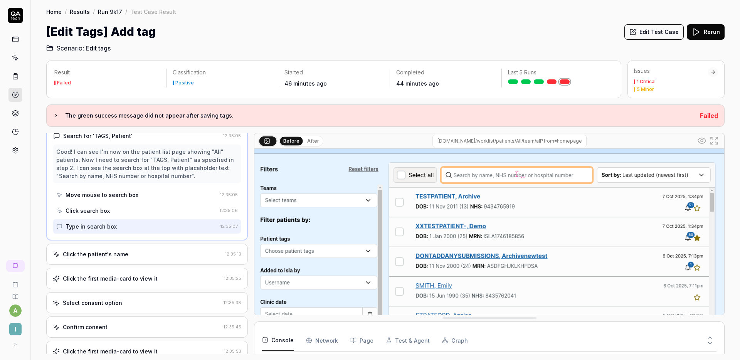
scroll to position [71, 0]
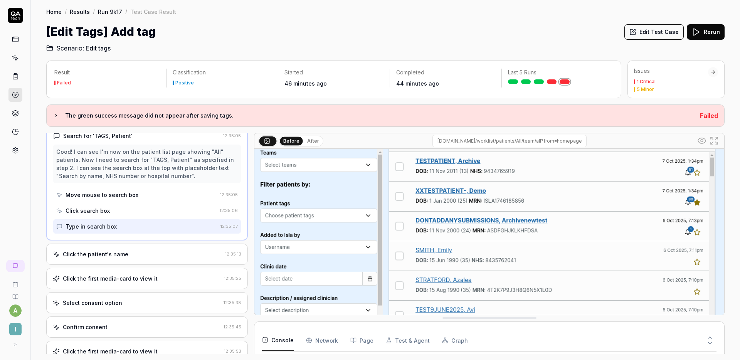
click at [153, 257] on div "Click the patient's name" at bounding box center [137, 254] width 169 height 8
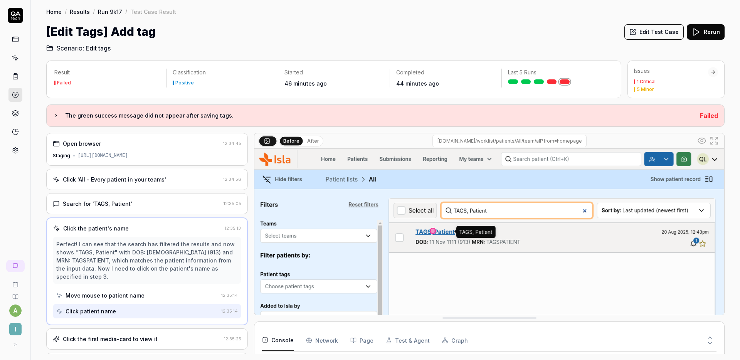
scroll to position [2, 0]
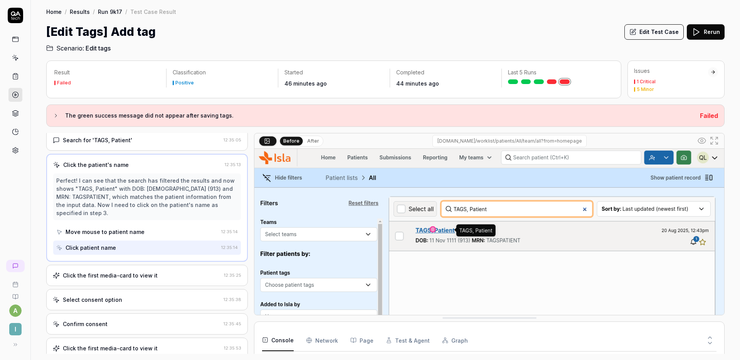
click at [133, 275] on div "Click the first media-card to view it" at bounding box center [110, 275] width 95 height 8
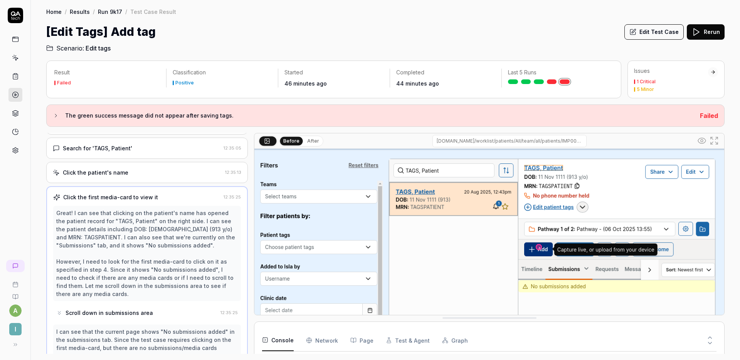
scroll to position [55, 0]
click at [137, 179] on div "Click the patient's name 12:35:13" at bounding box center [147, 172] width 202 height 21
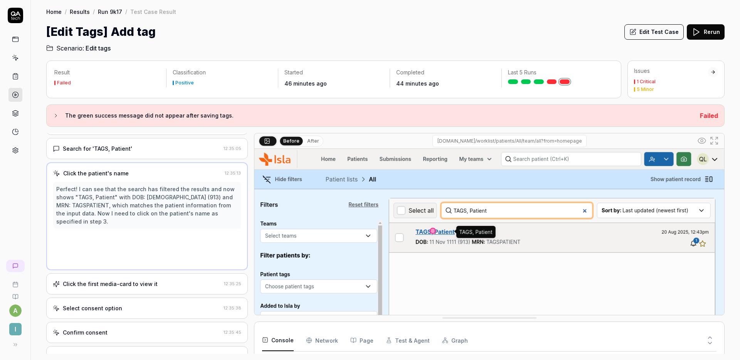
scroll to position [0, 0]
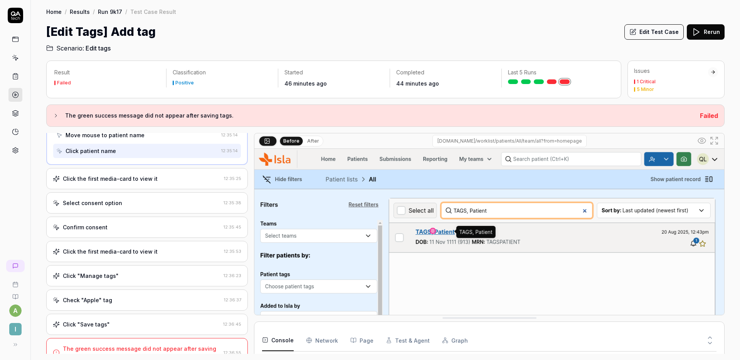
click at [148, 183] on div "Click the first media-card to view it 12:35:25" at bounding box center [147, 178] width 202 height 21
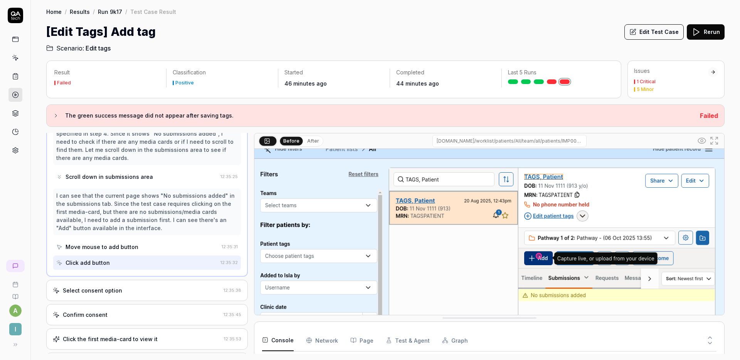
scroll to position [293, 0]
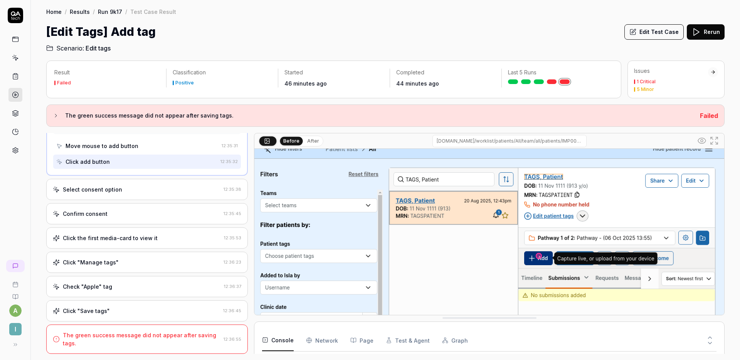
click at [165, 194] on div "Select consent option 12:35:38" at bounding box center [147, 189] width 202 height 21
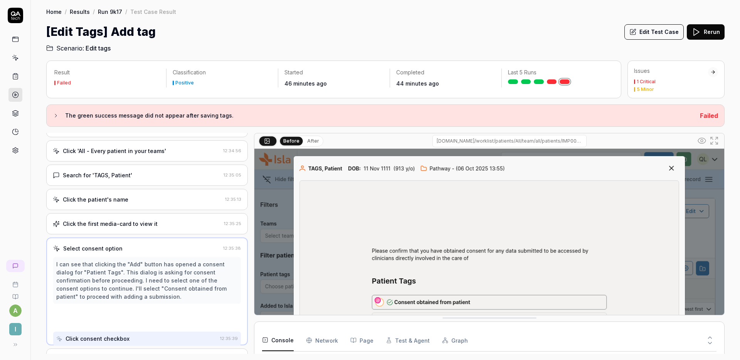
scroll to position [20, 0]
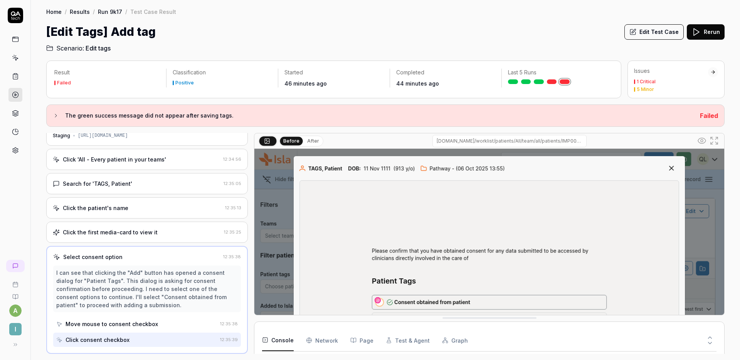
click at [654, 32] on button "Edit Test Case" at bounding box center [653, 31] width 59 height 15
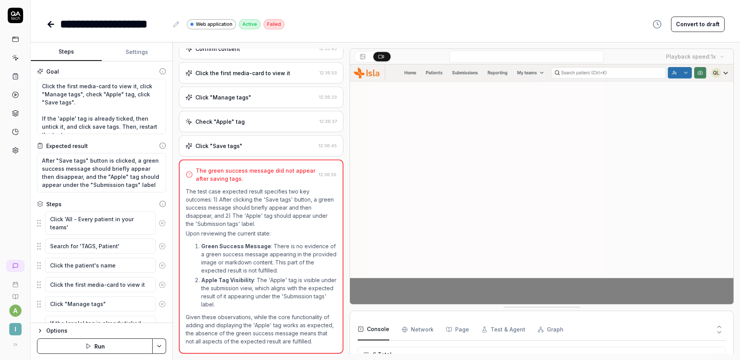
scroll to position [176, 0]
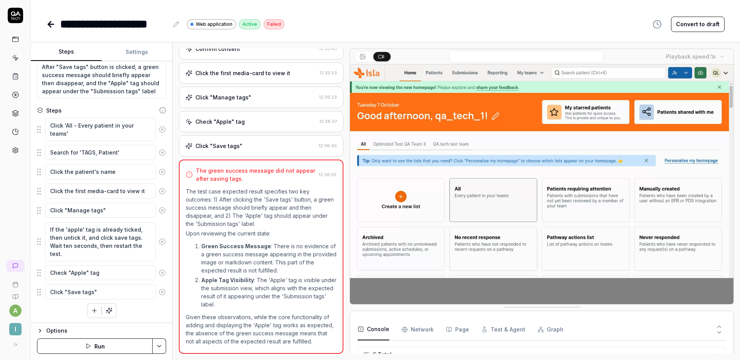
scroll to position [95, 0]
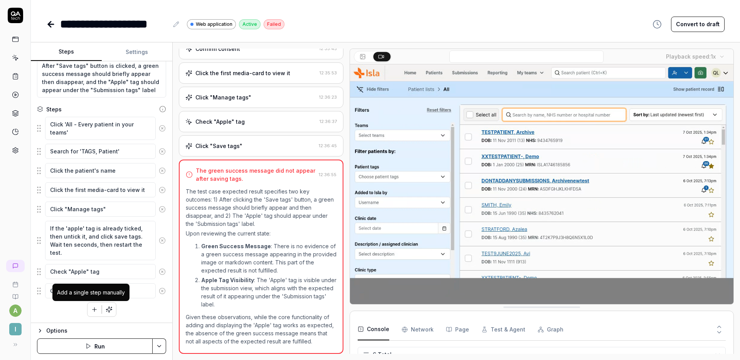
click at [94, 308] on icon "button" at bounding box center [94, 309] width 7 height 7
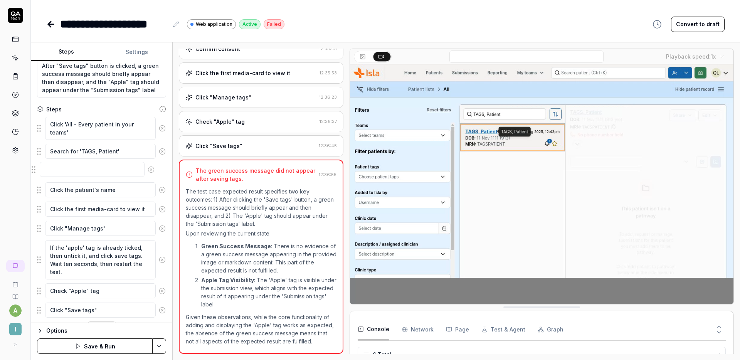
drag, startPoint x: 40, startPoint y: 308, endPoint x: 34, endPoint y: 167, distance: 140.8
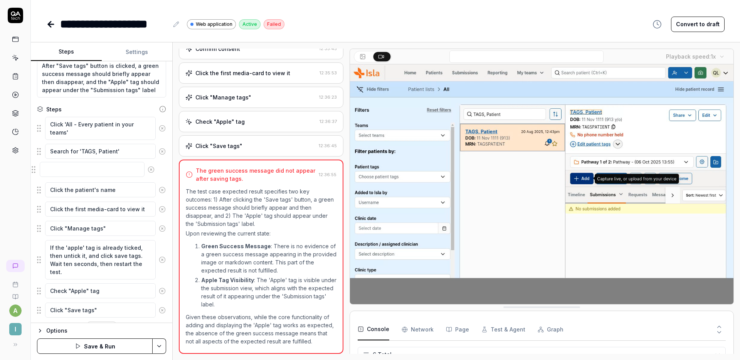
click at [37, 167] on fieldset "Click 'All - Every patient in your teams' Search for 'TAGS, Patient' Click the …" at bounding box center [101, 217] width 129 height 202
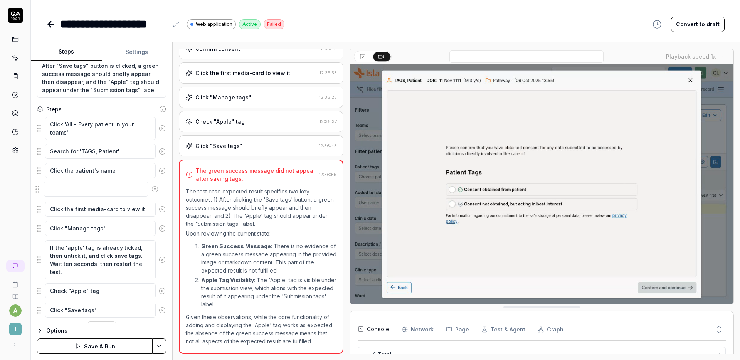
drag, startPoint x: 39, startPoint y: 170, endPoint x: 37, endPoint y: 189, distance: 19.0
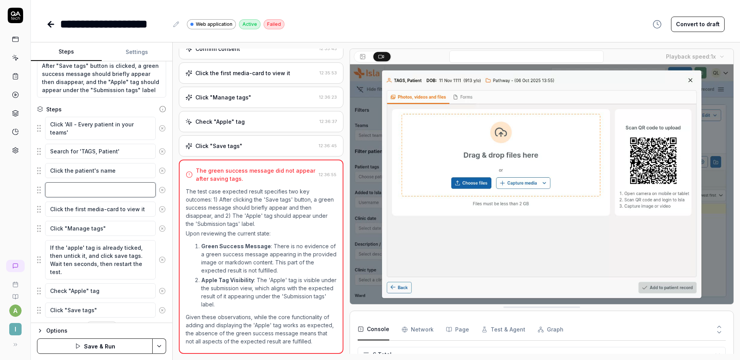
click at [66, 187] on textarea at bounding box center [100, 189] width 111 height 15
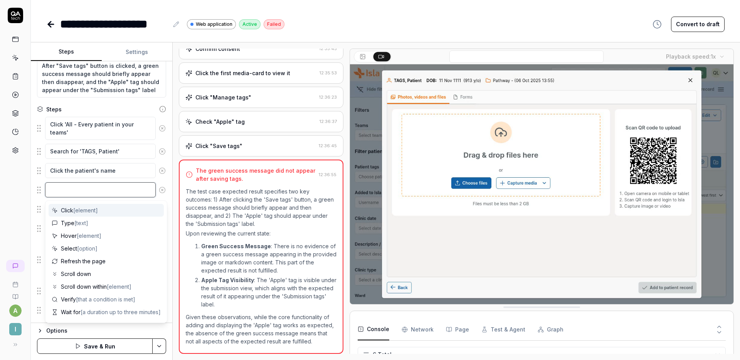
type textarea "*"
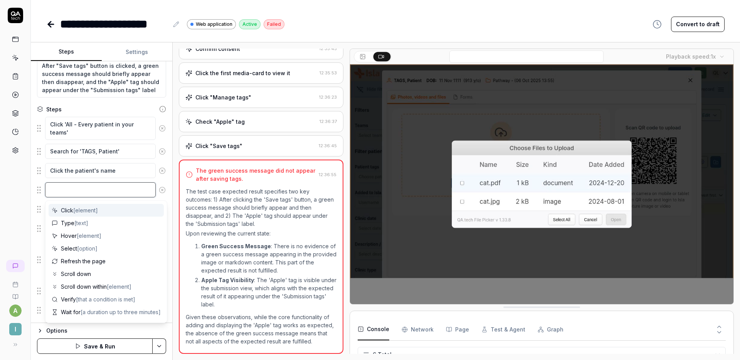
type textarea "E"
type textarea "*"
type textarea "Ens"
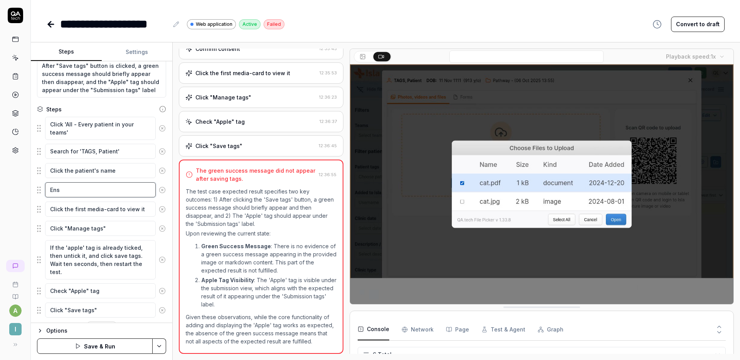
type textarea "*"
type textarea "Ensur"
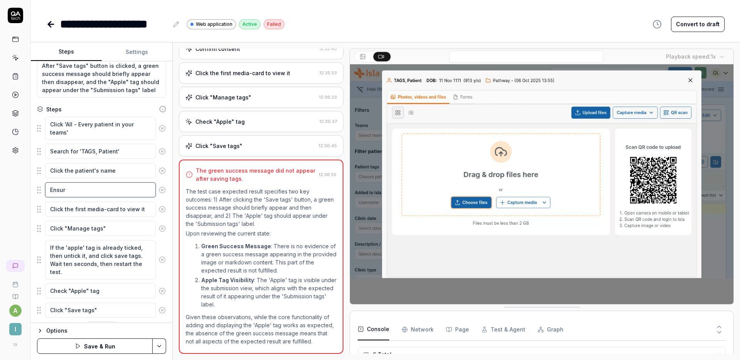
type textarea "*"
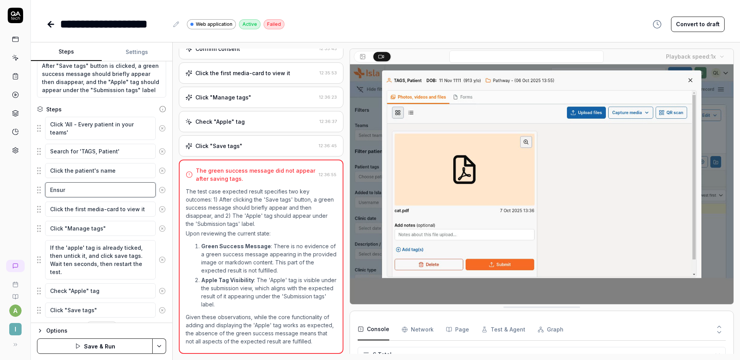
type textarea "Ensure"
type textarea "*"
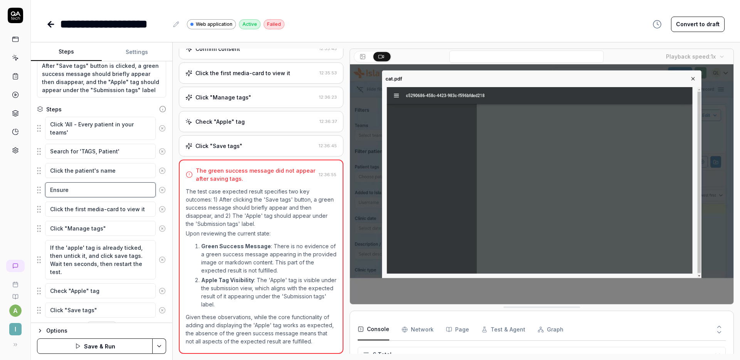
type textarea "Ensure"
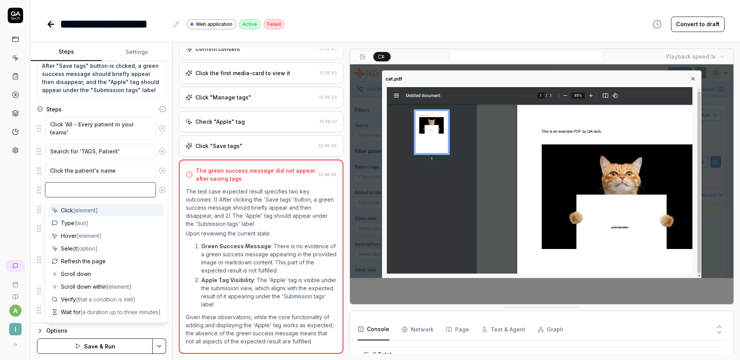
type textarea "*"
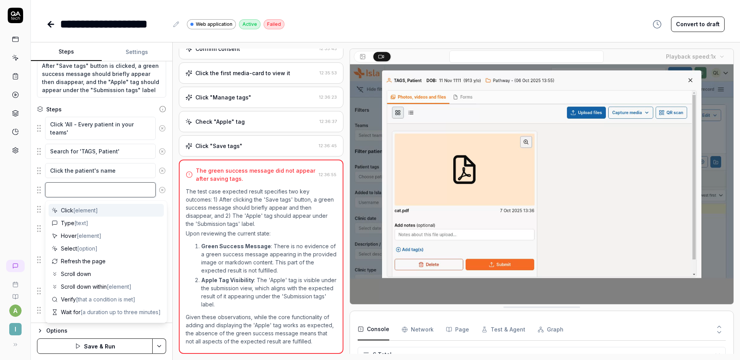
type textarea "N"
type textarea "*"
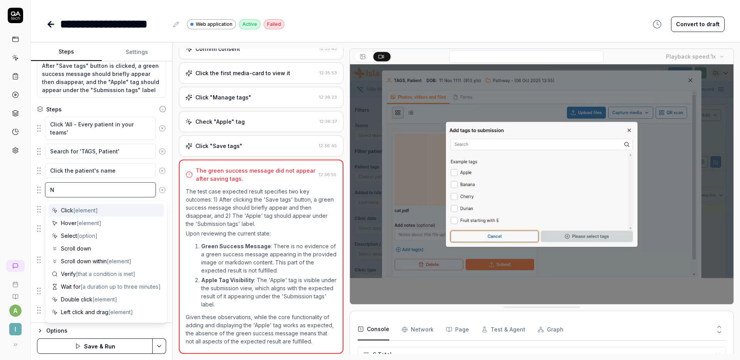
type textarea "Na"
type textarea "*"
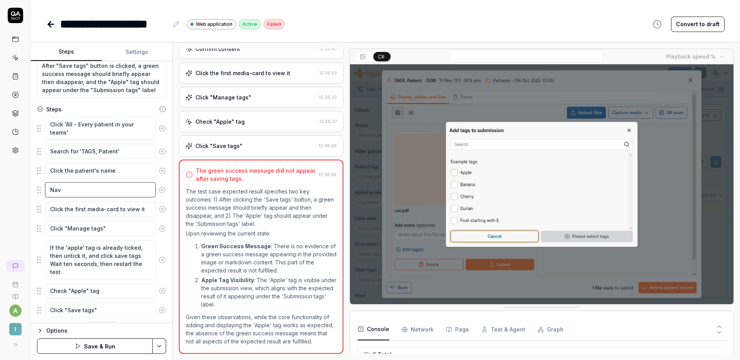
type textarea "Navi"
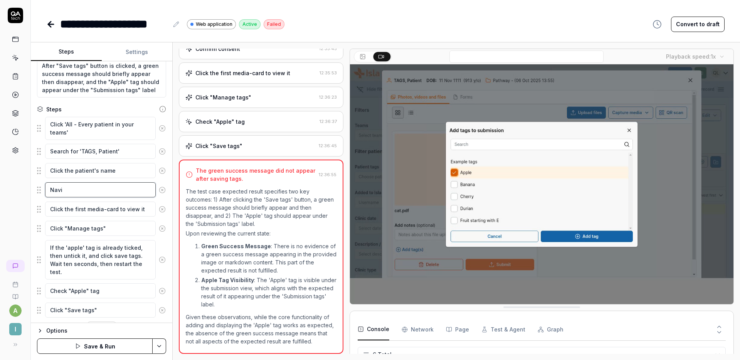
type textarea "*"
type textarea "Navig"
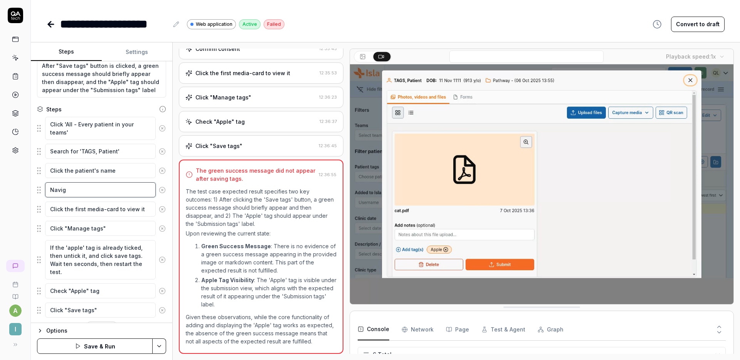
type textarea "*"
type textarea "Naviga"
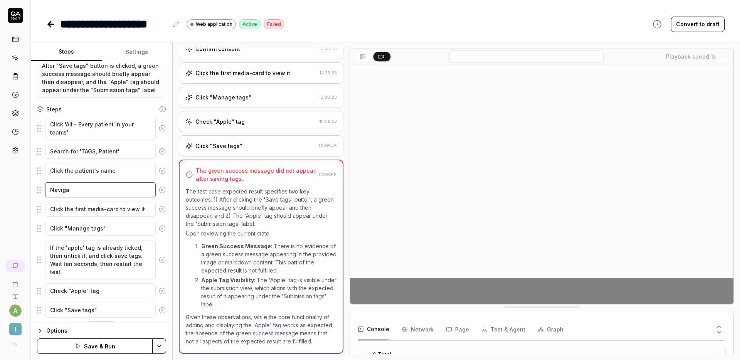
type textarea "*"
type textarea "Navigat"
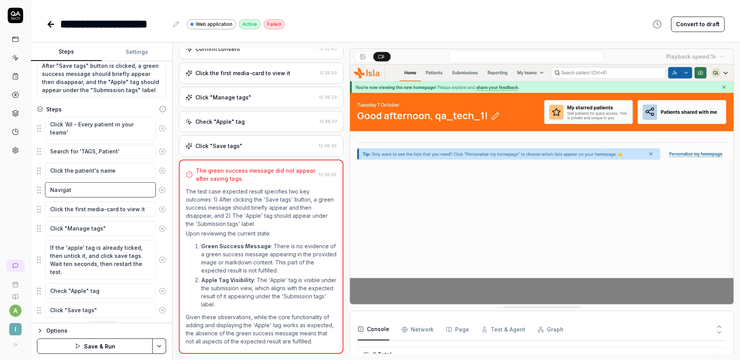
type textarea "*"
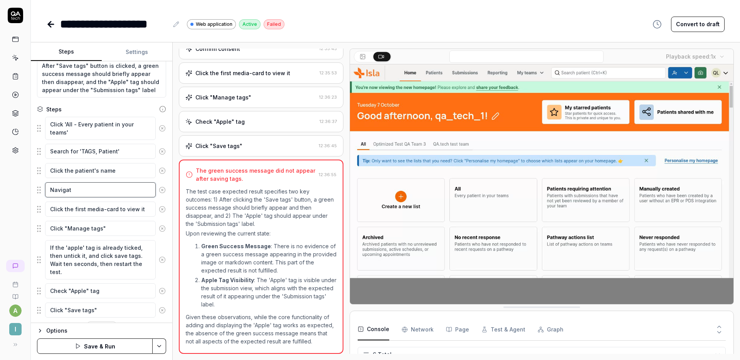
type textarea "Navigate"
type textarea "*"
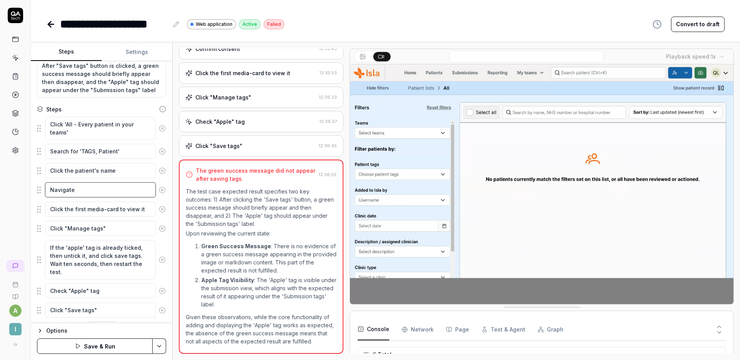
type textarea "Navigate"
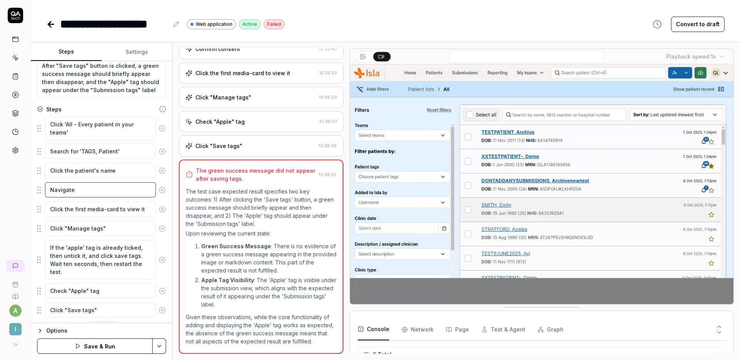
type textarea "*"
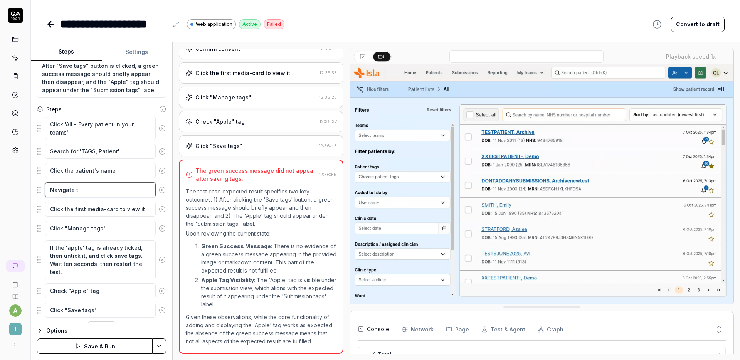
type textarea "Navigate to"
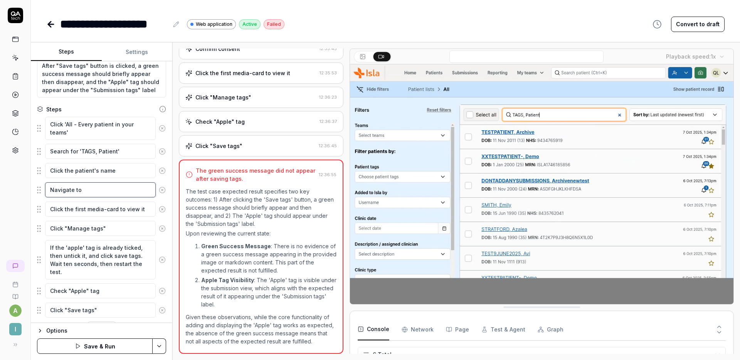
type textarea "*"
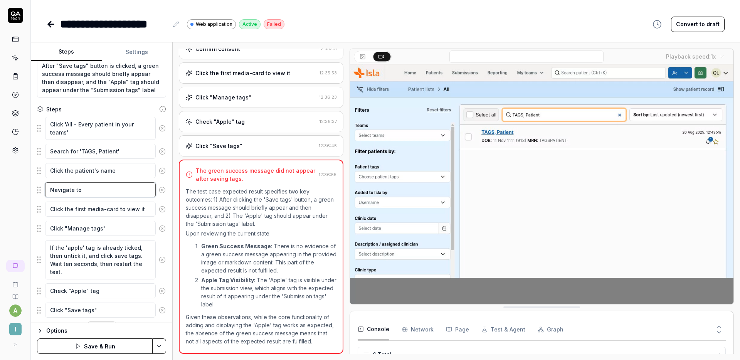
type textarea "Navigate to"
type textarea "*"
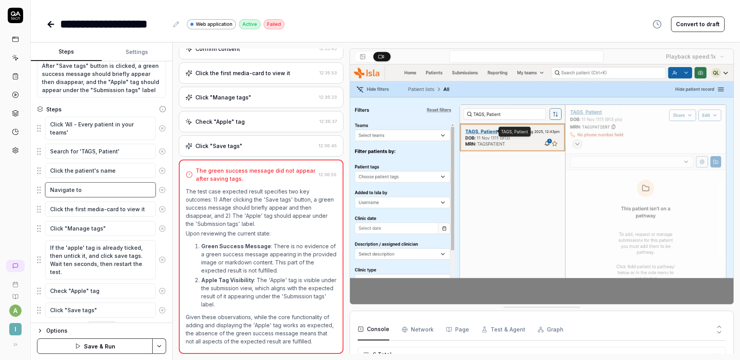
type textarea "Navigate to t"
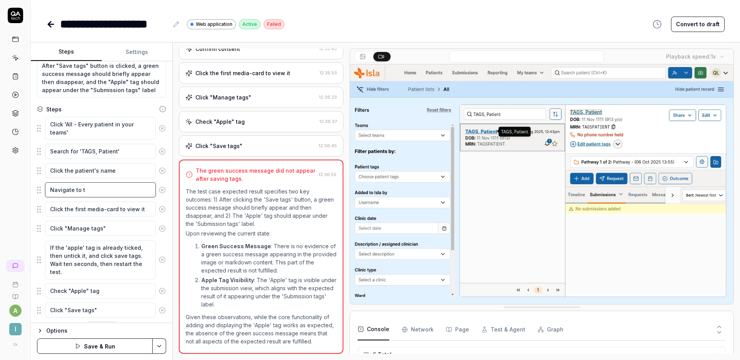
type textarea "*"
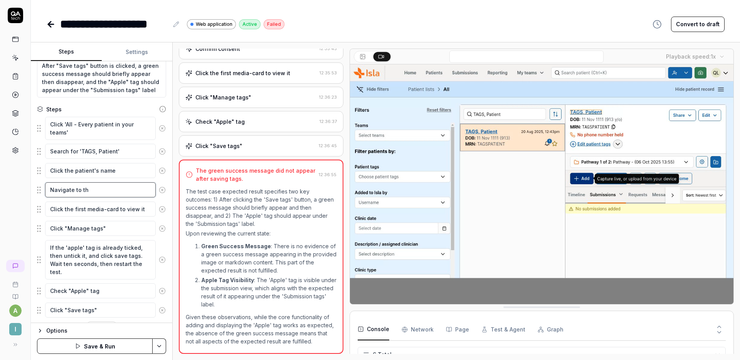
type textarea "Navigate to the"
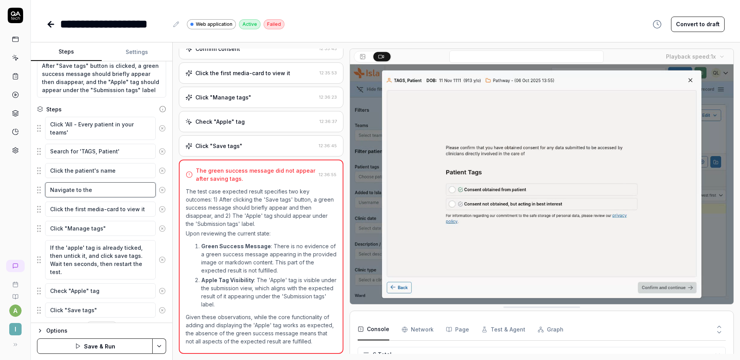
type textarea "*"
type textarea "Navigate to the"
type textarea "*"
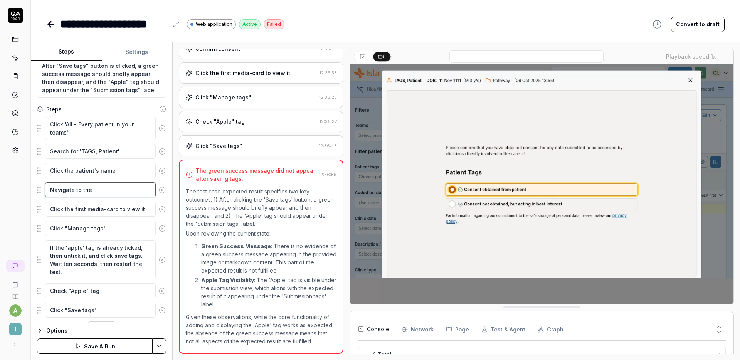
type textarea "Navigate to the p"
type textarea "*"
type textarea "Navigate to the pa"
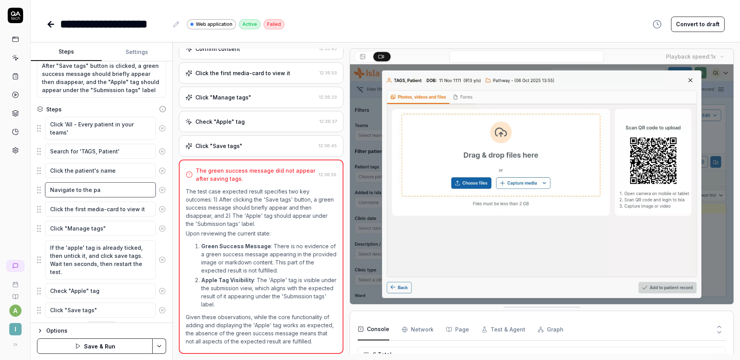
type textarea "*"
type textarea "Navigate to the pat"
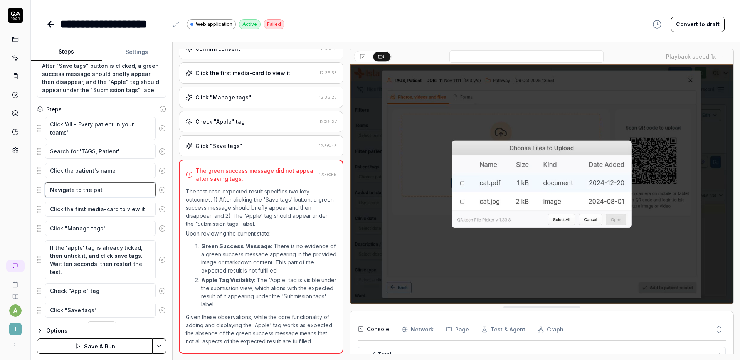
type textarea "*"
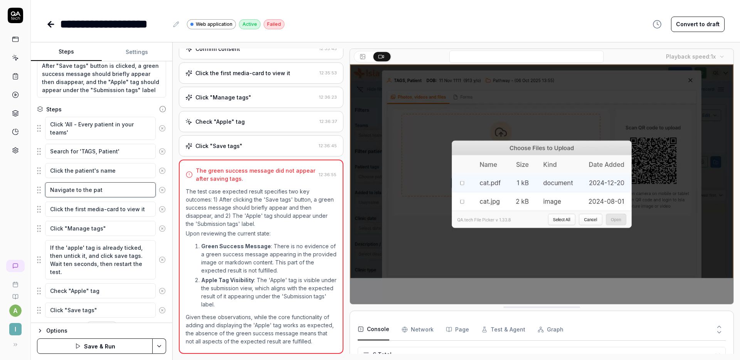
type textarea "Navigate to the path"
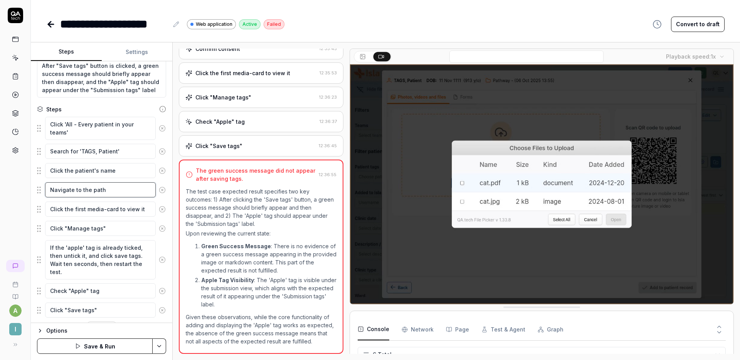
type textarea "*"
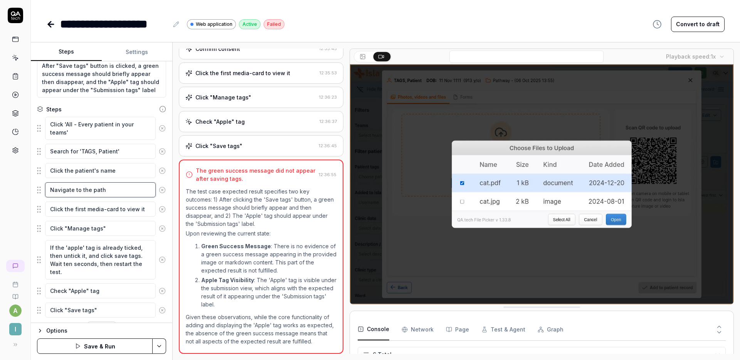
type textarea "Navigate to the pathe"
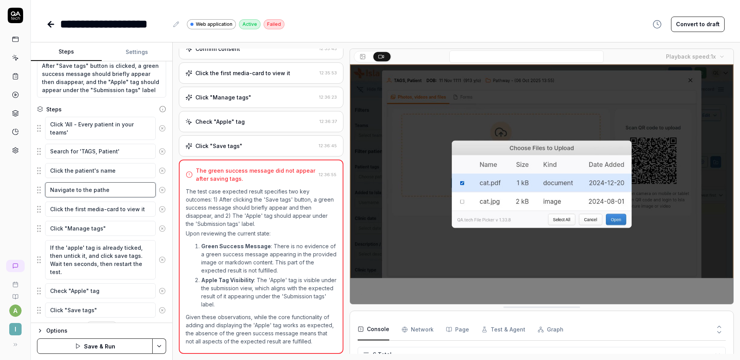
type textarea "*"
type textarea "Navigate to the path"
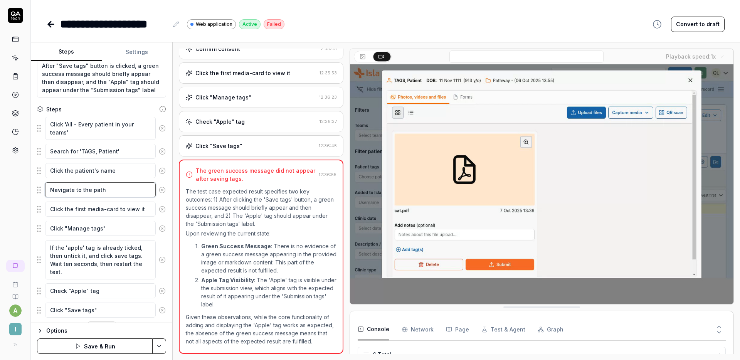
type textarea "*"
type textarea "Navigate to the pathw"
type textarea "*"
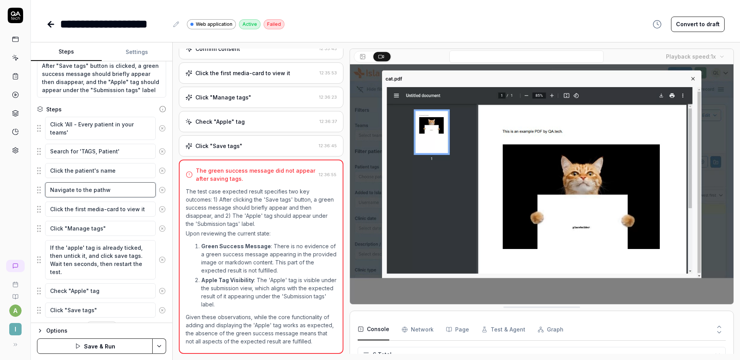
type textarea "Navigate to the pathwa"
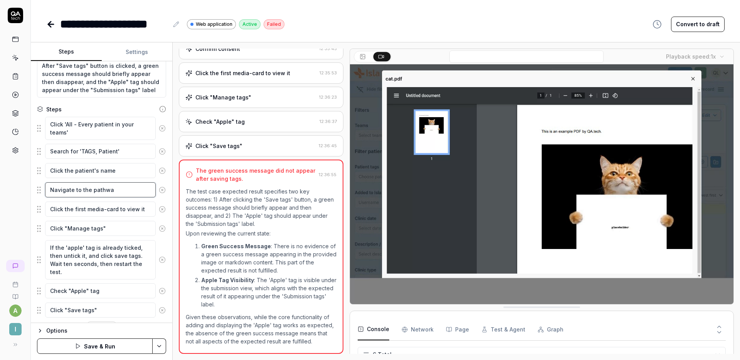
type textarea "*"
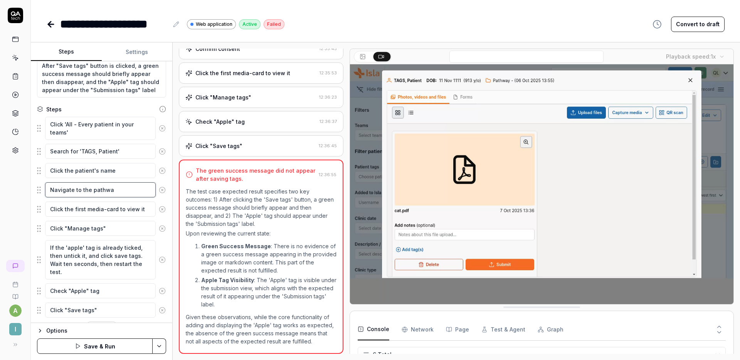
type textarea "Navigate to the pathway"
type textarea "*"
type textarea "Navigate to the pathway"
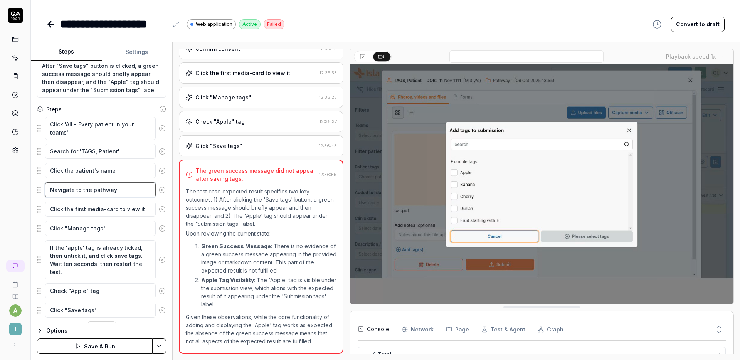
type textarea "*"
type textarea "Navigate to the pathway na"
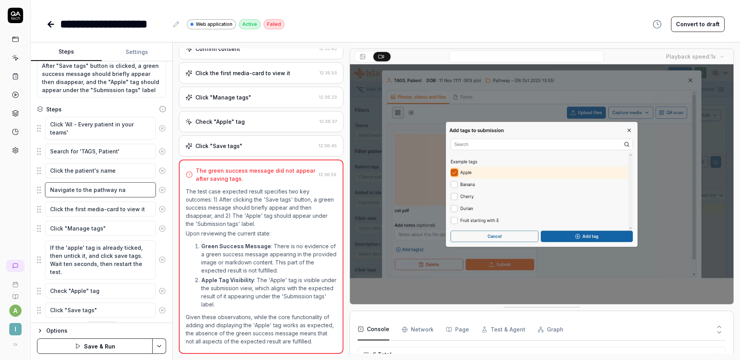
type textarea "*"
type textarea "Navigate to the pathway nam"
type textarea "*"
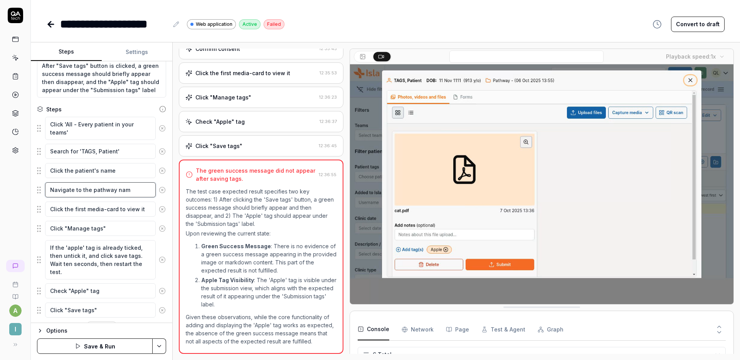
type textarea "Navigate to the pathway name"
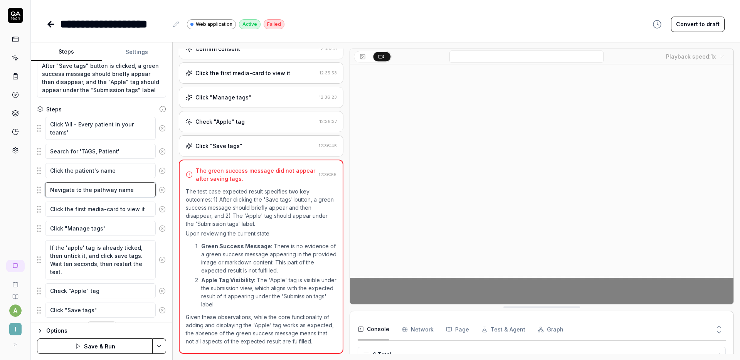
type textarea "*"
type textarea "Navigate to the pathway named"
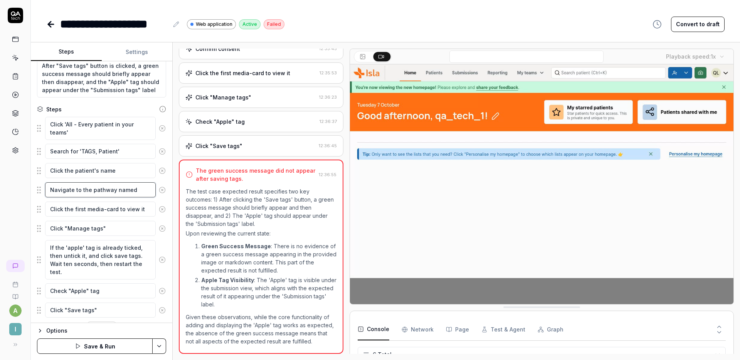
type textarea "*"
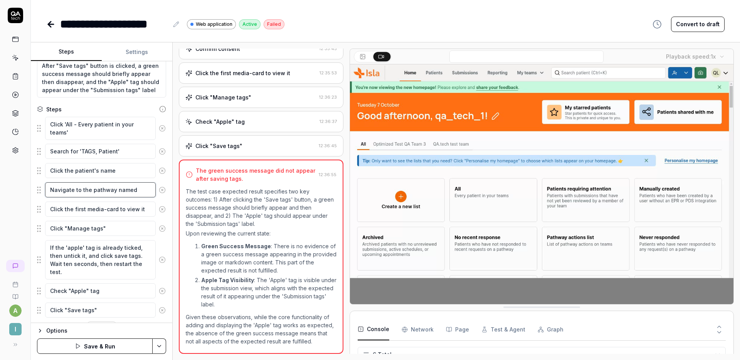
type textarea "Navigate to the pathway named"
type textarea "*"
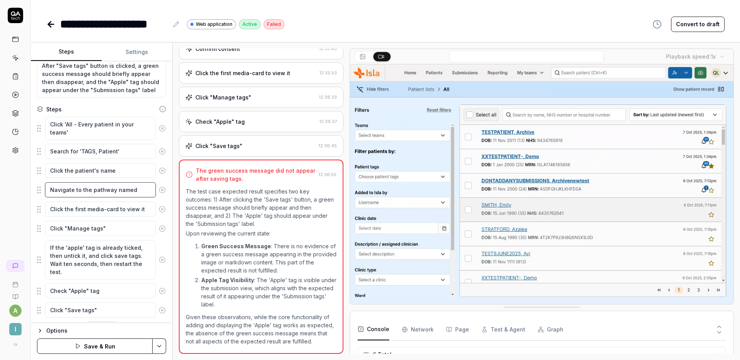
type textarea "Navigate to the pathway named '"
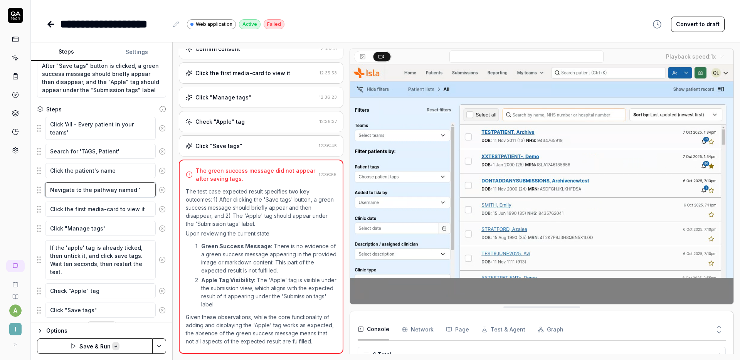
paste textarea "Pathway - (20 Aug 2025 11:42)"
type textarea "*"
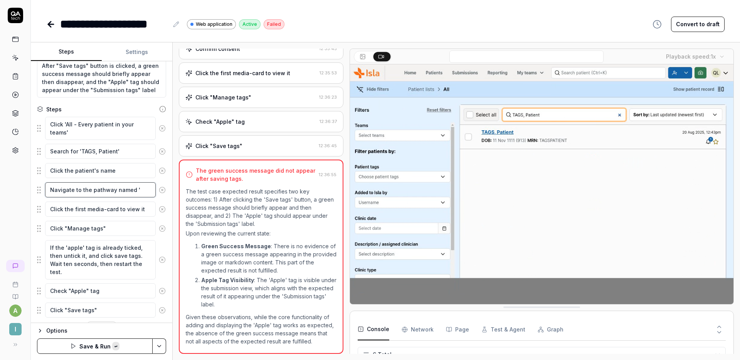
type textarea "Navigate to the pathway named 'Pathway - (20 Aug 2025 11:42)"
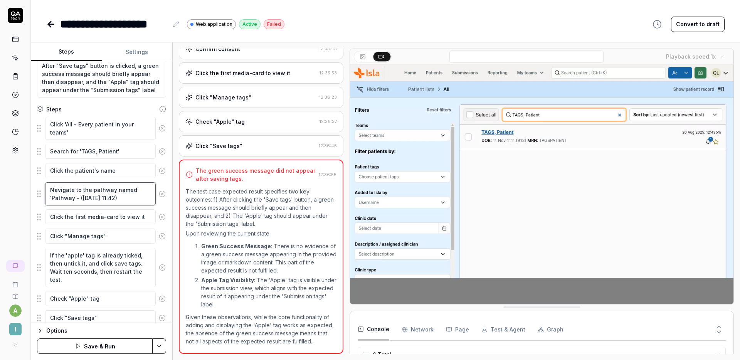
type textarea "*"
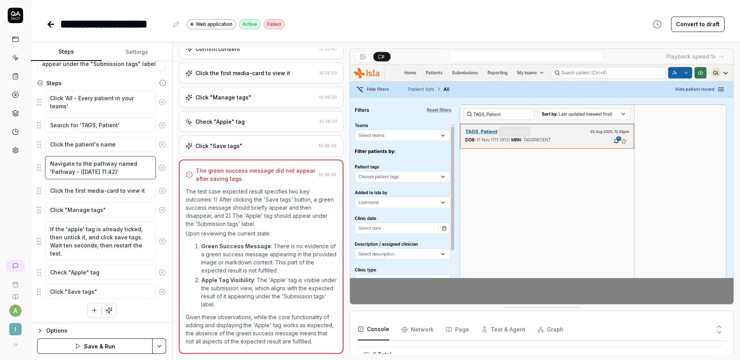
scroll to position [122, 0]
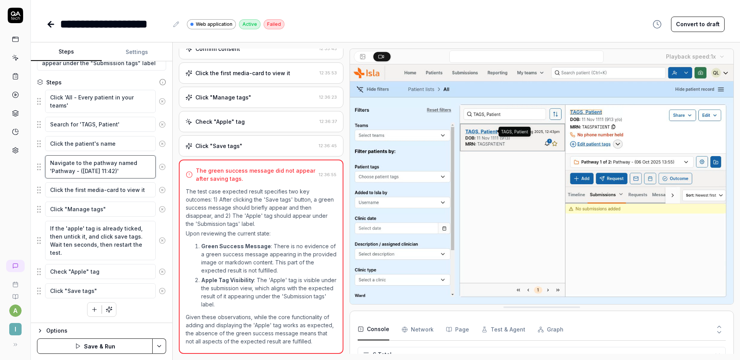
type textarea "Navigate to the pathway named 'Pathway - (20 Aug 2025 11:42)'"
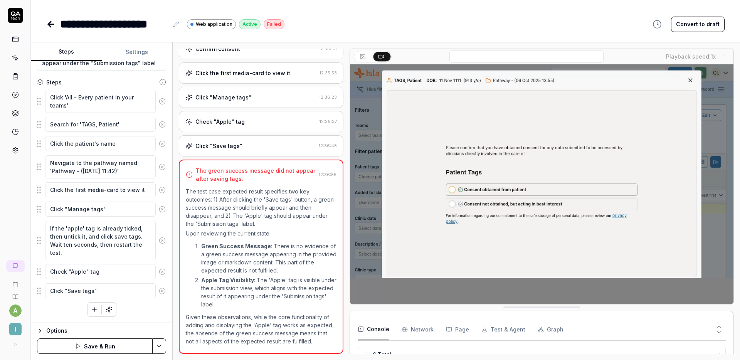
click at [104, 342] on button "Save & Run" at bounding box center [95, 345] width 116 height 15
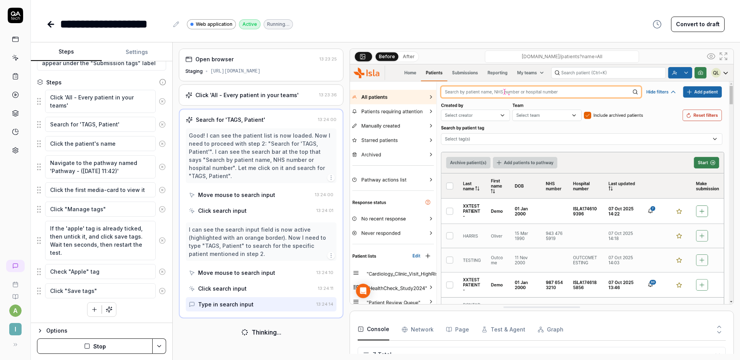
scroll to position [72, 0]
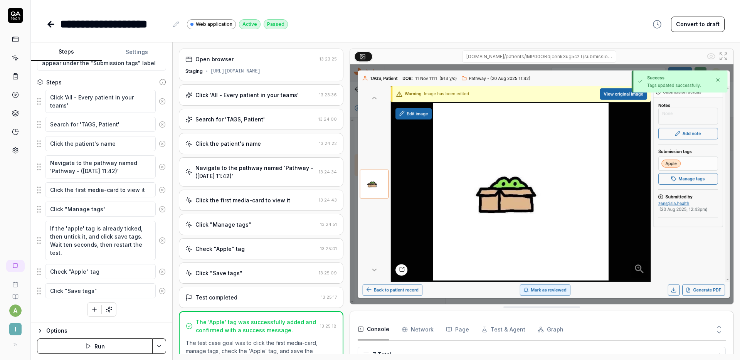
type textarea "*"
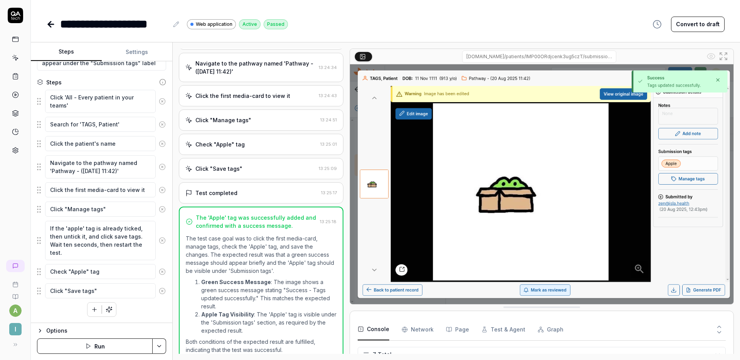
scroll to position [113, 0]
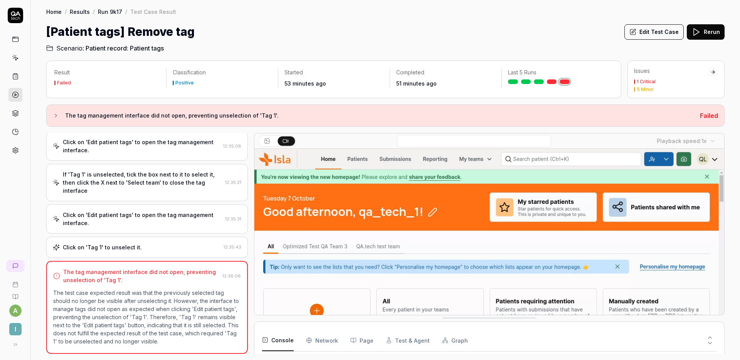
click at [149, 213] on div "Click on 'Edit patient tags' to open the tag management interface." at bounding box center [142, 219] width 159 height 16
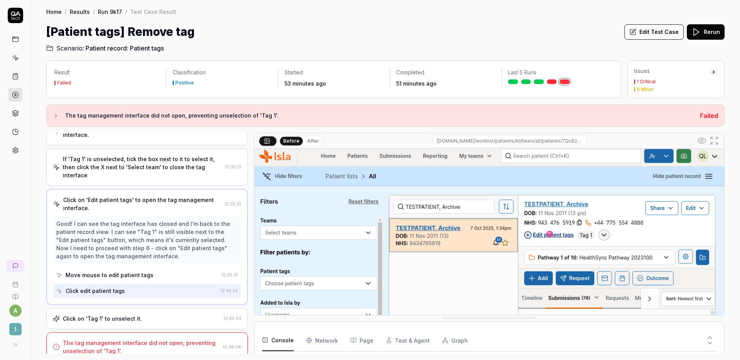
scroll to position [5, 0]
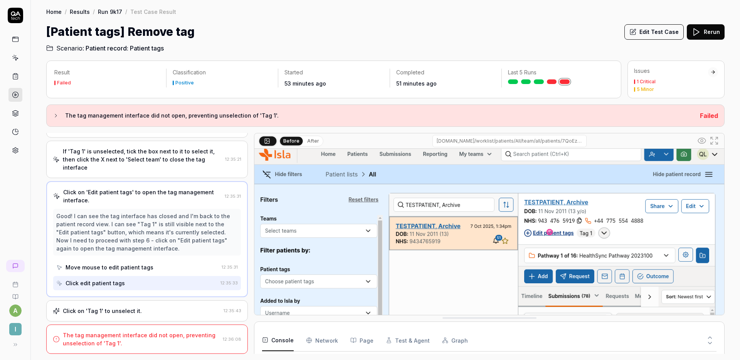
click at [128, 308] on div "Click on 'Tag 1' to unselect it." at bounding box center [102, 311] width 79 height 8
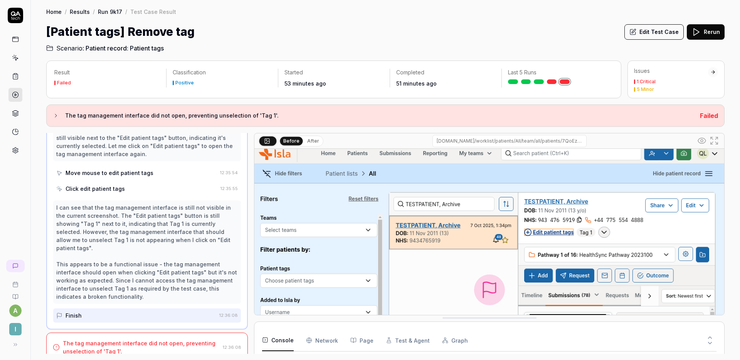
scroll to position [0, 0]
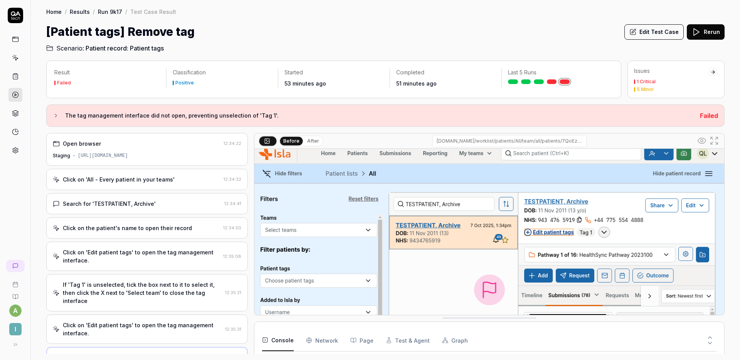
click at [151, 162] on div "Open browser 12:34:22 Staging [URL][DOMAIN_NAME]" at bounding box center [147, 149] width 202 height 33
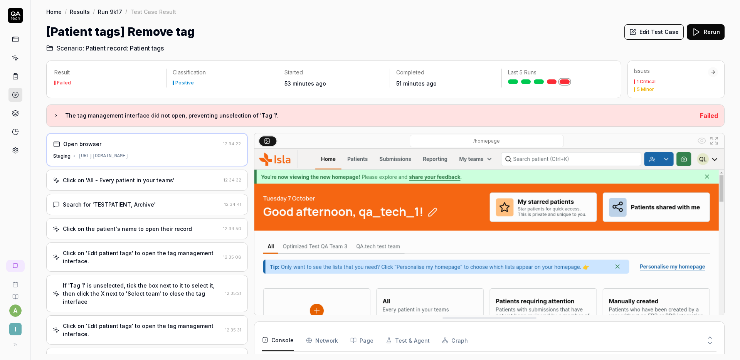
click at [511, 37] on div "[Patient tags] Remove tag Edit Test Case Rerun" at bounding box center [385, 31] width 678 height 17
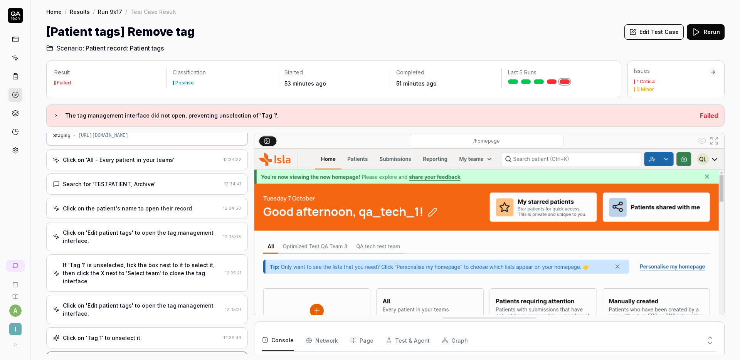
scroll to position [47, 0]
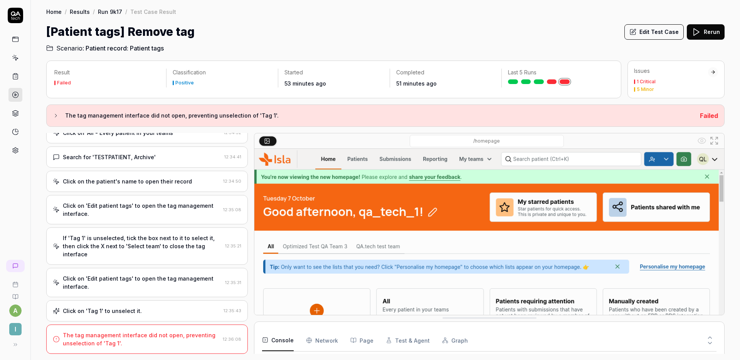
click at [146, 281] on div "Click on 'Edit patient tags' to open the tag management interface." at bounding box center [142, 282] width 159 height 16
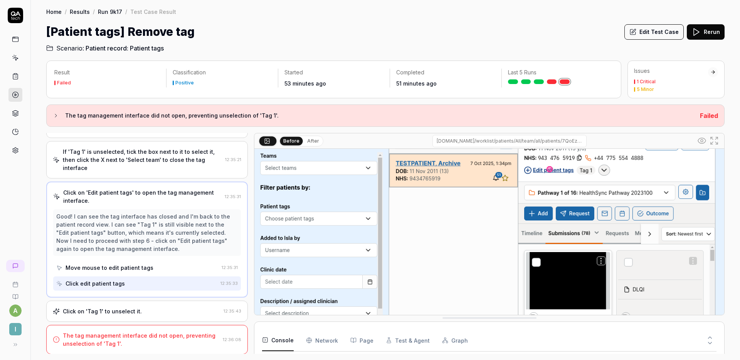
scroll to position [133, 0]
click at [152, 310] on div "Click on 'Tag 1' to unselect it." at bounding box center [137, 311] width 168 height 8
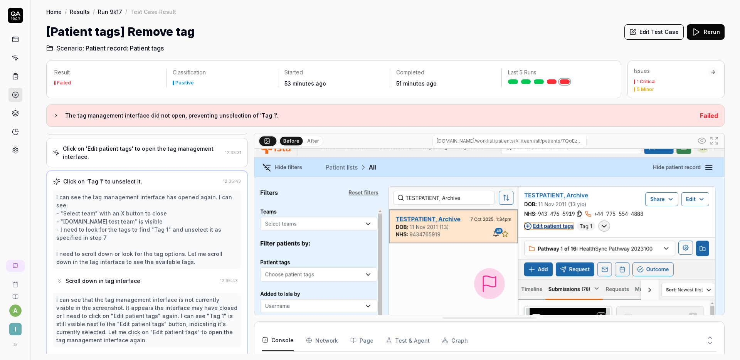
scroll to position [13, 0]
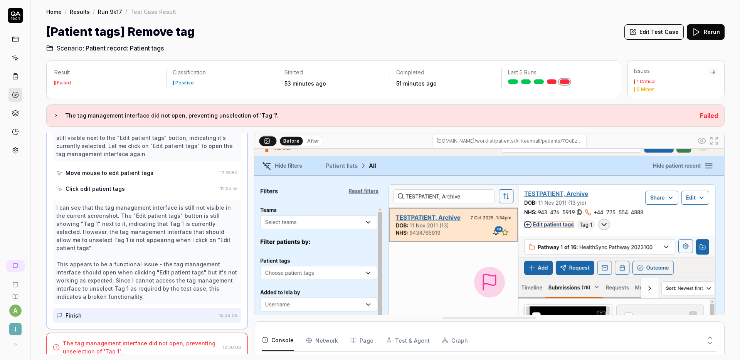
click at [111, 339] on div "The tag management interface did not open, preventing unselection of 'Tag 1'." at bounding box center [141, 347] width 157 height 16
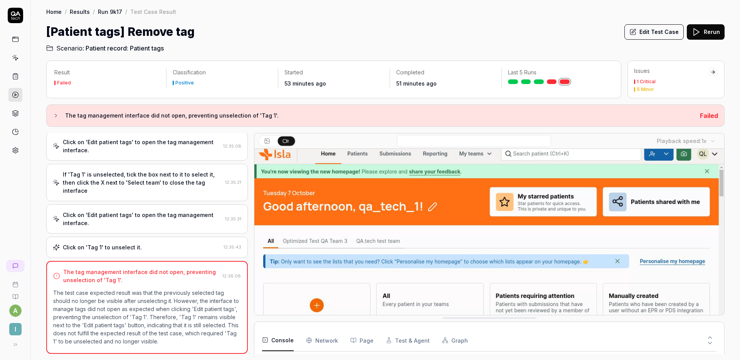
scroll to position [12, 0]
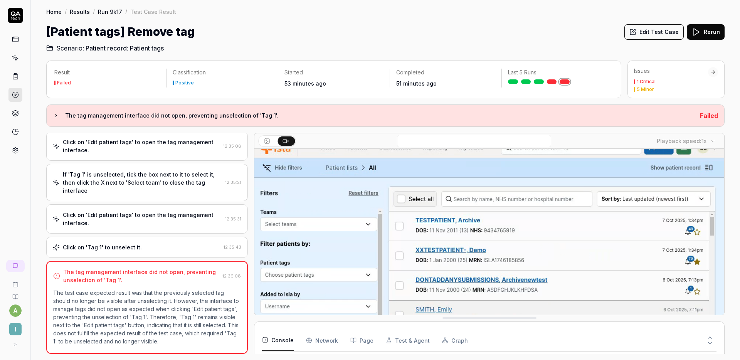
click at [653, 34] on button "Edit Test Case" at bounding box center [653, 31] width 59 height 15
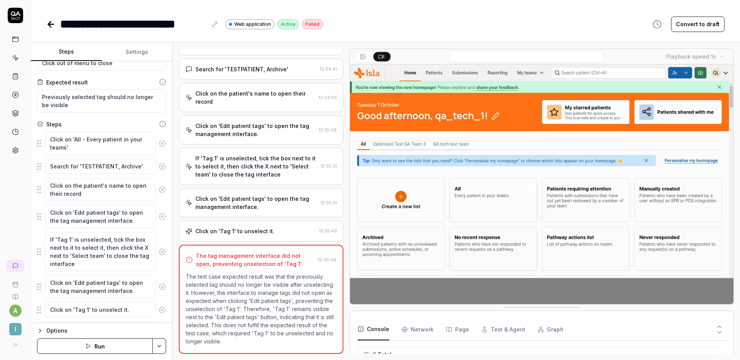
scroll to position [40, 0]
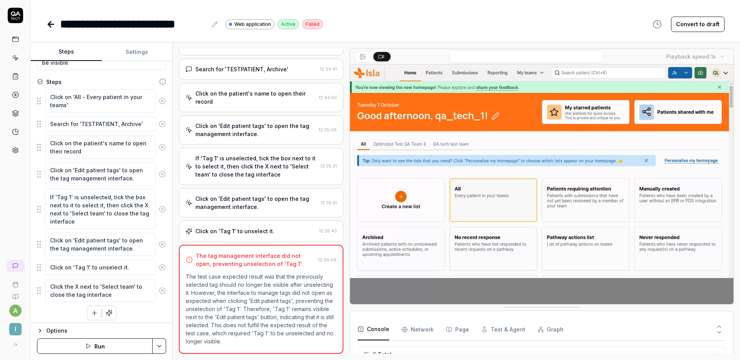
scroll to position [85, 0]
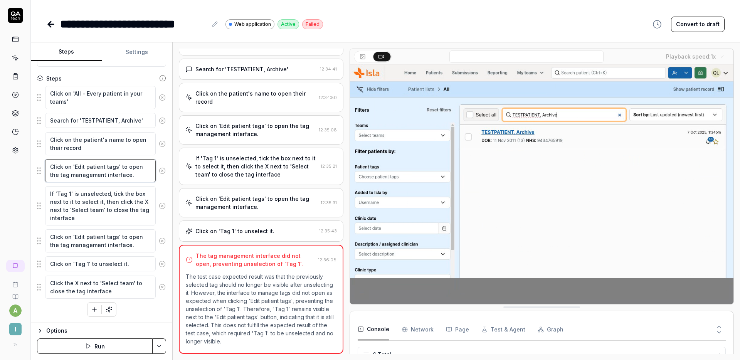
click at [134, 174] on textarea "Click on 'Edit patient tags' to open the tag management interface." at bounding box center [100, 170] width 111 height 23
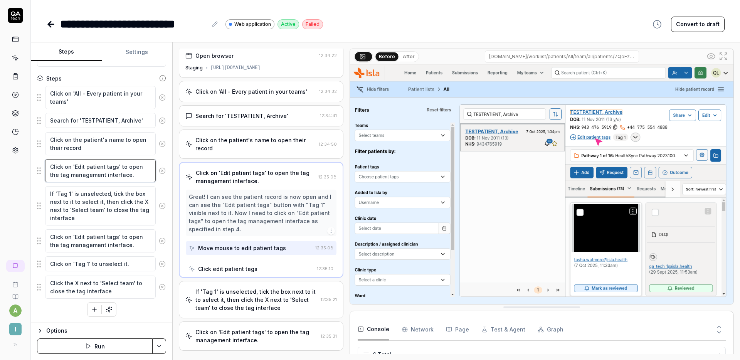
scroll to position [0, 0]
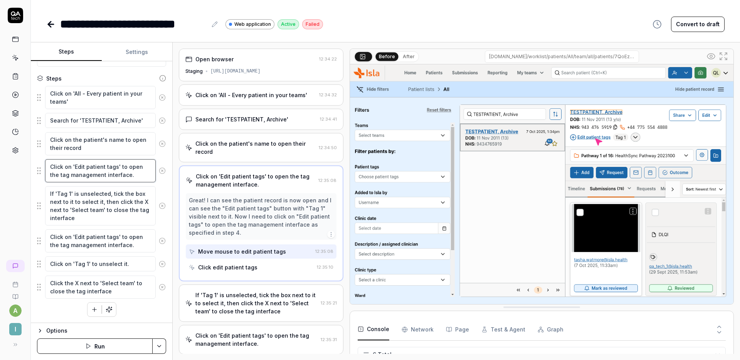
type textarea "*"
type textarea "Click on 'Edit patient tags' to open the tag management interface"
type textarea "*"
type textarea "Click on 'Edit patient tags' to open the tag management interface,"
type textarea "*"
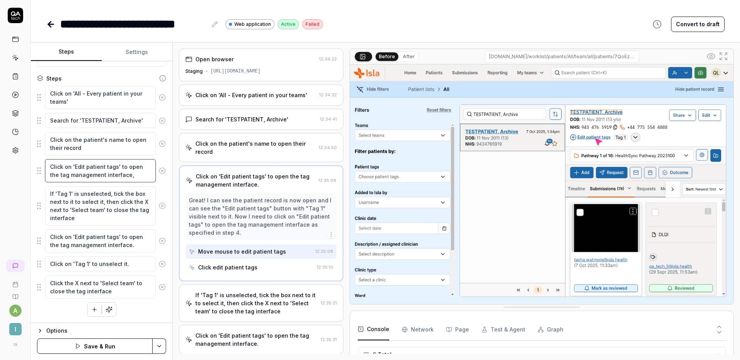
type textarea "Click on 'Edit patient tags' to open the tag management interface, t"
type textarea "*"
type textarea "Click on 'Edit patient tags' to open the tag management interface, th"
type textarea "*"
type textarea "Click on 'Edit patient tags' to open the tag management interface, the"
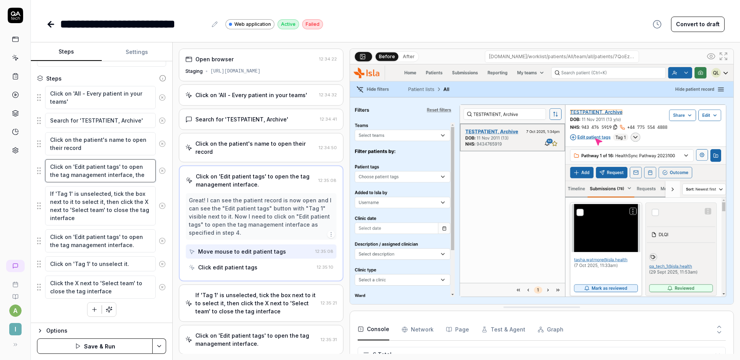
type textarea "*"
type textarea "Click on 'Edit patient tags' to open the tag management interface, then"
type textarea "*"
type textarea "Click on 'Edit patient tags' to open the tag management interface, then s"
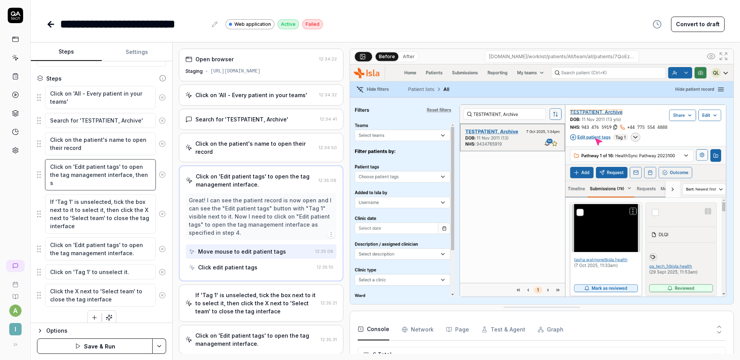
type textarea "*"
type textarea "Click on 'Edit patient tags' to open the tag management interface, then se"
type textarea "*"
type textarea "Click on 'Edit patient tags' to open the tag management interface, then sel"
type textarea "*"
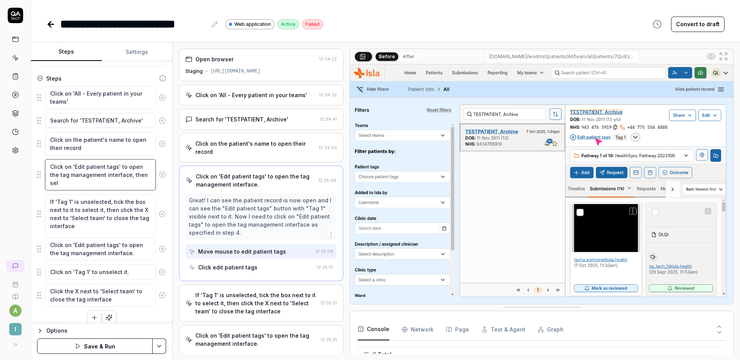
type textarea "Click on 'Edit patient tags' to open the tag management interface, then sele"
type textarea "*"
type textarea "Click on 'Edit patient tags' to open the tag management interface, then selec"
type textarea "*"
type textarea "Click on 'Edit patient tags' to open the tag management interface, then select"
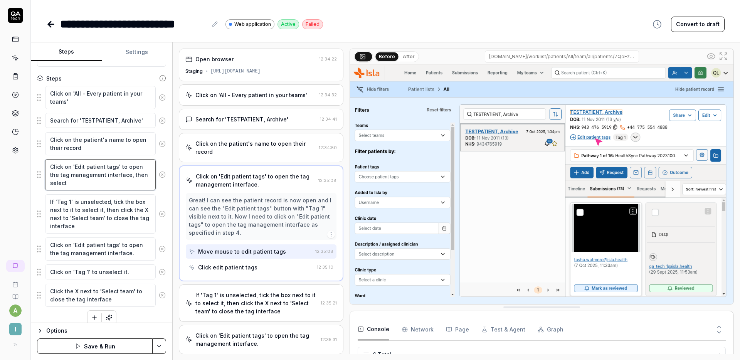
type textarea "*"
type textarea "Click on 'Edit patient tags' to open the tag management interface, then select"
type textarea "*"
type textarea "Click on 'Edit patient tags' to open the tag management interface, then select '"
type textarea "*"
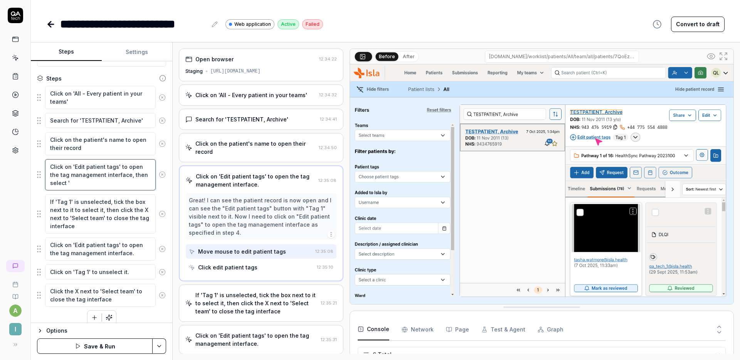
type textarea "Click on 'Edit patient tags' to open the tag management interface, then select …"
type textarea "*"
type textarea "Click on 'Edit patient tags' to open the tag management interface, then select …"
type textarea "*"
type textarea "Click on 'Edit patient tags' to open the tag management interface, then select …"
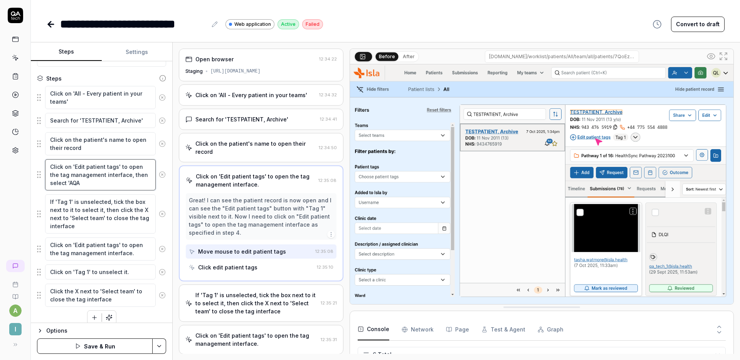
type textarea "*"
type textarea "Click on 'Edit patient tags' to open the tag management interface, then select …"
type textarea "*"
type textarea "Click on 'Edit patient tags' to open the tag management interface, then select …"
type textarea "*"
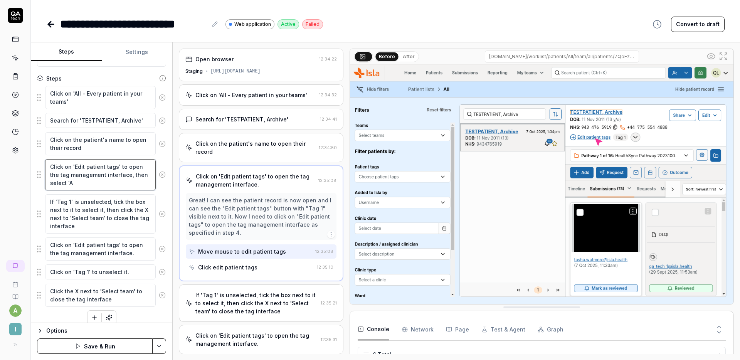
type textarea "Click on 'Edit patient tags' to open the tag management interface, then select '"
type textarea "*"
type textarea "Click on 'Edit patient tags' to open the tag management interface, then select …"
type textarea "*"
type textarea "Click on 'Edit patient tags' to open the tag management interface, then select …"
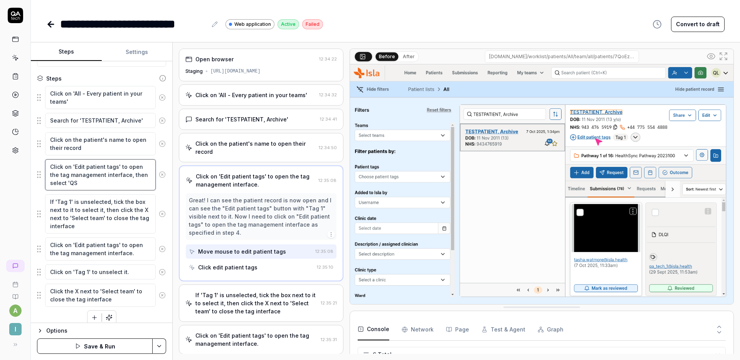
type textarea "*"
type textarea "Click on 'Edit patient tags' to open the tag management interface, then select …"
type textarea "*"
type textarea "Click on 'Edit patient tags' to open the tag management interface, then select …"
type textarea "*"
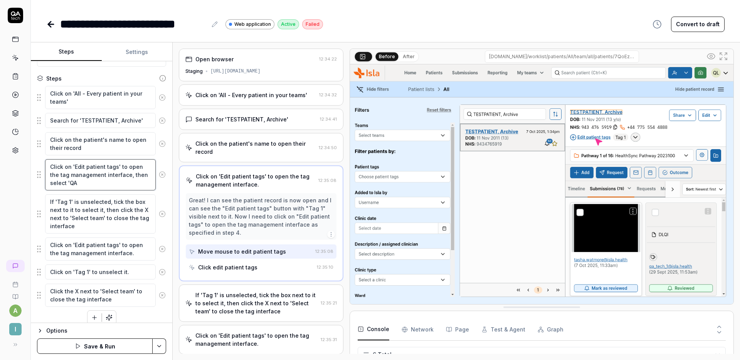
type textarea "Click on 'Edit patient tags' to open the tag management interface, then select …"
type textarea "*"
type textarea "Click on 'Edit patient tags' to open the tag management interface, then select …"
type textarea "*"
type textarea "Click on 'Edit patient tags' to open the tag management interface, then select …"
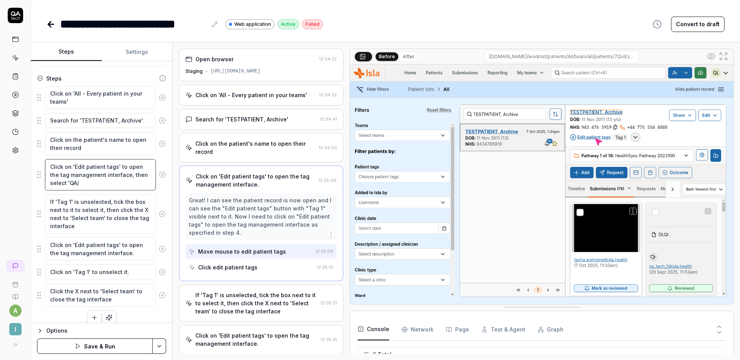
type textarea "*"
type textarea "Click on 'Edit patient tags' to open the tag management interface, then select …"
type textarea "*"
type textarea "Click on 'Edit patient tags' to open the tag management interface, then select …"
type textarea "*"
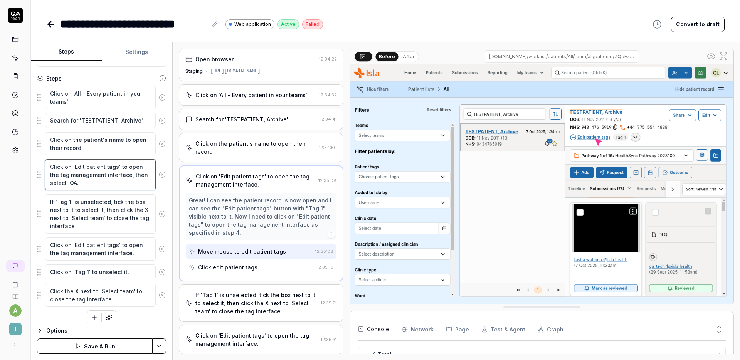
type textarea "Click on 'Edit patient tags' to open the tag management interface, then select …"
type textarea "*"
type textarea "Click on 'Edit patient tags' to open the tag management interface, then select …"
type textarea "*"
type textarea "Click on 'Edit patient tags' to open the tag management interface, then select …"
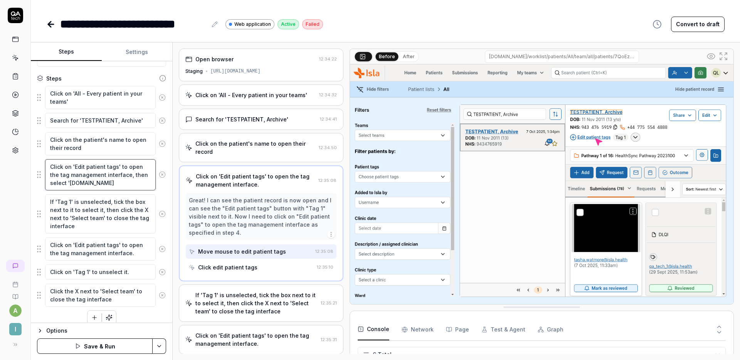
type textarea "*"
type textarea "Click on 'Edit patient tags' to open the tag management interface, then select …"
type textarea "*"
type textarea "Click on 'Edit patient tags' to open the tag management interface, then select …"
type textarea "*"
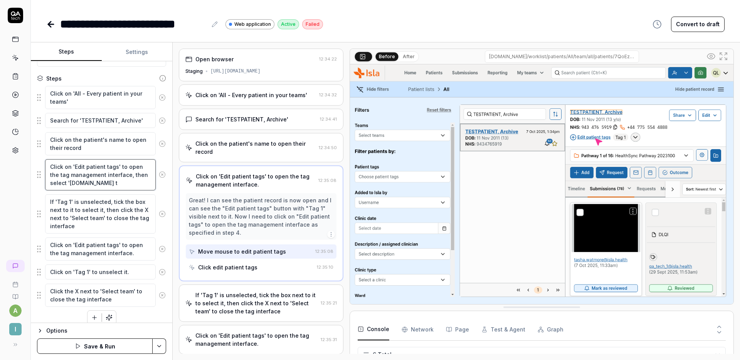
type textarea "Click on 'Edit patient tags' to open the tag management interface, then select …"
type textarea "*"
type textarea "Click on 'Edit patient tags' to open the tag management interface, then select …"
type textarea "*"
type textarea "Click on 'Edit patient tags' to open the tag management interface, then select …"
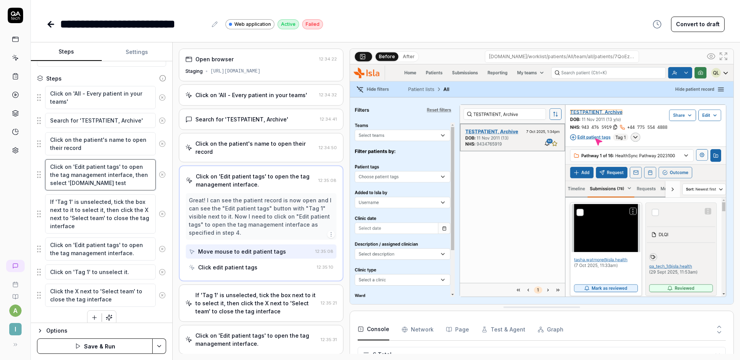
type textarea "*"
type textarea "Click on 'Edit patient tags' to open the tag management interface, then select …"
type textarea "*"
type textarea "Click on 'Edit patient tags' to open the tag management interface, then select …"
type textarea "*"
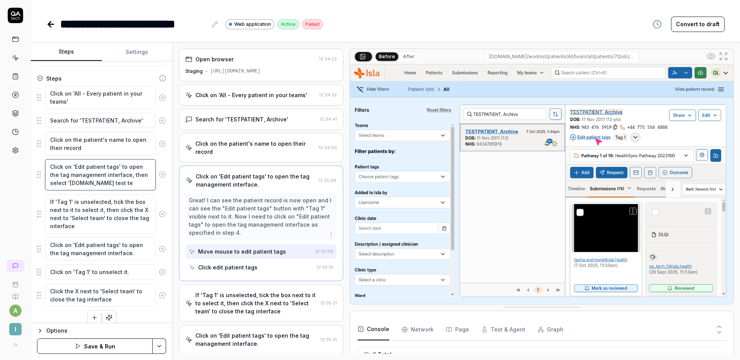
type textarea "Click on 'Edit patient tags' to open the tag management interface, then select …"
type textarea "*"
type textarea "Click on 'Edit patient tags' to open the tag management interface, then select …"
type textarea "*"
type textarea "Click on 'Edit patient tags' to open the tag management interface, then select …"
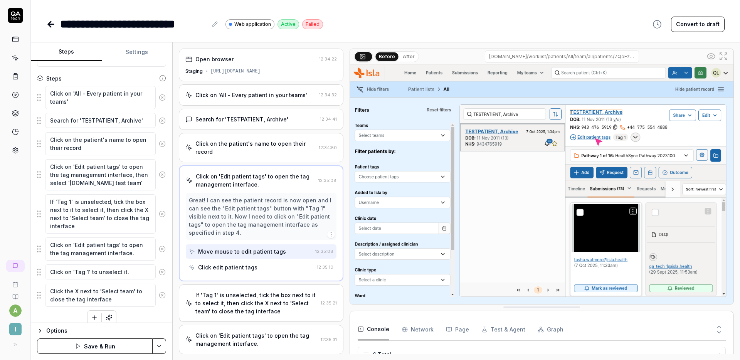
click at [240, 289] on div "If 'Tag 1' is unselected, tick the box next to it to select it, then click the …" at bounding box center [261, 302] width 165 height 37
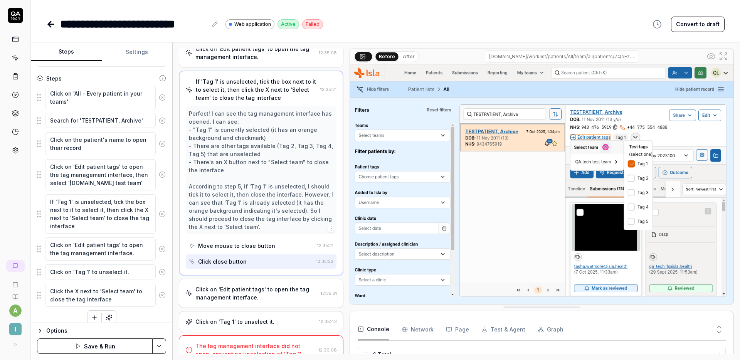
scroll to position [138, 0]
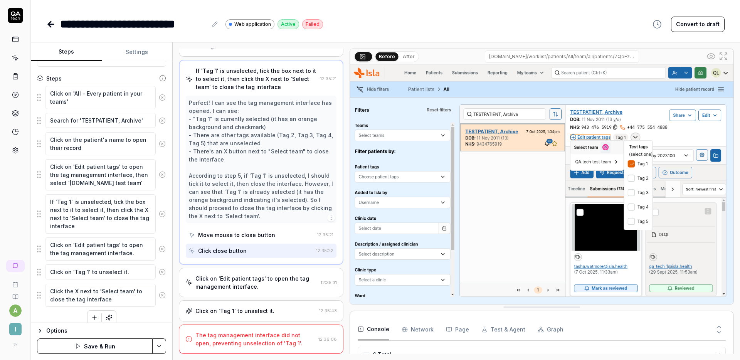
click at [242, 272] on div "Click on 'Edit patient tags' to open the tag management interface. 12:35:31" at bounding box center [261, 282] width 165 height 29
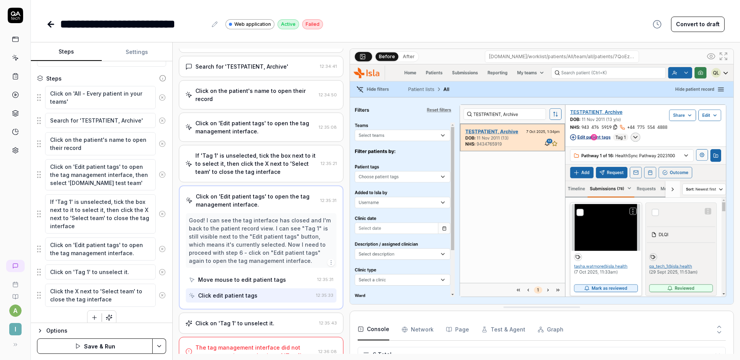
scroll to position [65, 0]
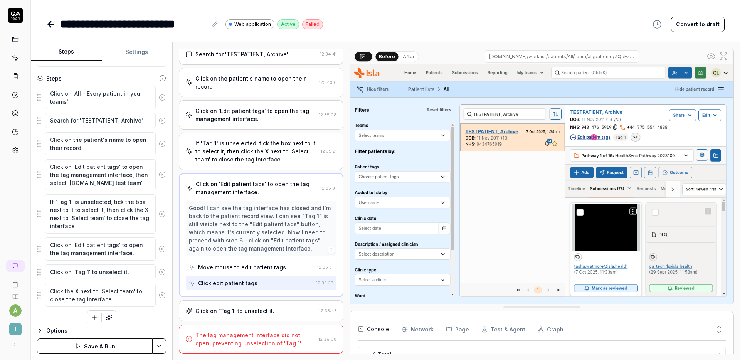
click at [262, 158] on div "If 'Tag 1' is unselected, tick the box next to it to select it, then click the …" at bounding box center [256, 151] width 122 height 24
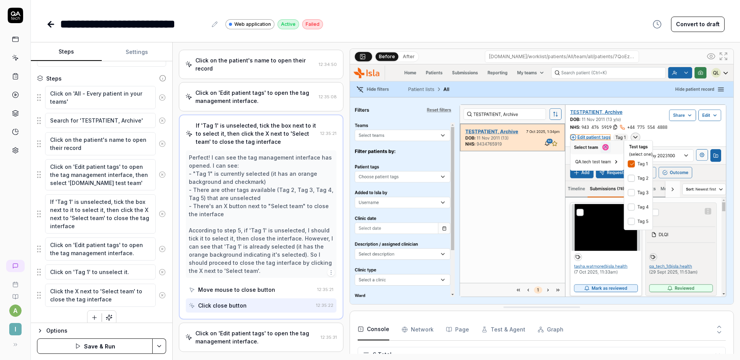
scroll to position [138, 0]
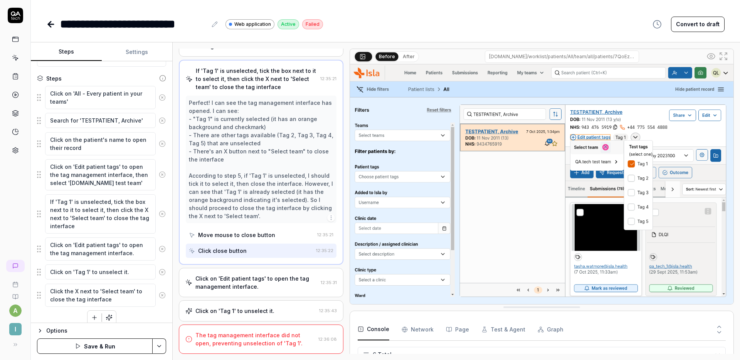
click at [268, 284] on div "Click on 'Edit patient tags' to open the tag management interface." at bounding box center [256, 282] width 122 height 16
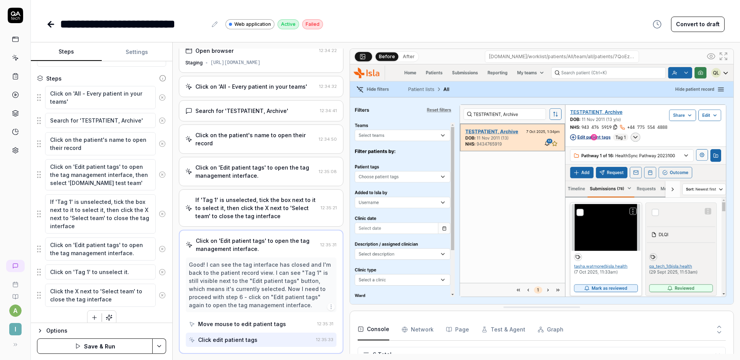
scroll to position [65, 0]
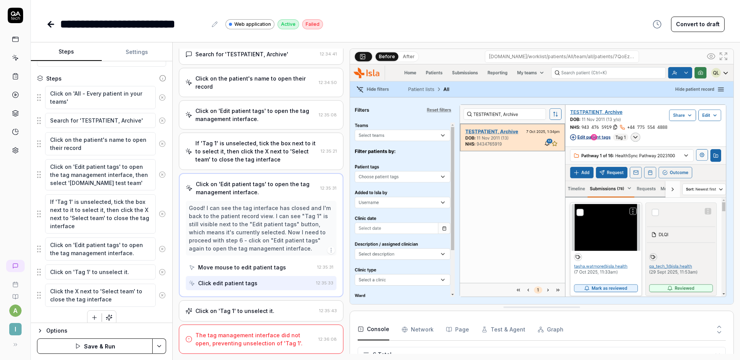
click at [257, 308] on div "Click on 'Tag 1' to unselect it." at bounding box center [234, 311] width 79 height 8
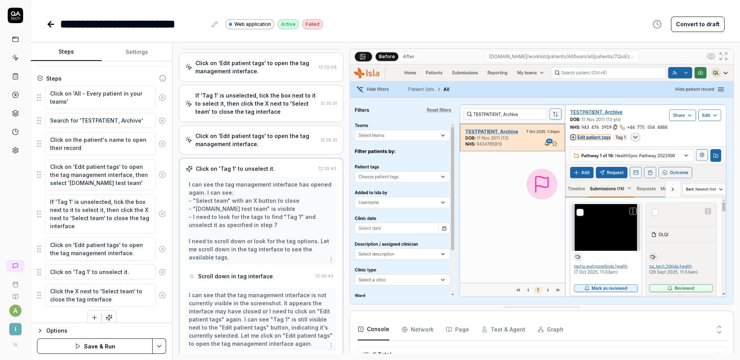
scroll to position [111, 0]
click at [94, 318] on icon "button" at bounding box center [94, 317] width 7 height 7
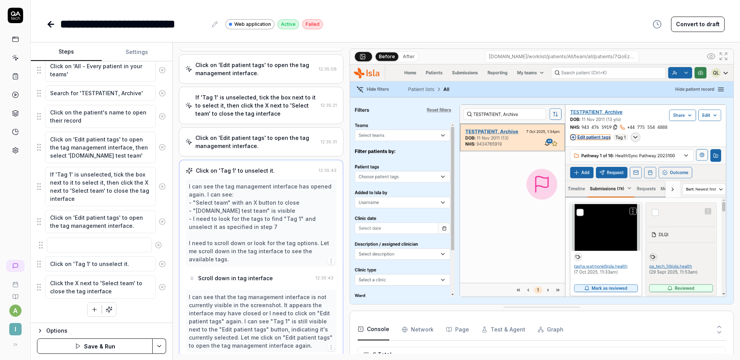
drag, startPoint x: 40, startPoint y: 316, endPoint x: 42, endPoint y: 243, distance: 73.3
click at [42, 243] on fieldset "Click on 'All - Every patient in your teams' Search for 'TESTPATIENT, Archive' …" at bounding box center [101, 178] width 129 height 241
click at [159, 242] on icon at bounding box center [162, 244] width 7 height 7
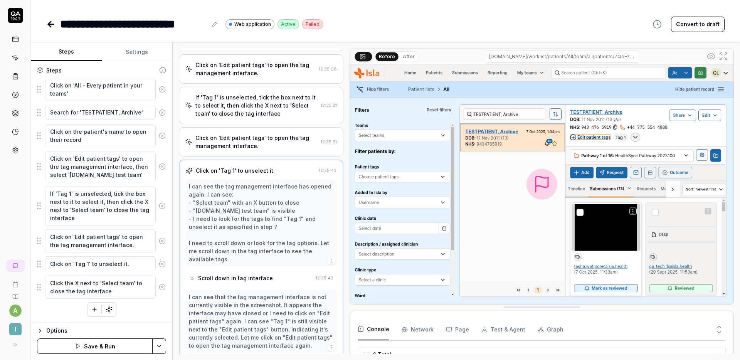
scroll to position [93, 0]
drag, startPoint x: 122, startPoint y: 177, endPoint x: 41, endPoint y: 154, distance: 83.7
click at [41, 154] on div "Click on 'Edit patient tags' to open the tag management interface, then select …" at bounding box center [101, 167] width 129 height 32
click at [89, 239] on textarea "Click on 'Edit patient tags' to open the tag management interface." at bounding box center [100, 240] width 111 height 23
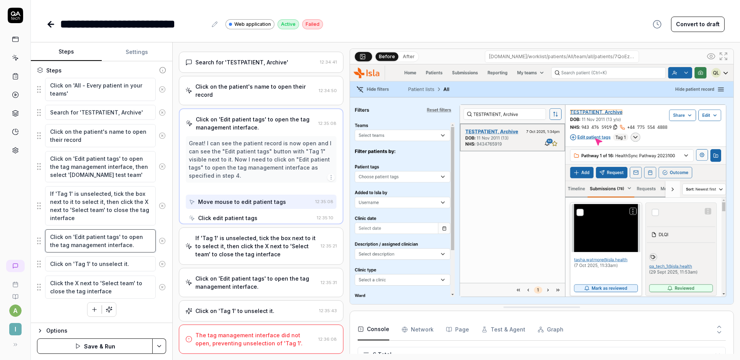
click at [89, 239] on textarea "Click on 'Edit patient tags' to open the tag management interface." at bounding box center [100, 240] width 111 height 23
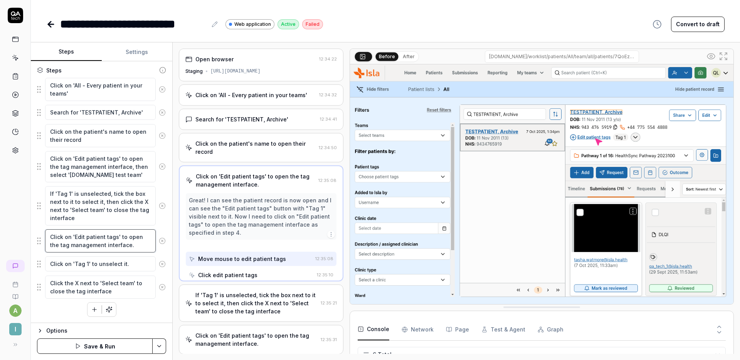
click at [89, 239] on textarea "Click on 'Edit patient tags' to open the tag management interface." at bounding box center [100, 240] width 111 height 23
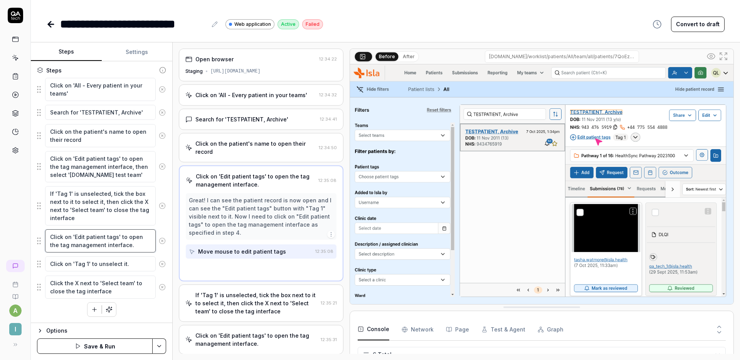
paste textarea ", then select 'QA.tech test team'"
type textarea "*"
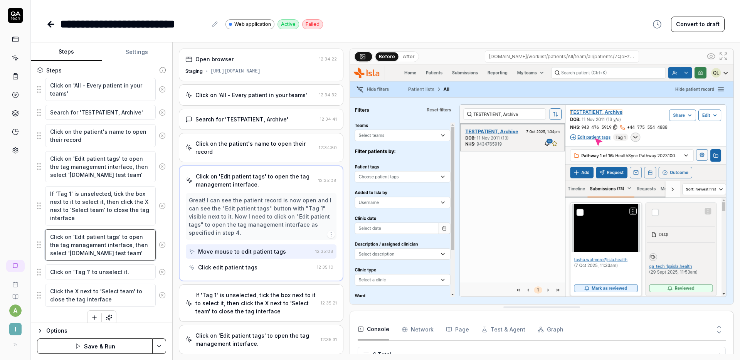
type textarea "Click on 'Edit patient tags' to open the tag management interface, then select …"
click at [95, 348] on button "Save & Run" at bounding box center [95, 345] width 116 height 15
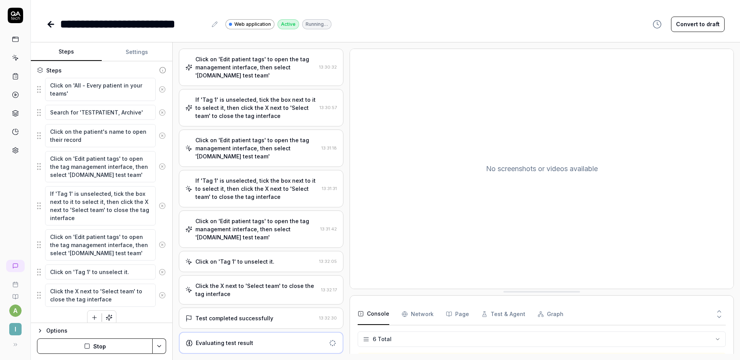
scroll to position [117, 0]
type textarea "*"
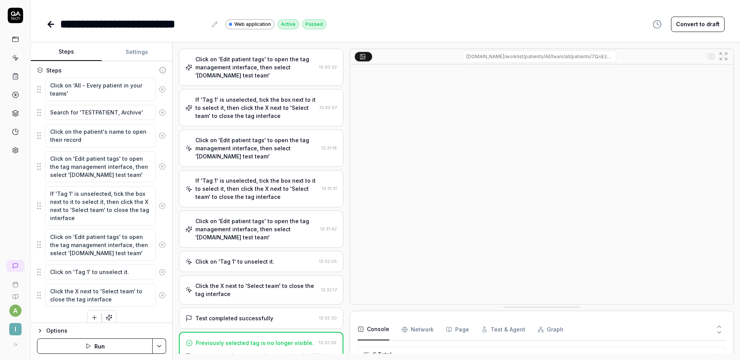
scroll to position [180, 0]
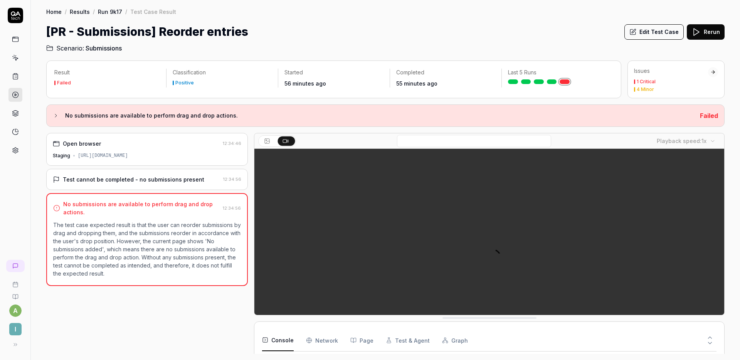
scroll to position [50, 0]
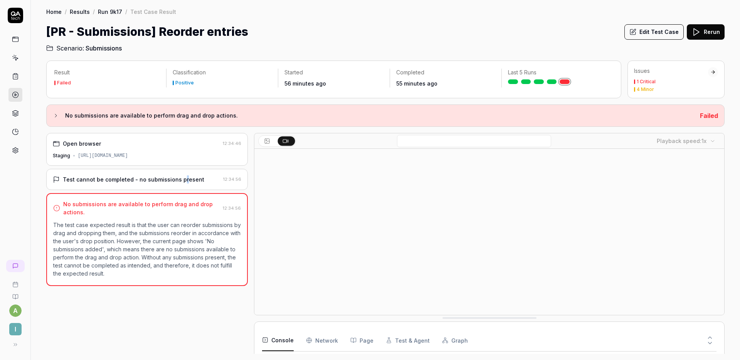
click at [180, 180] on div "Test cannot be completed - no submissions present" at bounding box center [133, 179] width 141 height 8
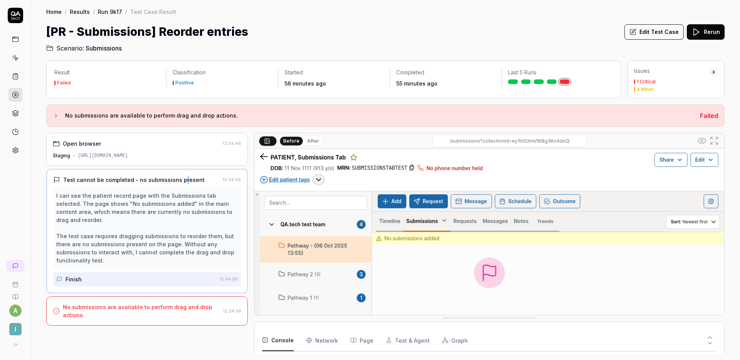
scroll to position [0, 0]
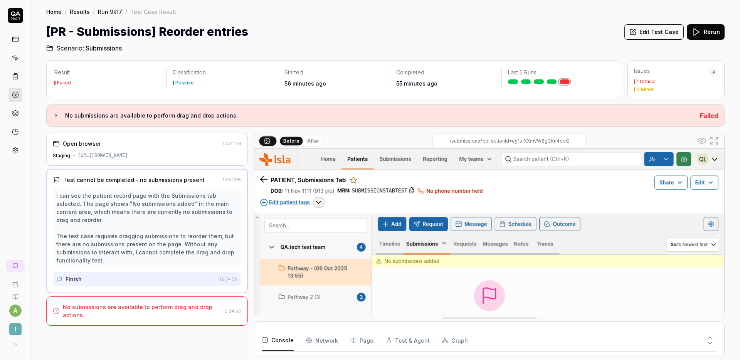
click at [349, 38] on div "[PR - Submissions] Reorder entries Edit Test Case Rerun" at bounding box center [385, 31] width 678 height 17
click at [661, 29] on button "Edit Test Case" at bounding box center [653, 31] width 59 height 15
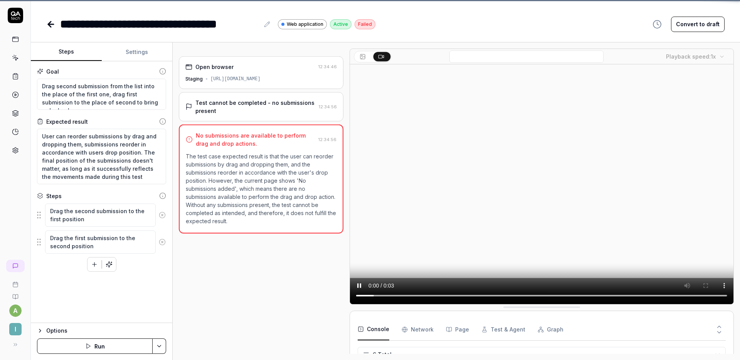
scroll to position [50, 0]
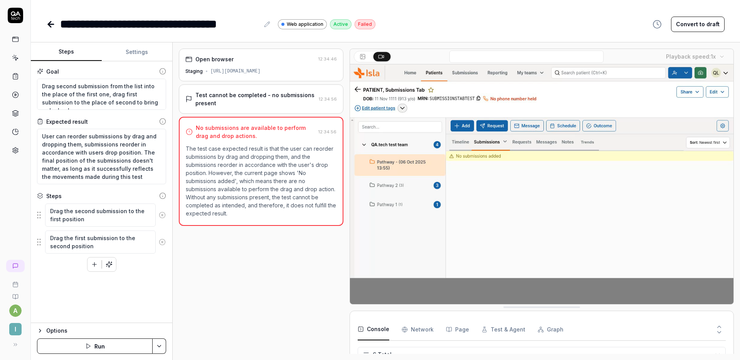
click at [254, 100] on div "Test cannot be completed - no submissions present" at bounding box center [255, 99] width 120 height 16
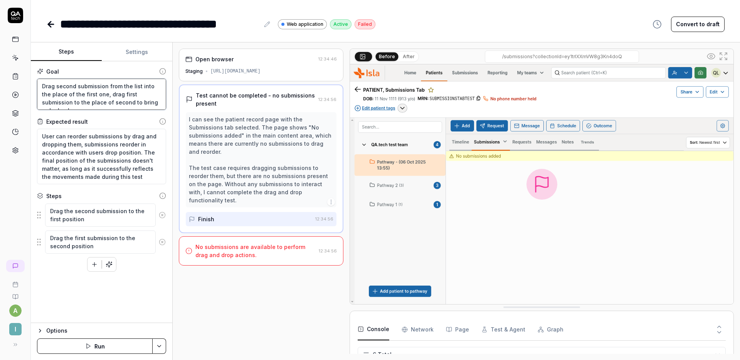
click at [42, 84] on textarea "Drag second submission from the list into the place of the first one, drag firs…" at bounding box center [101, 94] width 129 height 31
type textarea "*"
type textarea "NDrag second submission from the list into the place of the first one, drag fir…"
type textarea "*"
type textarea "NaDrag second submission from the list into the place of the first one, drag fi…"
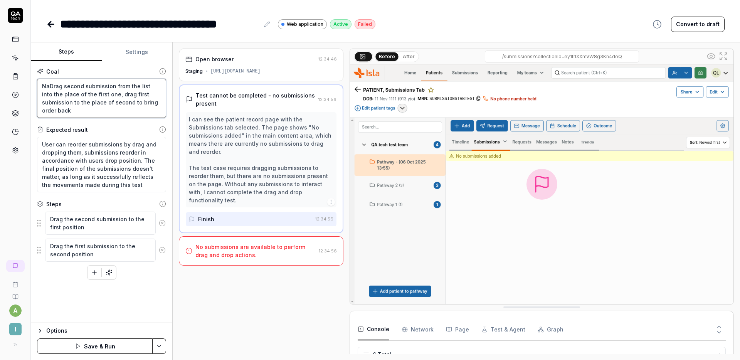
type textarea "*"
type textarea "NavDrag second submission from the list into the place of the first one, drag f…"
type textarea "*"
type textarea "[PERSON_NAME] second submission from the list into the place of the first one, …"
type textarea "*"
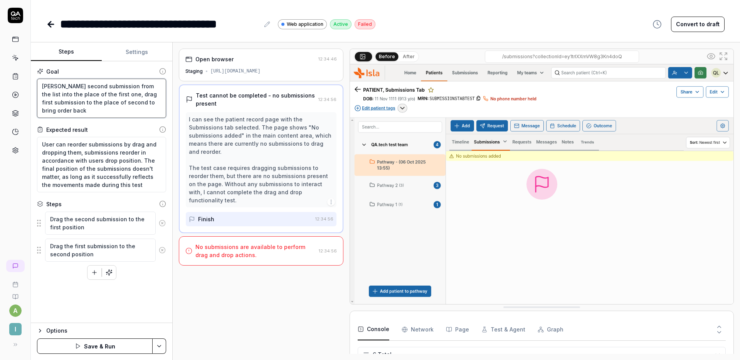
type textarea "NavigDrag second submission from the list into the place of the first one, drag…"
type textarea "*"
type textarea "NavigaDrag second submission from the list into the place of the first one, dra…"
type textarea "*"
type textarea "NavigatDrag second submission from the list into the place of the first one, dr…"
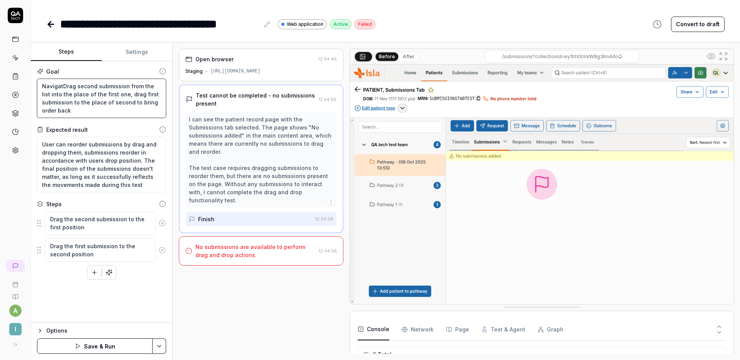
type textarea "*"
type textarea "NavigateDrag second submission from the list into the place of the first one, d…"
type textarea "*"
type textarea "Navigate Drag second submission from the list into the place of the first one, …"
type textarea "*"
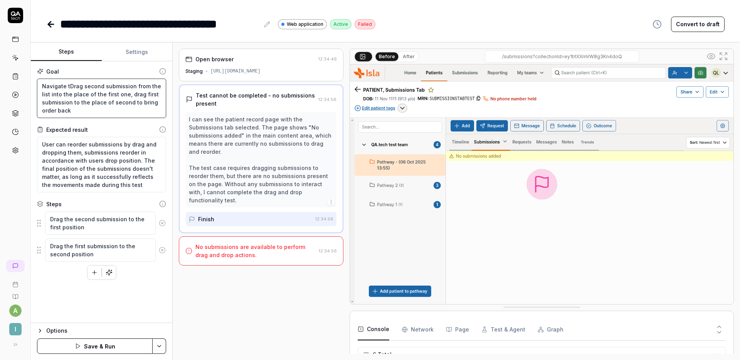
type textarea "Navigate toDrag second submission from the list into the place of the first one…"
type textarea "*"
type textarea "Navigate to Drag second submission from the list into the place of the first on…"
type textarea "*"
type textarea "Navigate to thDrag second submission from the list into the place of the first …"
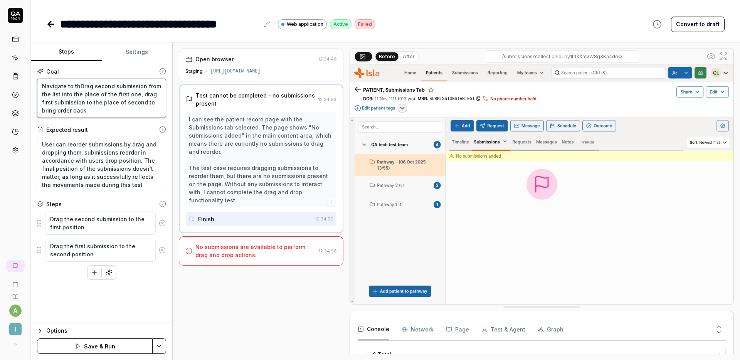
type textarea "*"
type textarea "Navigate to theDrag second submission from the list into the place of the first…"
type textarea "*"
type textarea "Navigate to the Drag second submission from the list into the place of the firs…"
type textarea "*"
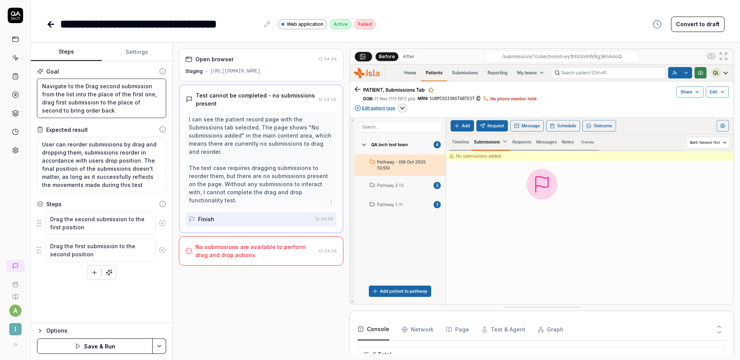
type textarea "Navigate to the fDrag second submission from the list into the place of the fir…"
type textarea "*"
type textarea "Navigate to the foDrag second submission from the list into the place of the fi…"
type textarea "*"
type textarea "Navigate to the folDrag second submission from the list into the place of the f…"
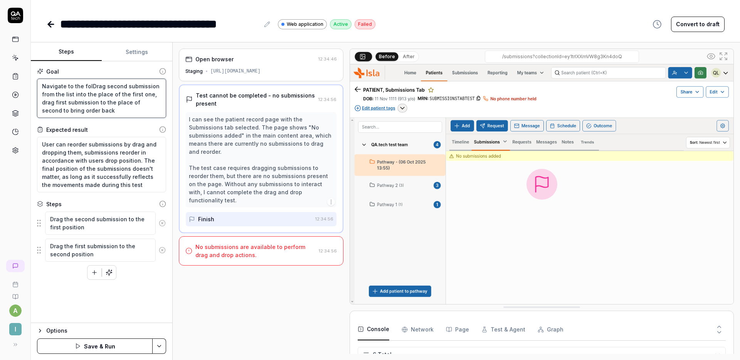
type textarea "*"
type textarea "Navigate to the foldDrag second submission from the list into the place of the …"
type textarea "*"
type textarea "Navigate to the foldeDrag second submission from the list into the place of the…"
type textarea "*"
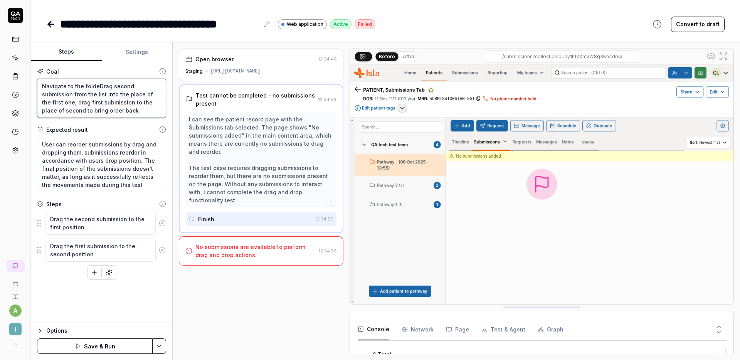
type textarea "Navigate to the folderDrag second submission from the list into the place of th…"
type textarea "*"
type textarea "Navigate to the folder Drag second submission from the list into the place of t…"
type textarea "*"
type textarea "Navigate to the folder tDrag second submission from the list into the place of …"
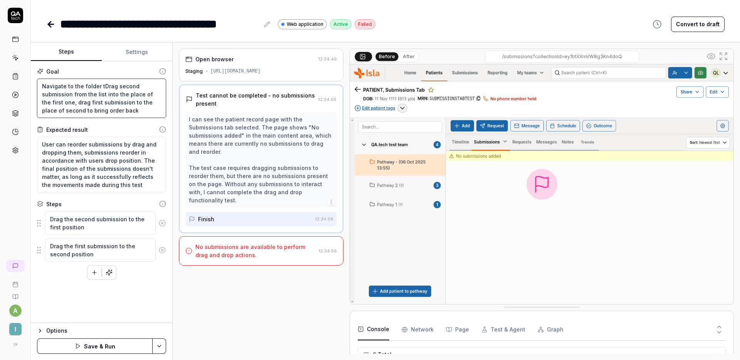
type textarea "*"
type textarea "Navigate to the folder tiDrag second submission from the list into the place of…"
type textarea "*"
type textarea "Navigate to the folder titlDrag second submission from the list into the place …"
type textarea "*"
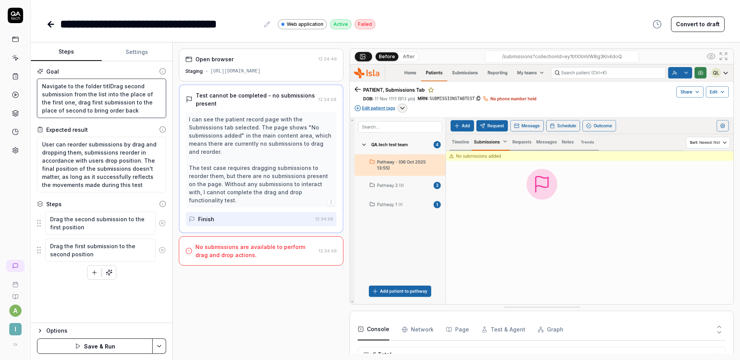
type textarea "Navigate to the folder titleDrag second submission from the list into the place…"
type textarea "*"
type textarea "Navigate to the folder titledDrag second submission from the list into the plac…"
type textarea "*"
type textarea "Navigate to the folder titled Drag second submission from the list into the pla…"
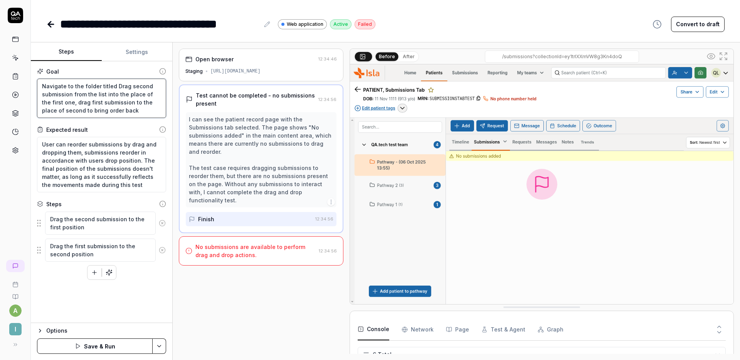
type textarea "*"
type textarea "Navigate to the folder titled 'Drag second submission from the list into the pl…"
type textarea "*"
type textarea "Navigate to the folder titled 'PDrag second submission from the list into the p…"
type textarea "*"
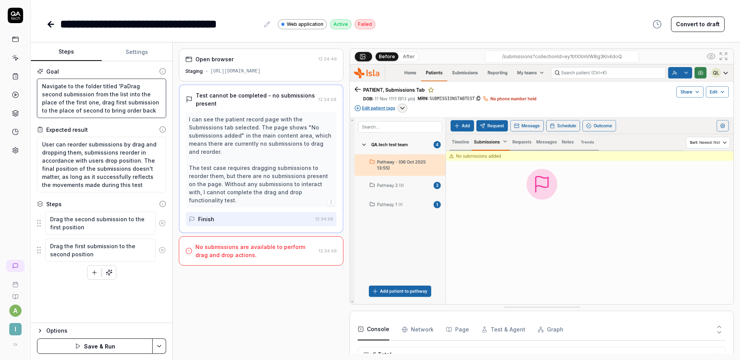
type textarea "Navigate to the folder titled 'PatDrag second submission from the list into the…"
type textarea "*"
type textarea "Navigate to the folder titled 'PathDrag second submission from the list into th…"
type textarea "*"
type textarea "Navigate to the folder titled 'PathwDrag second submission from the list into t…"
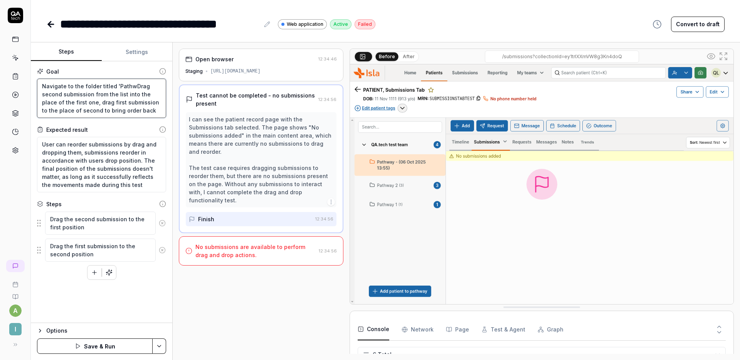
type textarea "*"
type textarea "Navigate to the folder titled 'PathwaDrag second submission from the list into …"
type textarea "*"
type textarea "Navigate to the folder titled 'Pathway Drag second submission from the list int…"
type textarea "*"
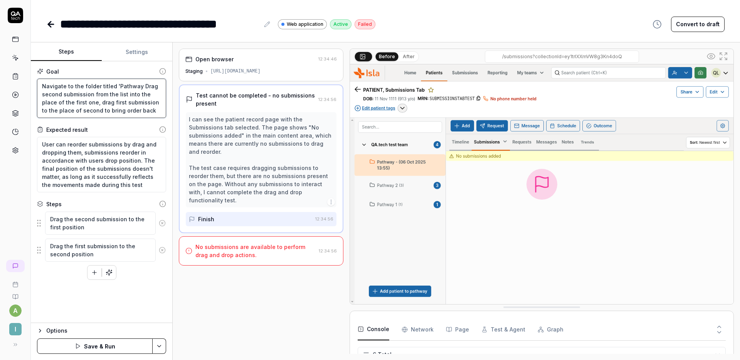
type textarea "Navigate to the folder titled 'Pathway 2Drag second submission from the list in…"
type textarea "*"
type textarea "Navigate to the folder titled 'Pathway 2'Drag second submission from the list i…"
type textarea "*"
type textarea "Navigate to the folder titled 'Pathway 2'.Drag second submission from the list …"
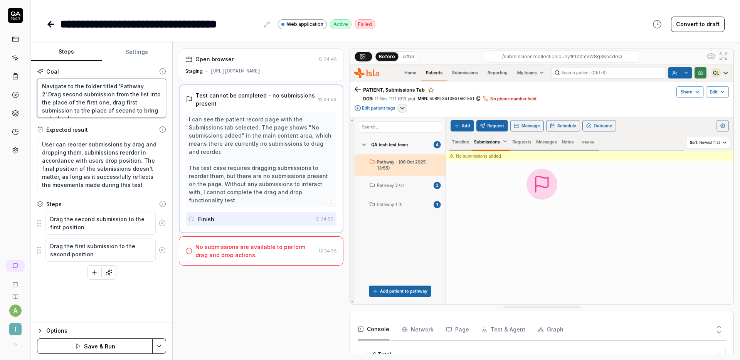
type textarea "*"
type textarea "Navigate to the folder titled 'Pathway 2'. Drag second submission from the list…"
type textarea "*"
type textarea "Navigate to the folder titled 'Pathway 2'.Drag second submission from the list …"
type textarea "*"
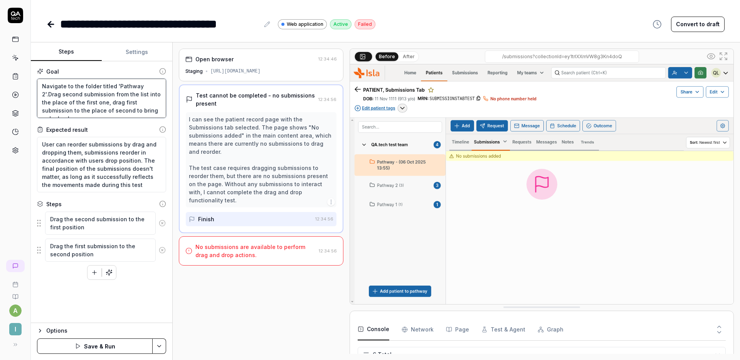
type textarea "Navigate to the folder titled 'Pathway 2'. Drag second submission from the list…"
type textarea "*"
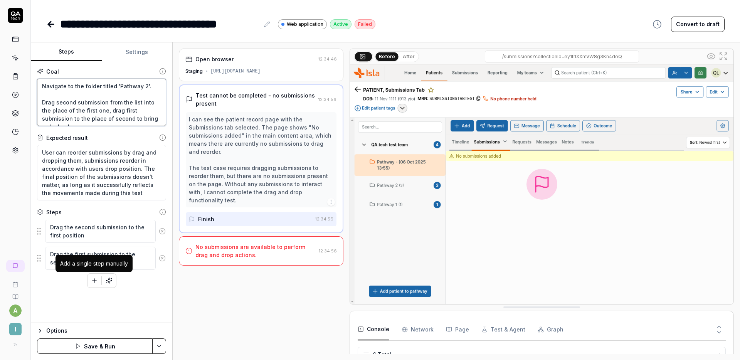
type textarea "Navigate to the folder titled 'Pathway 2'. Drag second submission from the list…"
click at [96, 283] on icon "button" at bounding box center [94, 280] width 7 height 7
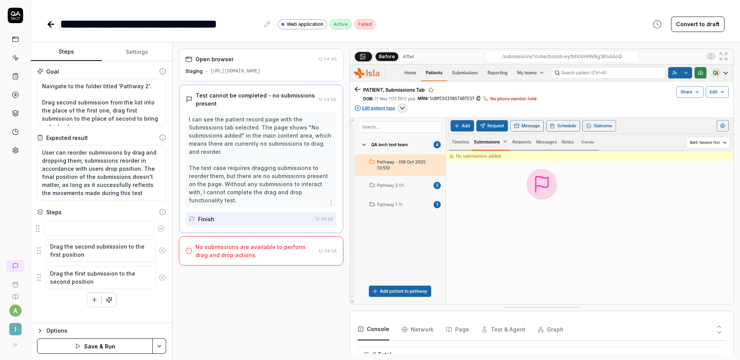
drag, startPoint x: 39, startPoint y: 268, endPoint x: 39, endPoint y: 227, distance: 41.2
click at [39, 227] on fieldset "Drag the second submission to the first position Drag the first submission to t…" at bounding box center [101, 254] width 129 height 70
drag, startPoint x: 155, startPoint y: 86, endPoint x: 32, endPoint y: 81, distance: 123.5
click at [32, 81] on div "Goal Navigate to the folder titled 'Pathway 2'. Drag second submission from the…" at bounding box center [101, 192] width 141 height 262
click at [90, 225] on textarea at bounding box center [100, 227] width 111 height 15
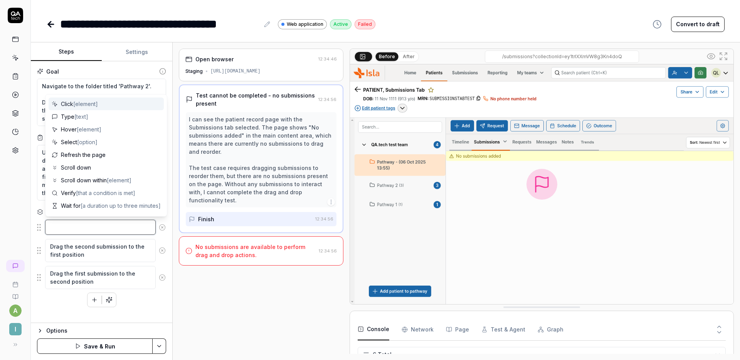
paste textarea "Navigate to the folder titled 'Pathway 2'."
type textarea "*"
type textarea "Navigate to the folder titled 'Pathway 2'."
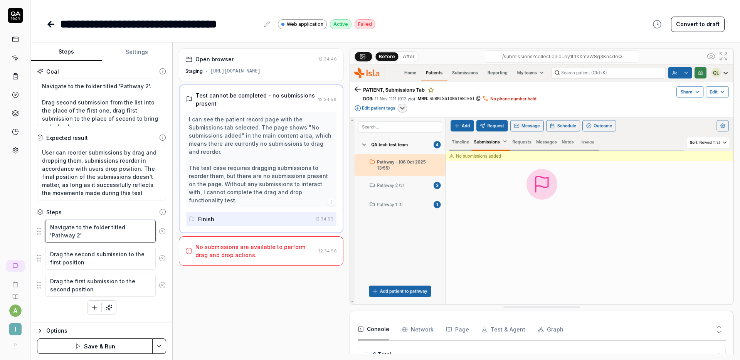
click at [106, 236] on textarea "Navigate to the folder titled 'Pathway 2'." at bounding box center [100, 231] width 111 height 23
click at [51, 226] on textarea "Navigate to the folder titled 'Pathway 2'." at bounding box center [100, 231] width 111 height 23
type textarea "*"
type textarea "INavigate to the folder titled 'Pathway 2'."
type textarea "*"
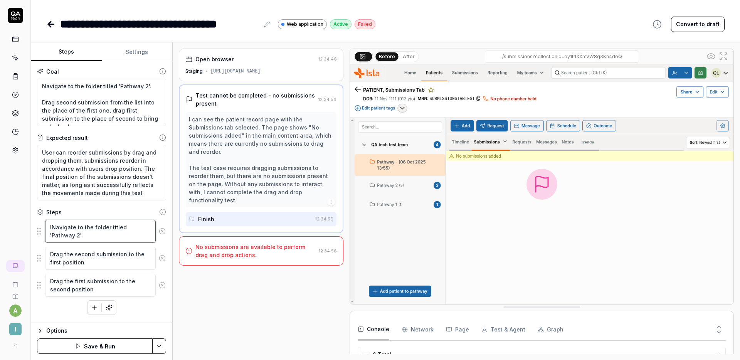
type textarea "IfNavigate to the folder titled 'Pathway 2'."
type textarea "*"
type textarea "If Navigate to the folder titled 'Pathway 2'."
type textarea "*"
type textarea "If nNavigate to the folder titled 'Pathway 2'."
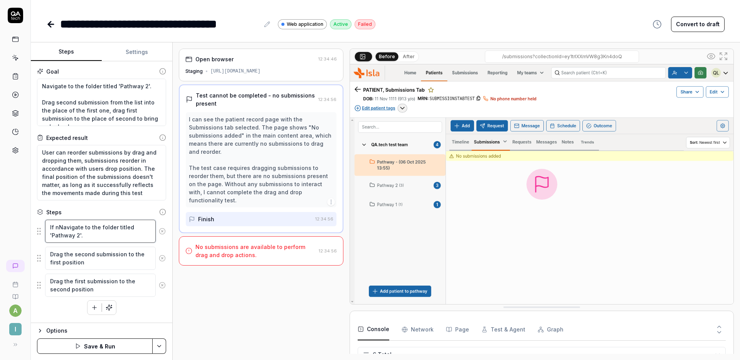
type textarea "*"
type textarea "If noNavigate to the folder titled 'Pathway 2'."
type textarea "*"
type textarea "If notNavigate to the folder titled 'Pathway 2'."
type textarea "*"
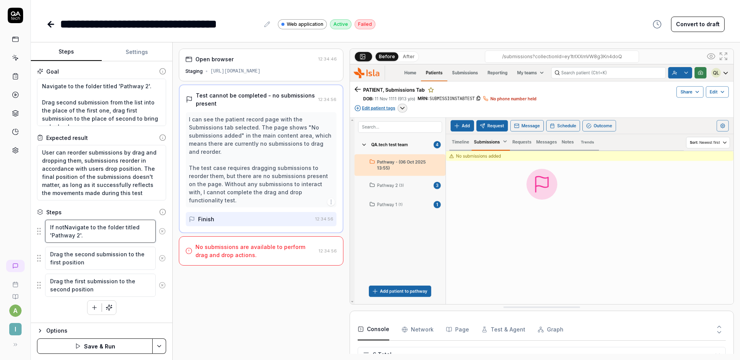
type textarea "If not Navigate to the folder titled 'Pathway 2'."
type textarea "*"
type textarea "If not aNavigate to the folder titled 'Pathway 2'."
type textarea "*"
type textarea "If not alNavigate to the folder titled 'Pathway 2'."
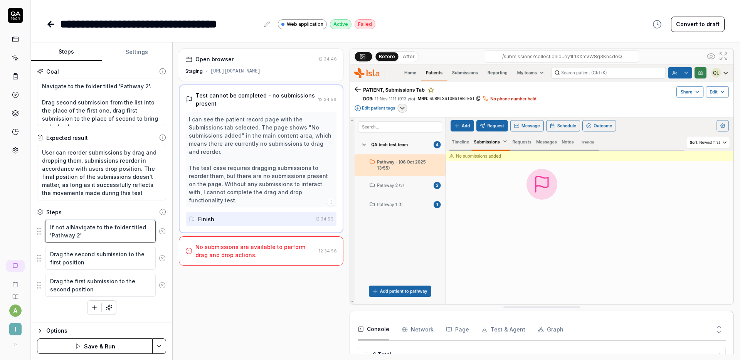
type textarea "*"
type textarea "If not alrNavigate to the folder titled 'Pathway 2'."
type textarea "*"
type textarea "If not alreNavigate to the folder titled 'Pathway 2'."
type textarea "*"
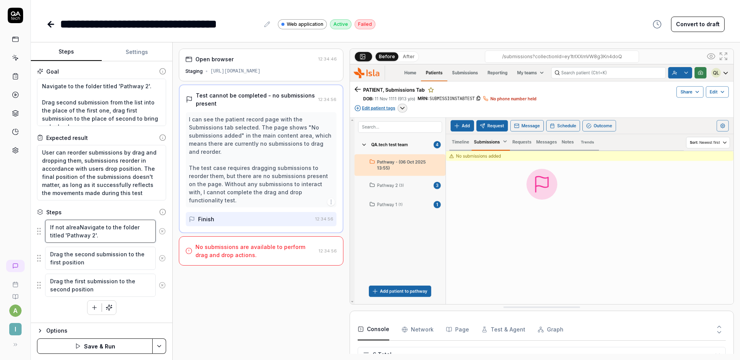
type textarea "If not alreadNavigate to the folder titled 'Pathway 2'."
type textarea "*"
type textarea "If not alreadyNavigate to the folder titled 'Pathway 2'."
type textarea "*"
type textarea "If not already Navigate to the folder titled 'Pathway 2'."
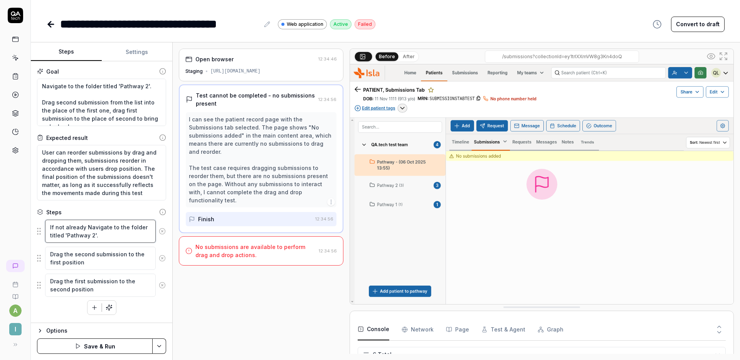
type textarea "*"
type textarea "If not already oNavigate to the folder titled 'Pathway 2'."
type textarea "*"
type textarea "If not already onNavigate to the folder titled 'Pathway 2'."
type textarea "*"
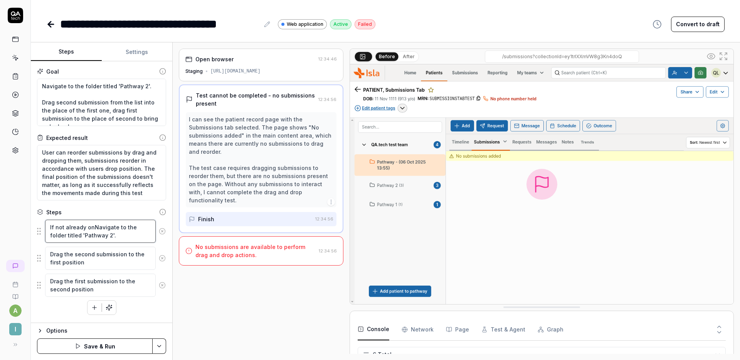
type textarea "If not already on Navigate to the folder titled 'Pathway 2'."
type textarea "*"
type textarea "If not already on iNavigate to the folder titled 'Pathway 2'."
type textarea "*"
type textarea "If not already on itNavigate to the folder titled 'Pathway 2'."
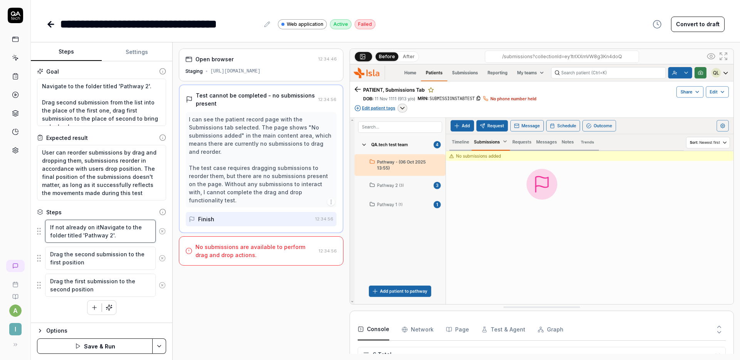
type textarea "*"
type textarea "If not already on it,Navigate to the folder titled 'Pathway 2'."
type textarea "*"
type textarea "If not already on it, Navigate to the folder titled 'Pathway 2'."
type textarea "*"
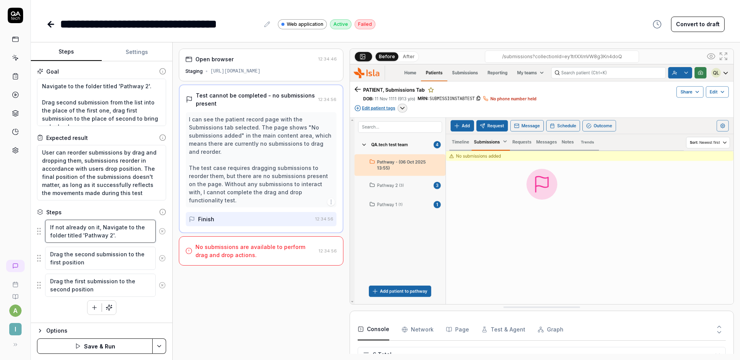
type textarea "If not already on it, avigate to the folder titled 'Pathway 2'."
type textarea "*"
type textarea "If not already on it, navigate to the folder titled 'Pathway 2'."
click at [131, 239] on textarea "If not already on it, navigate to the folder titled 'Pathway 2'." at bounding box center [100, 231] width 111 height 23
type textarea "*"
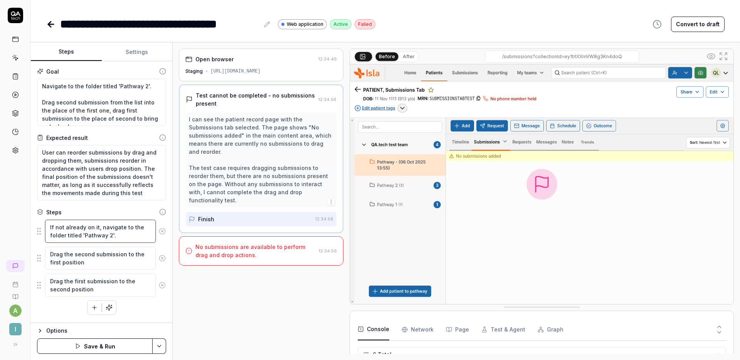
type textarea "If not already on it, navigate to the folder titled 'Pathway 2'"
type textarea "*"
type textarea "If not already on it, navigate to the folder titled 'Pathway 2'"
type textarea "*"
type textarea "If not already on it, navigate to the folder titled 'Pathway 2' n"
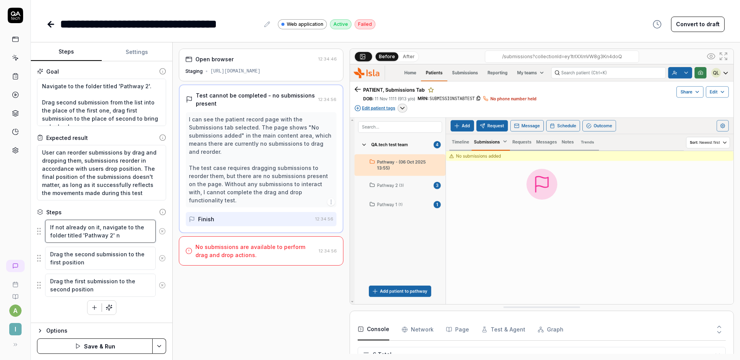
type textarea "*"
type textarea "If not already on it, navigate to the folder titled 'Pathway 2' n"
type textarea "*"
type textarea "If not already on it, navigate to the folder titled 'Pathway 2' n"
type textarea "*"
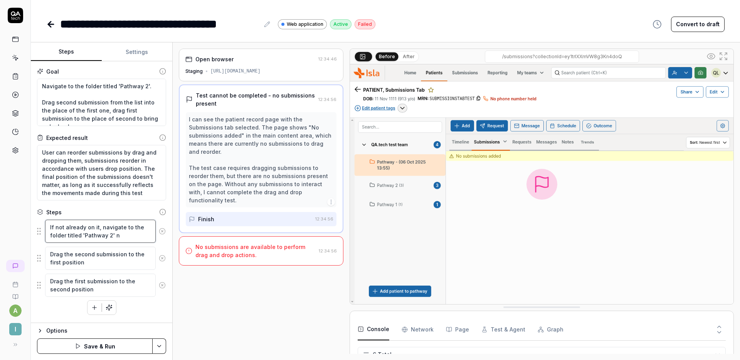
type textarea "If not already on it, navigate to the folder titled 'Pathway 2'"
type textarea "*"
type textarea "If not already on it, navigate to the folder titled 'Pathway 2' i"
type textarea "*"
type textarea "If not already on it, navigate to the folder titled 'Pathway 2' in"
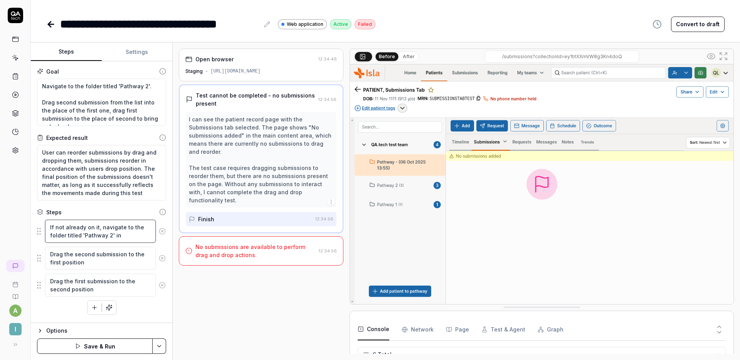
type textarea "*"
type textarea "If not already on it, navigate to the folder titled 'Pathway 2' in"
type textarea "*"
type textarea "If not already on it, navigate to the folder titled 'Pathway 2' in t"
type textarea "*"
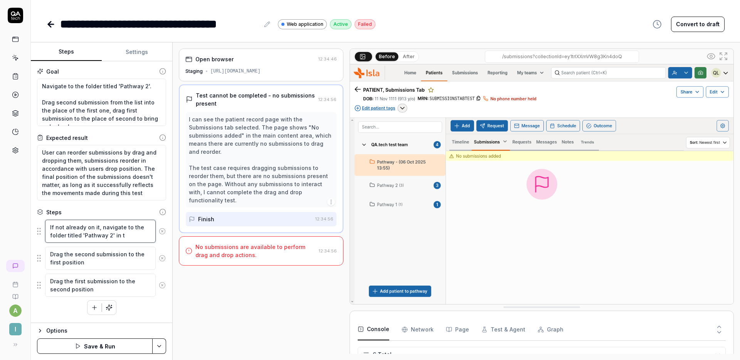
type textarea "If not already on it, navigate to the folder titled 'Pathway 2' in th"
type textarea "*"
type textarea "If not already on it, navigate to the folder titled 'Pathway 2' in the"
type textarea "*"
type textarea "If not already on it, navigate to the folder titled 'Pathway 2' in the"
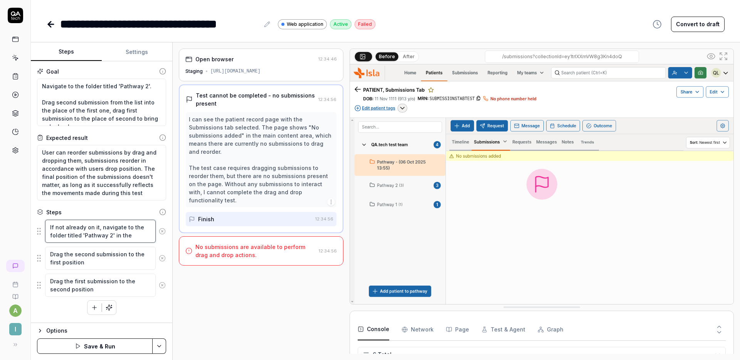
type textarea "*"
type textarea "If not already on it, navigate to the folder titled 'Pathway 2' in the c"
type textarea "*"
type textarea "If not already on it, navigate to the folder titled 'Pathway 2' in the co"
type textarea "*"
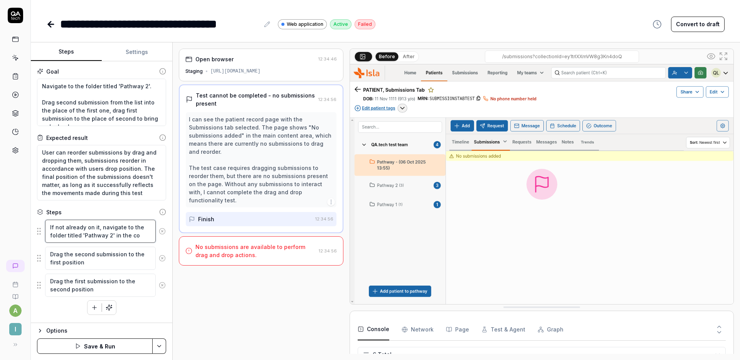
type textarea "If not already on it, navigate to the folder titled 'Pathway 2' in the col"
type textarea "*"
type textarea "If not already on it, navigate to the folder titled 'Pathway 2' in the colu"
type textarea "*"
type textarea "If not already on it, navigate to the folder titled 'Pathway 2' in the colum"
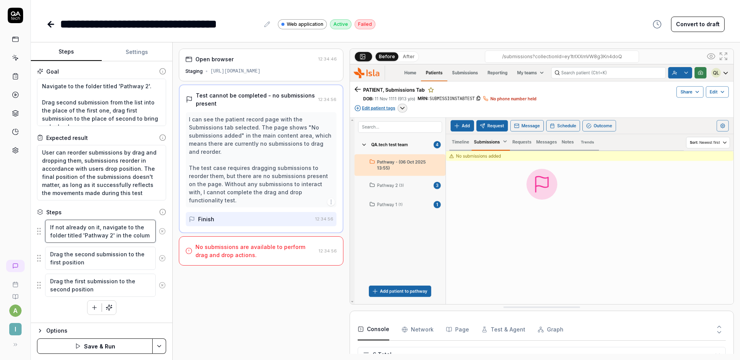
type textarea "*"
type textarea "If not already on it, navigate to the folder titled 'Pathway 2' in the column"
type textarea "*"
type textarea "If not already on it, navigate to the folder titled 'Pathway 2' in the column"
type textarea "*"
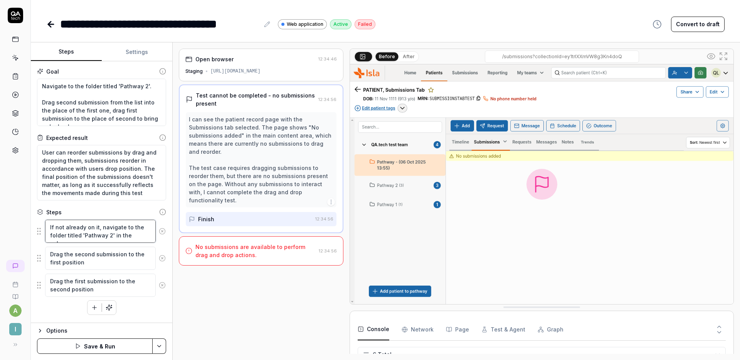
type textarea "If not already on it, navigate to the folder titled 'Pathway 2' in the column o"
type textarea "*"
type textarea "If not already on it, navigate to the folder titled 'Pathway 2' in the column on"
type textarea "*"
type textarea "If not already on it, navigate to the folder titled 'Pathway 2' in the column on"
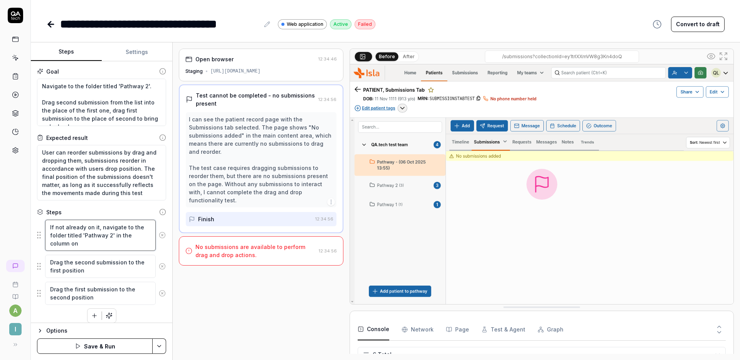
type textarea "*"
type textarea "If not already on it, navigate to the folder titled 'Pathway 2' in the column o…"
type textarea "*"
type textarea "If not already on it, navigate to the folder titled 'Pathway 2' in the column o…"
type textarea "*"
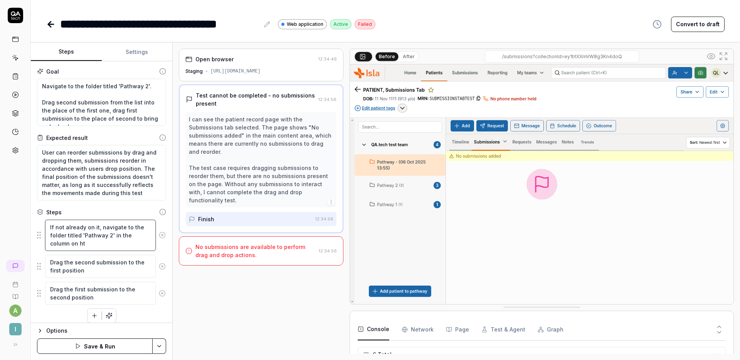
type textarea "If not already on it, navigate to the folder titled 'Pathway 2' in the column o…"
type textarea "*"
type textarea "If not already on it, navigate to the folder titled 'Pathway 2' in the column o…"
type textarea "*"
type textarea "If not already on it, navigate to the folder titled 'Pathway 2' in the column on"
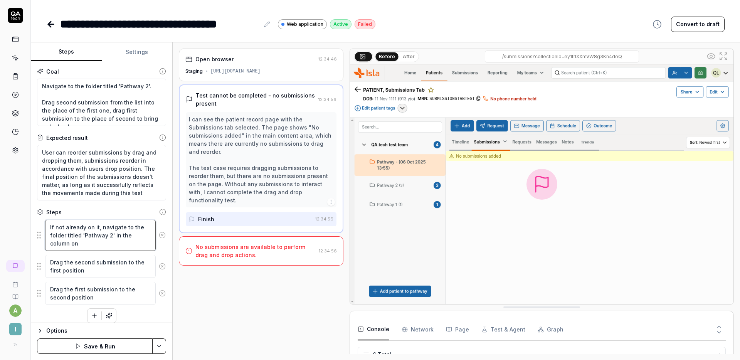
type textarea "*"
type textarea "If not already on it, navigate to the folder titled 'Pathway 2' in the column o…"
type textarea "*"
type textarea "If not already on it, navigate to the folder titled 'Pathway 2' in the column o…"
type textarea "*"
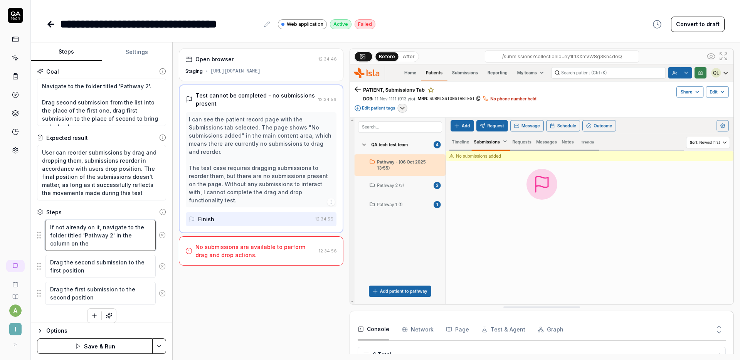
type textarea "If not already on it, navigate to the folder titled 'Pathway 2' in the column o…"
type textarea "*"
type textarea "If not already on it, navigate to the folder titled 'Pathway 2' in the column o…"
type textarea "*"
type textarea "If not already on it, navigate to the folder titled 'Pathway 2' in the column o…"
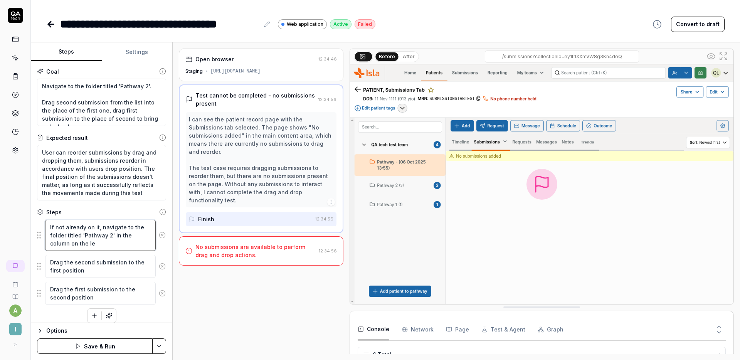
type textarea "*"
type textarea "If not already on it, navigate to the folder titled 'Pathway 2' in the column o…"
type textarea "*"
type textarea "If not already on it, navigate to the folder titled 'Pathway 2' in the column o…"
click at [98, 346] on button "Save & Run" at bounding box center [95, 345] width 116 height 15
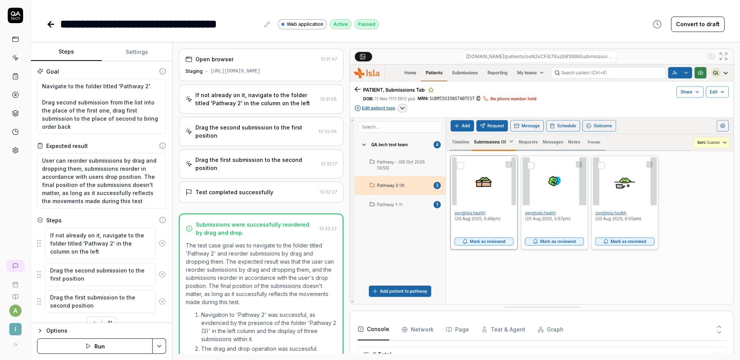
scroll to position [50, 0]
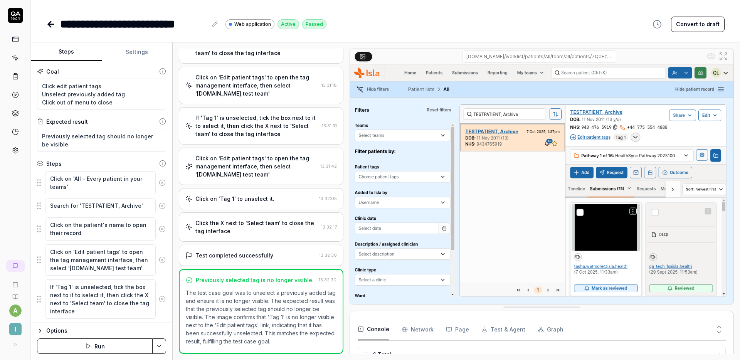
scroll to position [50, 0]
type textarea "*"
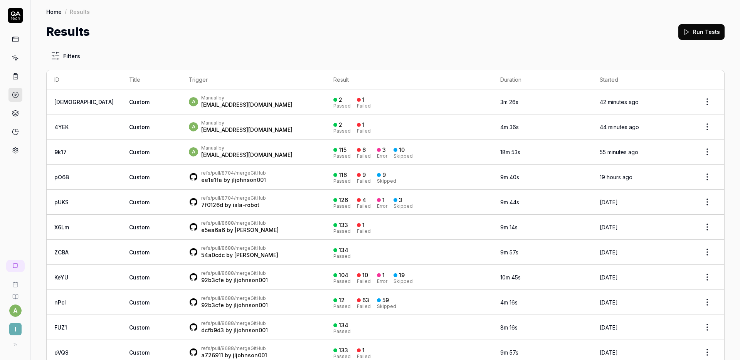
click at [398, 34] on div "Results Run Tests" at bounding box center [385, 31] width 678 height 17
click at [12, 57] on icon at bounding box center [15, 57] width 7 height 7
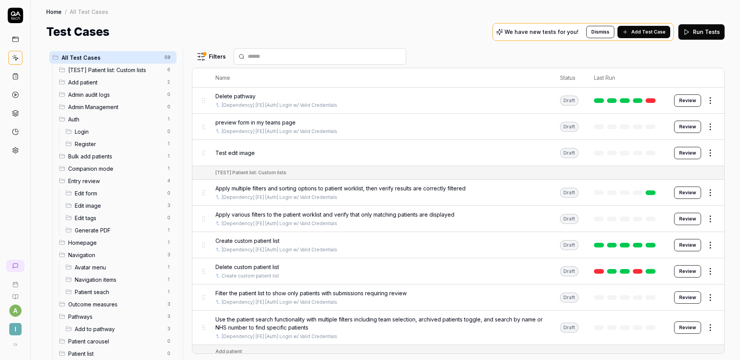
click at [702, 30] on button "Run Tests" at bounding box center [701, 31] width 46 height 15
click at [433, 22] on div "Home / All Test Cases Home / All Test Cases Test Cases We have new tests for yo…" at bounding box center [385, 20] width 709 height 40
click at [698, 34] on button "Run Tests" at bounding box center [701, 31] width 46 height 15
click at [18, 94] on icon at bounding box center [15, 94] width 7 height 7
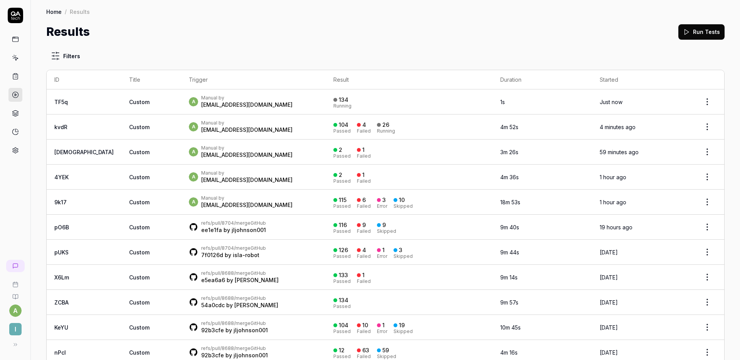
click at [700, 100] on html "a I Home / Results Home / Results Results Run Tests Filters ID Title Trigger Re…" at bounding box center [370, 180] width 740 height 360
click at [681, 137] on span "Stop all tests" at bounding box center [677, 137] width 35 height 8
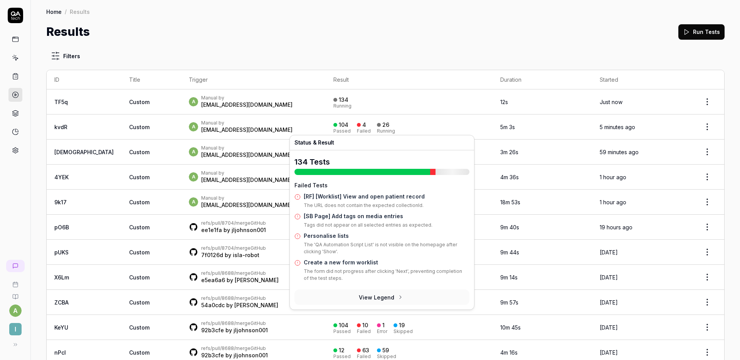
click at [404, 124] on div "104 Passed 4 Failed 26 Running" at bounding box center [408, 127] width 151 height 13
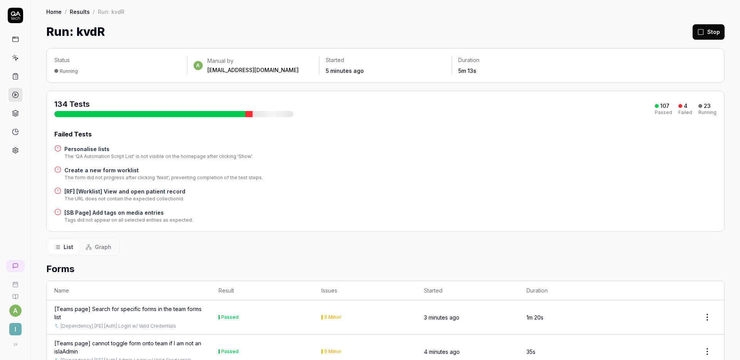
click at [15, 93] on icon at bounding box center [15, 94] width 7 height 7
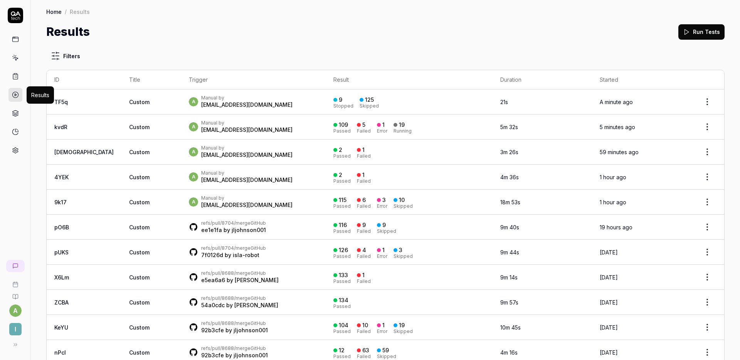
click at [447, 38] on div "Results Run Tests" at bounding box center [385, 31] width 678 height 17
click at [423, 31] on div "Results Run Tests" at bounding box center [385, 31] width 678 height 17
click at [394, 133] on td "127 Passed 5 Failed 2 Error" at bounding box center [409, 126] width 167 height 25
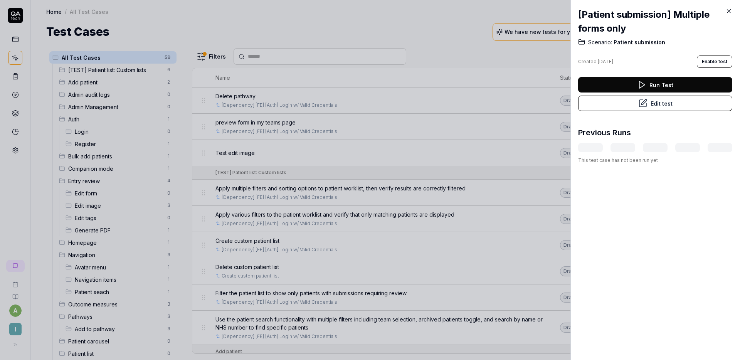
click at [654, 101] on button "Edit test" at bounding box center [655, 103] width 154 height 15
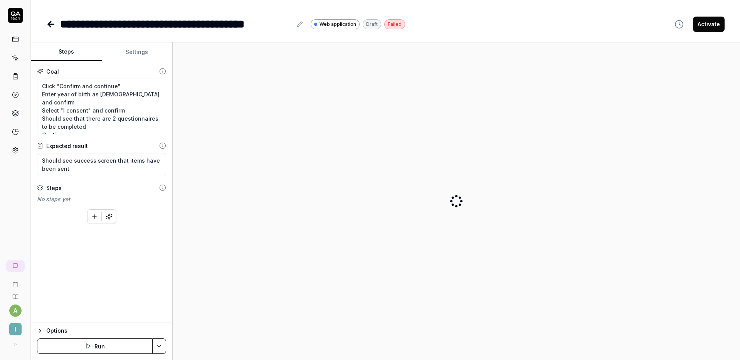
type textarea "*"
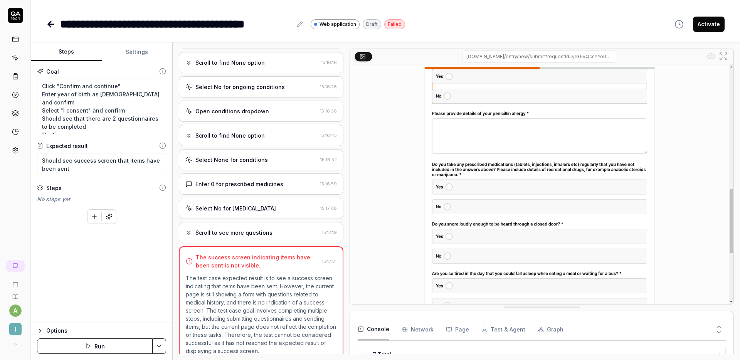
scroll to position [1062, 0]
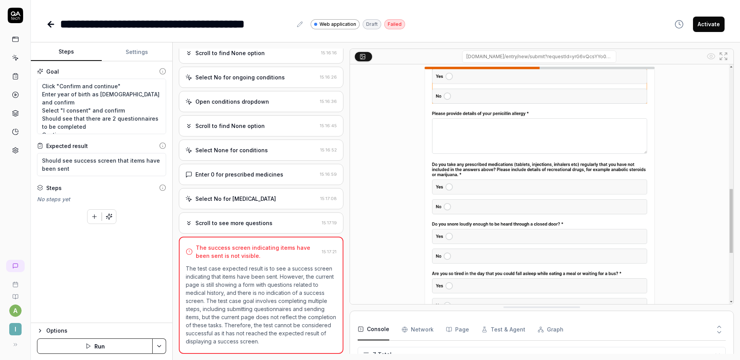
click at [264, 197] on div "Select No for [MEDICAL_DATA]" at bounding box center [251, 199] width 132 height 8
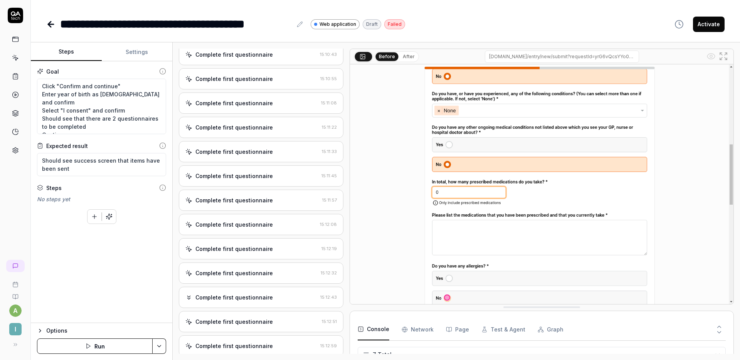
scroll to position [0, 0]
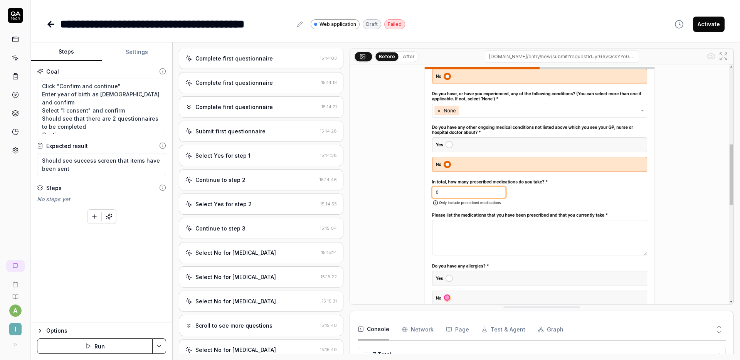
click at [271, 137] on div "Submit first questionnaire 15:14:28" at bounding box center [261, 131] width 165 height 21
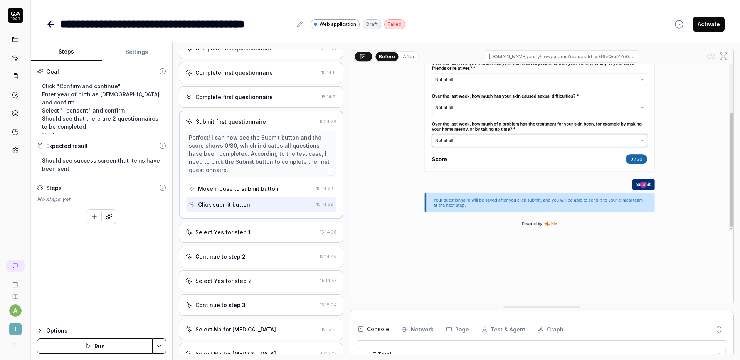
click at [259, 236] on div "Select Yes for step 1" at bounding box center [250, 232] width 131 height 8
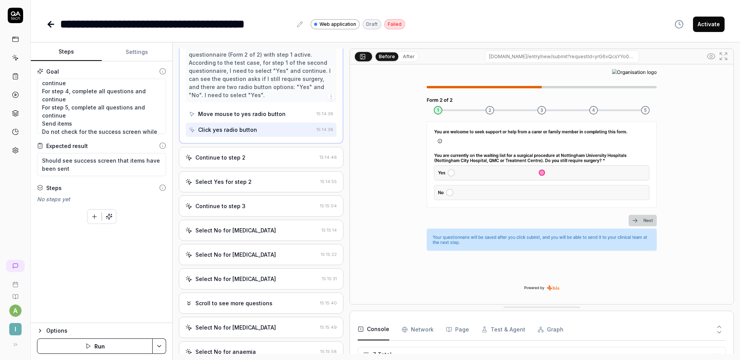
scroll to position [146, 0]
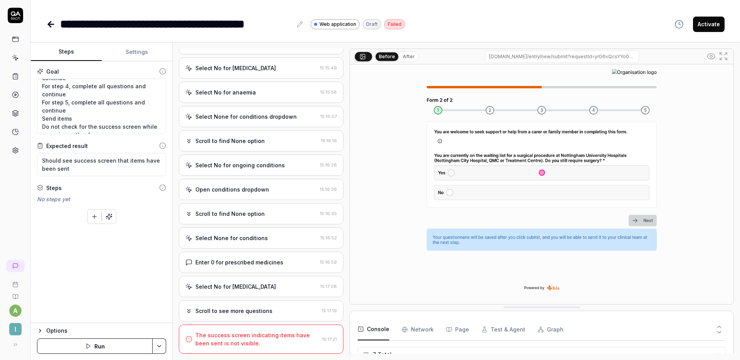
click at [259, 289] on div "Select No for [MEDICAL_DATA]" at bounding box center [251, 287] width 132 height 8
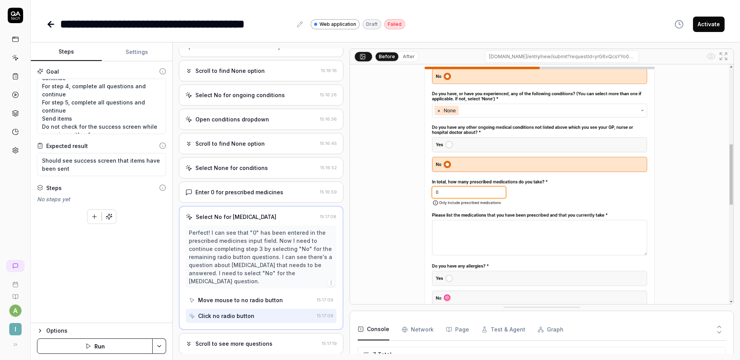
scroll to position [1069, 0]
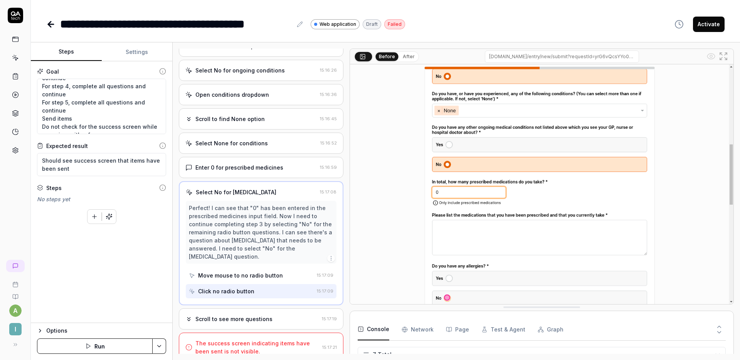
click at [266, 315] on div "Scroll to see more questions" at bounding box center [233, 319] width 77 height 8
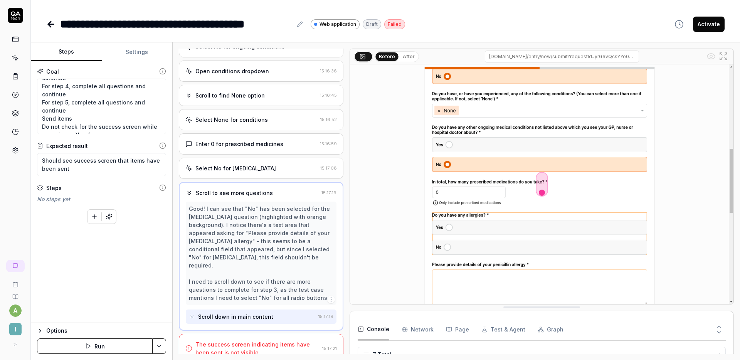
scroll to position [1094, 0]
click at [283, 333] on div "The success screen indicating items have been sent is not visible. 15:17:21" at bounding box center [261, 347] width 165 height 29
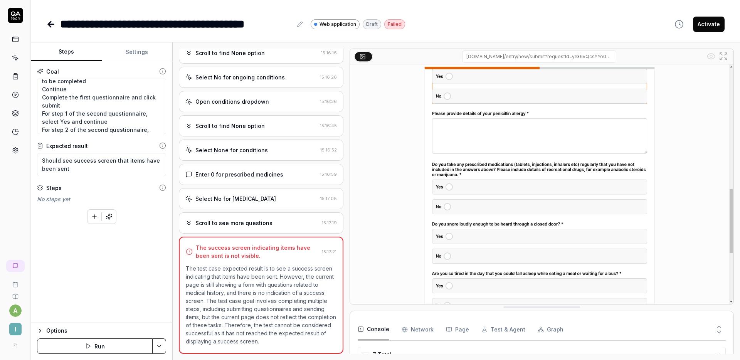
scroll to position [46, 0]
click at [249, 152] on div "Select None for conditions" at bounding box center [231, 150] width 72 height 8
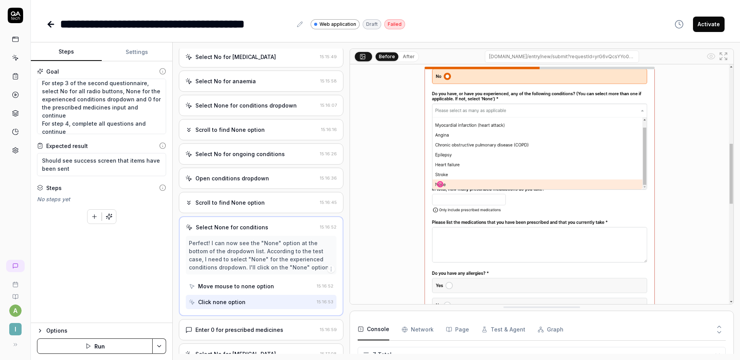
scroll to position [1053, 0]
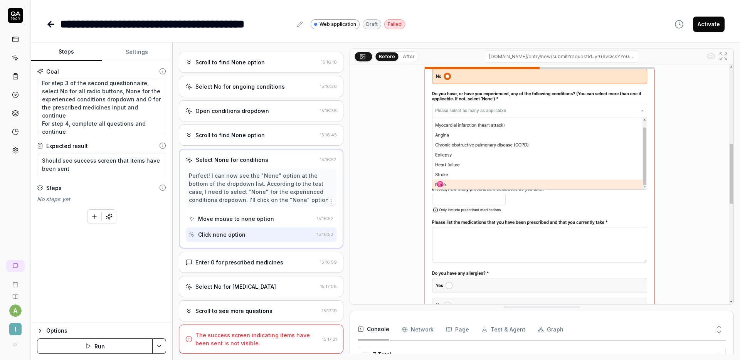
click at [261, 266] on div "Enter 0 for prescribed medicines" at bounding box center [239, 262] width 88 height 8
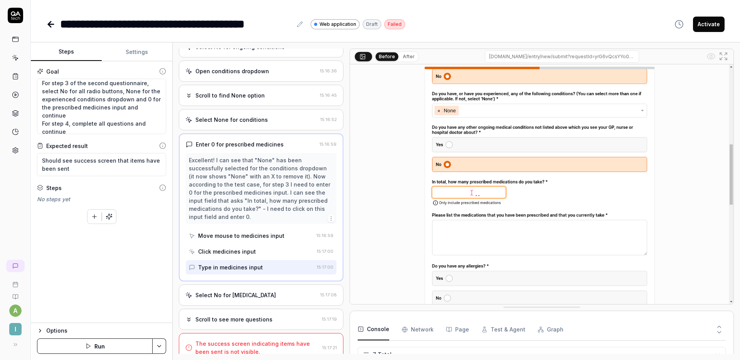
scroll to position [1101, 0]
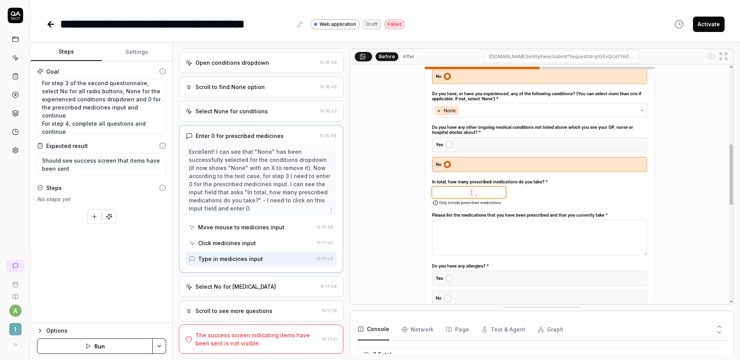
click at [261, 286] on div "Select No for [MEDICAL_DATA]" at bounding box center [251, 287] width 132 height 8
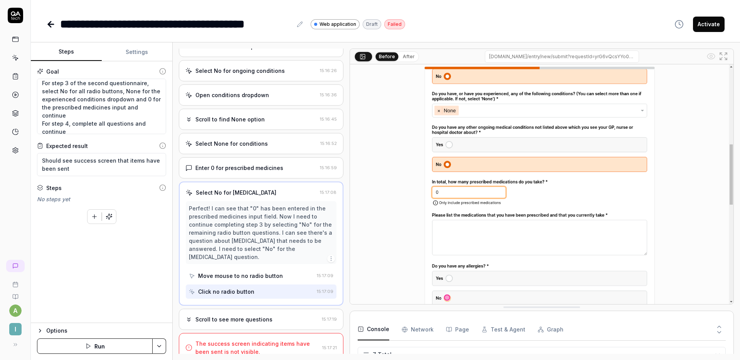
scroll to position [1069, 0]
click at [277, 315] on div "Scroll to see more questions" at bounding box center [251, 319] width 133 height 8
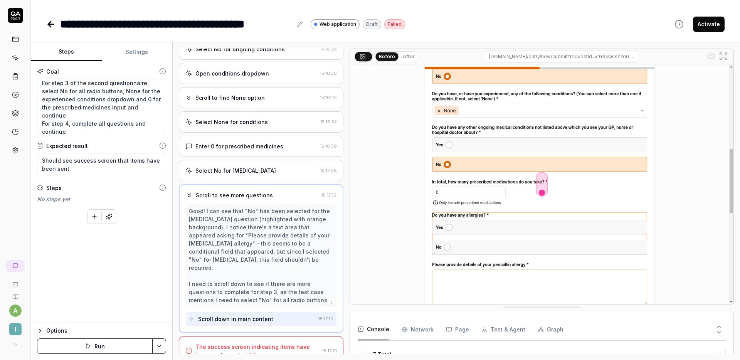
scroll to position [1094, 0]
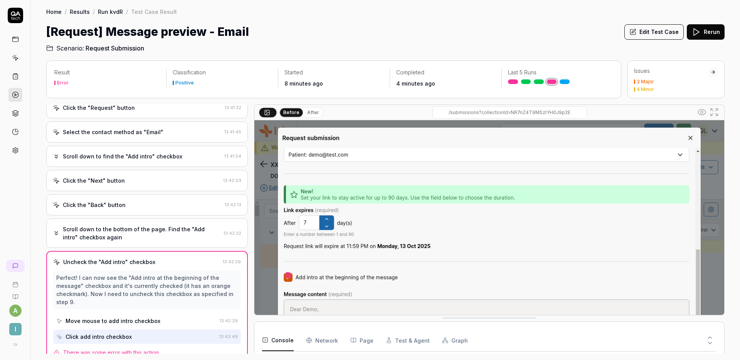
scroll to position [38, 0]
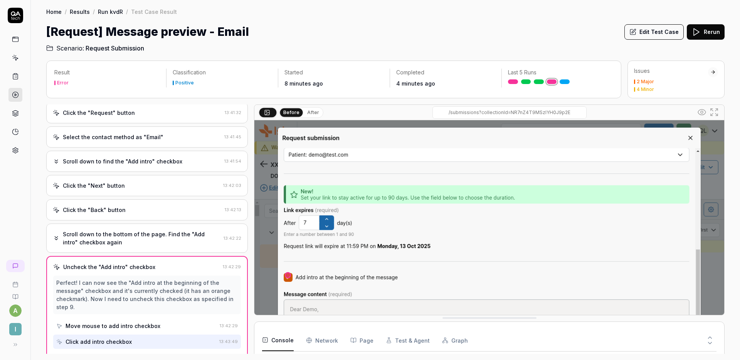
click at [138, 184] on div "Click the "Next" button" at bounding box center [136, 186] width 167 height 8
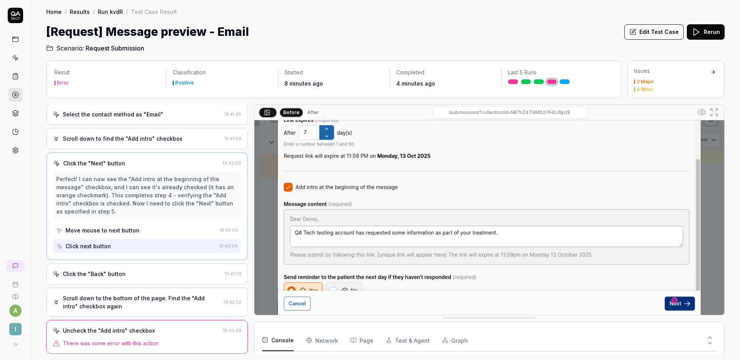
scroll to position [95, 0]
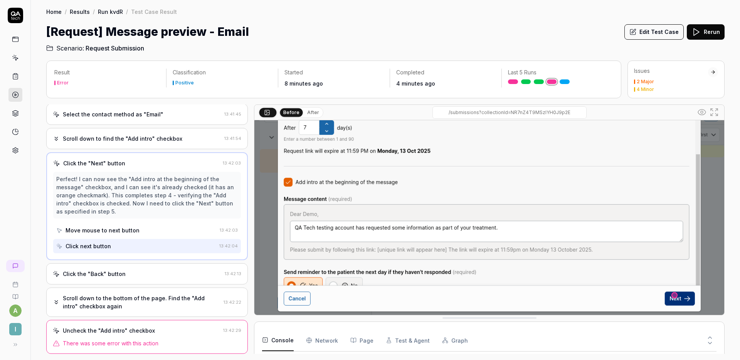
click at [155, 274] on div "Click the "Back" button" at bounding box center [137, 274] width 169 height 8
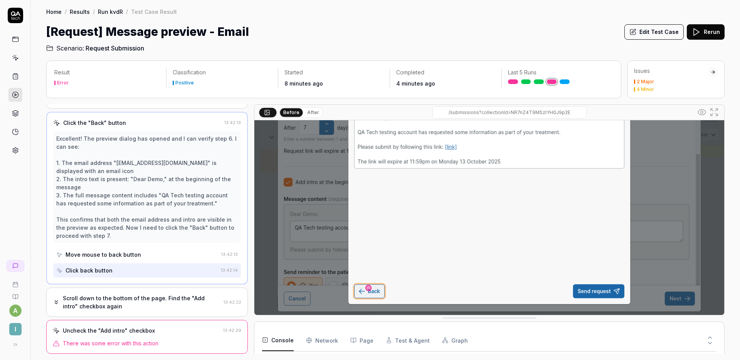
click at [149, 298] on div "Scroll down to the bottom of the page. Find the "Add intro" checkbox again" at bounding box center [142, 302] width 158 height 16
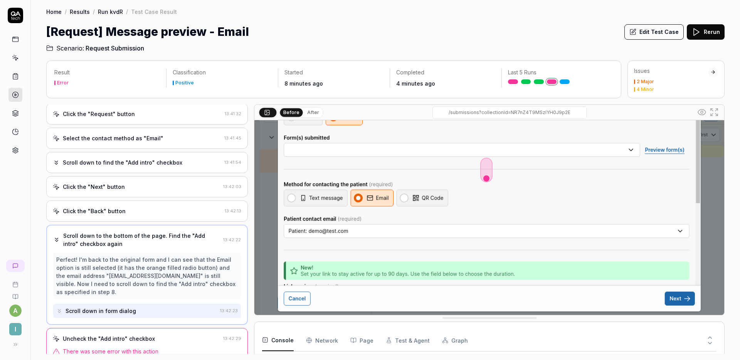
click at [165, 335] on div "Uncheck the "Add intro" checkbox" at bounding box center [136, 339] width 167 height 8
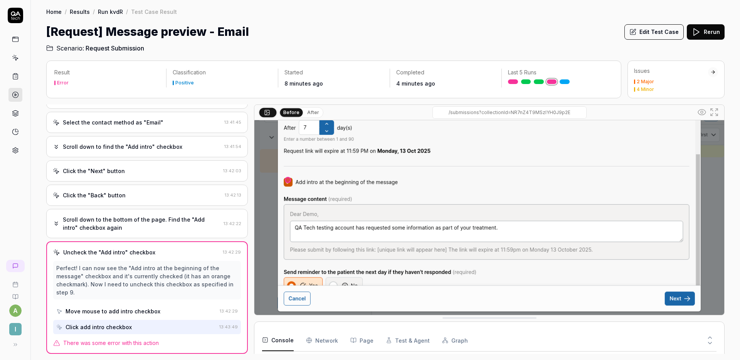
click at [497, 40] on h2 "Scenario: Request Submission" at bounding box center [385, 46] width 678 height 12
click at [654, 34] on button "Edit Test Case" at bounding box center [653, 31] width 59 height 15
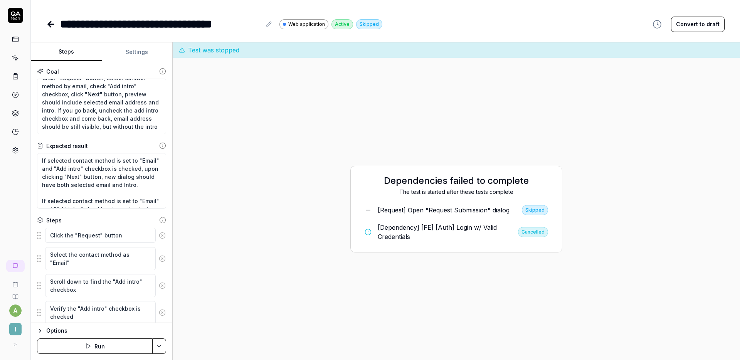
scroll to position [131, 0]
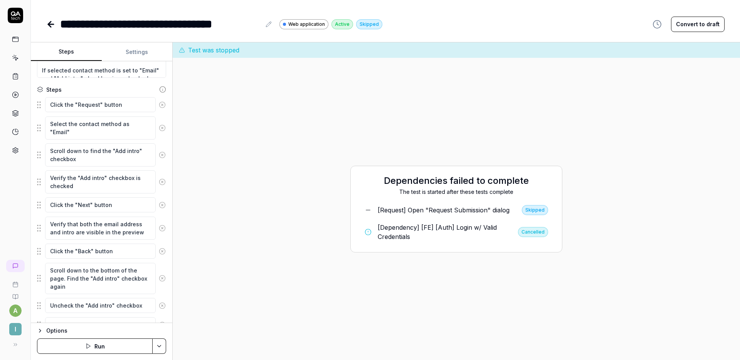
click at [102, 349] on button "Run" at bounding box center [95, 345] width 116 height 15
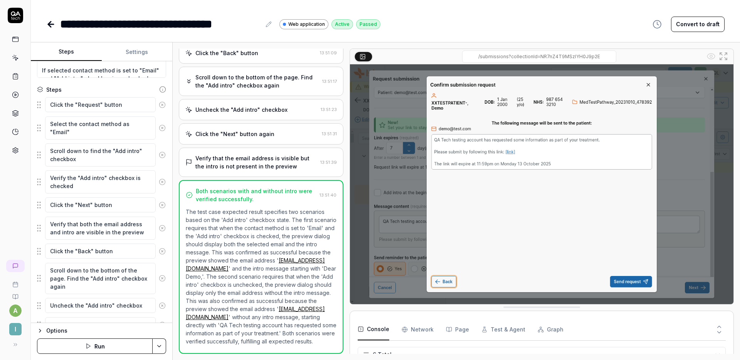
scroll to position [147, 0]
type textarea "*"
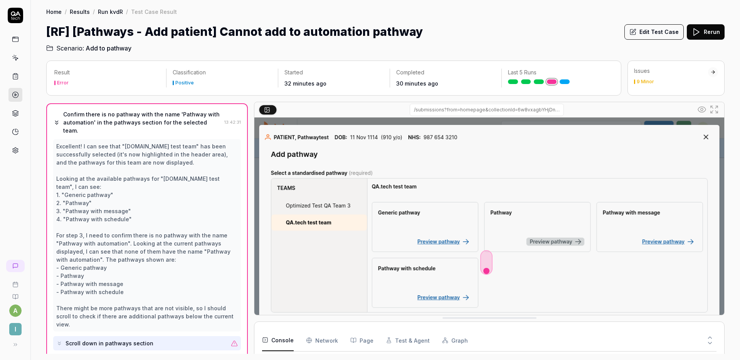
scroll to position [66, 0]
click at [701, 32] on icon at bounding box center [696, 31] width 9 height 9
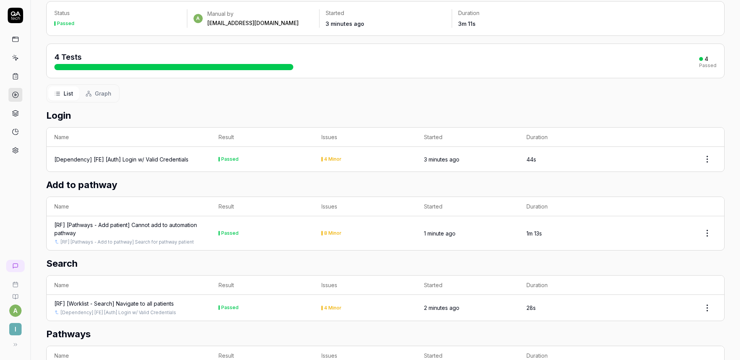
scroll to position [124, 0]
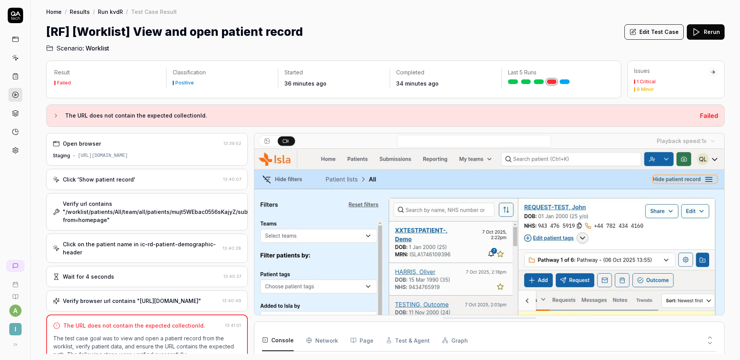
click at [155, 177] on div "Click 'Show patient record'" at bounding box center [136, 179] width 167 height 8
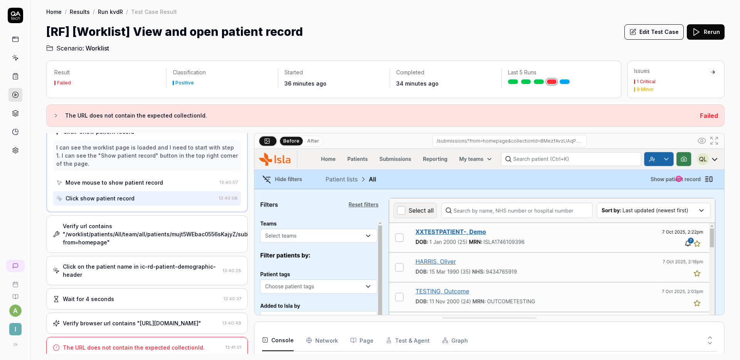
click at [153, 221] on div "Verify url contains "/worklist/patients/All/team/all/patients/mujt5WEbac0556sKa…" at bounding box center [147, 233] width 202 height 37
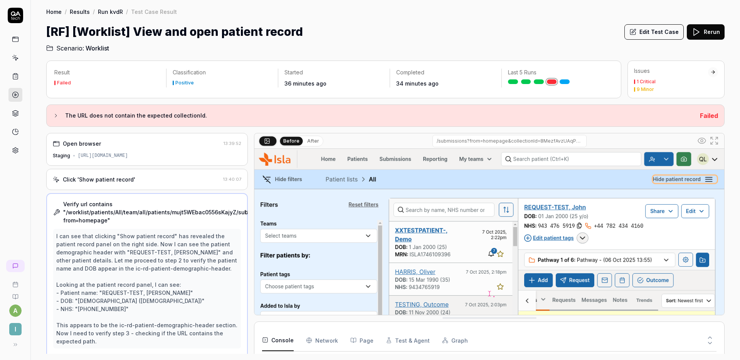
click at [653, 34] on button "Edit Test Case" at bounding box center [653, 31] width 59 height 15
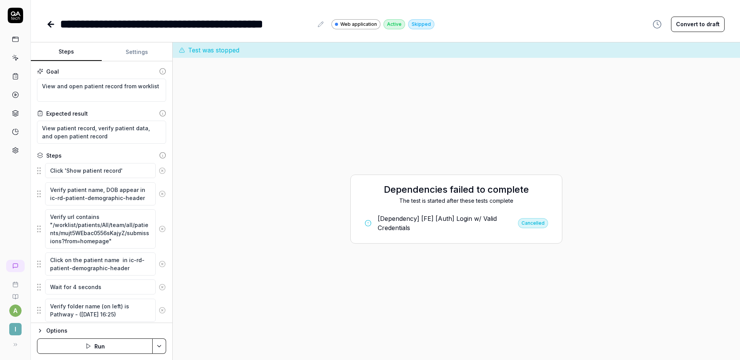
click at [138, 53] on button "Settings" at bounding box center [137, 52] width 71 height 19
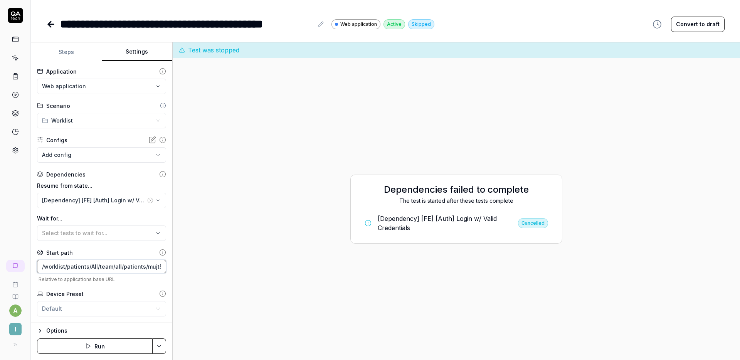
click at [98, 266] on input "/worklist/patients/All/team/all/patients/mujt5WEbac0556sKajyZ/submissions?from=…" at bounding box center [101, 266] width 129 height 13
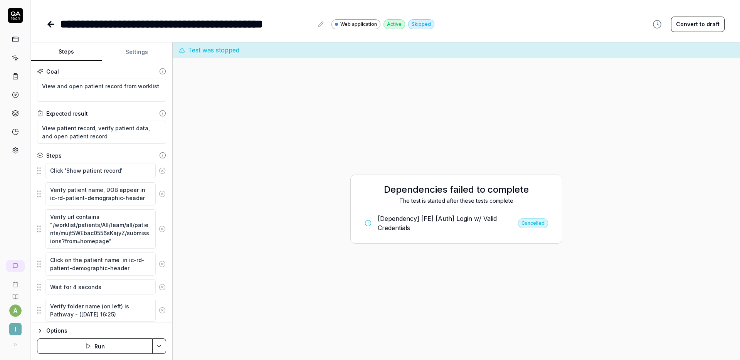
click at [65, 48] on button "Steps" at bounding box center [66, 52] width 71 height 19
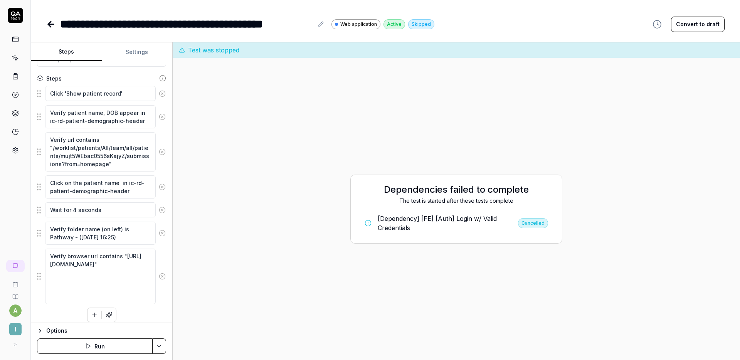
scroll to position [82, 0]
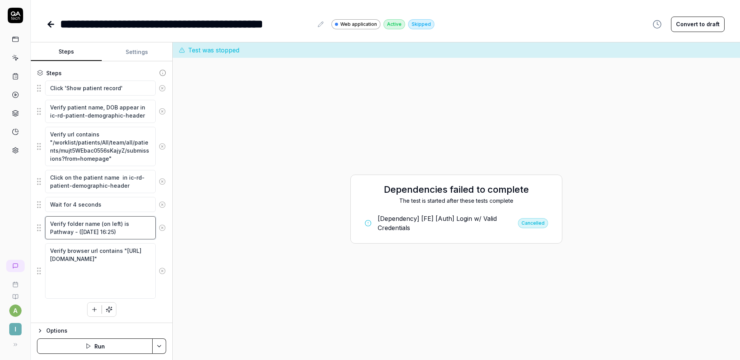
click at [104, 229] on textarea "Verify folder name (on left) is Pathway - ([DATE] 16:25)" at bounding box center [100, 227] width 111 height 23
click at [131, 235] on textarea "Verify folder name (on left) is Pathway - ([DATE] 16:25)" at bounding box center [100, 227] width 111 height 23
type textarea "*"
type textarea "Verify folder name (on left) is Pathway - ([DATE] 16:25)."
type textarea "*"
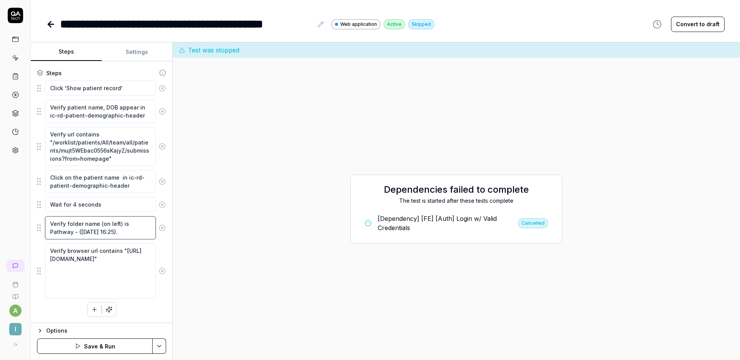
type textarea "Verify folder name (on left) is Pathway - ([DATE] 16:25). I"
type textarea "*"
type textarea "Verify folder name (on left) is Pathway - ([DATE] 16:25). If"
type textarea "*"
type textarea "Verify folder name (on left) is Pathway - ([DATE] 16:25). If"
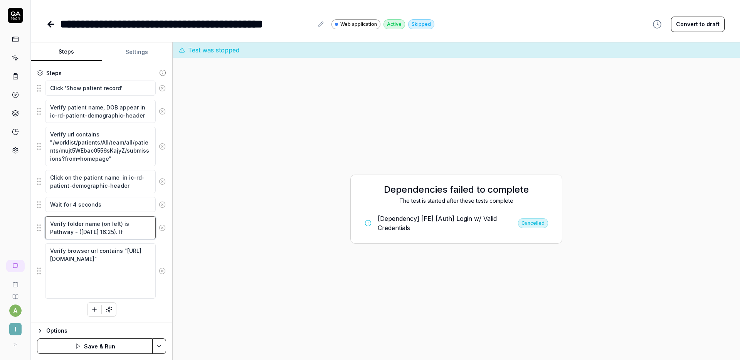
type textarea "*"
type textarea "Verify folder name (on left) is Pathway - ([DATE] 16:25). If n"
type textarea "*"
type textarea "Verify folder name (on left) is Pathway - ([DATE] 16:25). If no"
type textarea "*"
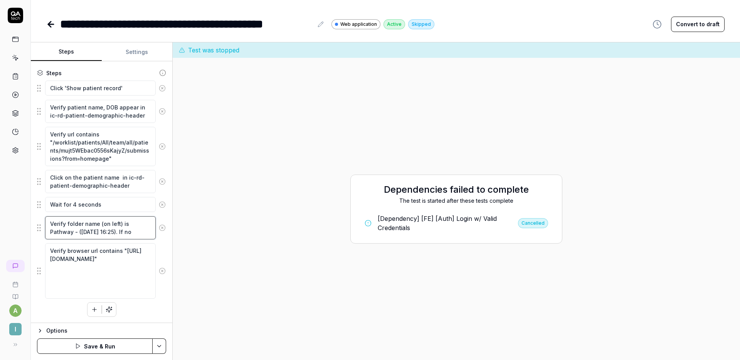
type textarea "Verify folder name (on left) is Pathway - ([DATE] 16:25). If not"
type textarea "*"
type textarea "Verify folder name (on left) is Pathway - ([DATE] 16:25). If not,"
type textarea "*"
type textarea "Verify folder name (on left) is Pathway - ([DATE] 16:25). If not, s"
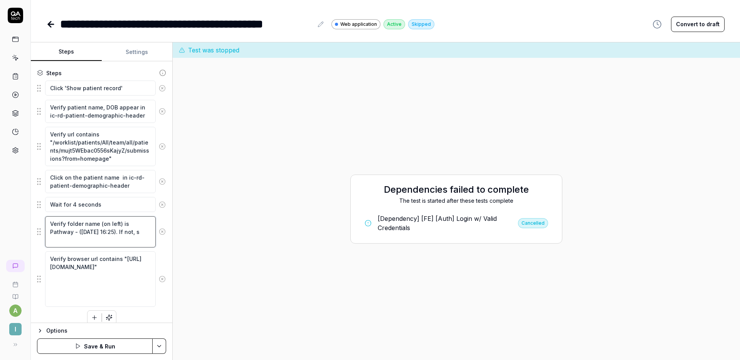
type textarea "*"
type textarea "Verify folder name (on left) is Pathway - ([DATE] 16:25). If not, se"
type textarea "*"
type textarea "Verify folder name (on left) is Pathway - ([DATE] 16:25). If not, sel"
type textarea "*"
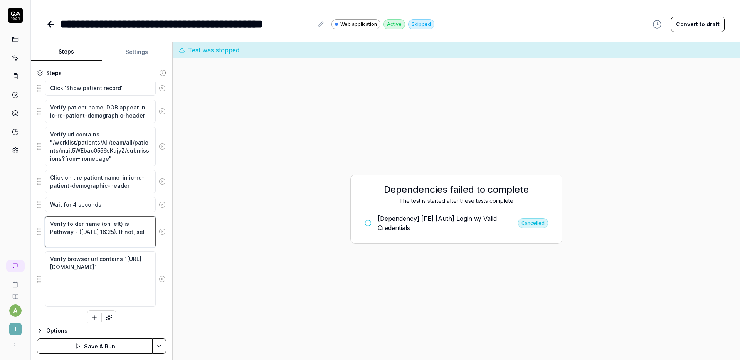
type textarea "Verify folder name (on left) is Pathway - ([DATE] 16:25). If not, sele"
type textarea "*"
type textarea "Verify folder name (on left) is Pathway - ([DATE] 16:25). If not, selec"
type textarea "*"
type textarea "Verify folder name (on left) is Pathway - ([DATE] 16:25). If not, select"
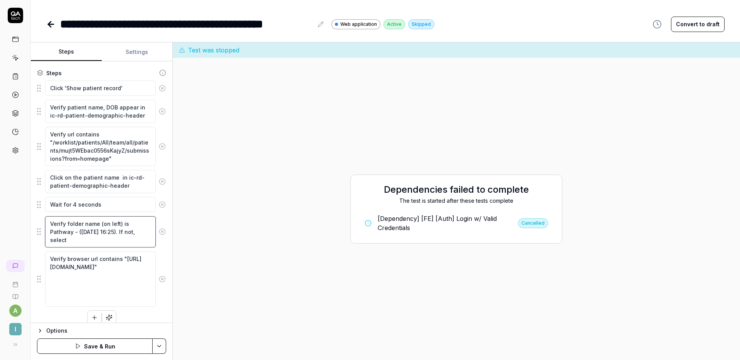
type textarea "*"
type textarea "Verify folder name (on left) is Pathway - ([DATE] 16:25). If not, select t"
type textarea "*"
type textarea "Verify folder name (on left) is Pathway - ([DATE] 16:25). If not, select ti"
type textarea "*"
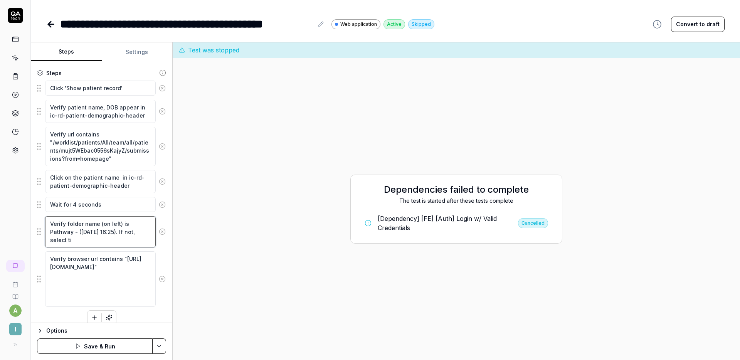
type textarea "Verify folder name (on left) is Pathway - ([DATE] 16:25). If not, select tis"
type textarea "*"
type textarea "Verify folder name (on left) is Pathway - ([DATE] 16:25). If not, select ti"
type textarea "*"
type textarea "Verify folder name (on left) is Pathway - ([DATE] 16:25). If not, select t"
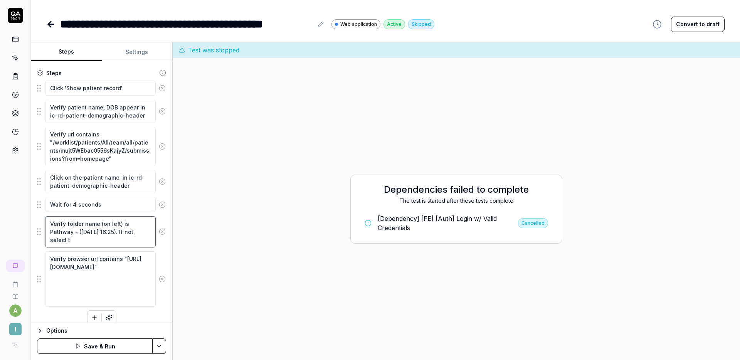
type textarea "*"
type textarea "Verify folder name (on left) is Pathway - ([DATE] 16:25). If not, select th"
type textarea "*"
type textarea "Verify folder name (on left) is Pathway - ([DATE] 16:25). If not, select thi"
type textarea "*"
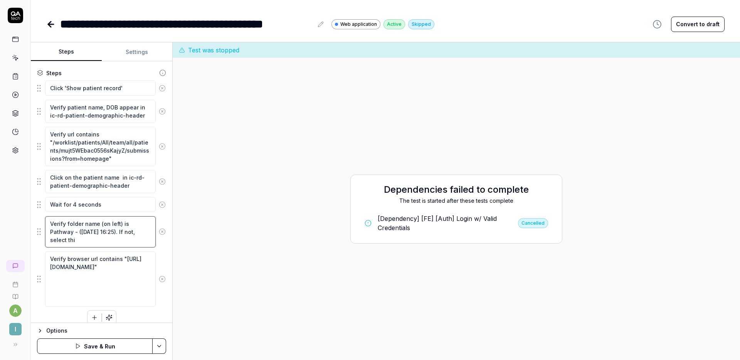
type textarea "Verify folder name (on left) is Pathway - ([DATE] 16:25). If not, select this"
type textarea "*"
type textarea "Verify folder name (on left) is Pathway - ([DATE] 16:25). If not, select this"
type textarea "*"
type textarea "Verify folder name (on left) is Pathway - ([DATE] 16:25). If not, select this p"
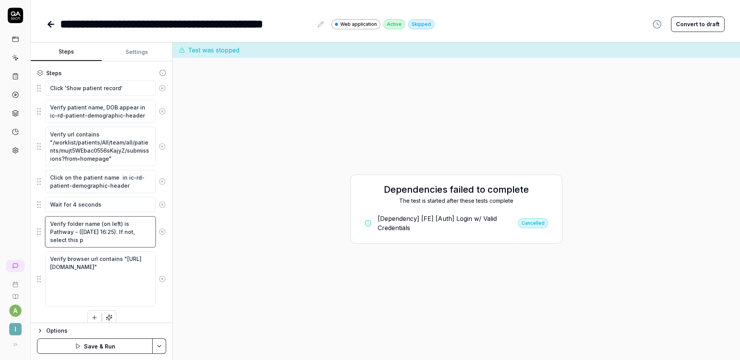
type textarea "*"
type textarea "Verify folder name (on left) is Pathway - ([DATE] 16:25). If not, select this pa"
type textarea "*"
type textarea "Verify folder name (on left) is Pathway - ([DATE] 16:25). If not, select this p…"
type textarea "*"
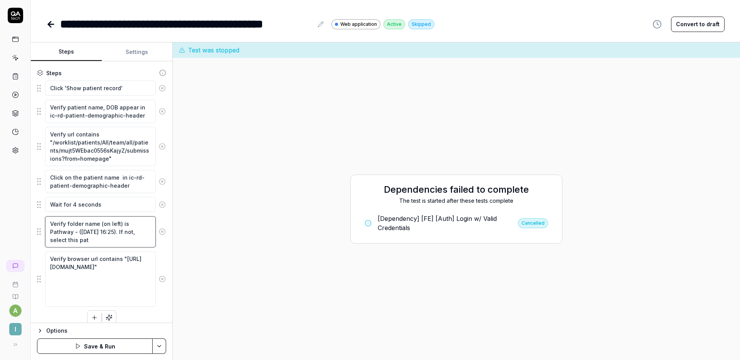
type textarea "Verify folder name (on left) is Pathway - ([DATE] 16:25). If not, select this p…"
type textarea "*"
type textarea "Verify folder name (on left) is Pathway - ([DATE] 16:25). If not, select this p…"
type textarea "*"
type textarea "Verify folder name (on left) is Pathway - ([DATE] 16:25). If not, select this p…"
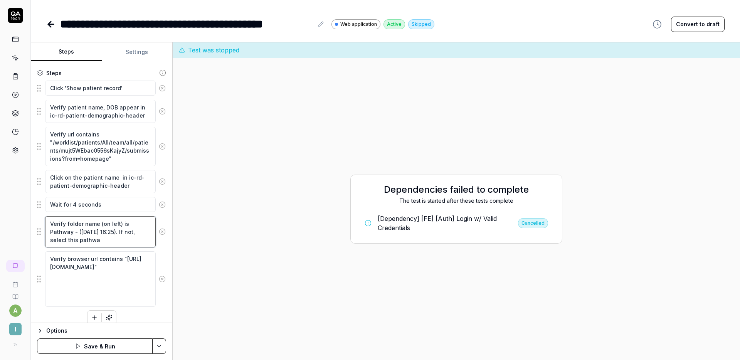
type textarea "*"
type textarea "Verify folder name (on left) is Pathway - ([DATE] 16:25). If not, select this p…"
type textarea "*"
type textarea "Verify folder name (on left) is Pathway - ([DATE] 16:25). If not, select this p…"
type textarea "*"
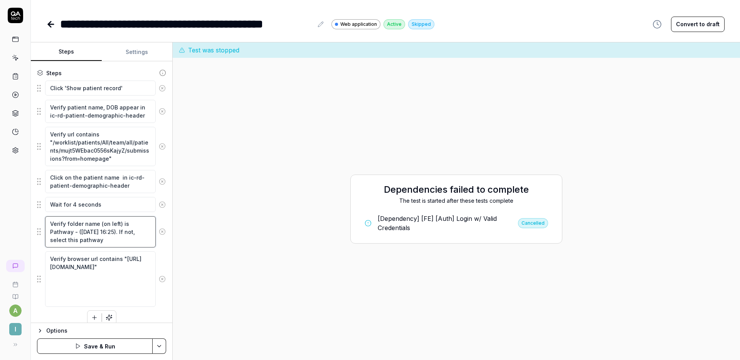
type textarea "Verify folder name (on left) is Pathway - ([DATE] 16:25). If not, select this p…"
type textarea "*"
type textarea "Verify folder name (on left) is Pathway - ([DATE] 16:25). If not, select this p…"
type textarea "*"
type textarea "Verify folder name (on left) is Pathway - ([DATE] 16:25). If not, select this p…"
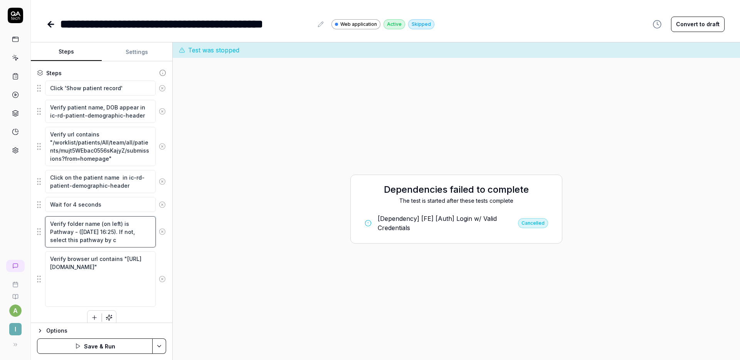
type textarea "*"
type textarea "Verify folder name (on left) is Pathway - ([DATE] 16:25). If not, select this p…"
type textarea "*"
type textarea "Verify folder name (on left) is Pathway - ([DATE] 16:25). If not, select this p…"
type textarea "*"
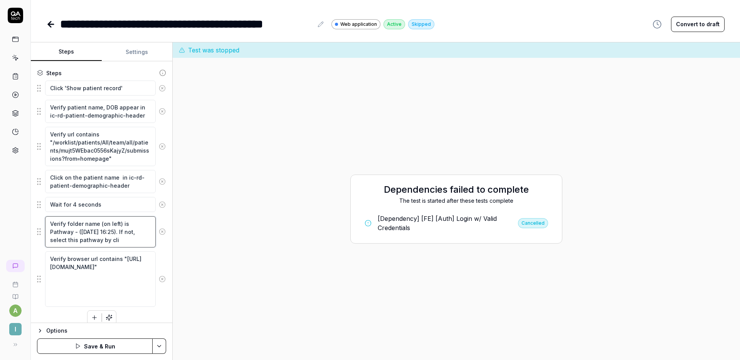
type textarea "Verify folder name (on left) is Pathway - ([DATE] 16:25). If not, select this p…"
type textarea "*"
type textarea "Verify folder name (on left) is Pathway - ([DATE] 16:25). If not, select this p…"
type textarea "*"
type textarea "Verify folder name (on left) is Pathway - ([DATE] 16:25). If not, select this p…"
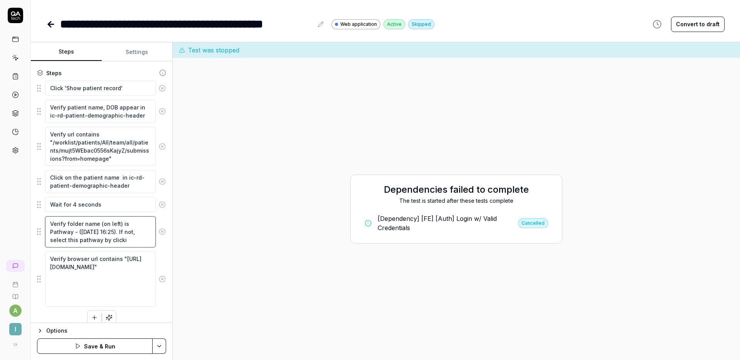
type textarea "*"
type textarea "Verify folder name (on left) is Pathway - ([DATE] 16:25). If not, select this p…"
type textarea "*"
type textarea "Verify folder name (on left) is Pathway - ([DATE] 16:25). If not, select this p…"
type textarea "*"
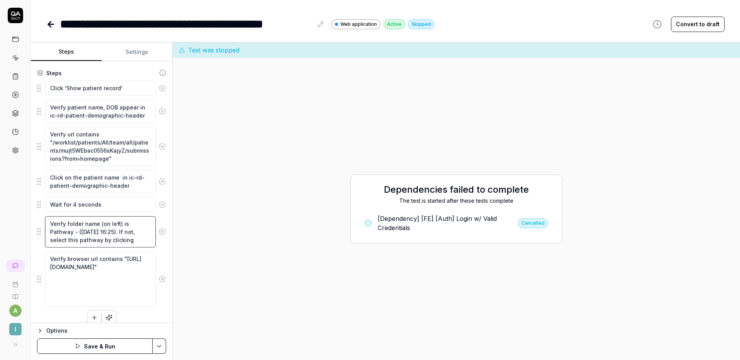
type textarea "Verify folder name (on left) is Pathway - ([DATE] 16:25). If not, select this p…"
type textarea "*"
type textarea "Verify folder name (on left) is Pathway - ([DATE] 16:25). If not, select this p…"
type textarea "*"
type textarea "Verify folder name (on left) is Pathway - ([DATE] 16:25). If not, select this p…"
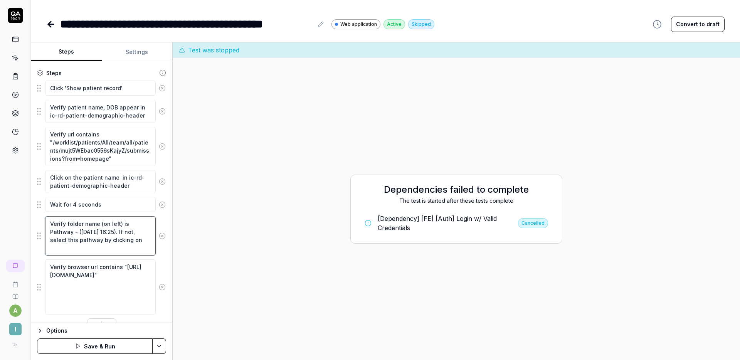
type textarea "*"
type textarea "Verify folder name (on left) is Pathway - ([DATE] 16:25). If not, select this p…"
type textarea "*"
type textarea "Verify folder name (on left) is Pathway - ([DATE] 16:25). If not, select this p…"
type textarea "*"
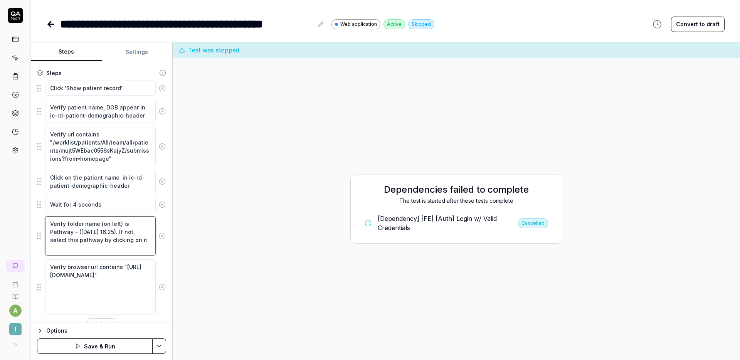
type textarea "Verify folder name (on left) is Pathway - ([DATE] 16:25). If not, select this p…"
click at [111, 344] on button "Save & Run" at bounding box center [95, 345] width 116 height 15
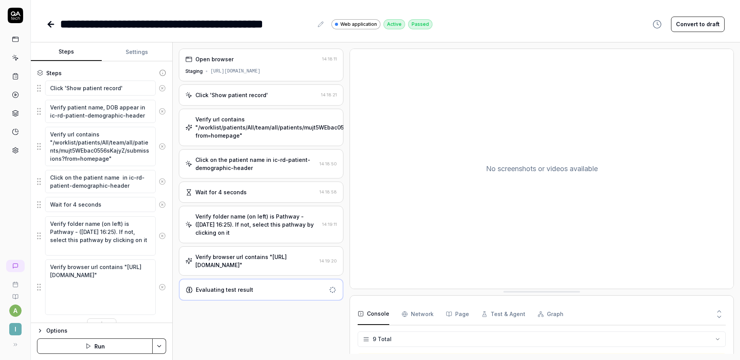
scroll to position [126, 0]
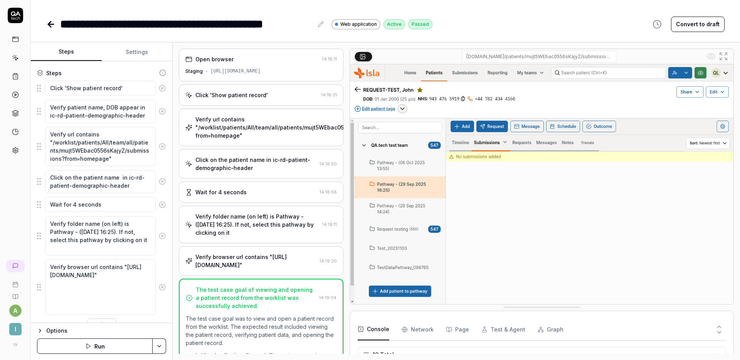
type textarea "*"
click at [264, 8] on div "**********" at bounding box center [385, 16] width 709 height 33
